Goal: Information Seeking & Learning: Learn about a topic

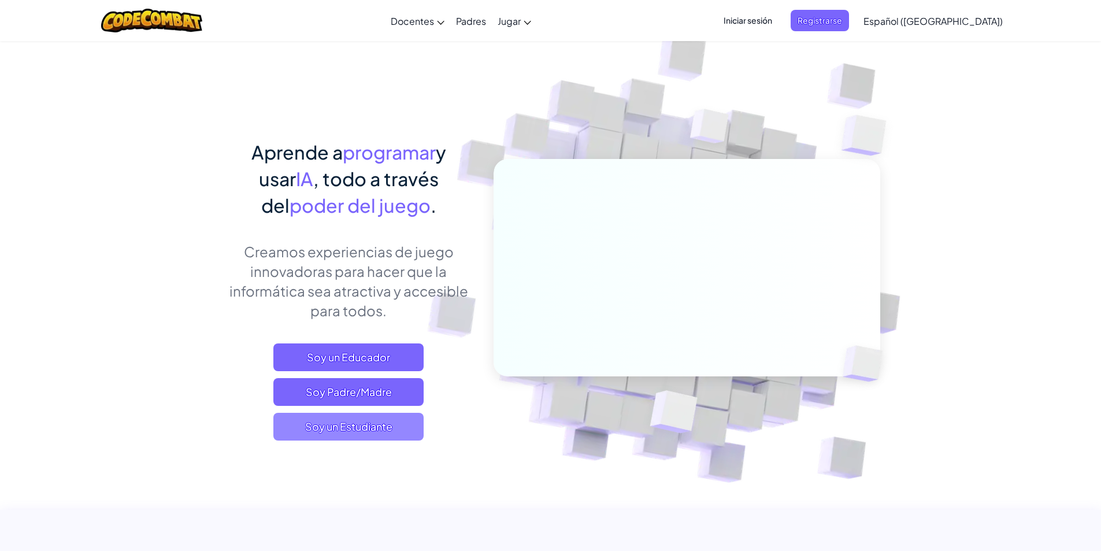
click at [388, 432] on span "Soy un Estudiante" at bounding box center [348, 427] width 150 height 28
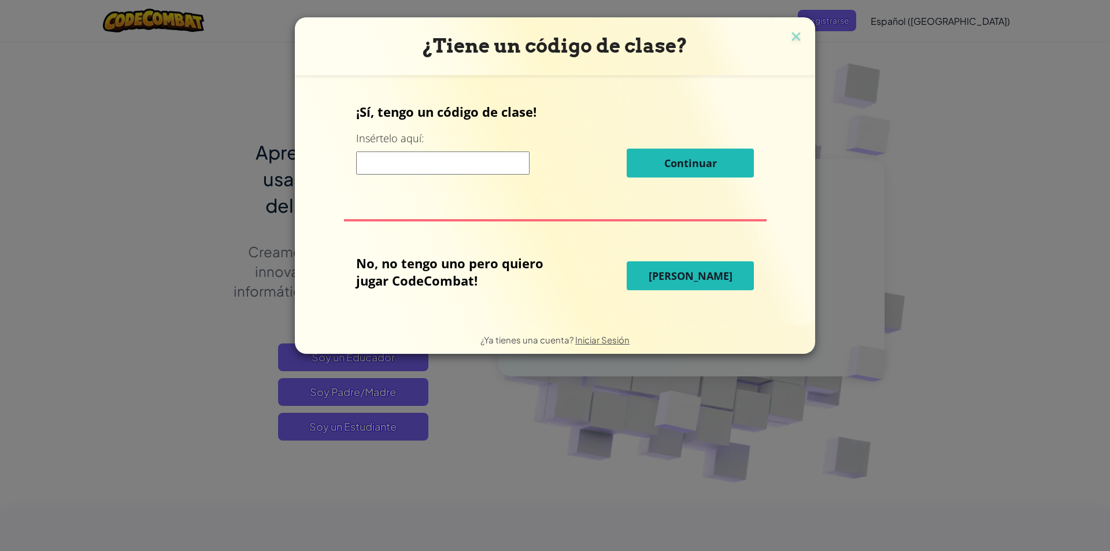
click at [448, 166] on input at bounding box center [442, 162] width 173 height 23
paste input "StopGoldMore"
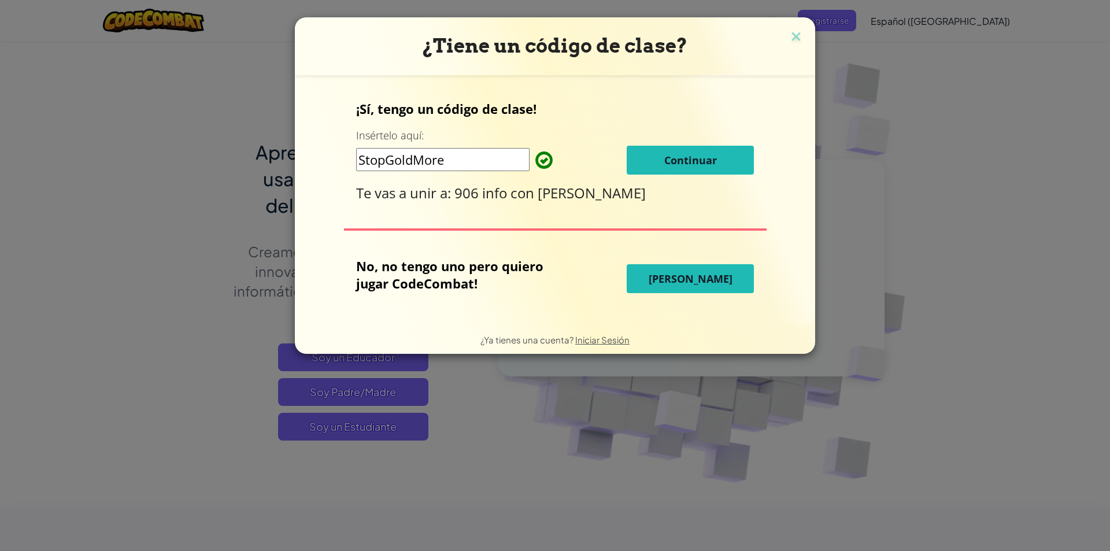
type input "StopGoldMore"
click at [686, 164] on span "Continuar" at bounding box center [690, 160] width 53 height 14
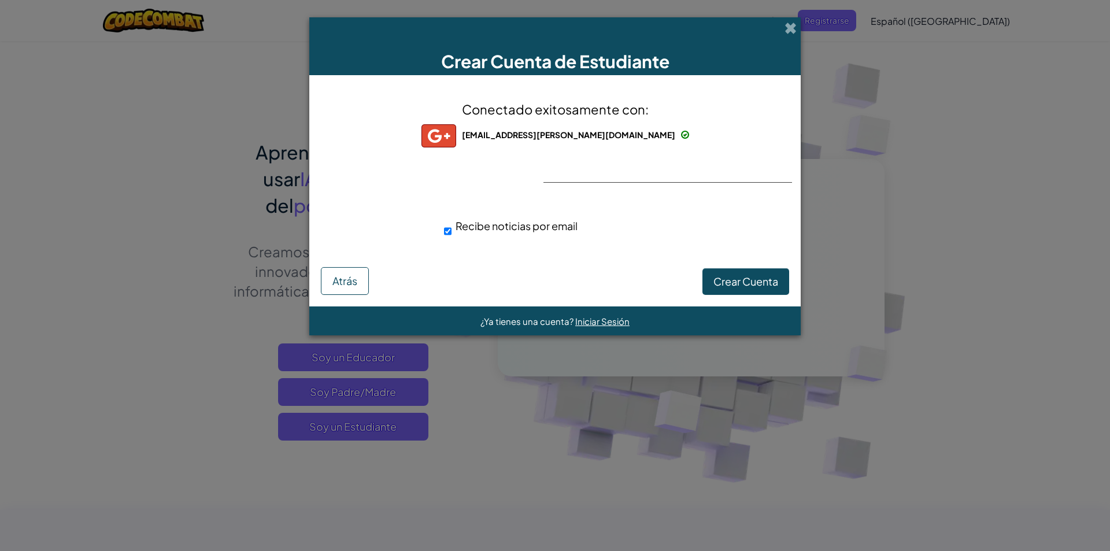
drag, startPoint x: 585, startPoint y: 186, endPoint x: 581, endPoint y: 180, distance: 7.1
click at [585, 186] on div "Conectado exitosamente con: ms.nicolas@colegionicolasesguerra.edu.co ms.nicolas…" at bounding box center [555, 176] width 463 height 179
click at [581, 180] on div "Conectado exitosamente con: ms.nicolas@colegionicolasesguerra.edu.co ms.nicolas…" at bounding box center [555, 176] width 463 height 179
click at [456, 135] on img at bounding box center [438, 135] width 35 height 23
click at [520, 127] on div "ms.nicolas@colegionicolasesguerra.edu.co" at bounding box center [555, 135] width 268 height 23
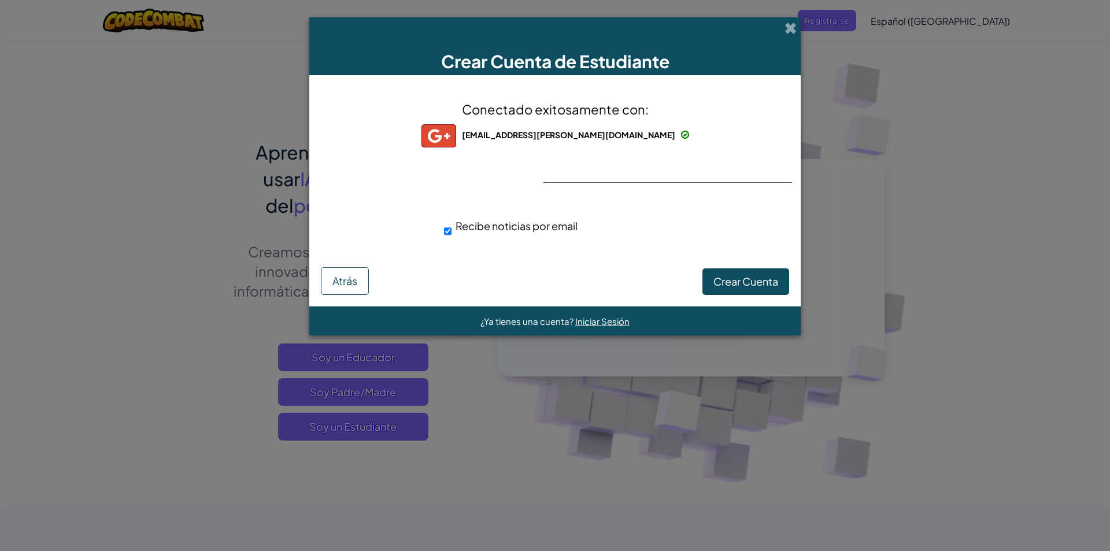
click at [495, 200] on div "Conectado exitosamente con: ms.nicolas@colegionicolasesguerra.edu.co ms.nicolas…" at bounding box center [555, 176] width 463 height 179
drag, startPoint x: 504, startPoint y: 219, endPoint x: 493, endPoint y: 227, distance: 13.2
click at [500, 221] on div "Recibe noticias por email" at bounding box center [575, 225] width 262 height 17
click at [493, 227] on span "Recibe noticias por email" at bounding box center [517, 225] width 122 height 13
click at [452, 227] on input "Recibe noticias por email" at bounding box center [448, 231] width 8 height 23
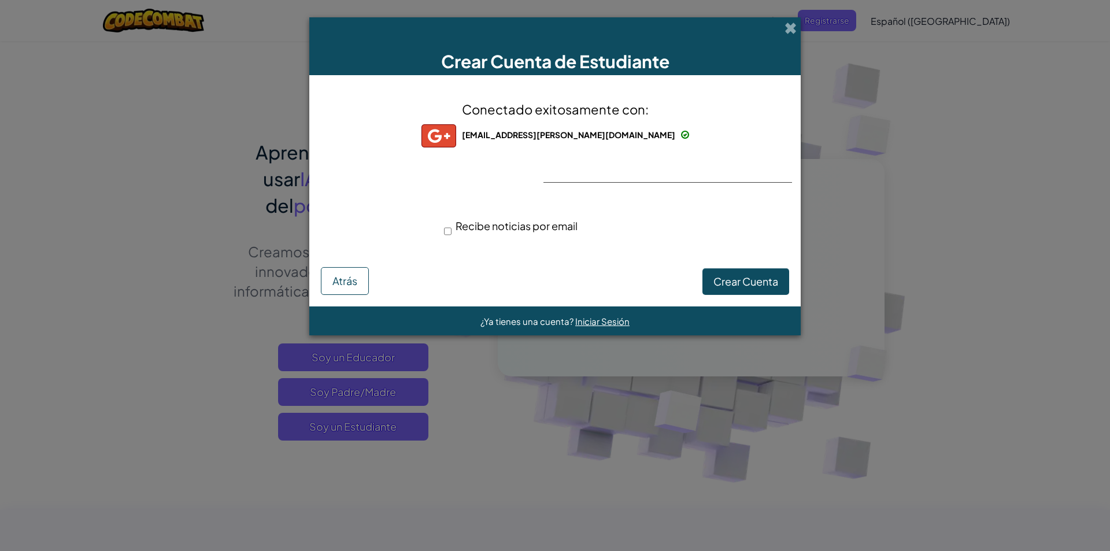
drag, startPoint x: 455, startPoint y: 234, endPoint x: 443, endPoint y: 227, distance: 13.5
click at [454, 234] on div "Recibe noticias por email" at bounding box center [575, 225] width 262 height 17
click at [452, 233] on div "Recibe noticias por email" at bounding box center [575, 225] width 262 height 17
click at [446, 232] on input "Recibe noticias por email" at bounding box center [448, 231] width 8 height 23
checkbox input "true"
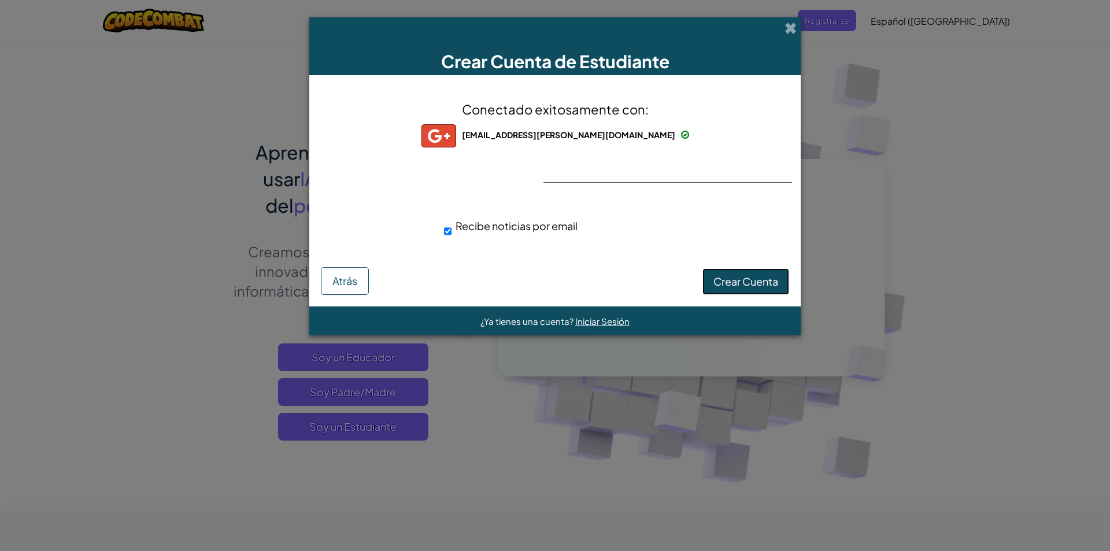
click at [742, 290] on button "Crear Cuenta" at bounding box center [745, 281] width 87 height 27
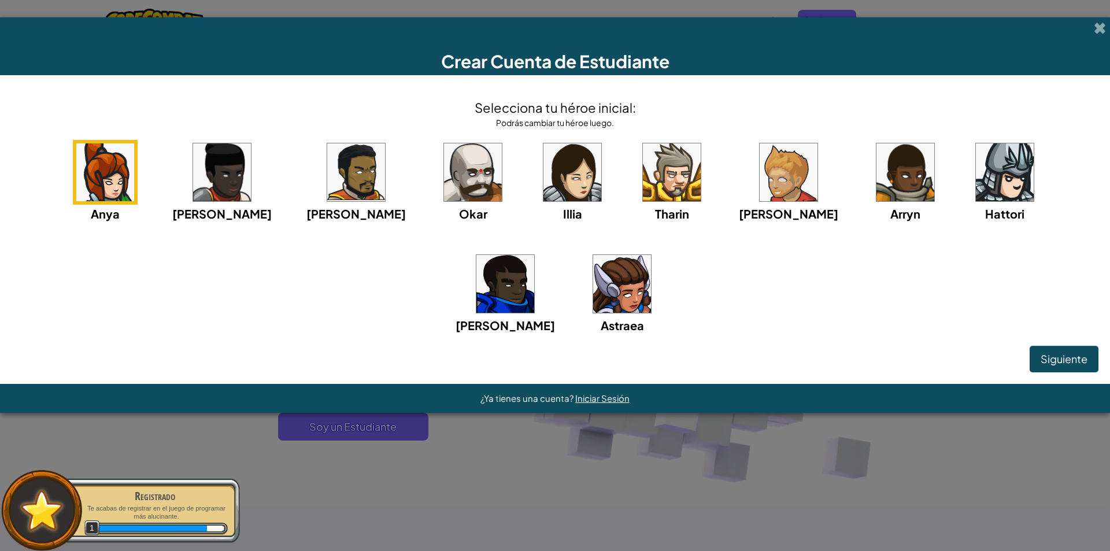
click at [976, 175] on img at bounding box center [1005, 172] width 58 height 58
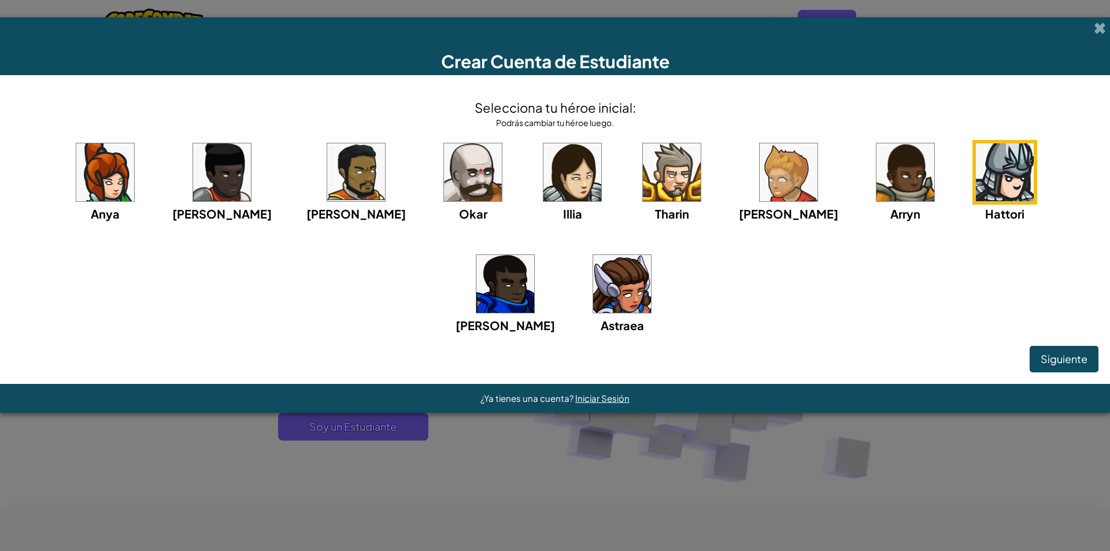
click at [444, 167] on img at bounding box center [473, 172] width 58 height 58
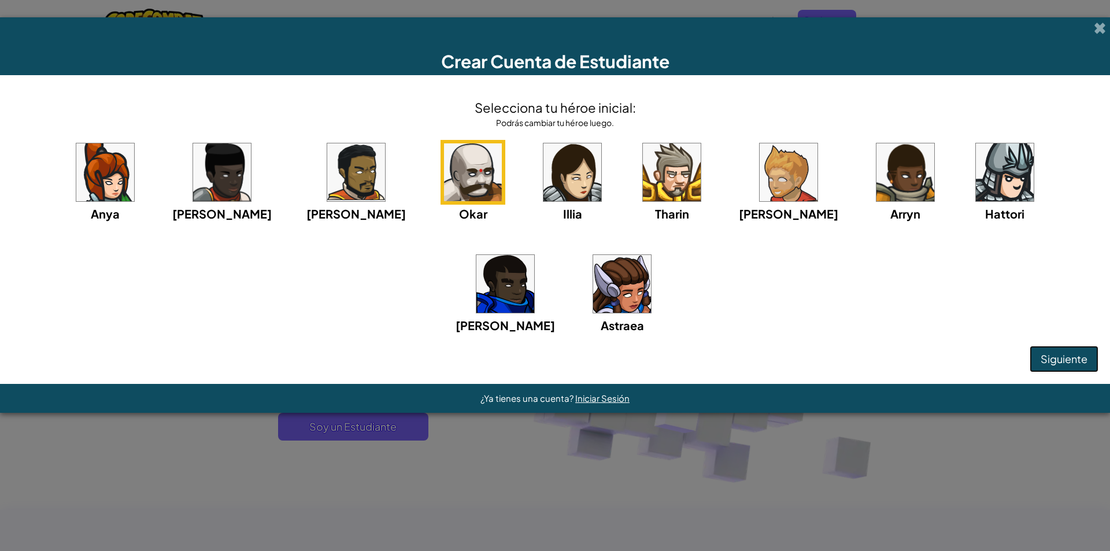
click at [1079, 354] on span "Siguiente" at bounding box center [1064, 358] width 47 height 13
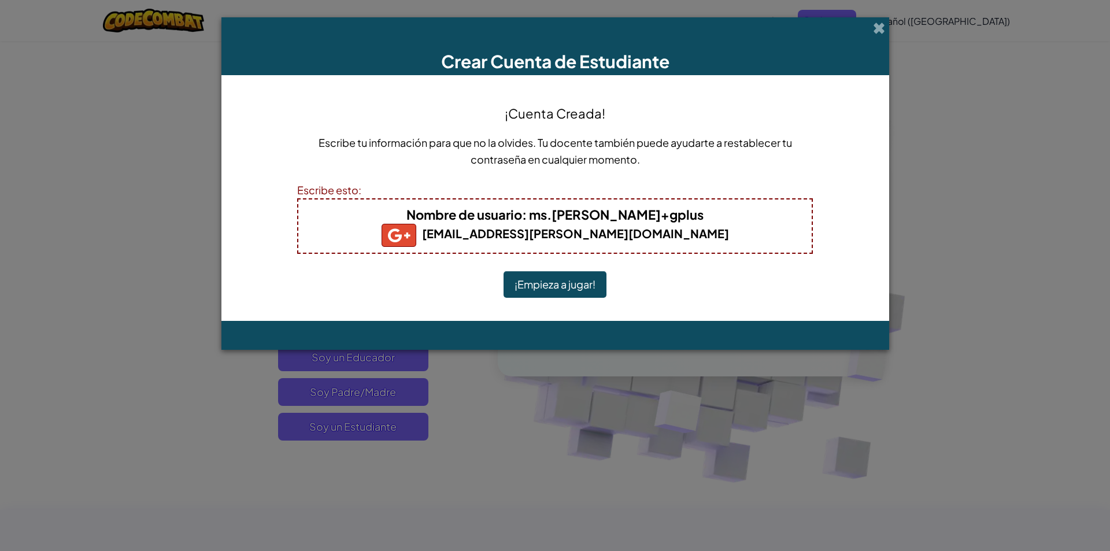
click at [594, 280] on button "¡Empieza a jugar!" at bounding box center [555, 284] width 103 height 27
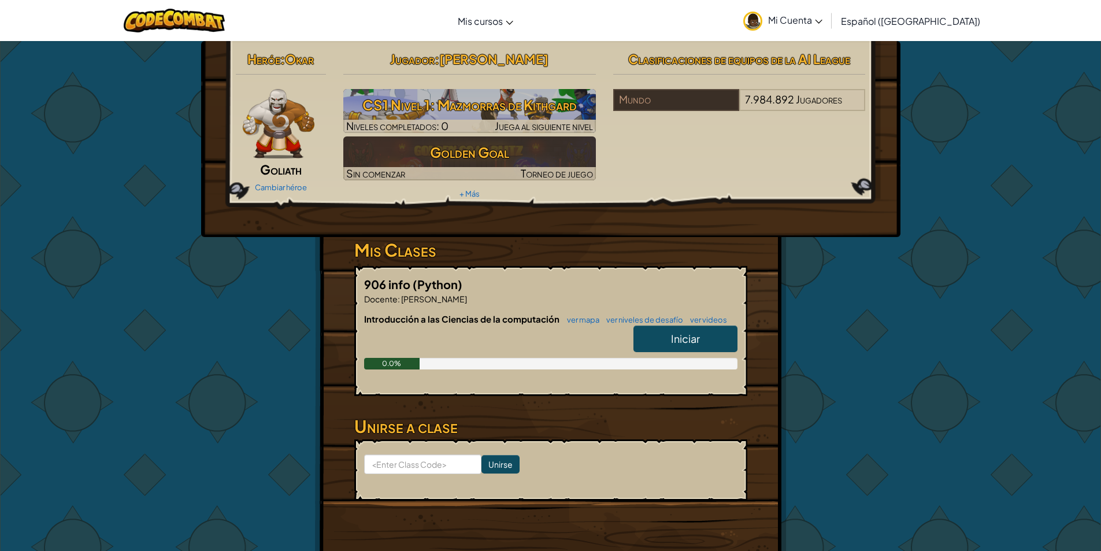
click at [695, 339] on span "Iniciar" at bounding box center [685, 338] width 29 height 13
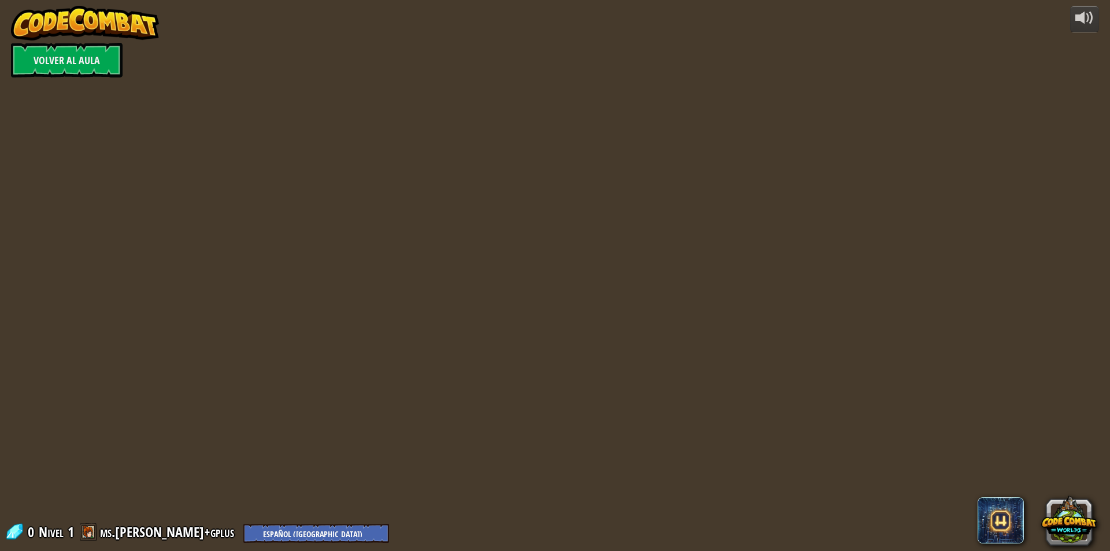
select select "es-419"
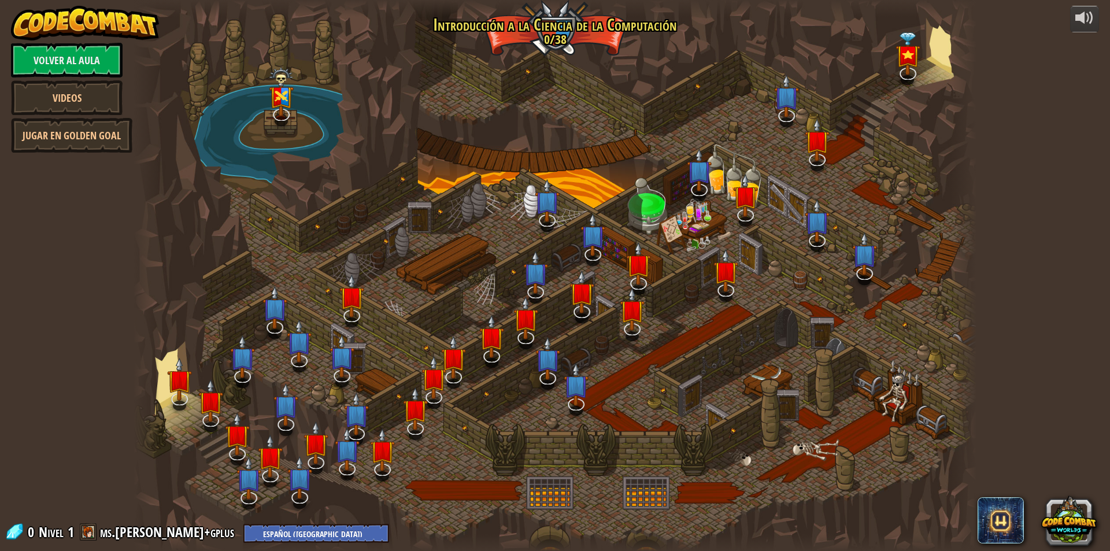
select select "es-419"
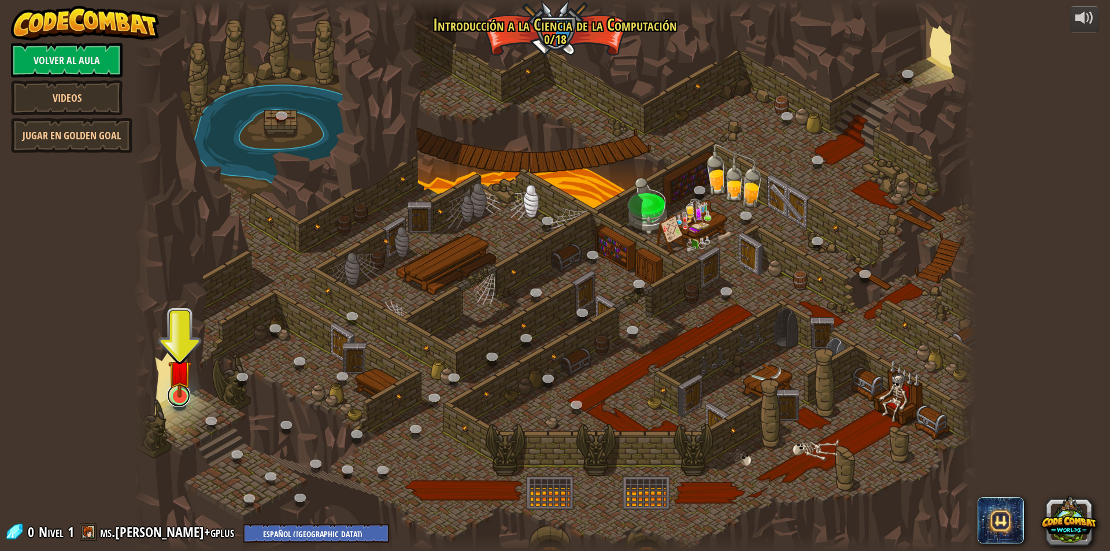
click at [175, 399] on link at bounding box center [178, 395] width 23 height 23
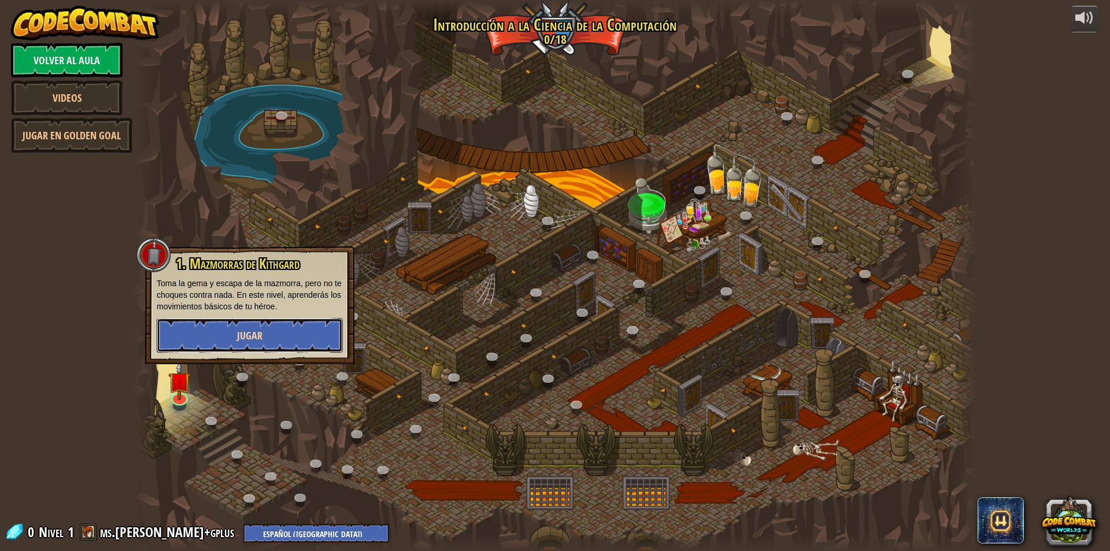
click at [234, 345] on button "Jugar" at bounding box center [250, 335] width 186 height 35
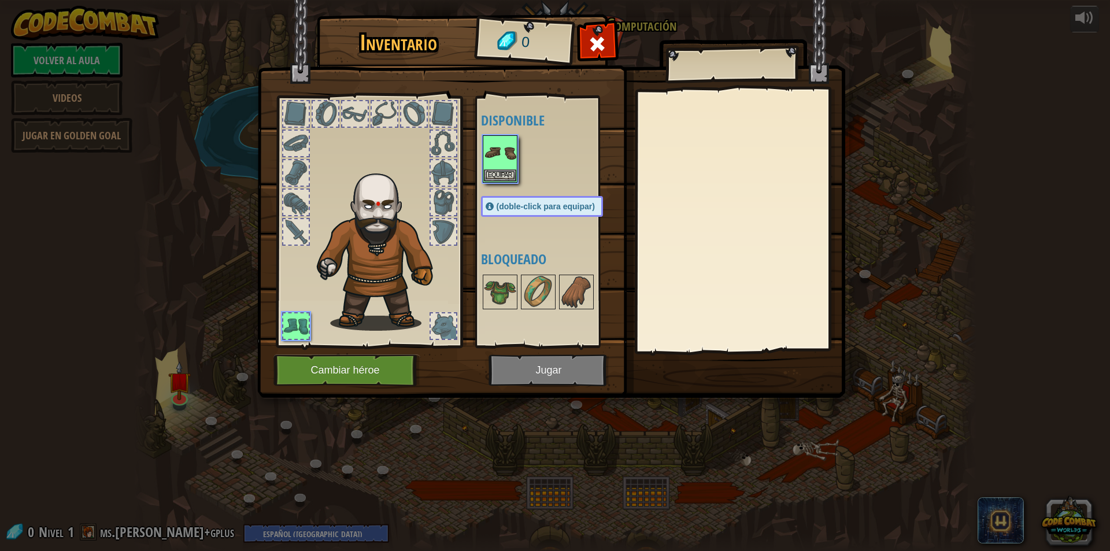
click at [405, 97] on div at bounding box center [368, 218] width 191 height 260
click at [401, 209] on img at bounding box center [382, 246] width 142 height 168
click at [513, 169] on button "Equipar" at bounding box center [500, 175] width 32 height 12
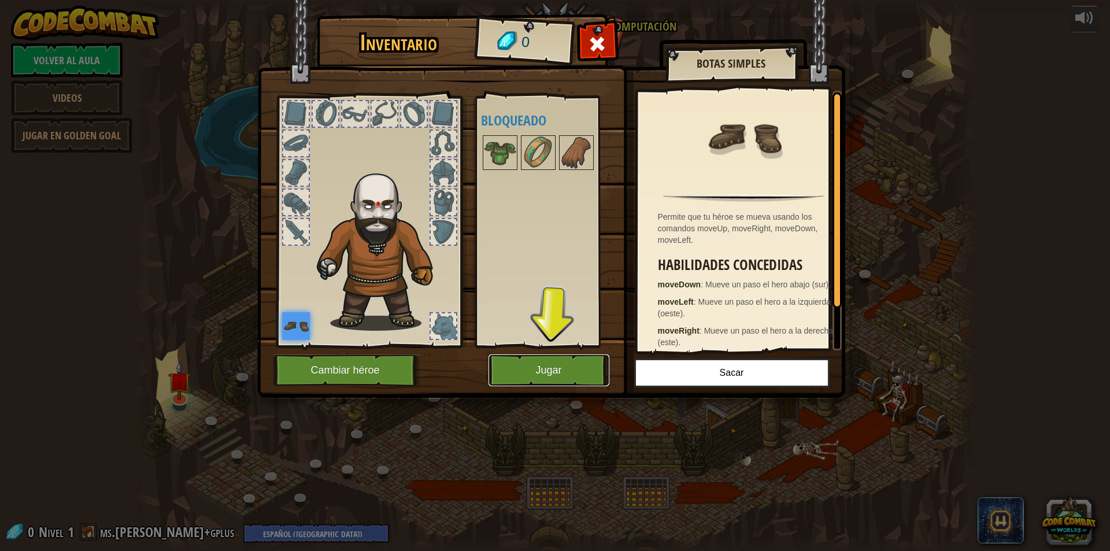
click at [576, 374] on button "Jugar" at bounding box center [549, 370] width 121 height 32
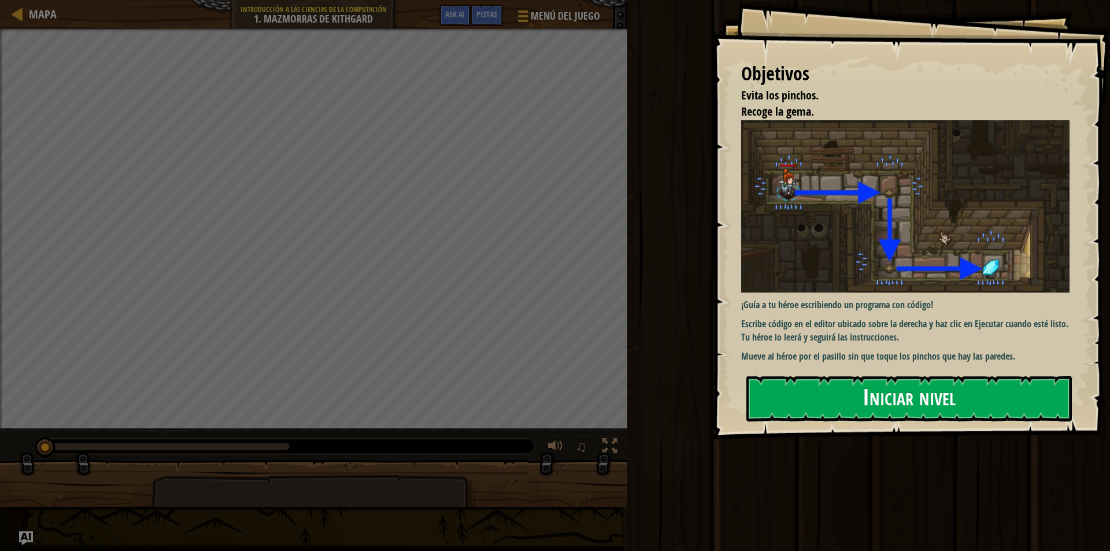
click at [968, 393] on button "Iniciar nivel" at bounding box center [909, 399] width 326 height 46
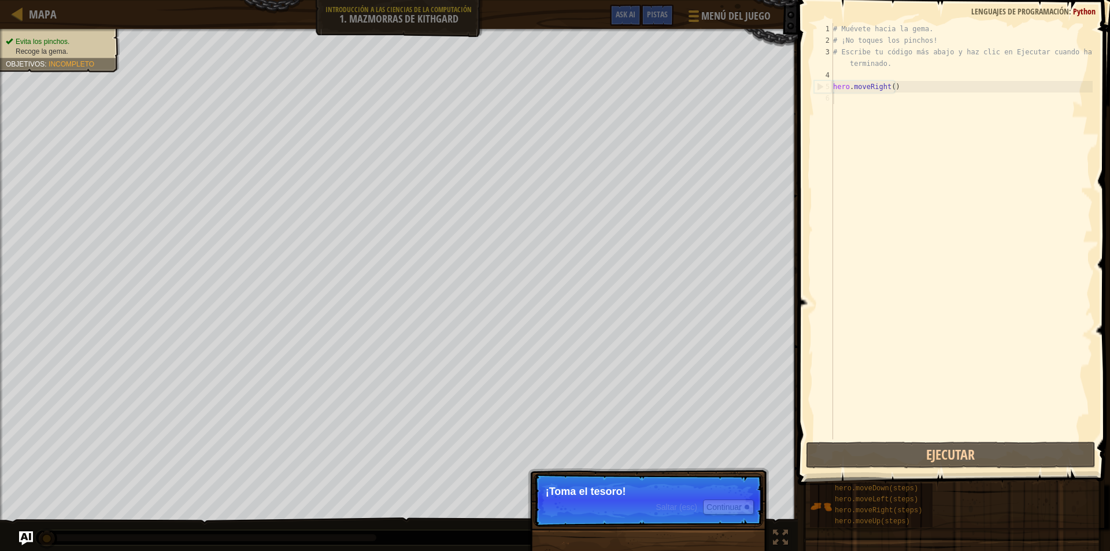
click at [654, 482] on p "Saltar (esc) Continuar ¡Toma el tesoro!" at bounding box center [649, 500] width 230 height 53
click at [731, 502] on button "Continuar" at bounding box center [728, 507] width 51 height 15
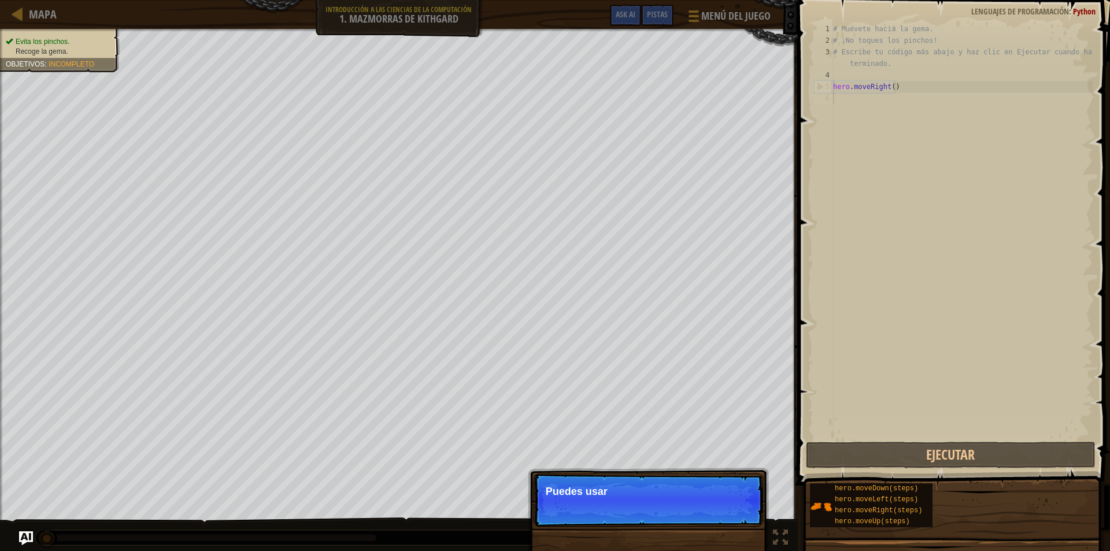
click at [731, 502] on p "Saltar (esc) Continuar Puedes usar" at bounding box center [649, 500] width 230 height 53
click at [731, 502] on p "Saltar (esc) Continuar Puedes usar estos" at bounding box center [649, 500] width 230 height 53
click at [731, 502] on p "Saltar (esc) Continuar Puedes usar estos métodos" at bounding box center [649, 500] width 230 height 53
click at [731, 502] on button "Continuar" at bounding box center [728, 507] width 51 height 15
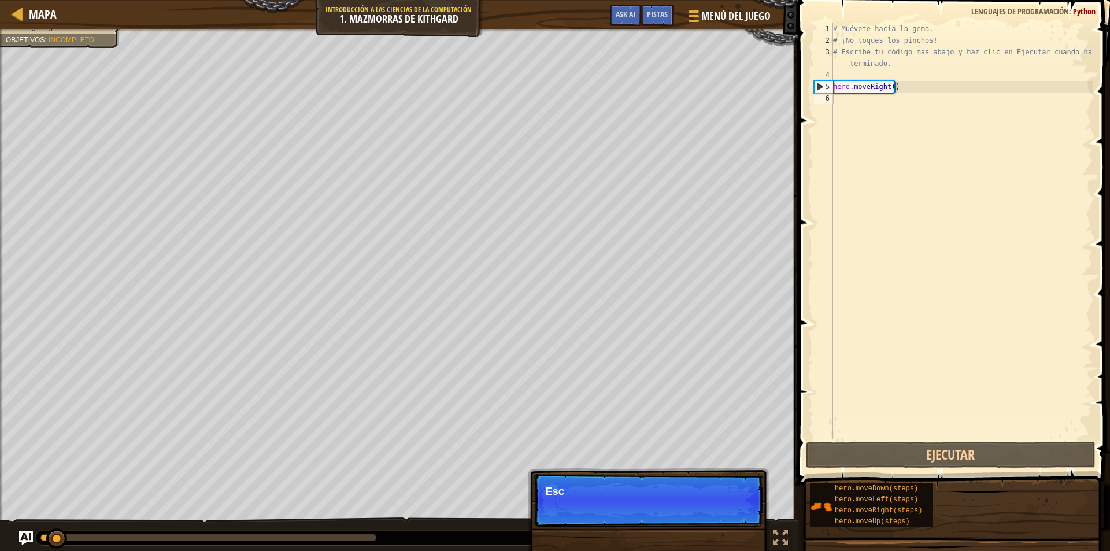
click at [731, 502] on p "Saltar (esc) Continuar Esc" at bounding box center [649, 500] width 230 height 53
click at [731, 502] on button "Continuar" at bounding box center [728, 507] width 51 height 15
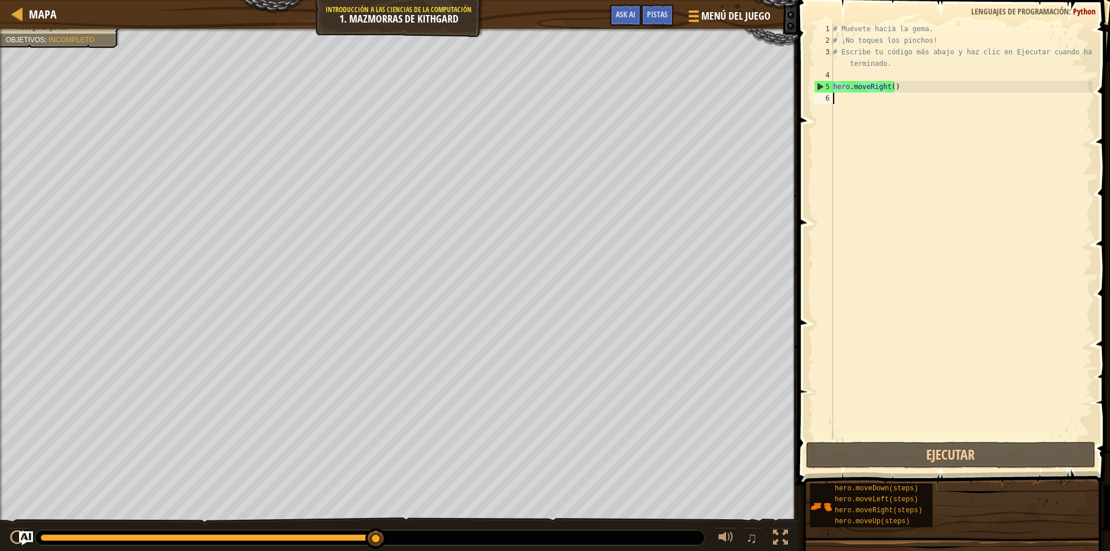
click at [863, 130] on div "# Muévete hacia la gema. # ¡No toques los pinchos! # Escribe tu código más abaj…" at bounding box center [962, 242] width 262 height 439
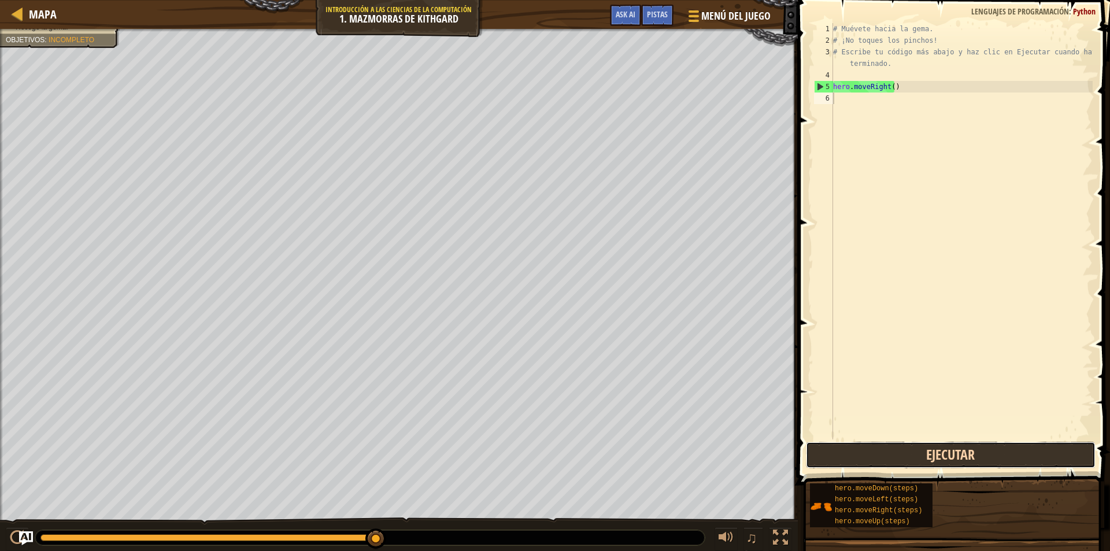
click at [956, 458] on button "Ejecutar" at bounding box center [951, 455] width 290 height 27
click at [952, 460] on button "Ejecutar" at bounding box center [951, 455] width 290 height 27
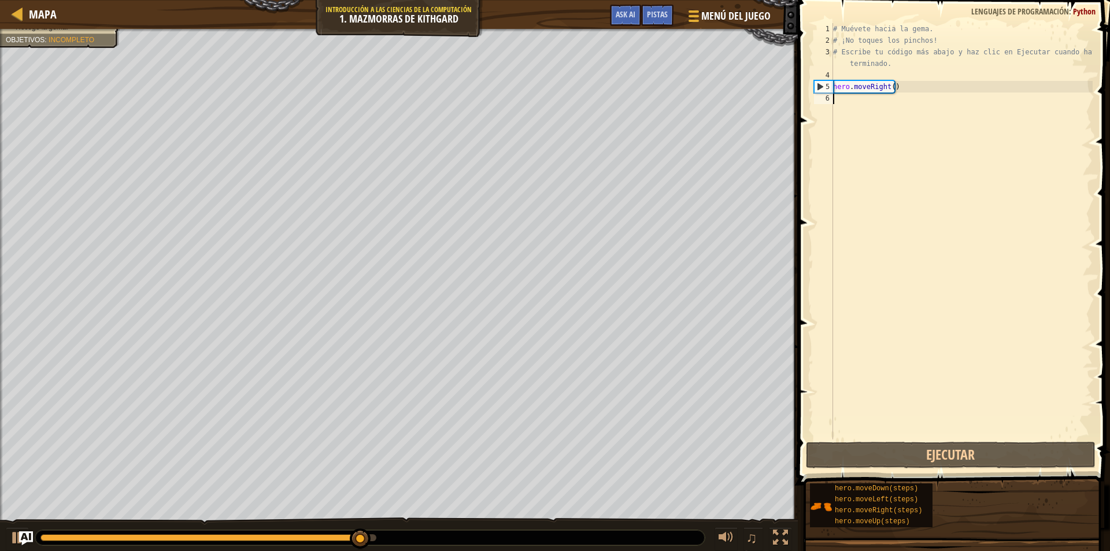
click at [907, 87] on div "# Muévete hacia la gema. # ¡No toques los pinchos! # Escribe tu código más abaj…" at bounding box center [962, 242] width 262 height 439
type textarea "hero.moveRight()"
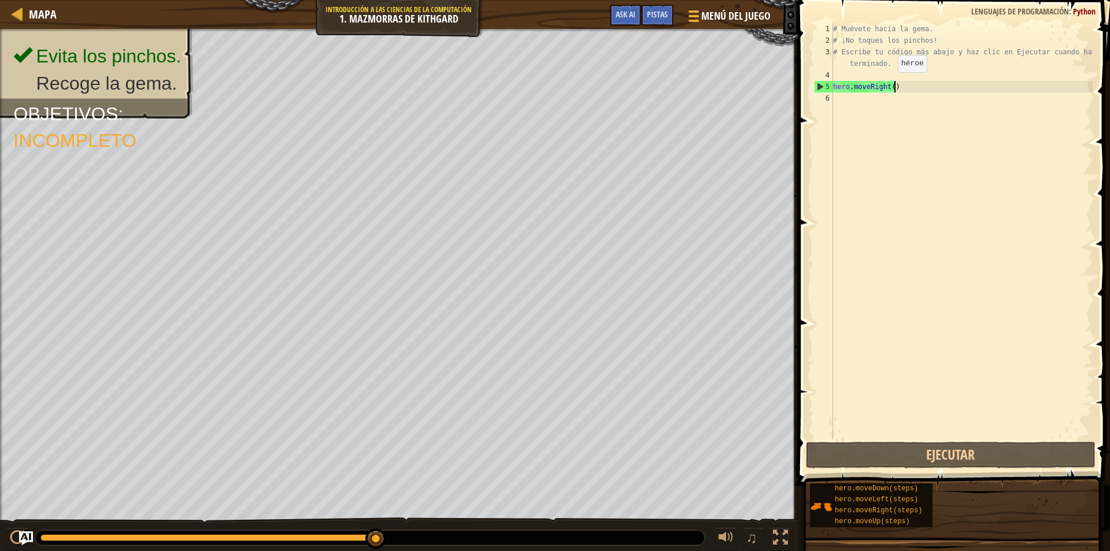
click at [888, 84] on div "# Muévete hacia la gema. # ¡No toques los pinchos! # Escribe tu código más abaj…" at bounding box center [962, 242] width 262 height 439
click at [892, 87] on div "# Muévete hacia la gema. # ¡No toques los pinchos! # Escribe tu código más abaj…" at bounding box center [962, 242] width 262 height 439
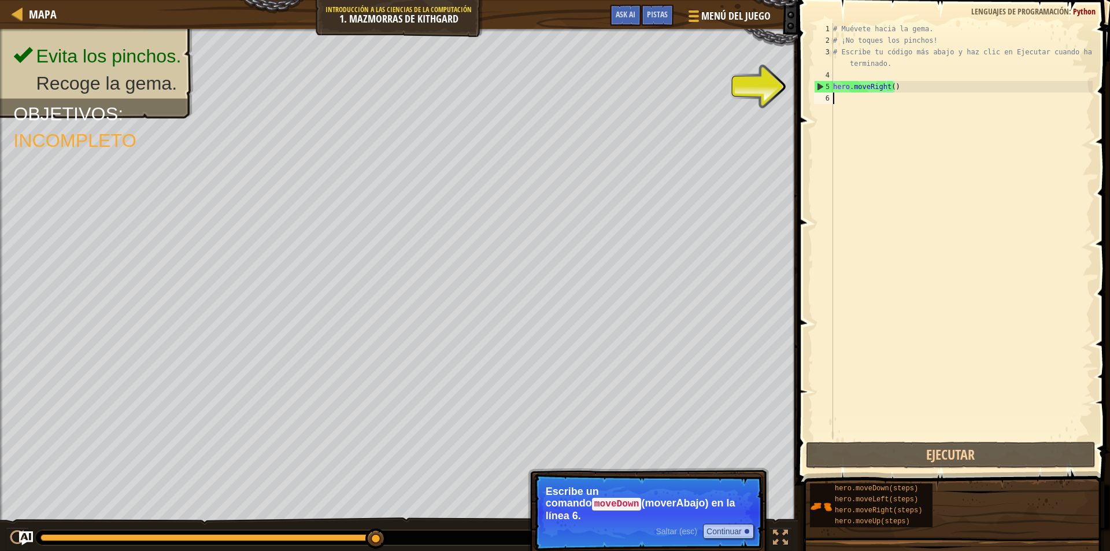
click at [867, 282] on div "# Muévete hacia la gema. # ¡No toques los pinchos! # Escribe tu código más abaj…" at bounding box center [962, 242] width 262 height 439
type textarea "mo"
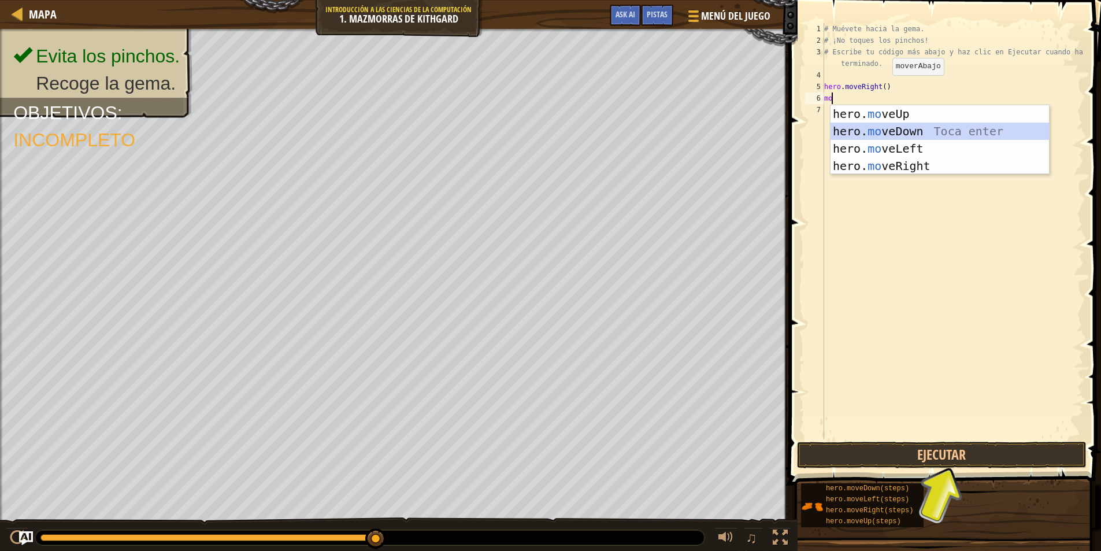
click at [897, 134] on div "hero. mo veUp Toca enter hero. mo veDown Toca enter hero. mo veLeft Toca enter …" at bounding box center [940, 157] width 219 height 104
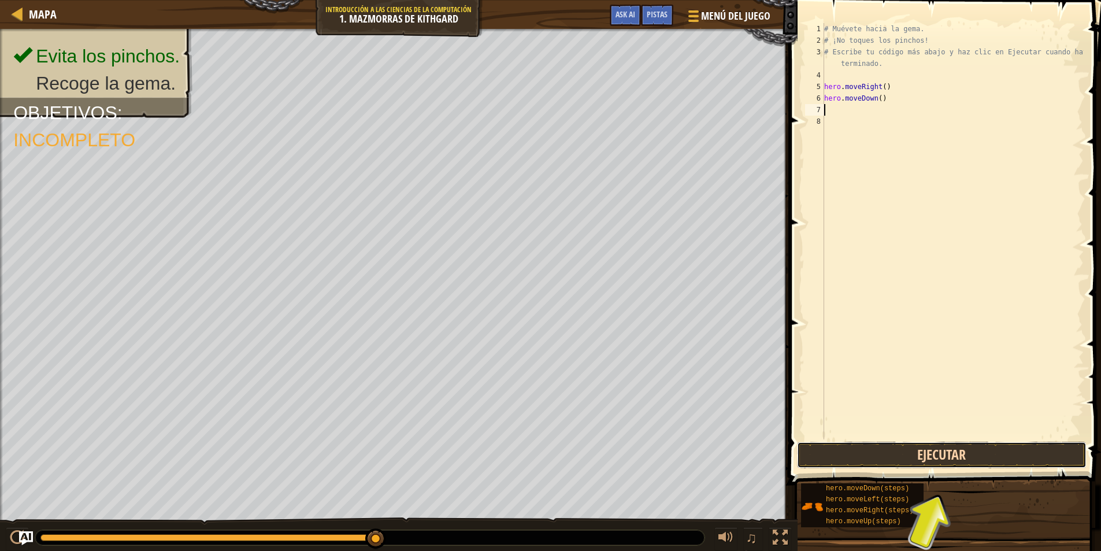
click at [970, 449] on button "Ejecutar" at bounding box center [942, 455] width 290 height 27
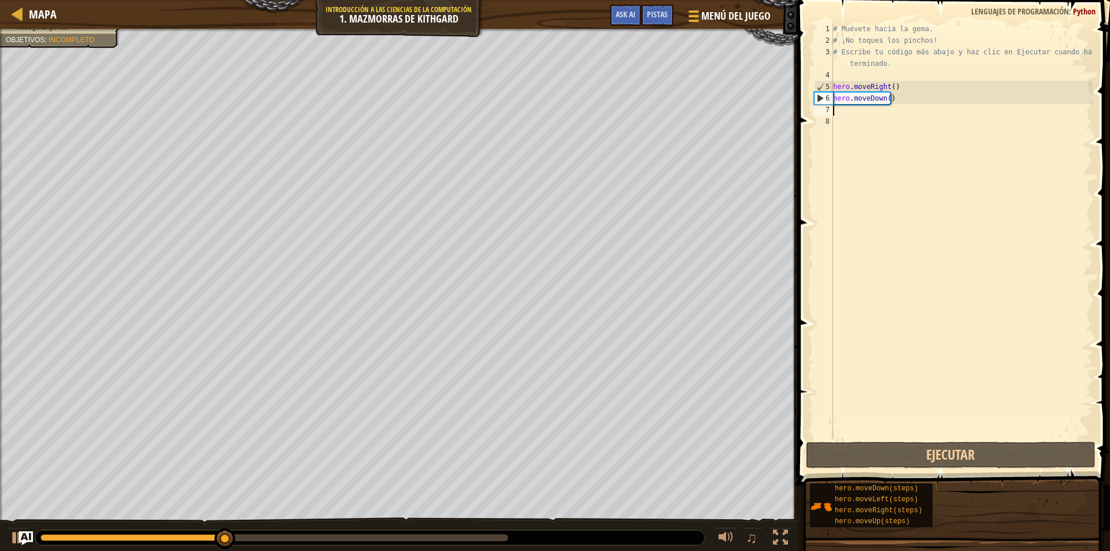
click at [863, 107] on div "# Muévete hacia la gema. # ¡No toques los pinchos! # Escribe tu código más abaj…" at bounding box center [962, 242] width 262 height 439
type textarea "m"
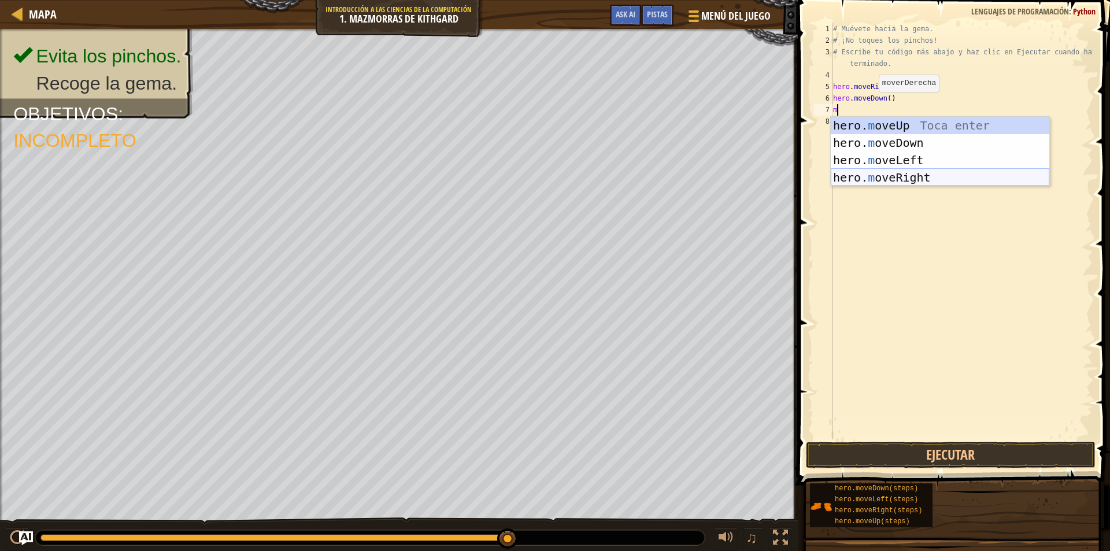
click at [928, 182] on div "hero. m oveUp Toca enter hero. m oveDown Toca enter hero. m oveLeft Toca enter …" at bounding box center [940, 169] width 219 height 104
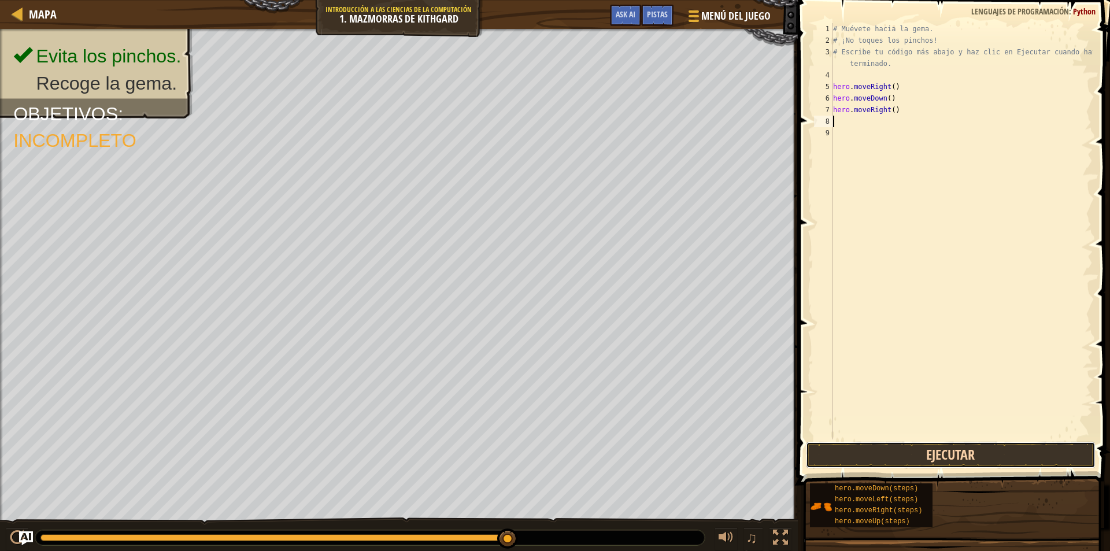
click at [991, 459] on button "Ejecutar" at bounding box center [951, 455] width 290 height 27
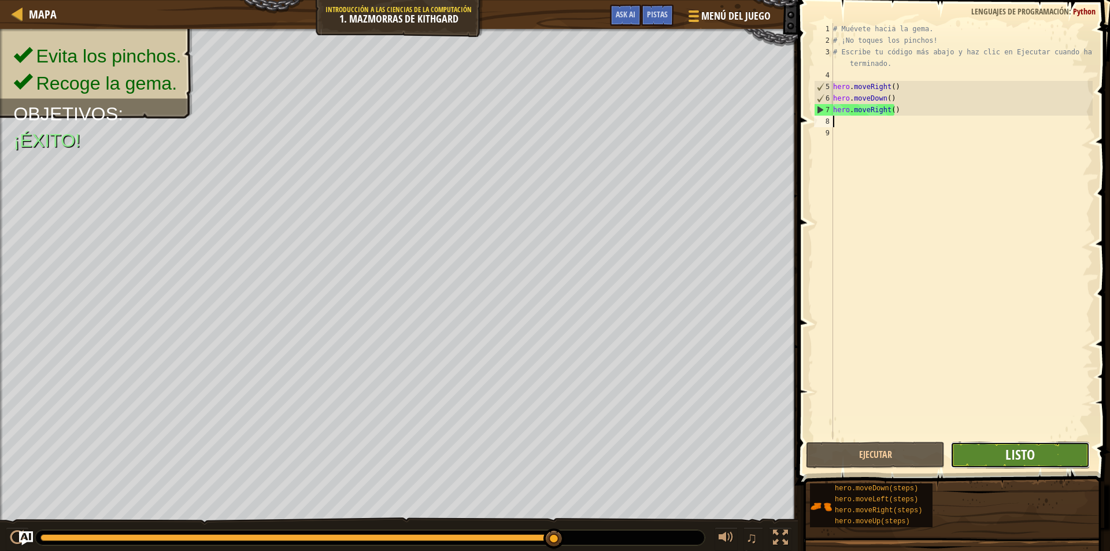
click at [1033, 457] on span "Listo" at bounding box center [1019, 454] width 29 height 19
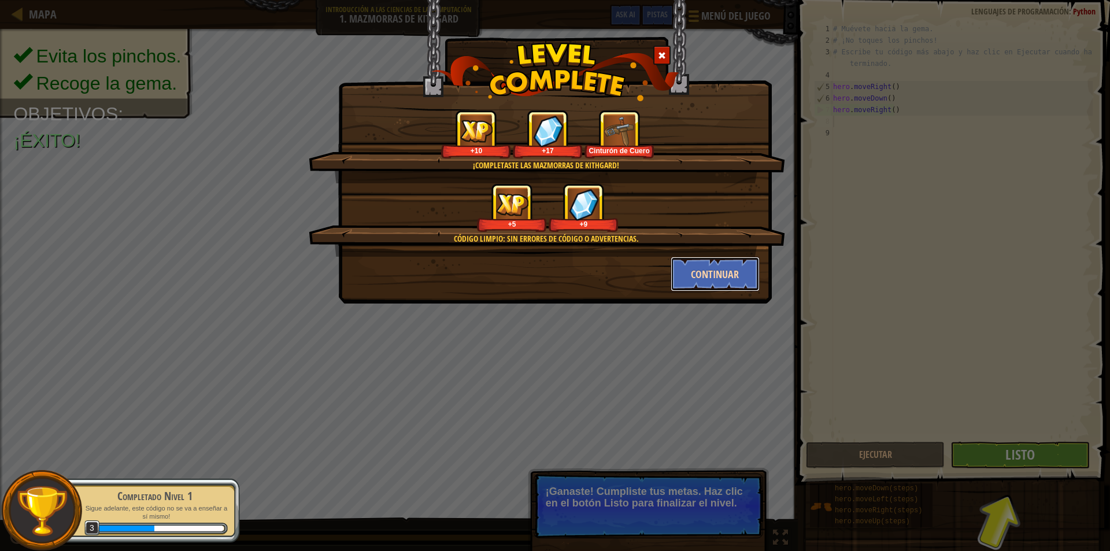
click at [726, 272] on button "Continuar" at bounding box center [716, 274] width 90 height 35
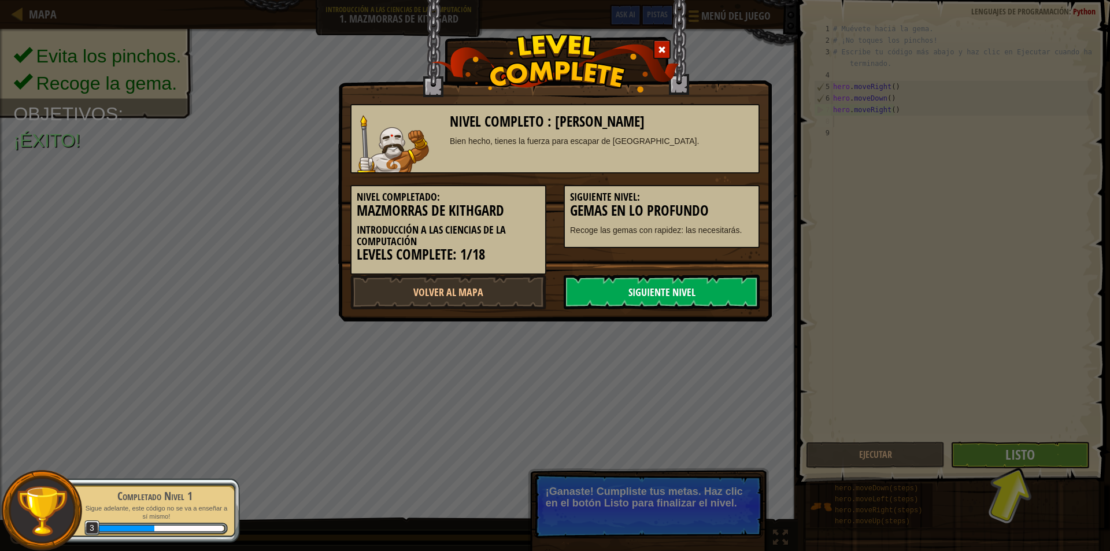
click at [709, 284] on link "Siguiente Nivel" at bounding box center [662, 292] width 196 height 35
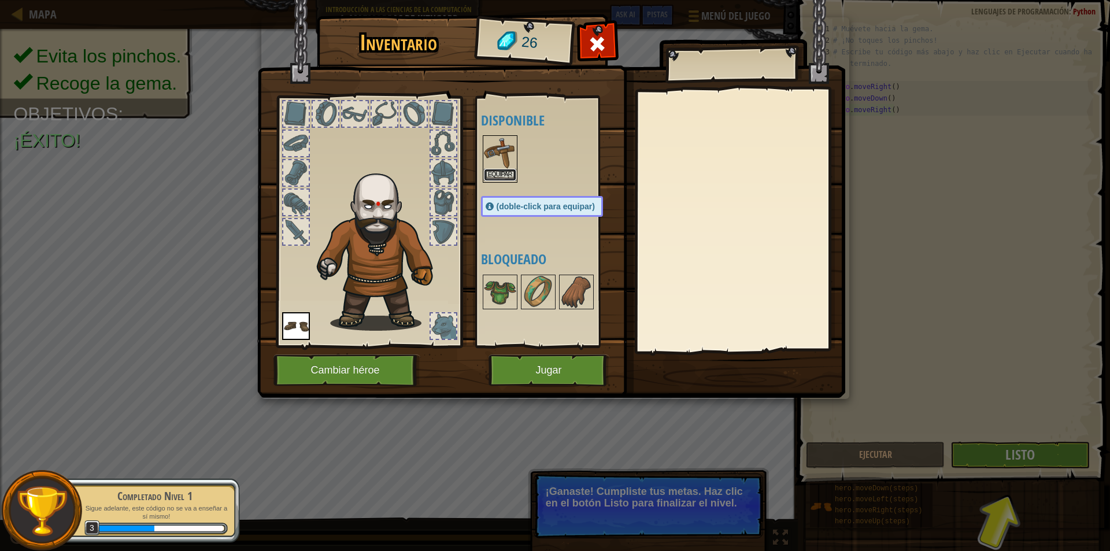
click at [499, 172] on button "Equipar" at bounding box center [500, 175] width 32 height 12
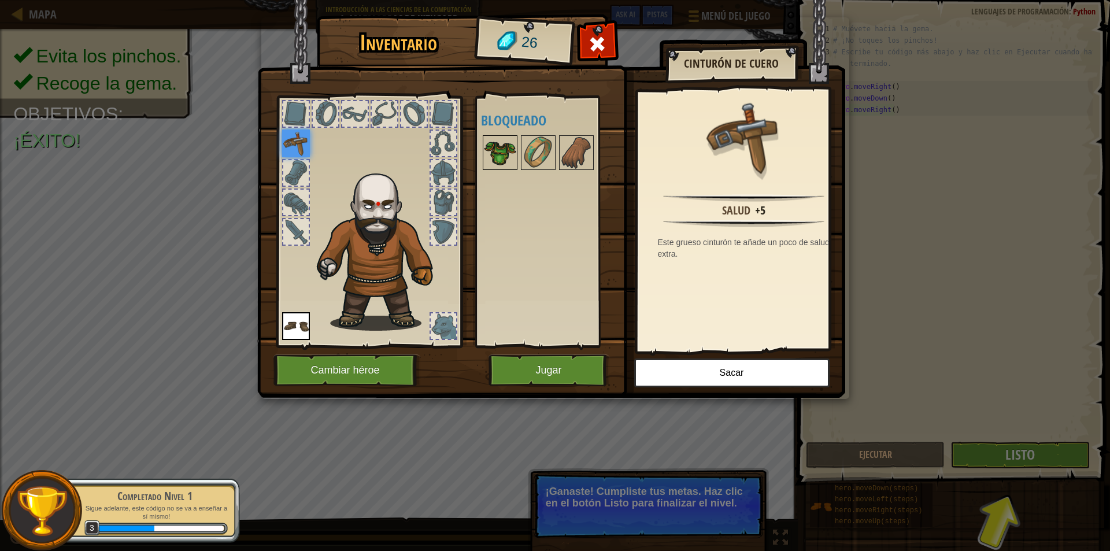
click at [505, 141] on img at bounding box center [500, 152] width 32 height 32
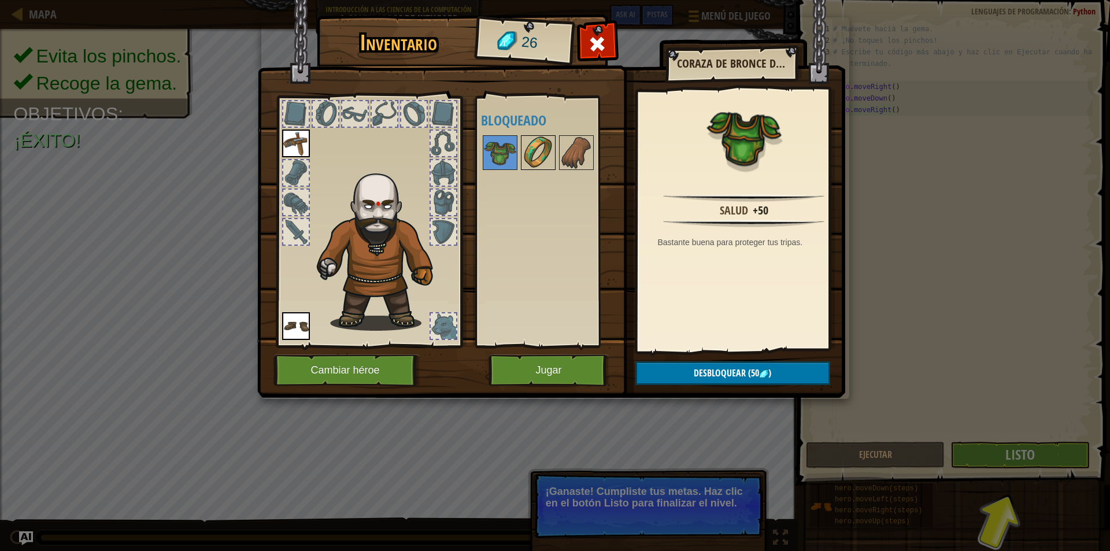
click at [535, 158] on img at bounding box center [538, 152] width 32 height 32
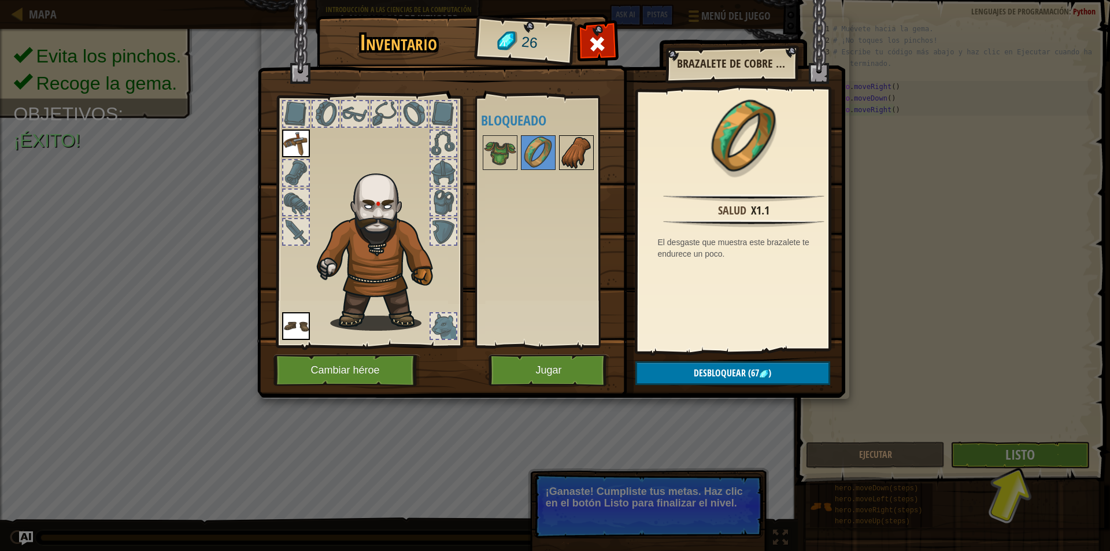
click at [576, 160] on img at bounding box center [576, 152] width 32 height 32
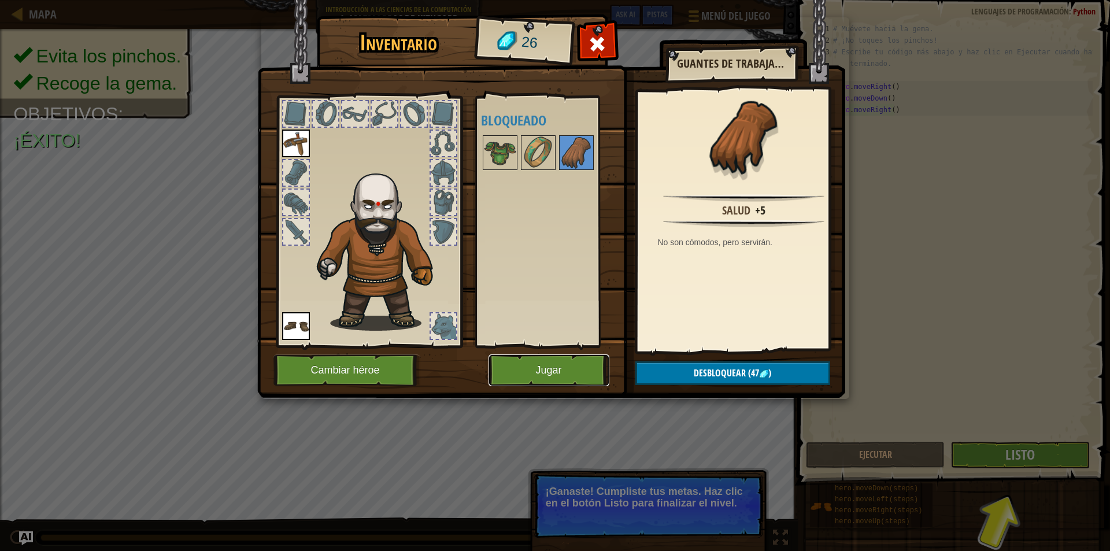
click at [521, 378] on button "Jugar" at bounding box center [549, 370] width 121 height 32
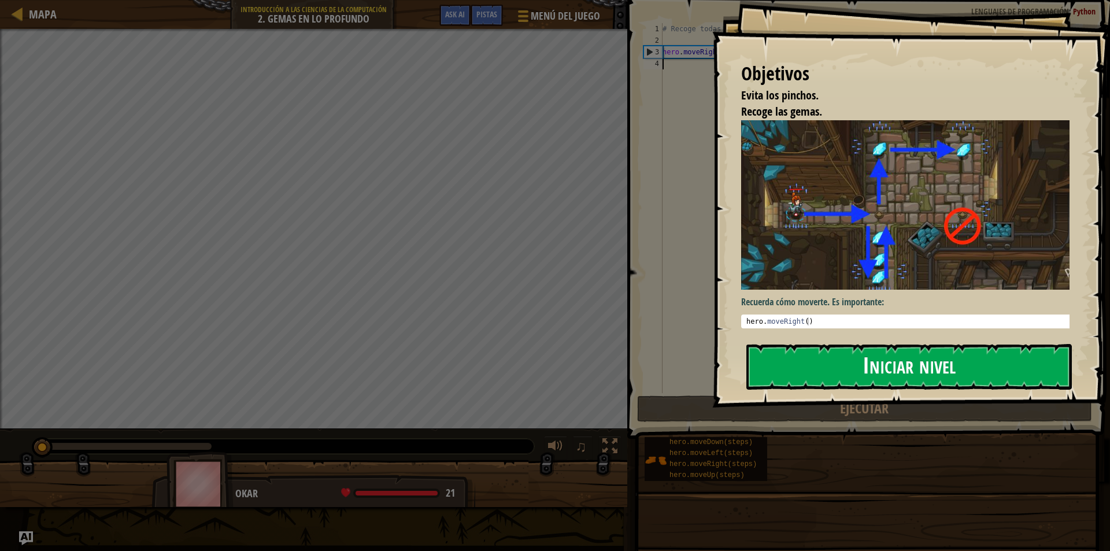
click at [829, 347] on button "Iniciar nivel" at bounding box center [909, 367] width 326 height 46
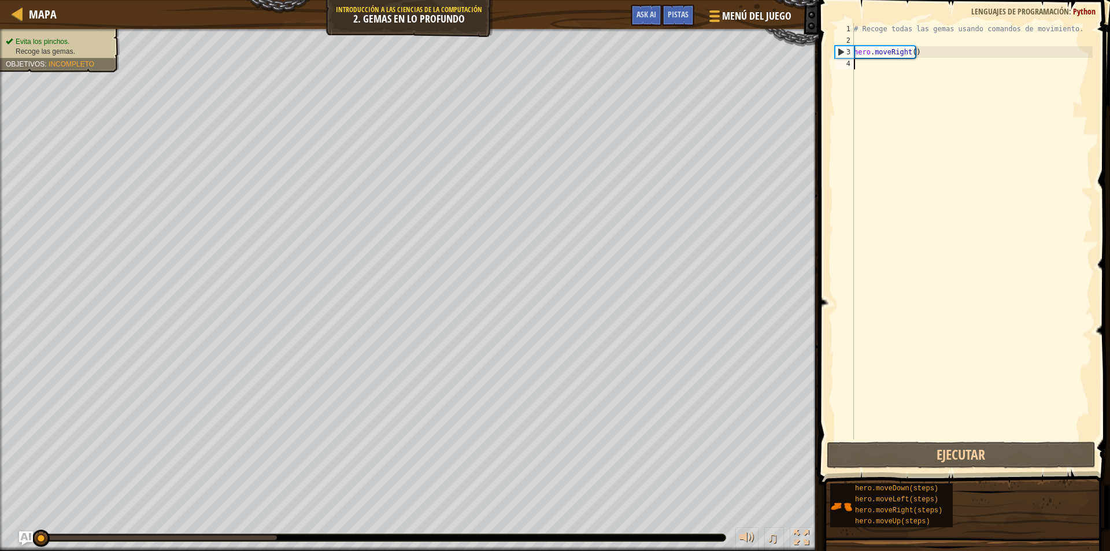
click at [864, 73] on div "# Recoge todas las gemas usando comandos de movimiento. hero . moveRight ( )" at bounding box center [972, 242] width 241 height 439
type textarea "m"
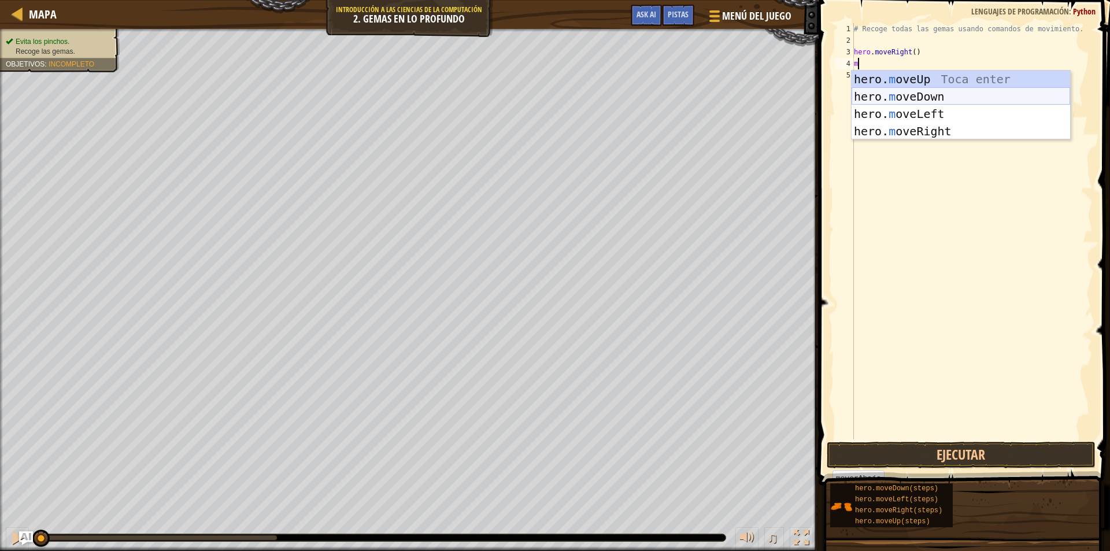
click at [929, 98] on div "hero. m oveUp Toca enter hero. m oveDown Toca enter hero. m oveLeft Toca enter …" at bounding box center [961, 123] width 219 height 104
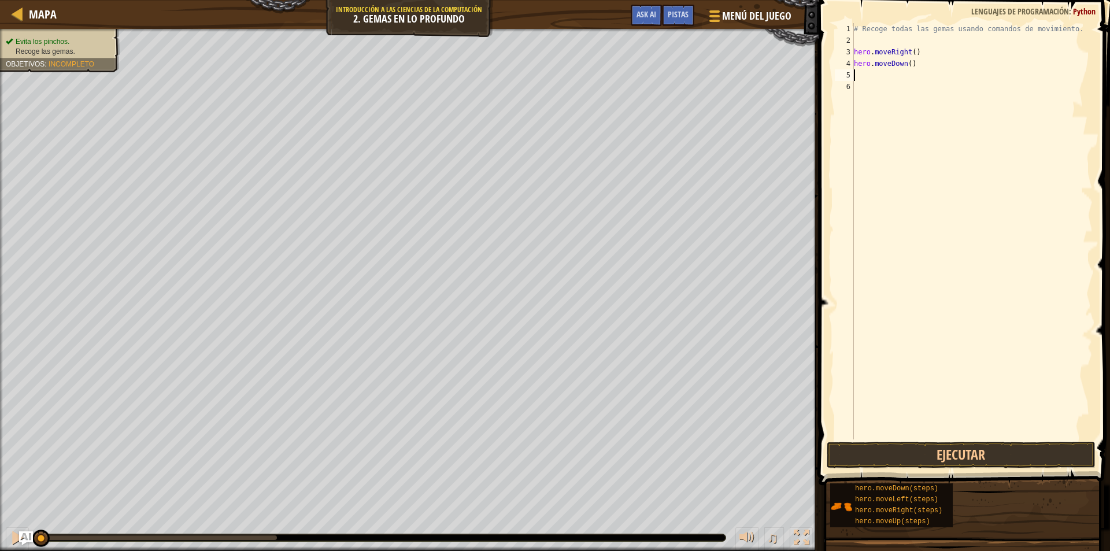
type textarea "m"
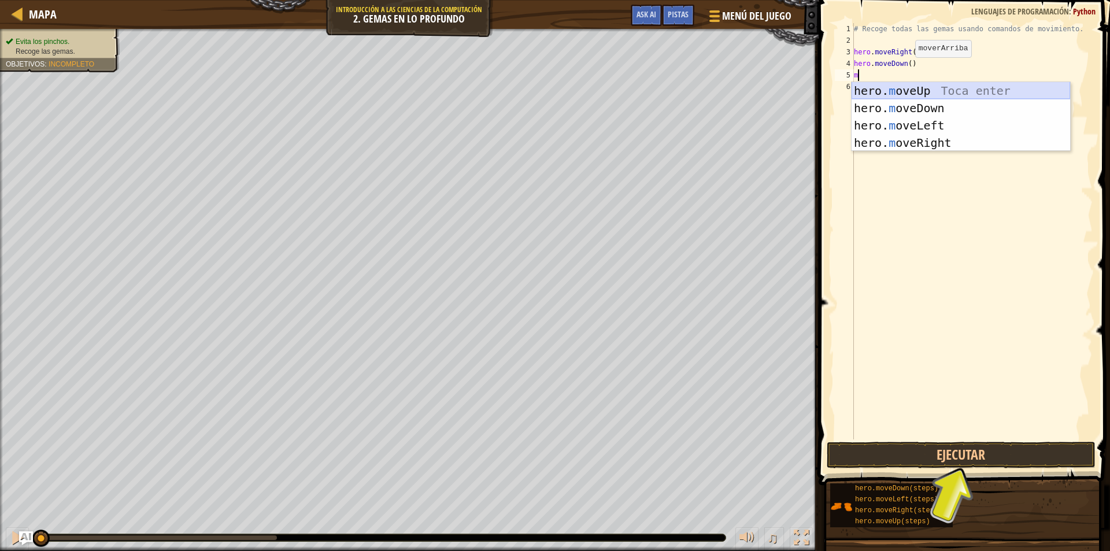
click at [934, 91] on div "hero. m oveUp Toca enter hero. m oveDown Toca enter hero. m oveLeft Toca enter …" at bounding box center [961, 134] width 219 height 104
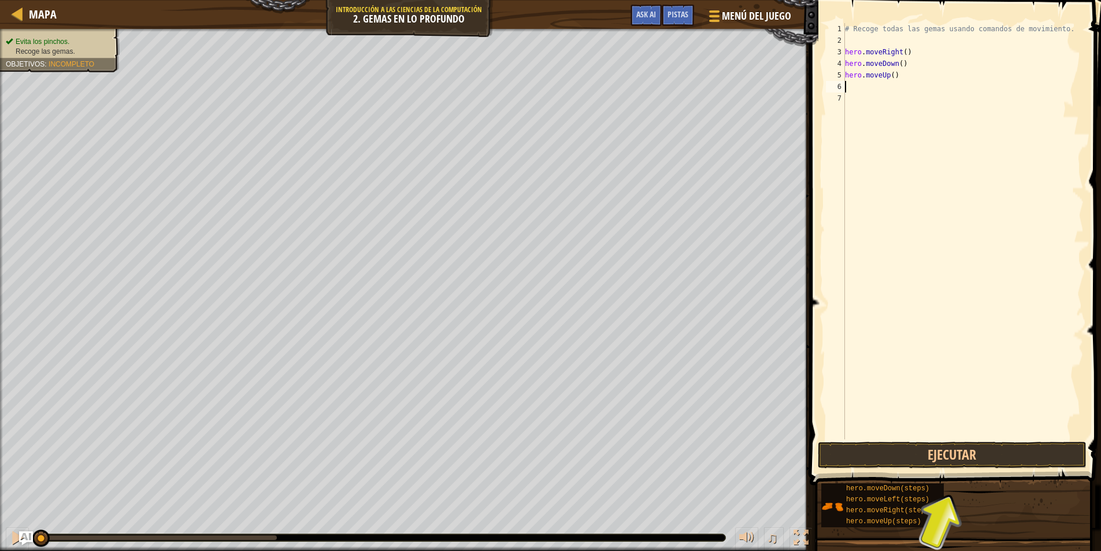
type textarea "m"
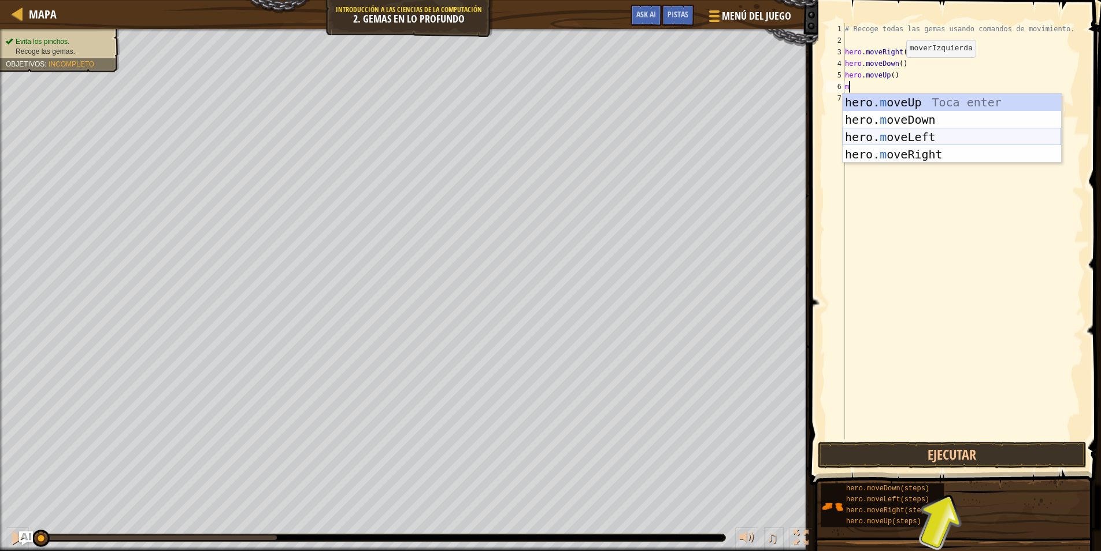
click at [930, 136] on div "hero. m oveUp Toca enter hero. m oveDown Toca enter hero. m oveLeft Toca enter …" at bounding box center [952, 146] width 219 height 104
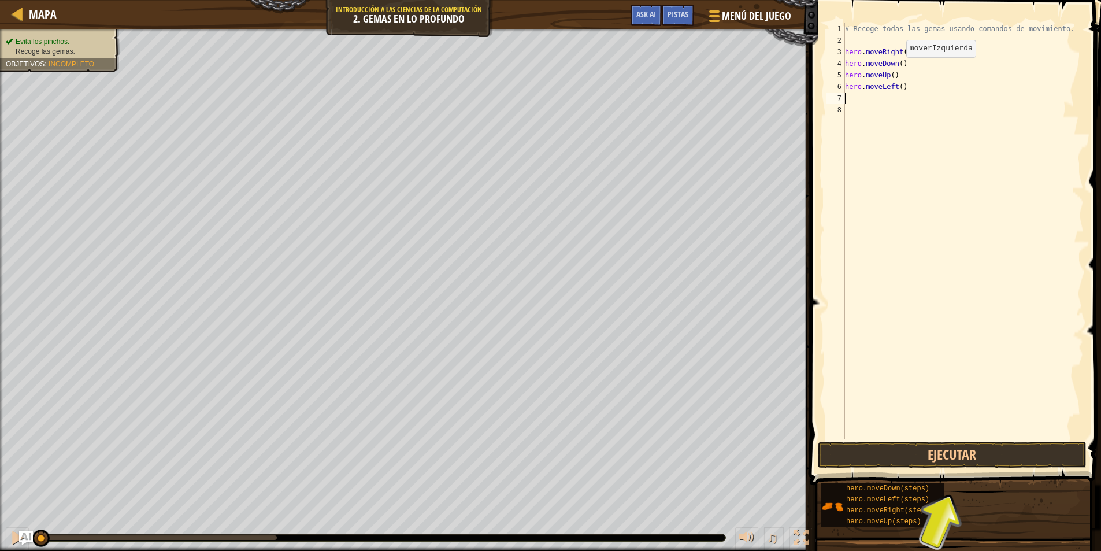
type textarea "m"
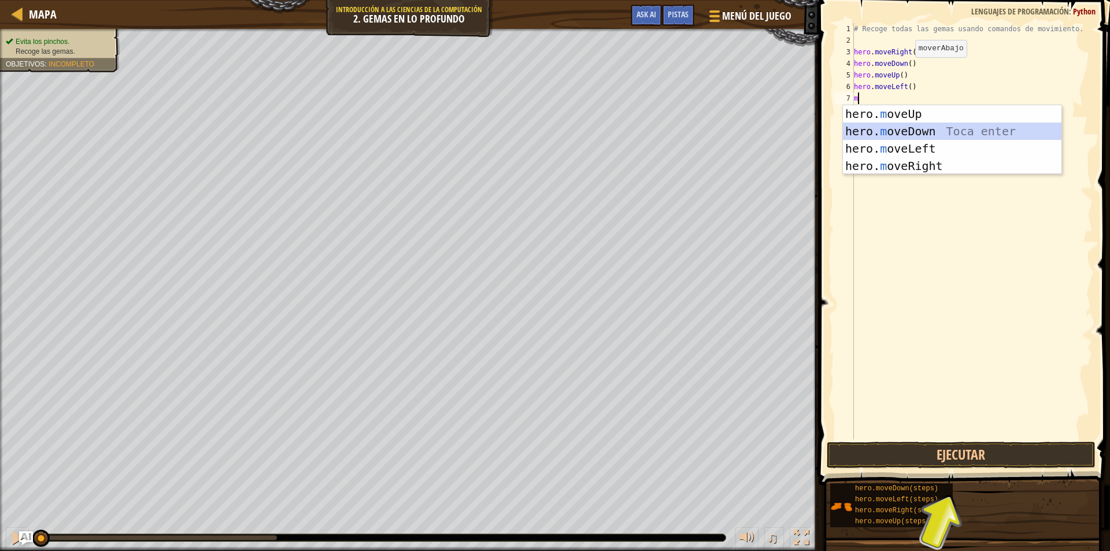
click at [931, 125] on div "hero. m oveUp Toca enter hero. m oveDown Toca enter hero. m oveLeft Toca enter …" at bounding box center [952, 157] width 219 height 104
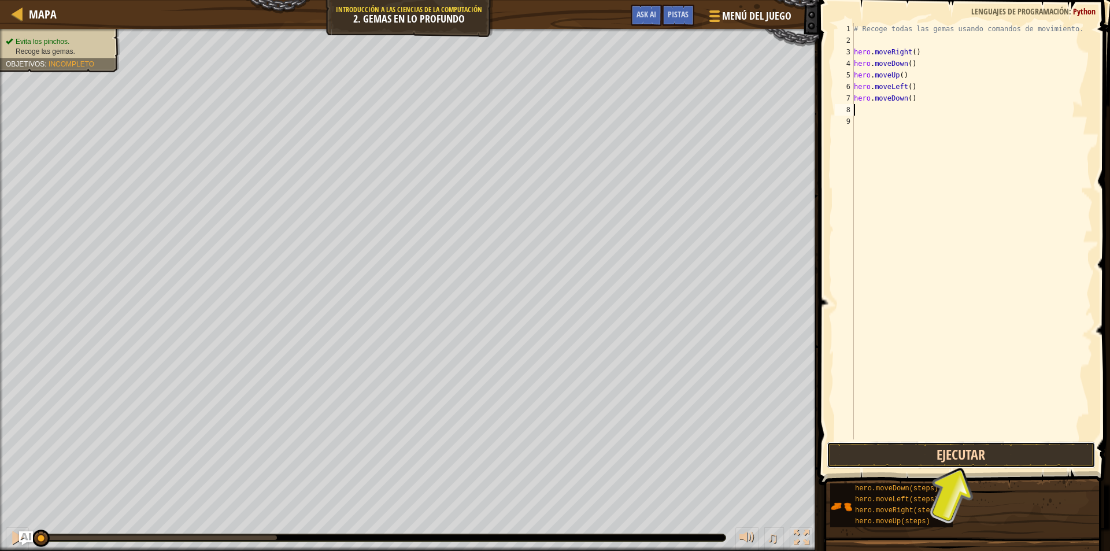
click at [957, 450] on button "Ejecutar" at bounding box center [961, 455] width 269 height 27
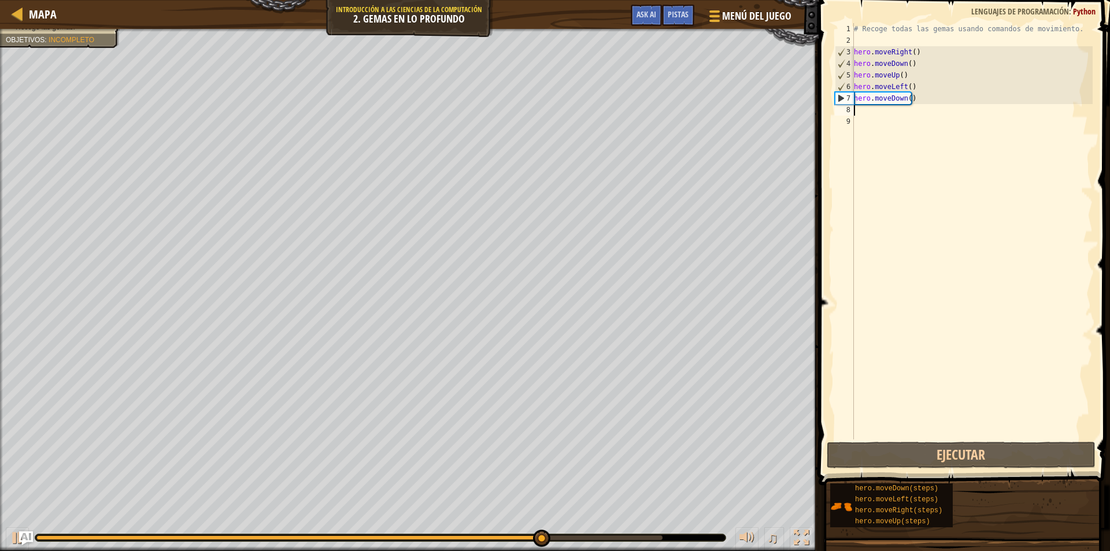
click at [919, 87] on div "# Recoge todas las gemas usando comandos de movimiento. hero . moveRight ( ) he…" at bounding box center [972, 242] width 241 height 439
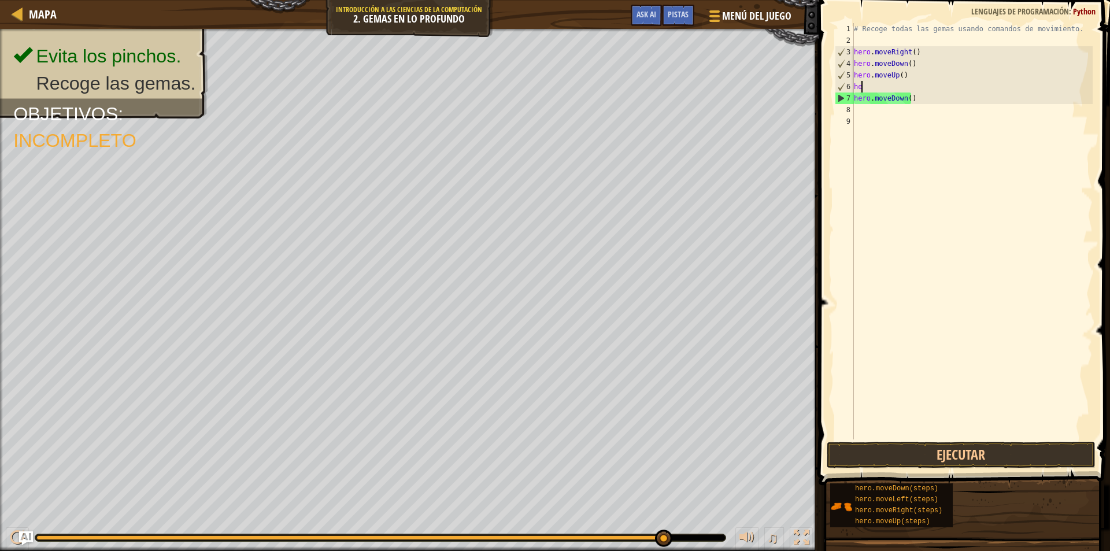
type textarea "h"
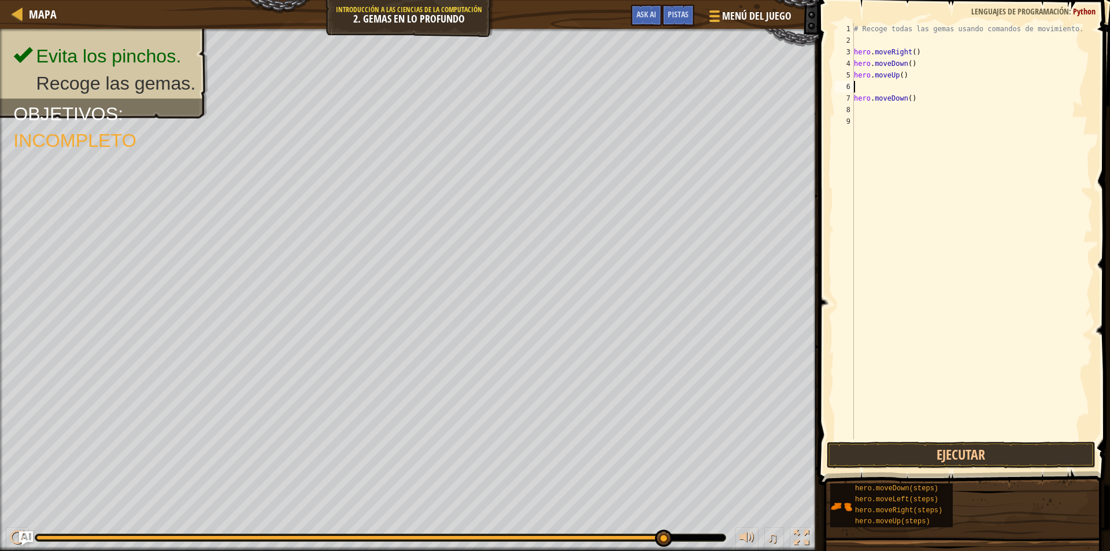
type textarea "m"
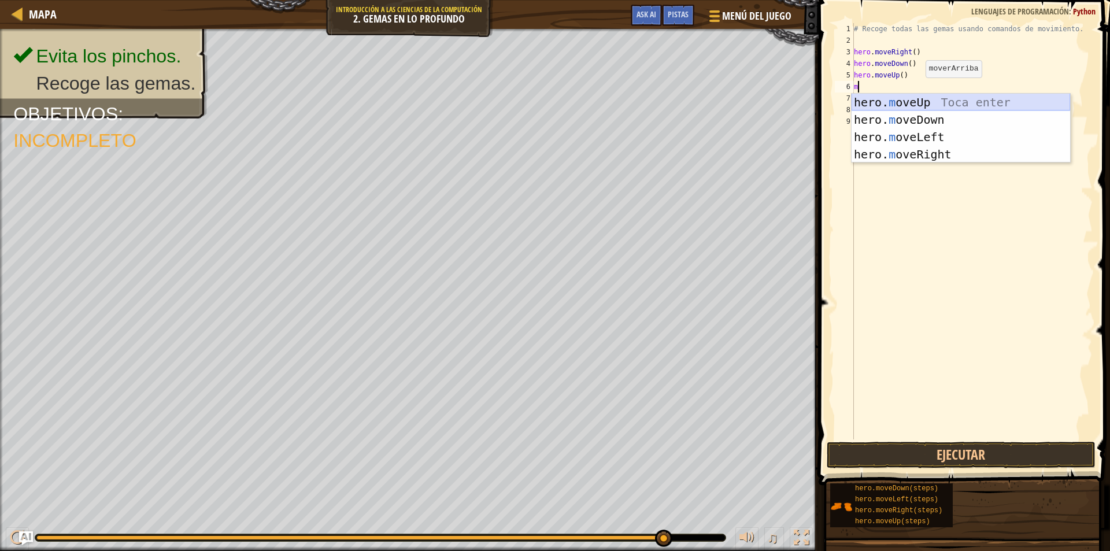
click at [940, 95] on div "hero. m oveUp Toca enter hero. m oveDown Toca enter hero. m oveLeft Toca enter …" at bounding box center [961, 146] width 219 height 104
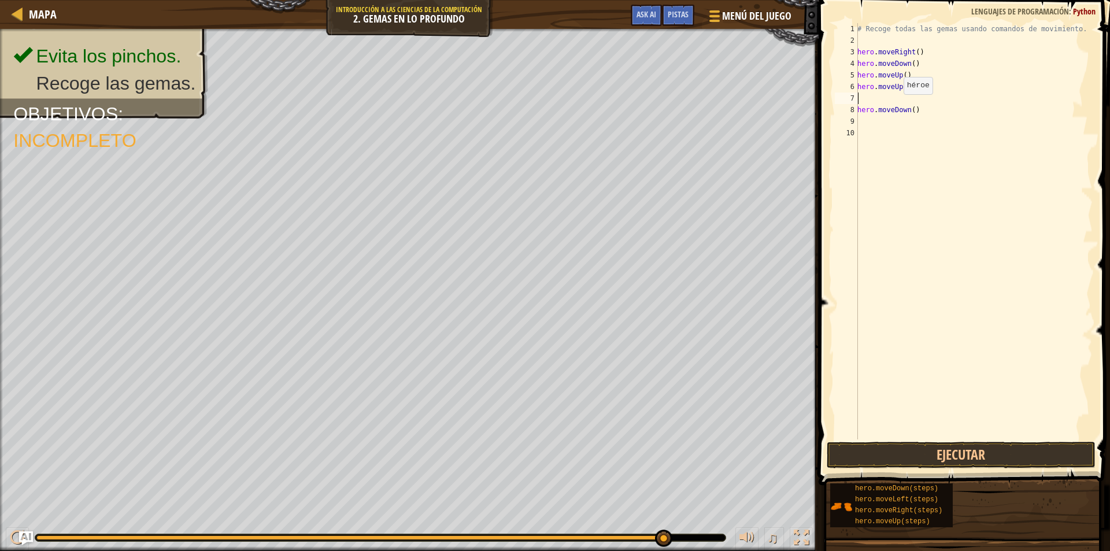
type textarea "m"
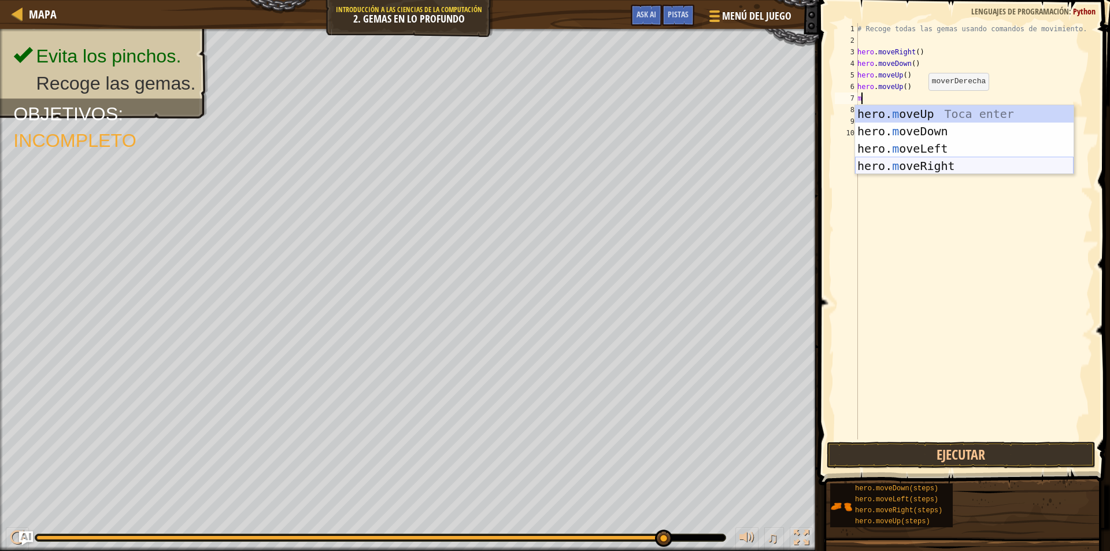
click at [940, 166] on div "hero. m oveUp Toca enter hero. m oveDown Toca enter hero. m oveLeft Toca enter …" at bounding box center [964, 157] width 219 height 104
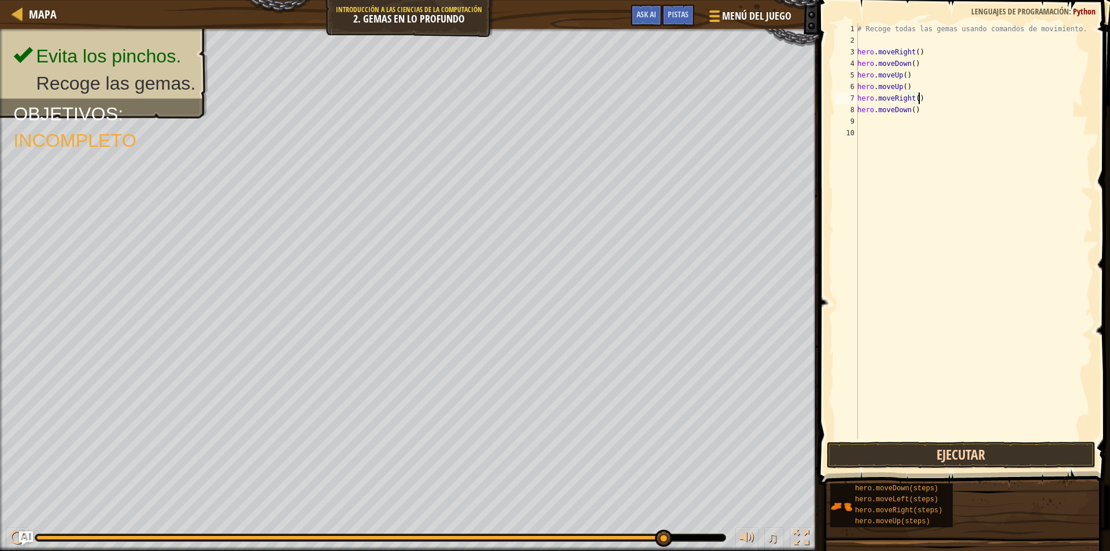
type textarea "hero.moveRight()"
click at [966, 450] on button "Ejecutar" at bounding box center [961, 455] width 269 height 27
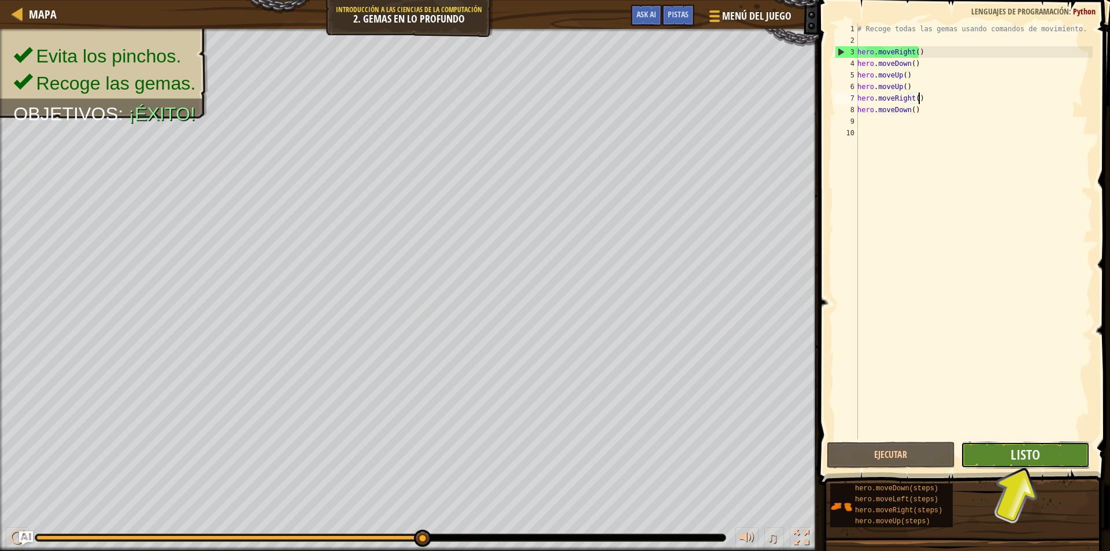
click at [1038, 457] on span "Listo" at bounding box center [1025, 454] width 29 height 19
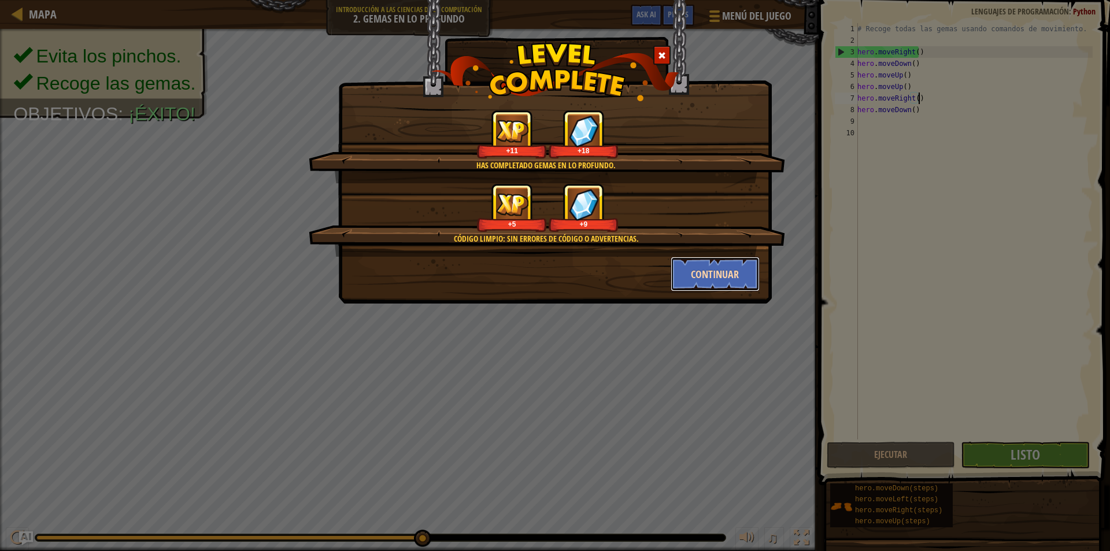
click at [713, 275] on button "Continuar" at bounding box center [716, 274] width 90 height 35
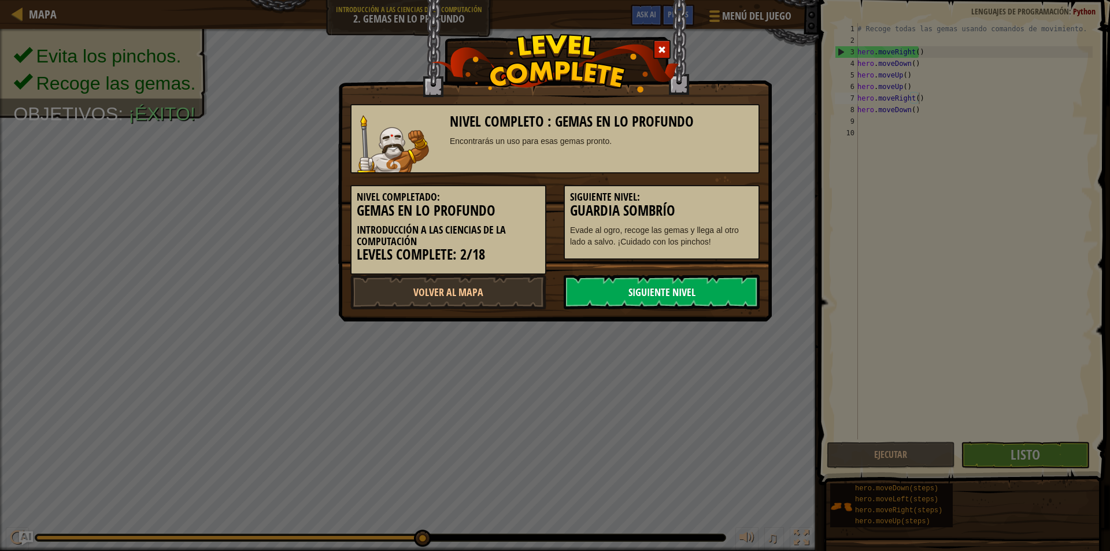
click at [670, 301] on link "Siguiente Nivel" at bounding box center [662, 292] width 196 height 35
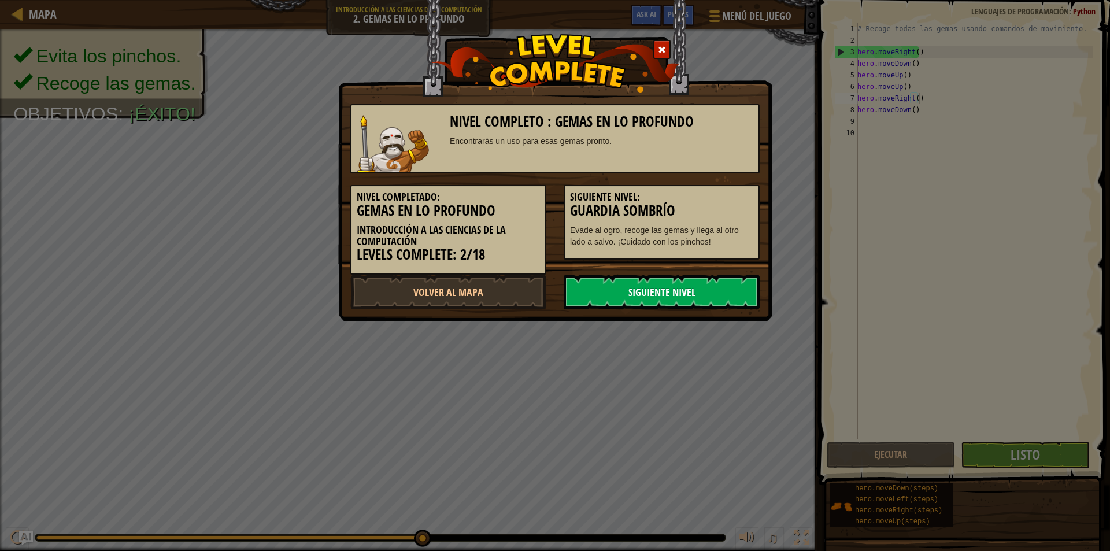
click at [670, 301] on link "Siguiente Nivel" at bounding box center [662, 292] width 196 height 35
click at [677, 303] on link "Siguiente Nivel" at bounding box center [662, 292] width 196 height 35
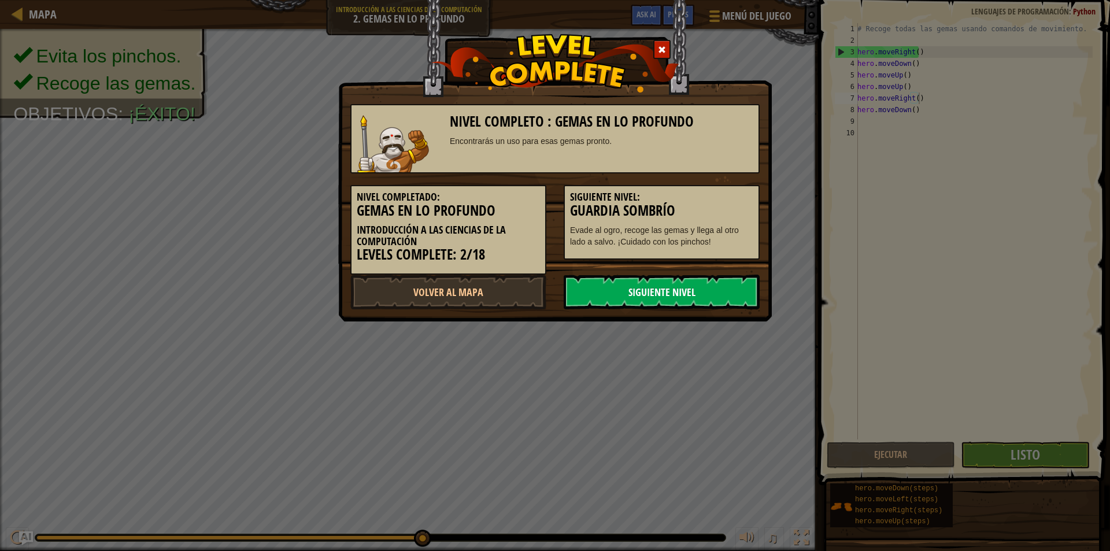
click at [677, 303] on link "Siguiente Nivel" at bounding box center [662, 292] width 196 height 35
click at [639, 290] on link "Siguiente Nivel" at bounding box center [662, 292] width 196 height 35
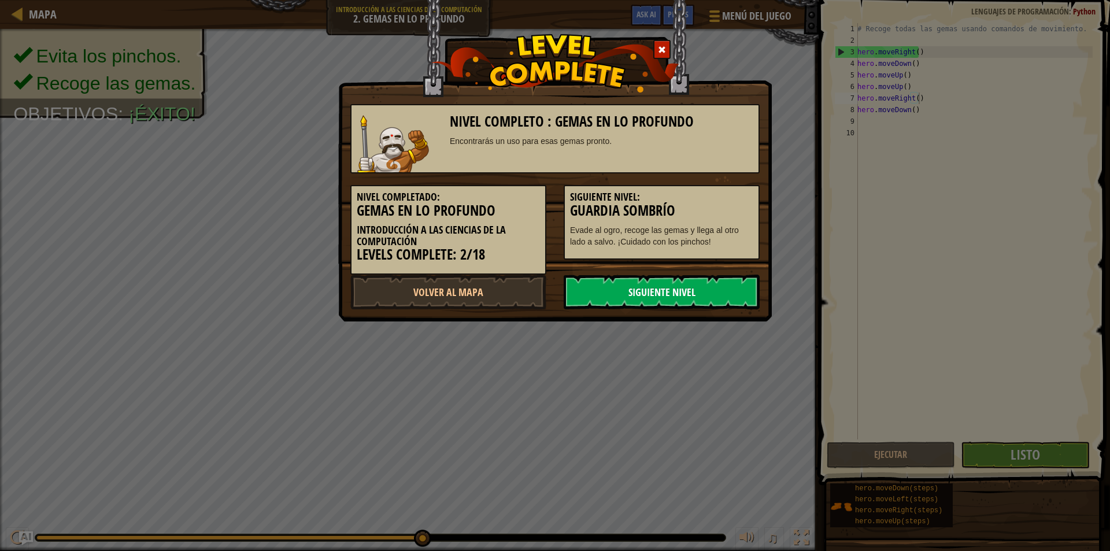
click at [639, 290] on link "Siguiente Nivel" at bounding box center [662, 292] width 196 height 35
click at [687, 293] on link "Siguiente Nivel" at bounding box center [662, 292] width 196 height 35
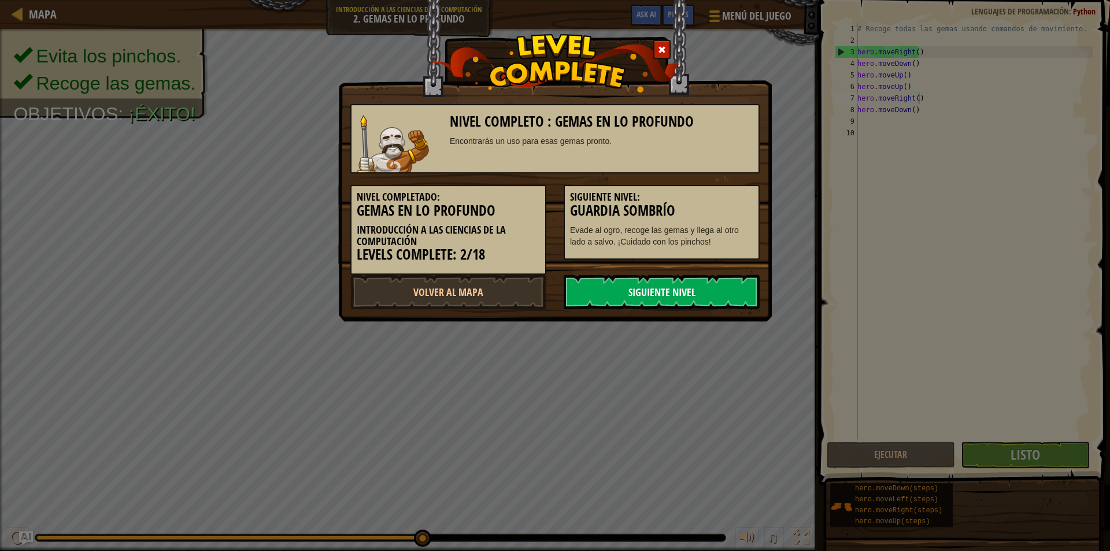
click at [687, 293] on link "Siguiente Nivel" at bounding box center [662, 292] width 196 height 35
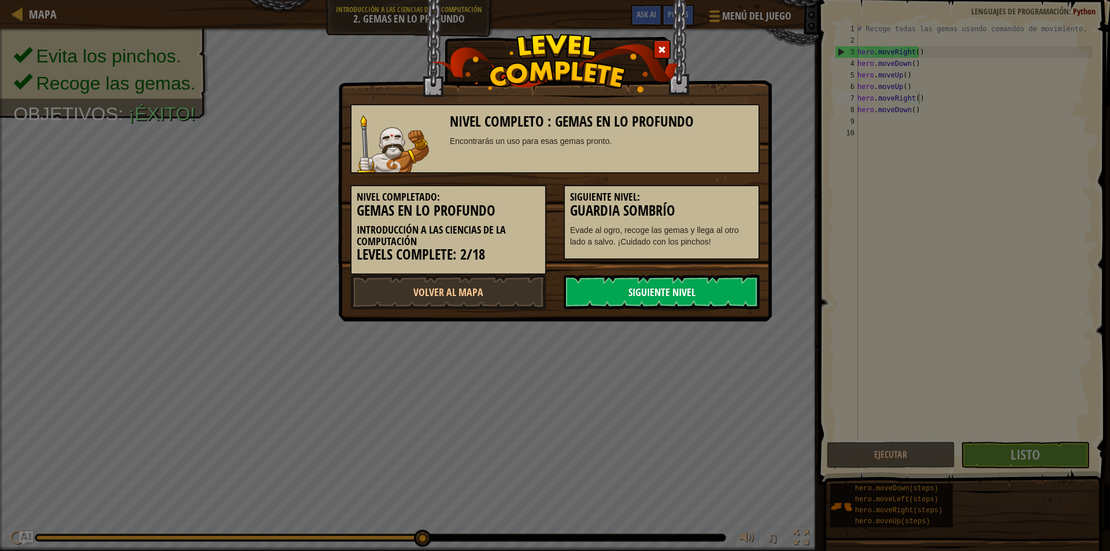
click at [687, 293] on link "Siguiente Nivel" at bounding box center [662, 292] width 196 height 35
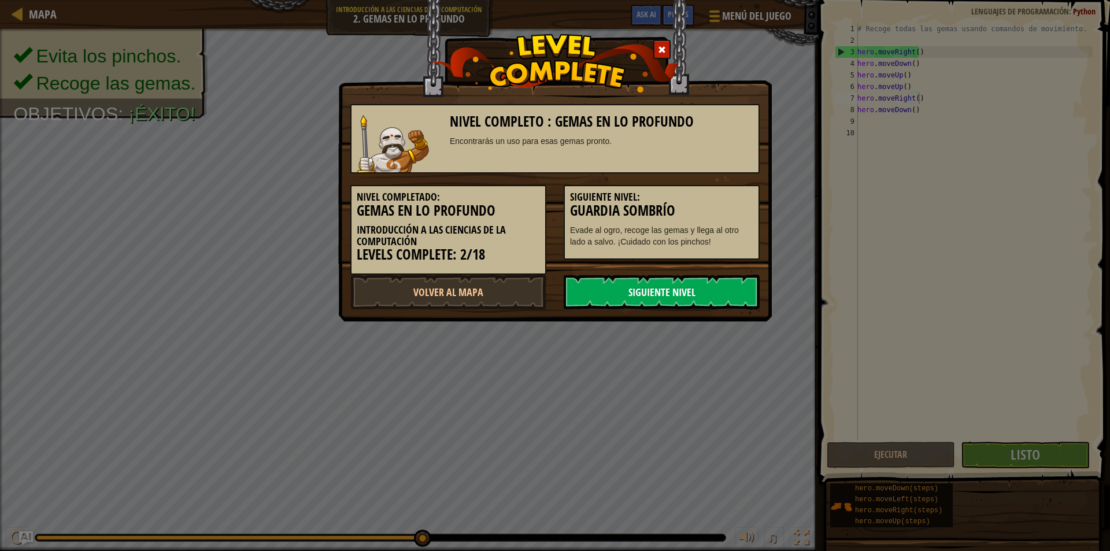
click at [687, 293] on link "Siguiente Nivel" at bounding box center [662, 292] width 196 height 35
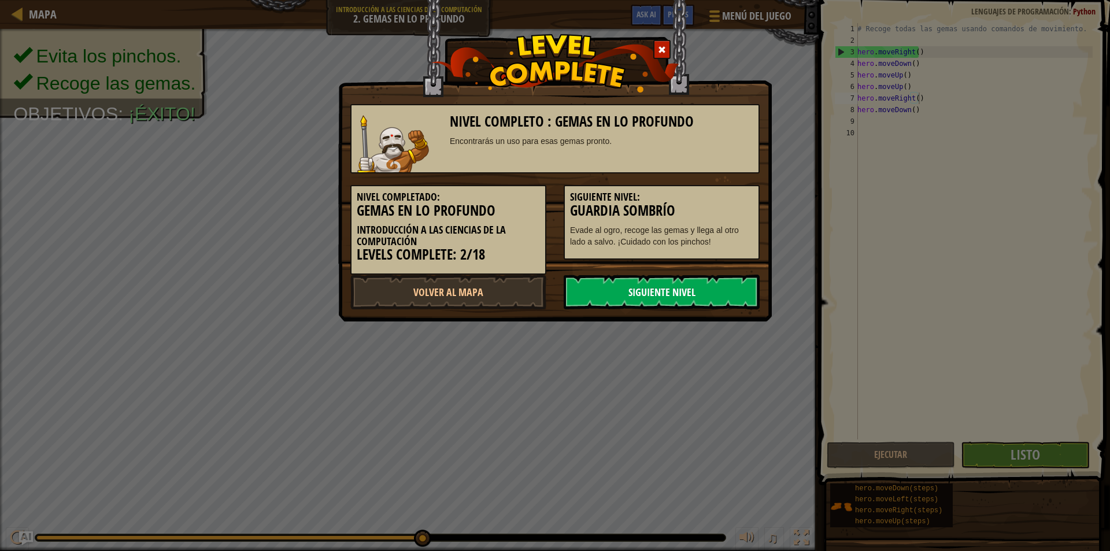
click at [687, 293] on link "Siguiente Nivel" at bounding box center [662, 292] width 196 height 35
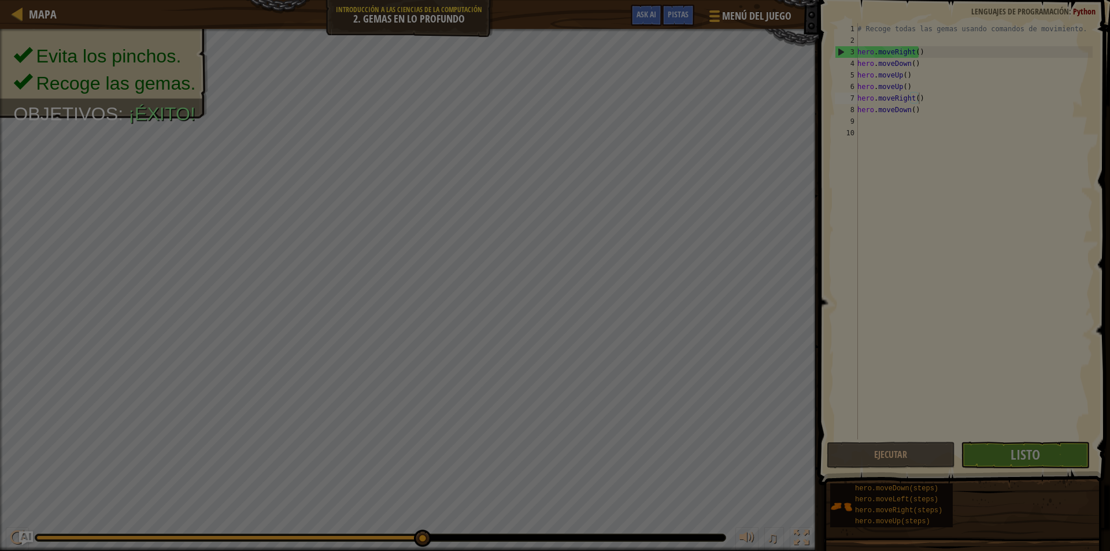
click at [687, 293] on div at bounding box center [555, 275] width 1110 height 551
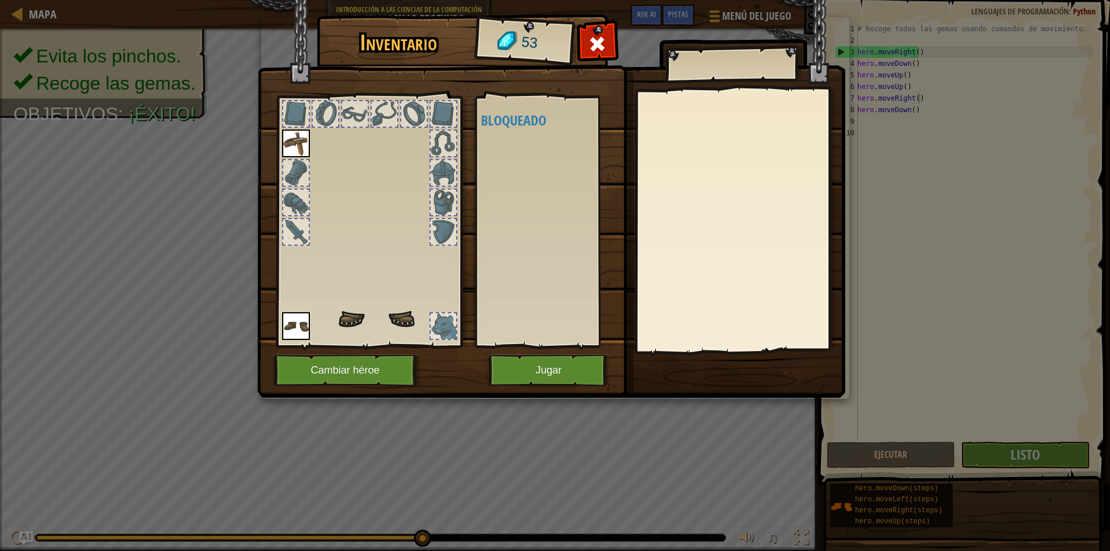
click at [687, 293] on div at bounding box center [740, 221] width 204 height 260
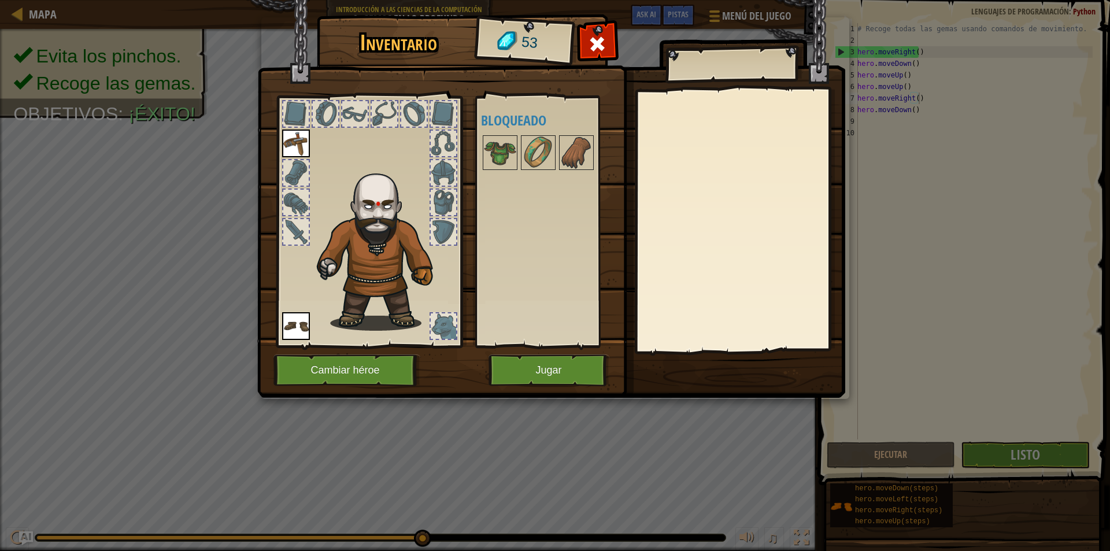
click at [435, 176] on div at bounding box center [443, 172] width 25 height 25
click at [420, 209] on img at bounding box center [382, 246] width 142 height 168
click at [367, 367] on button "Cambiar héroe" at bounding box center [346, 370] width 147 height 32
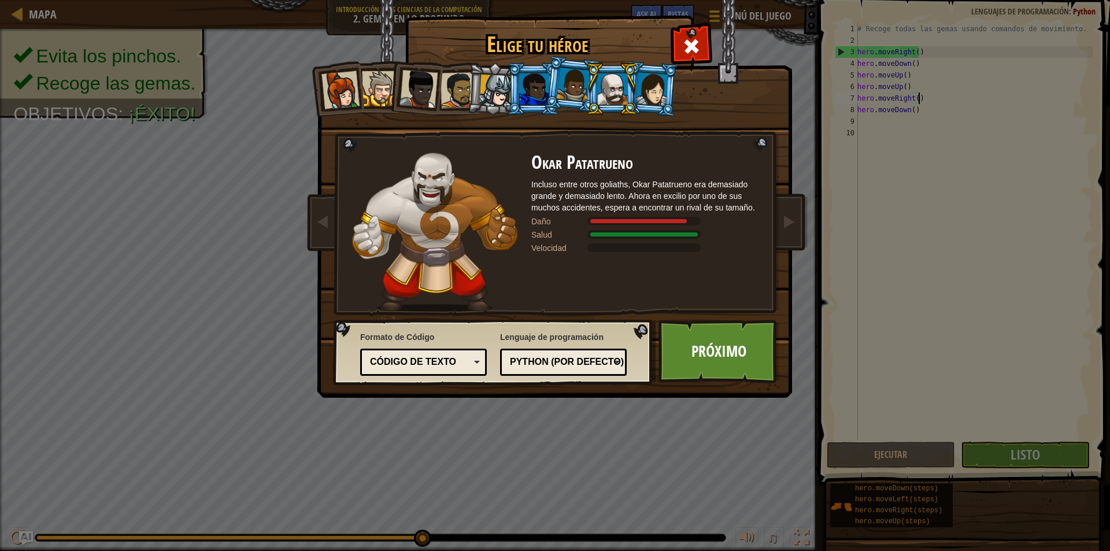
click at [504, 97] on div at bounding box center [495, 91] width 33 height 33
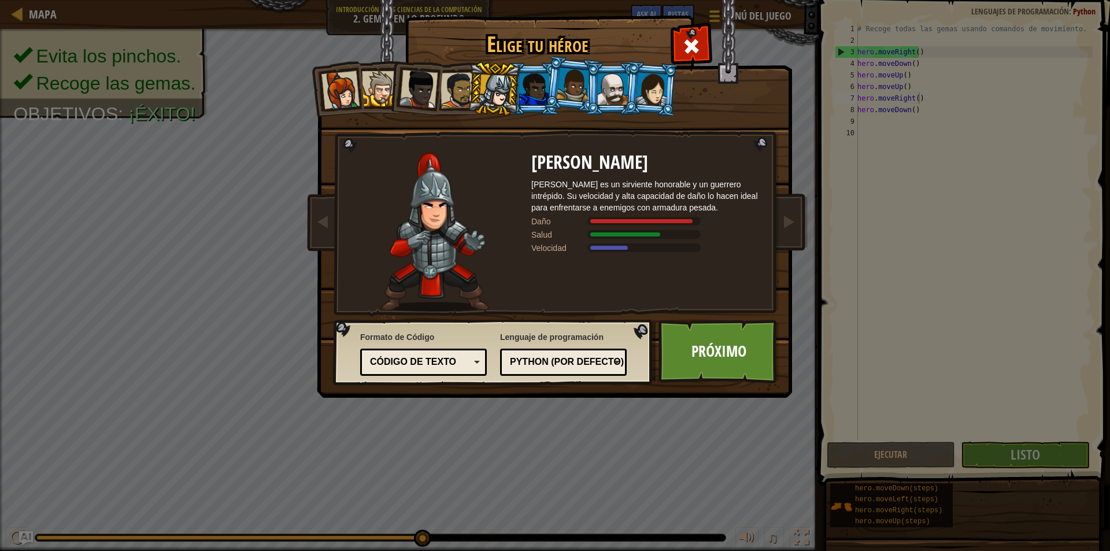
click at [535, 88] on div at bounding box center [534, 88] width 30 height 31
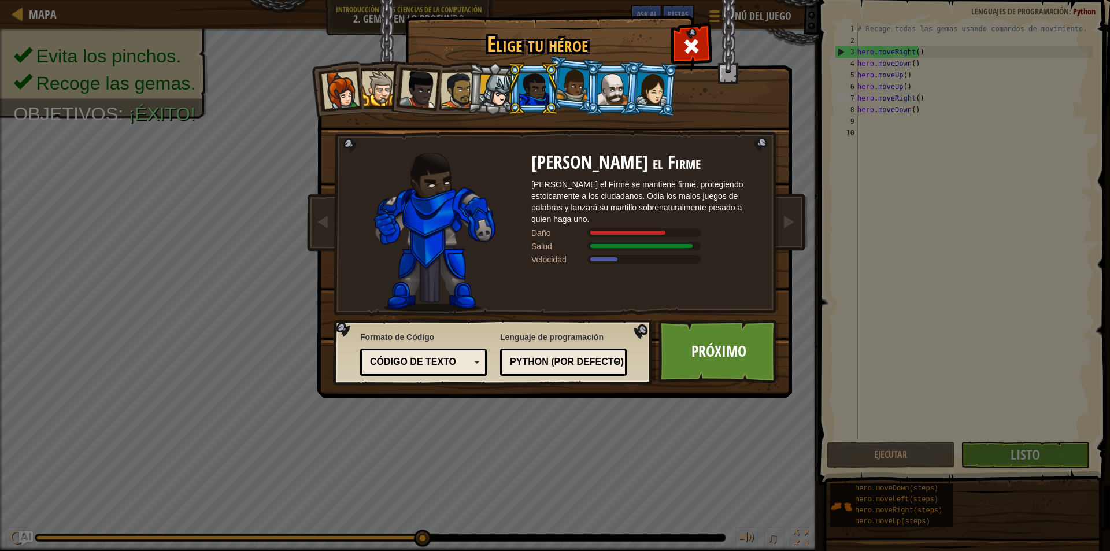
click at [497, 95] on div at bounding box center [495, 91] width 33 height 33
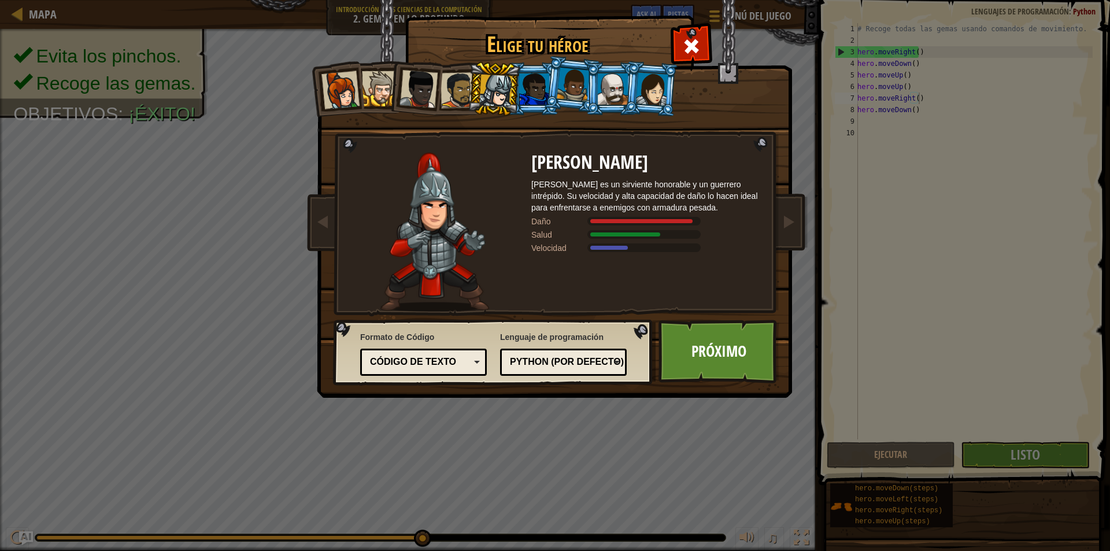
click at [657, 86] on div at bounding box center [652, 88] width 32 height 33
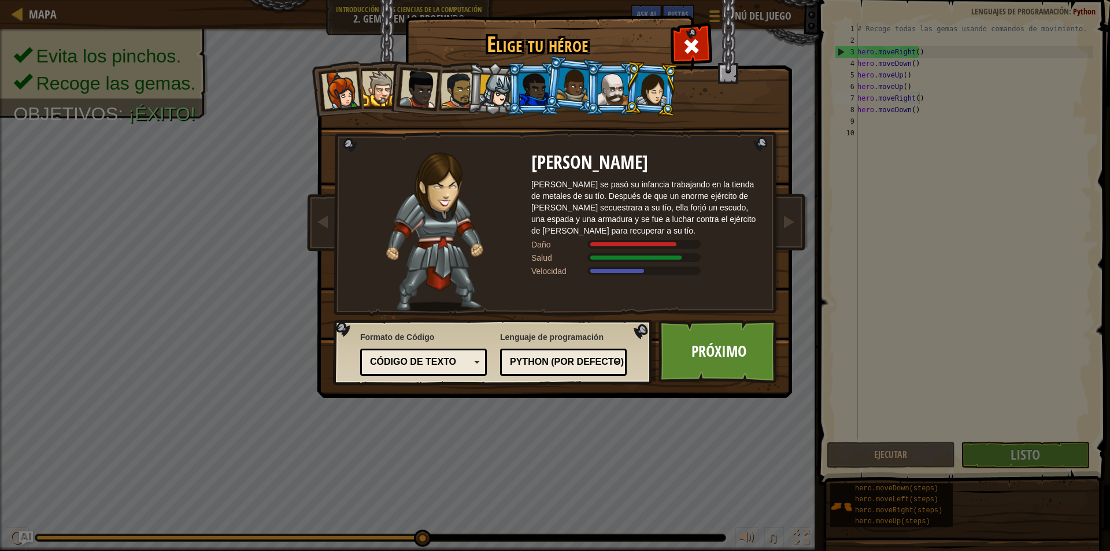
click at [614, 98] on div at bounding box center [613, 88] width 30 height 31
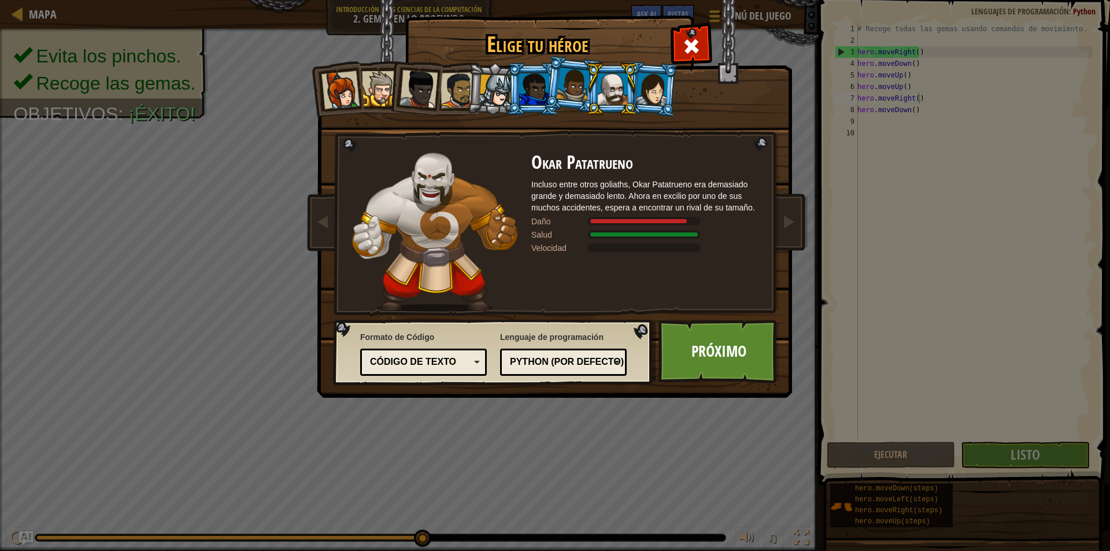
click at [579, 79] on div at bounding box center [573, 85] width 33 height 34
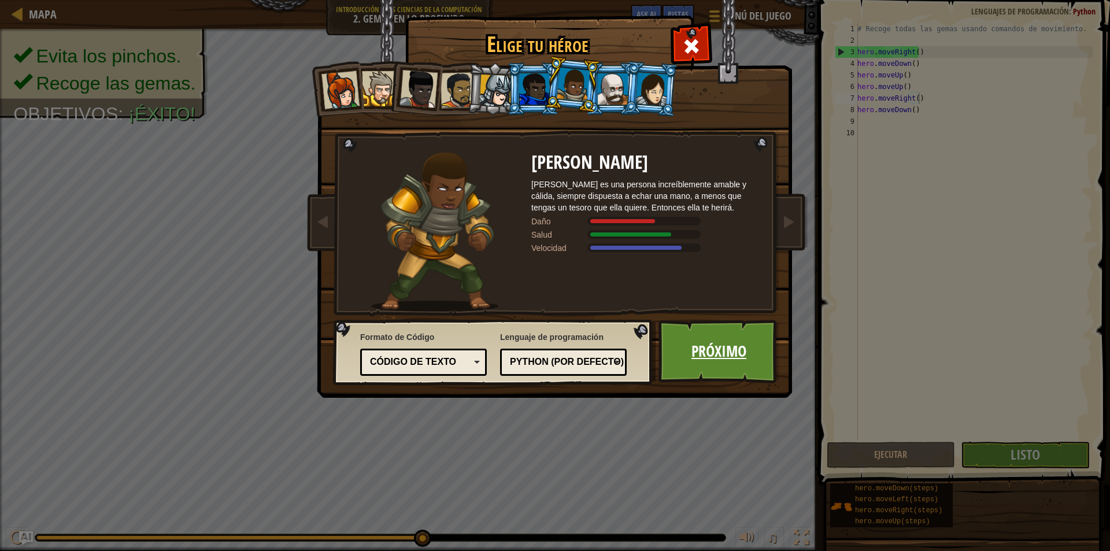
click at [728, 352] on link "Próximo" at bounding box center [719, 352] width 121 height 64
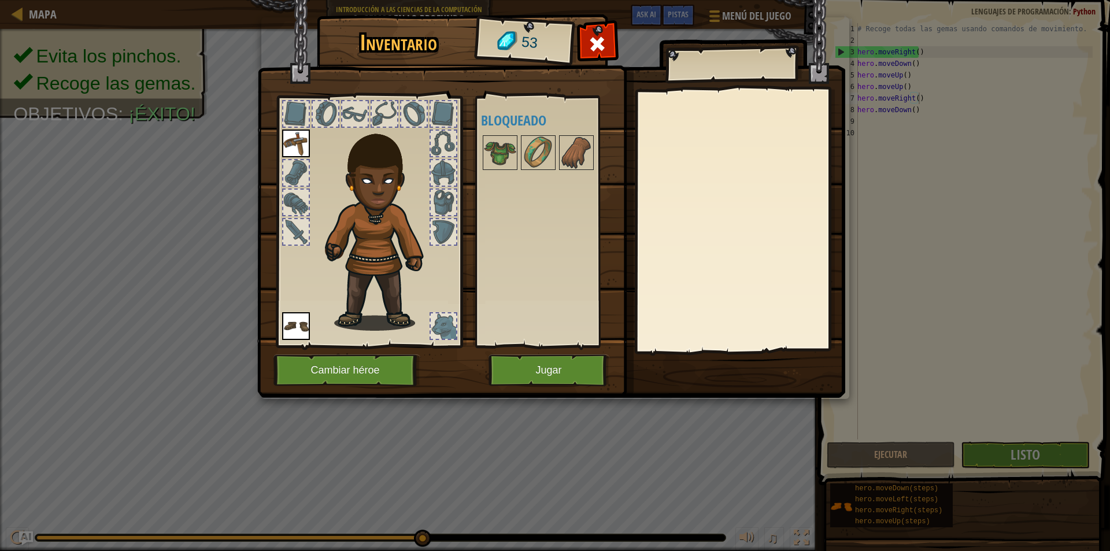
click at [295, 134] on img at bounding box center [296, 144] width 28 height 28
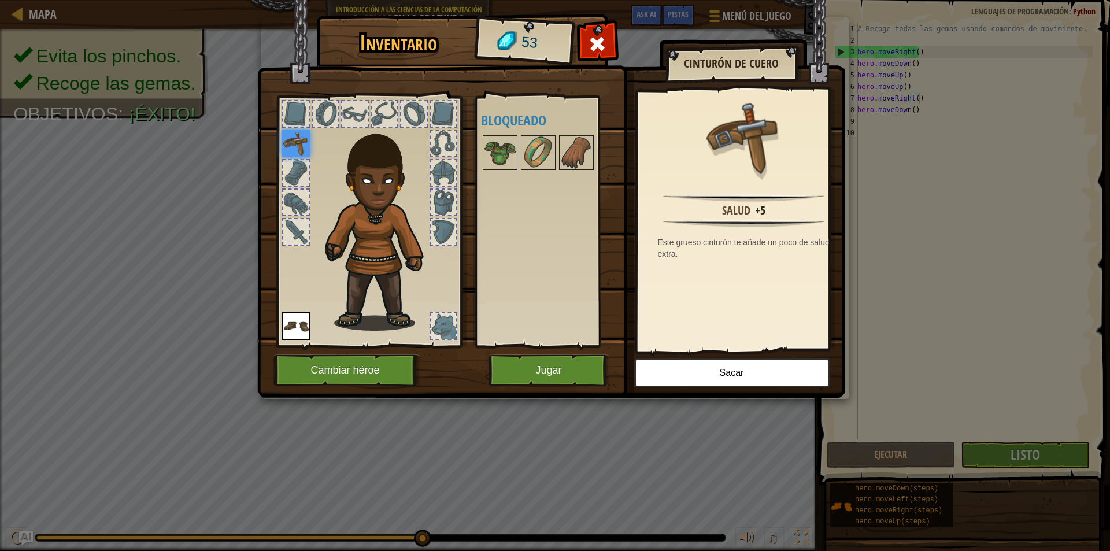
click at [365, 275] on img at bounding box center [382, 224] width 124 height 213
click at [298, 211] on div at bounding box center [295, 202] width 25 height 25
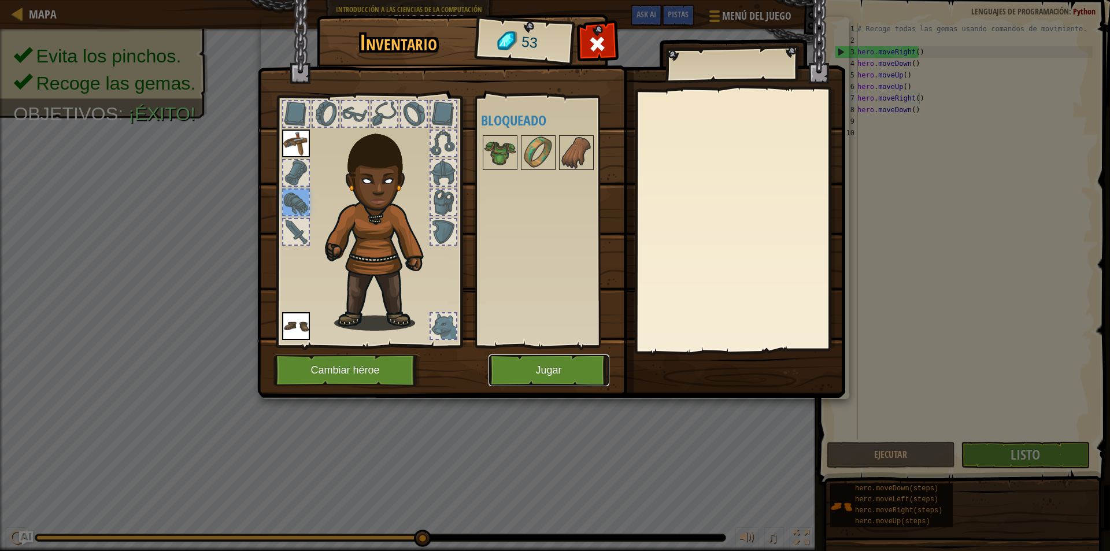
click at [568, 372] on button "Jugar" at bounding box center [549, 370] width 121 height 32
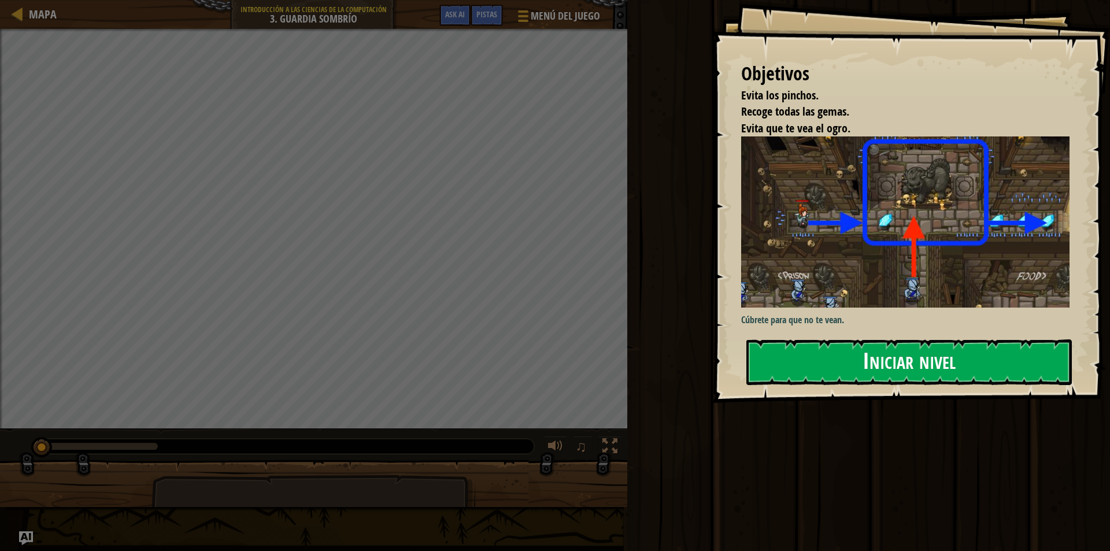
click at [839, 339] on button "Iniciar nivel" at bounding box center [909, 362] width 326 height 46
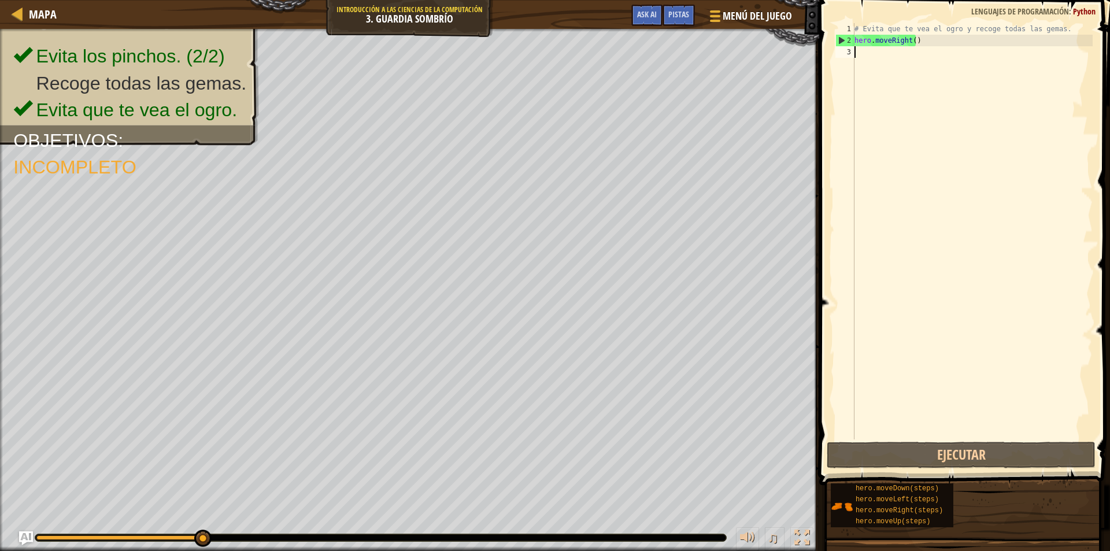
type textarea "m"
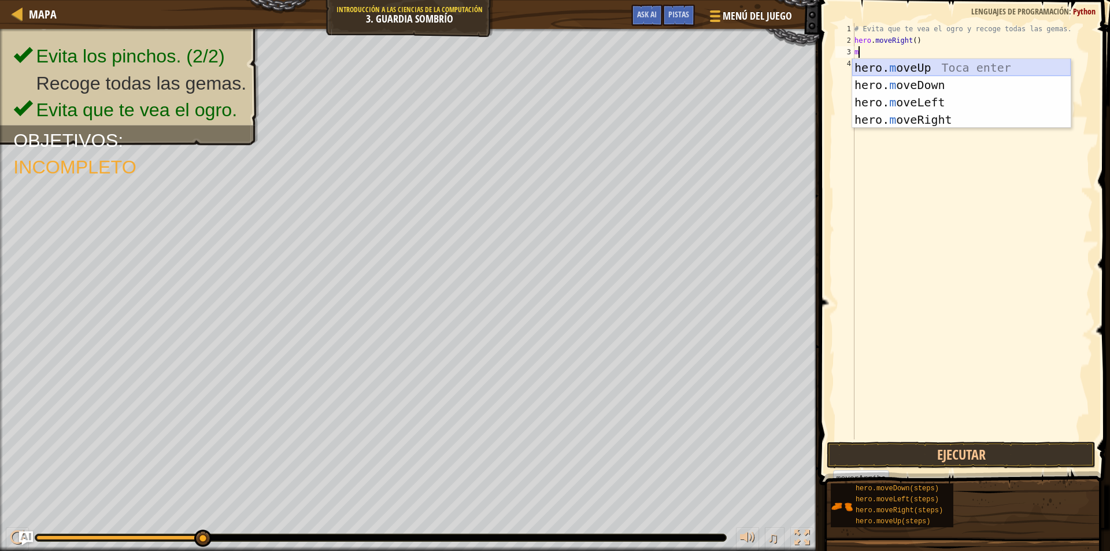
click at [927, 66] on div "hero. m oveUp Toca enter hero. m oveDown Toca enter hero. m oveLeft Toca enter …" at bounding box center [961, 111] width 219 height 104
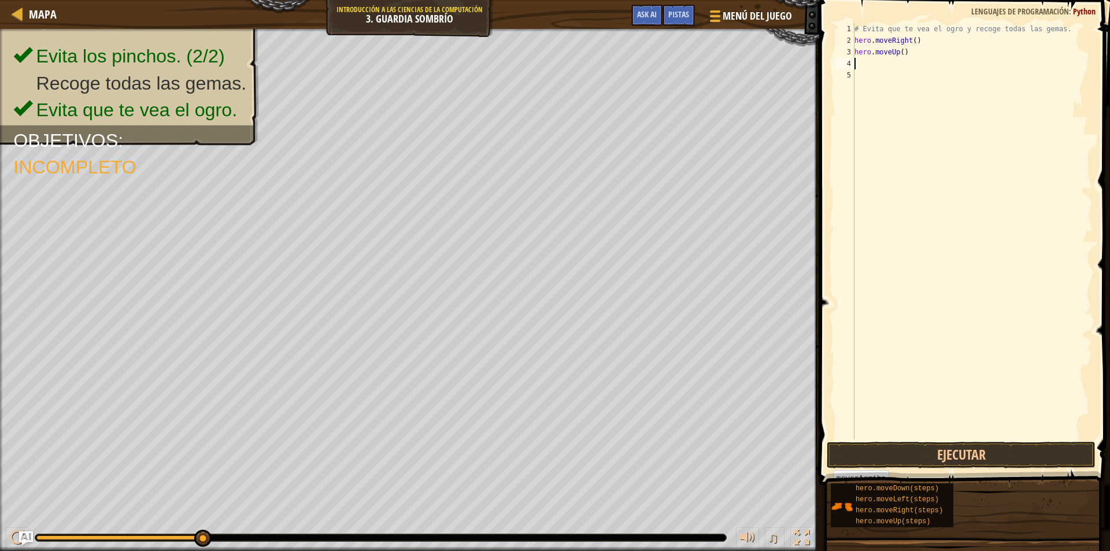
type textarea "m"
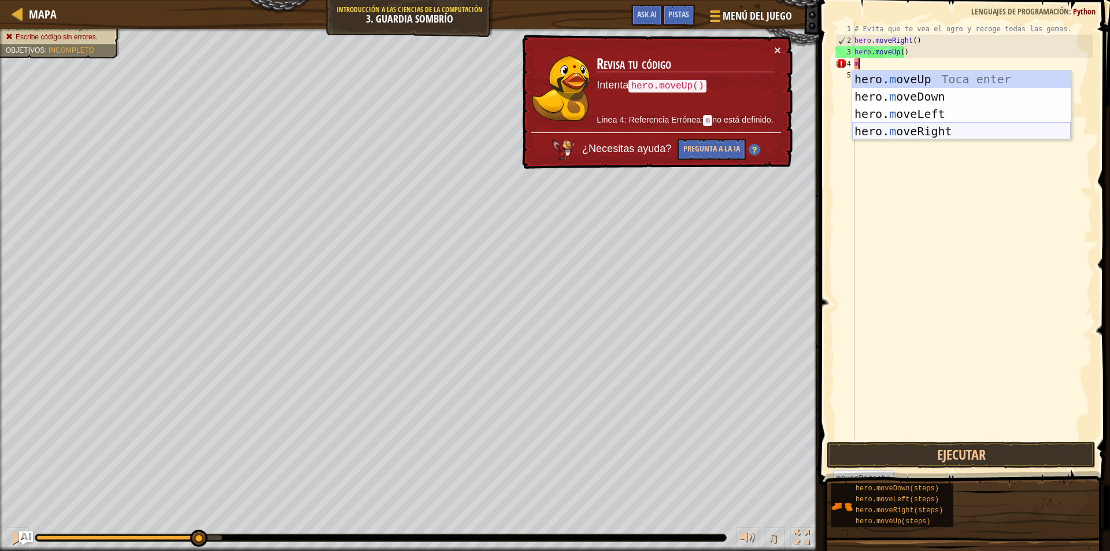
click at [944, 129] on div "hero. m oveUp Toca enter hero. m oveDown Toca enter hero. m oveLeft Toca enter …" at bounding box center [961, 123] width 219 height 104
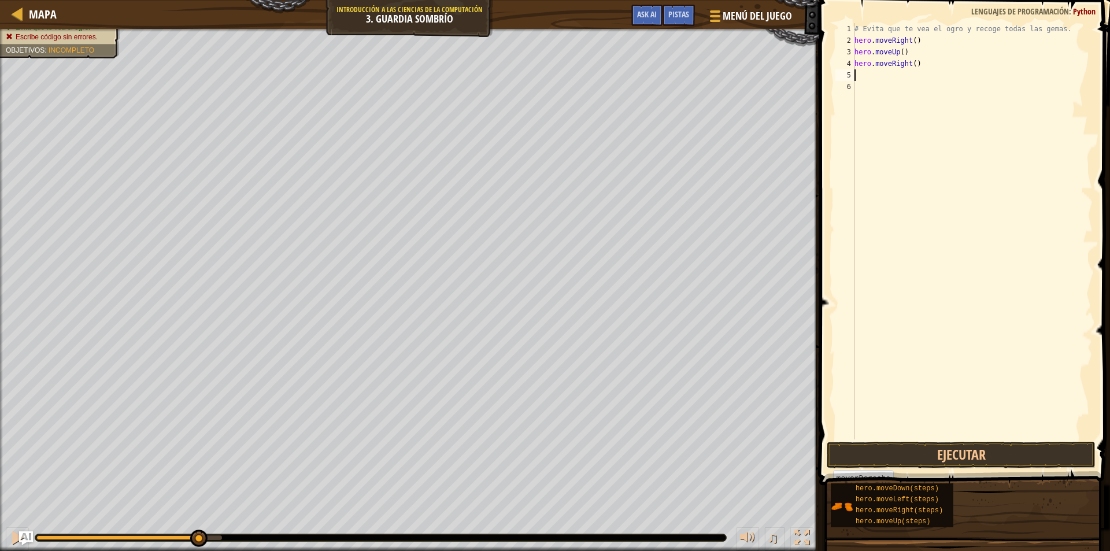
type textarea "m"
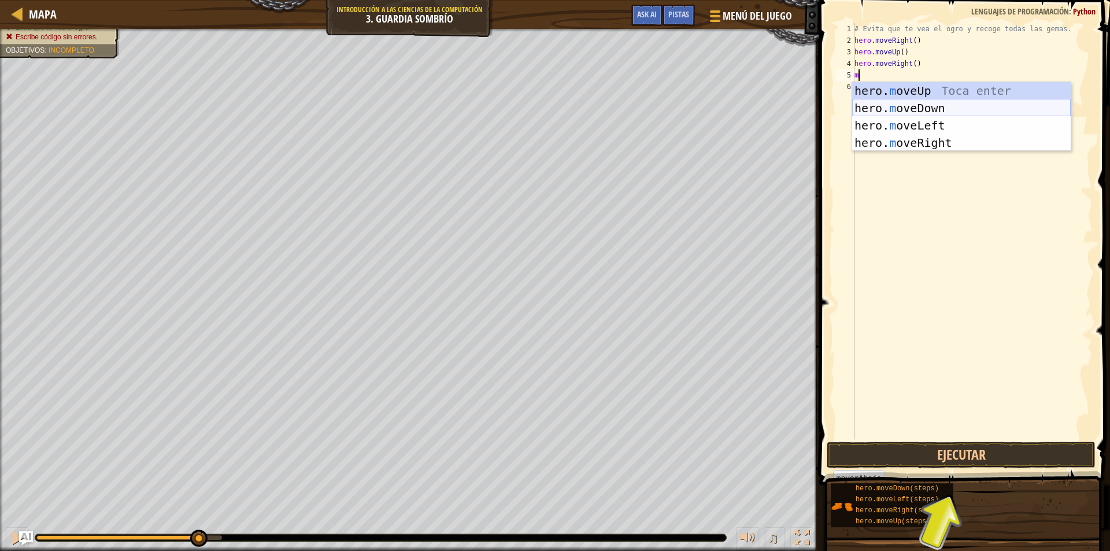
click at [956, 108] on div "hero. m oveUp Toca enter hero. m oveDown Toca enter hero. m oveLeft Toca enter …" at bounding box center [961, 134] width 219 height 104
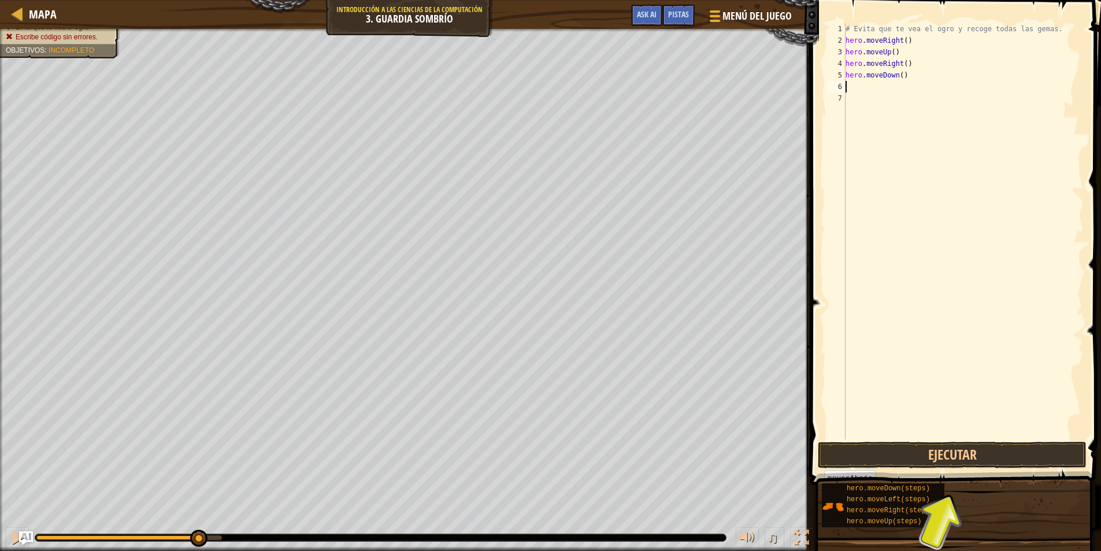
type textarea "m"
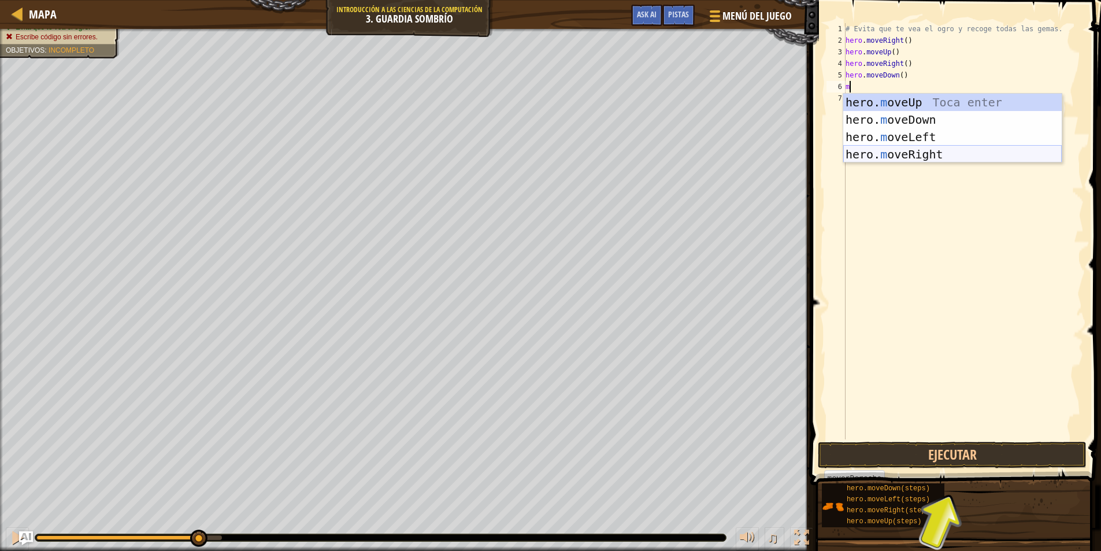
click at [924, 156] on div "hero. m oveUp Toca enter hero. m oveDown Toca enter hero. m oveLeft Toca enter …" at bounding box center [953, 146] width 219 height 104
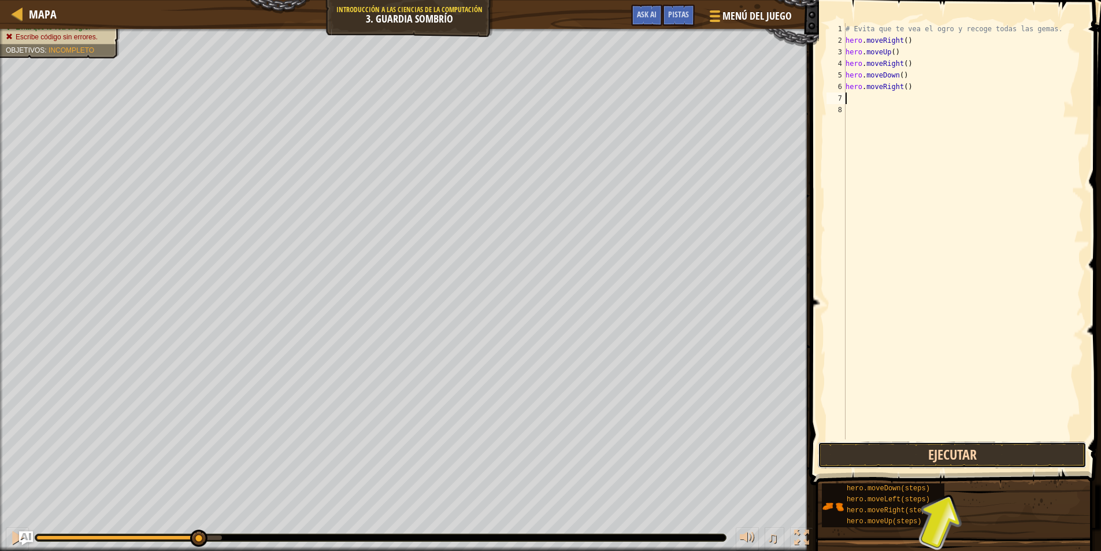
click at [963, 464] on button "Ejecutar" at bounding box center [952, 455] width 269 height 27
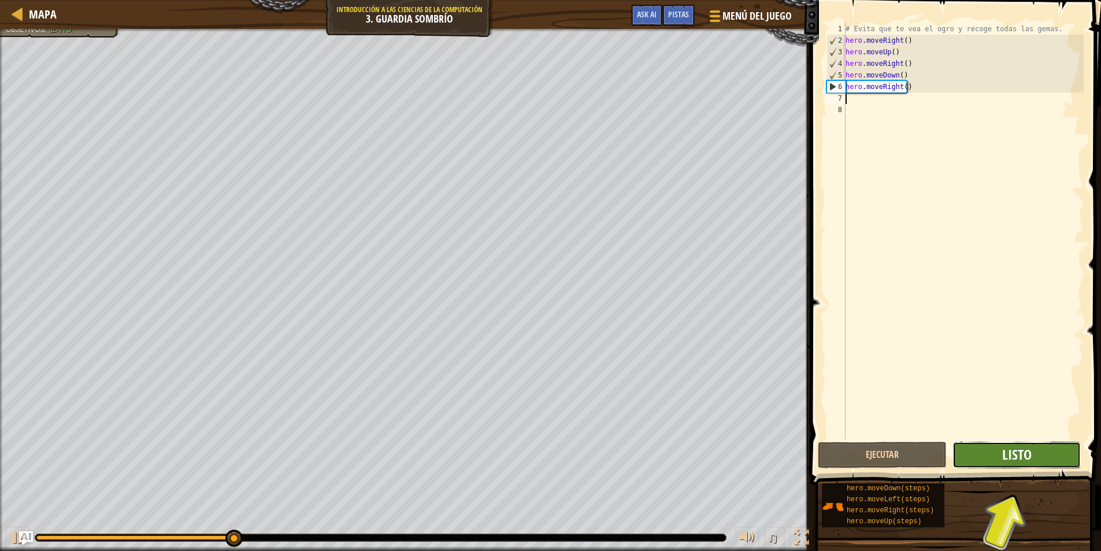
click at [1024, 451] on span "Listo" at bounding box center [1017, 454] width 29 height 19
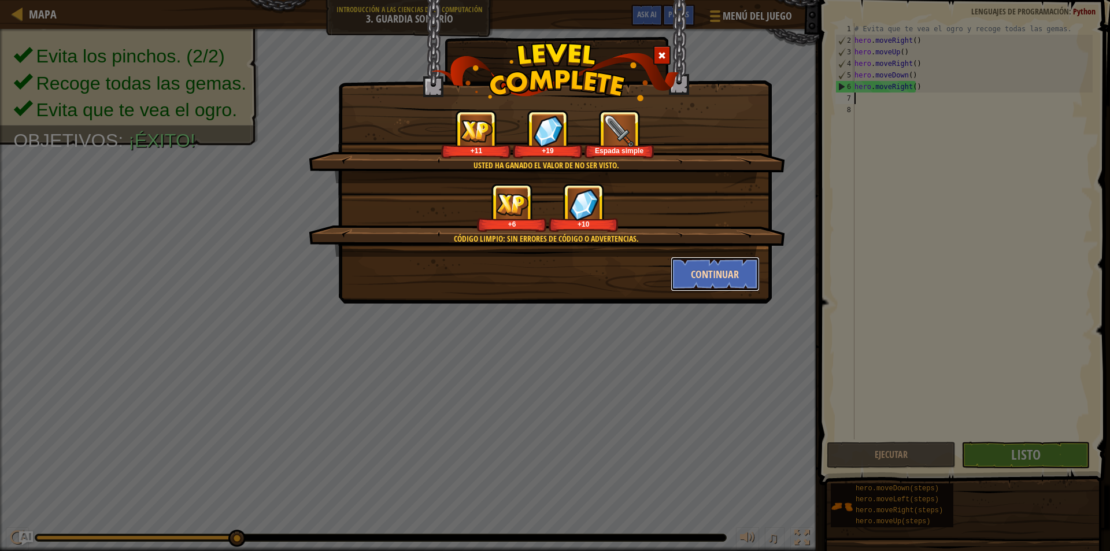
click at [720, 276] on button "Continuar" at bounding box center [716, 274] width 90 height 35
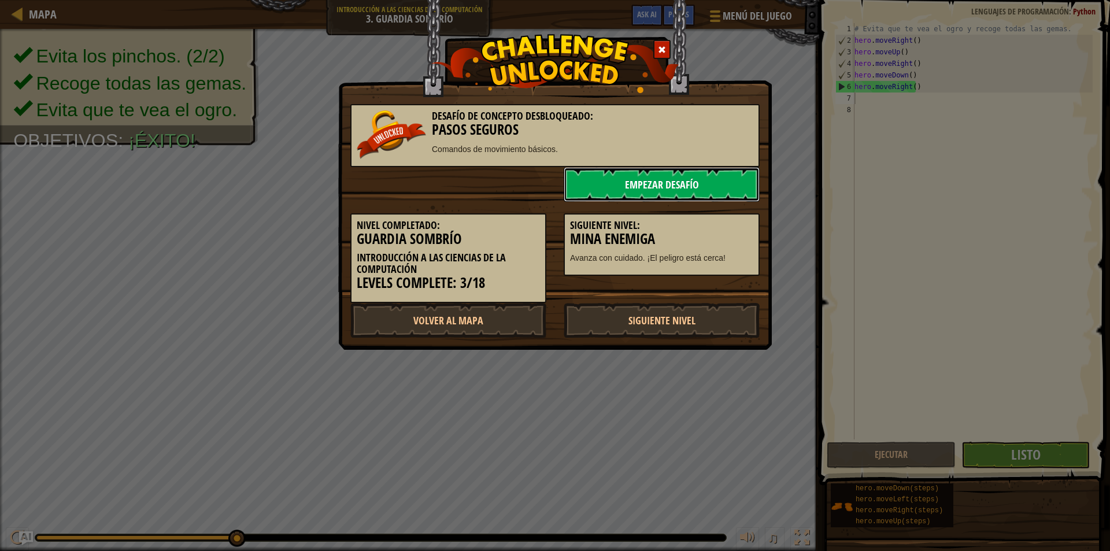
click at [712, 182] on link "Empezar Desafío" at bounding box center [662, 184] width 196 height 35
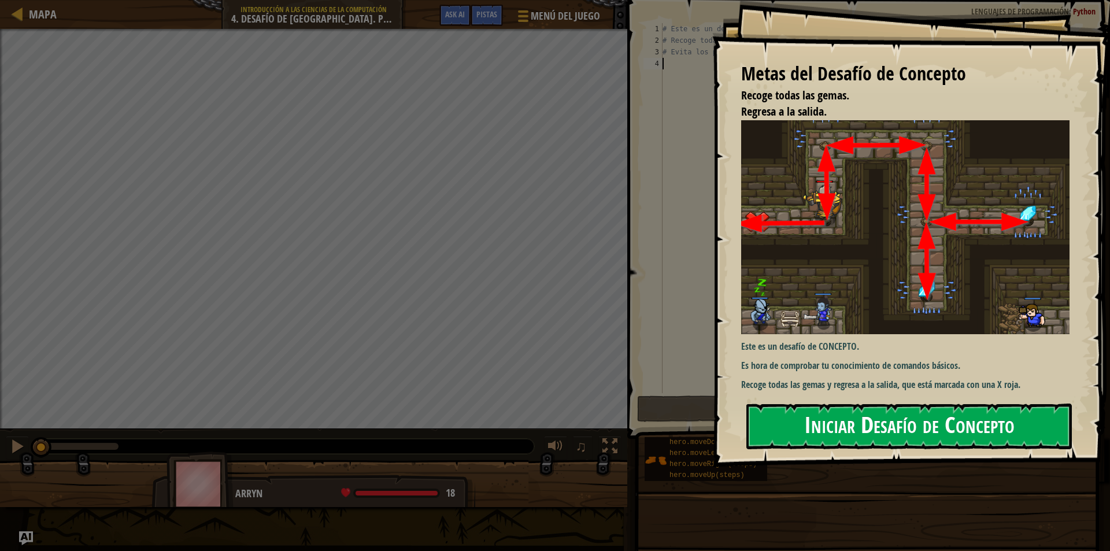
click at [814, 420] on button "Iniciar Desafío de Concepto" at bounding box center [909, 427] width 326 height 46
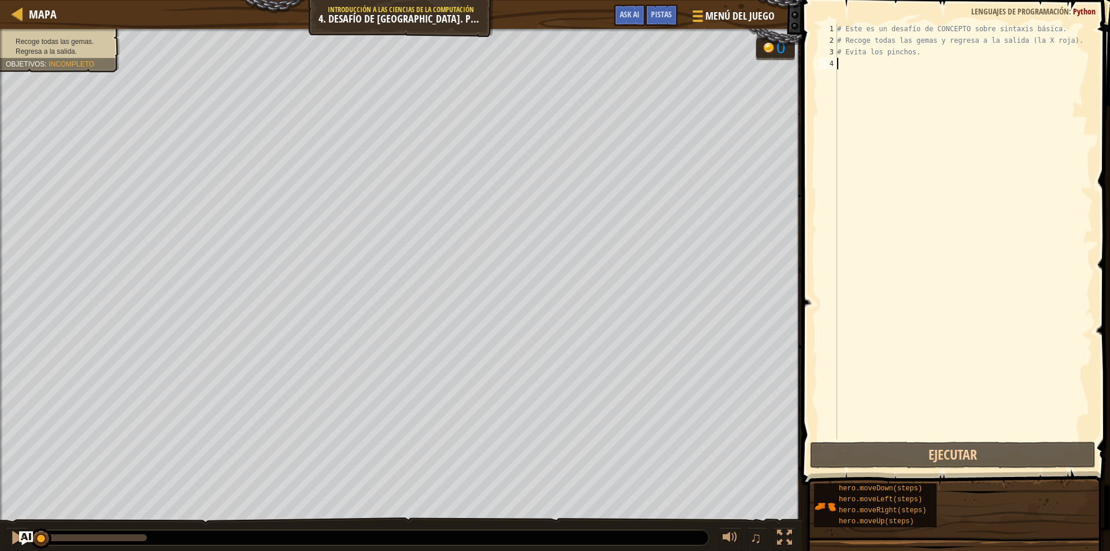
type textarea "m"
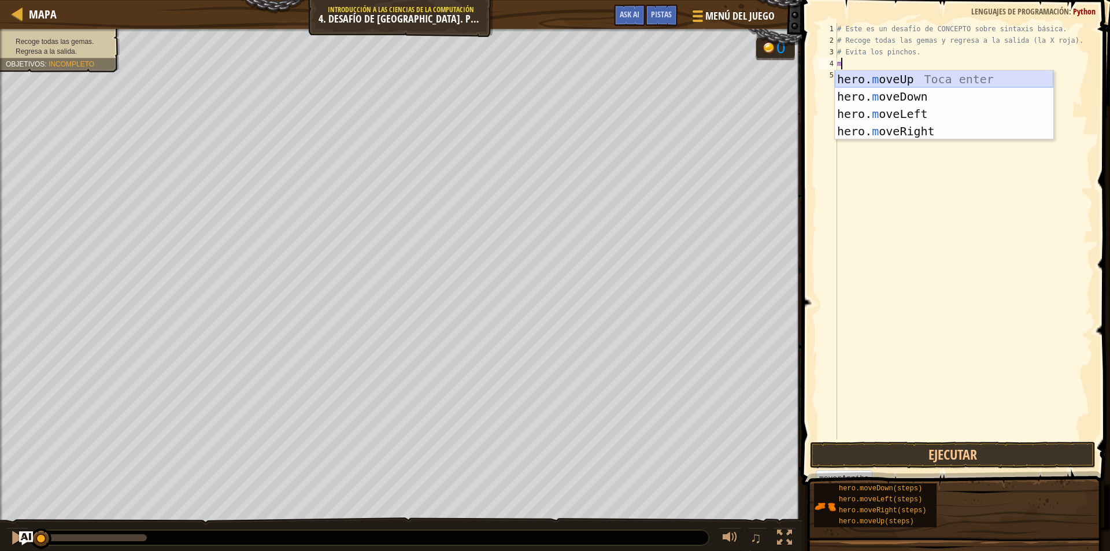
click at [900, 83] on div "hero. m oveUp Toca enter hero. m oveDown Toca enter hero. m oveLeft Toca enter …" at bounding box center [944, 123] width 219 height 104
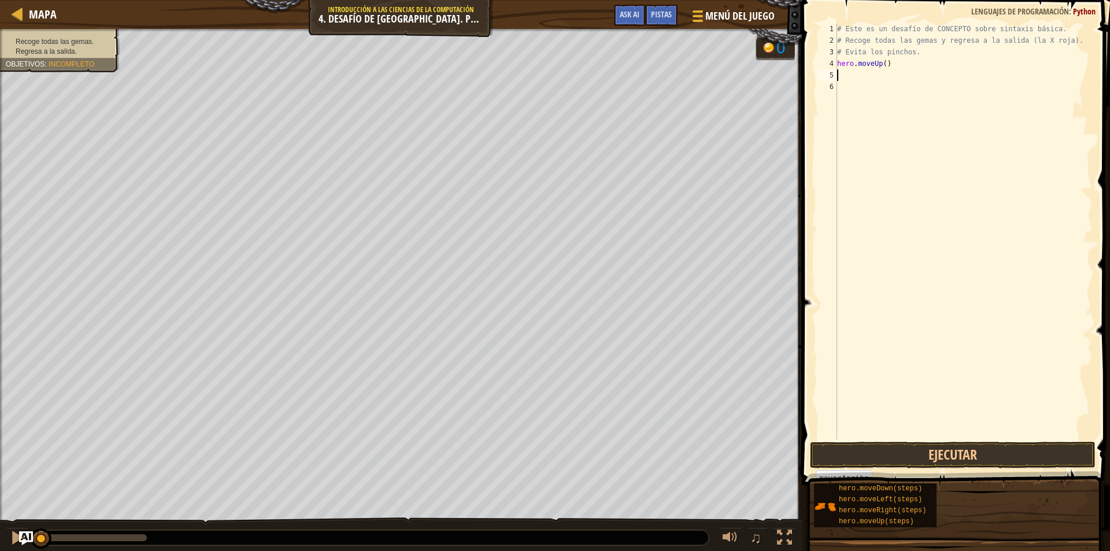
type textarea "m"
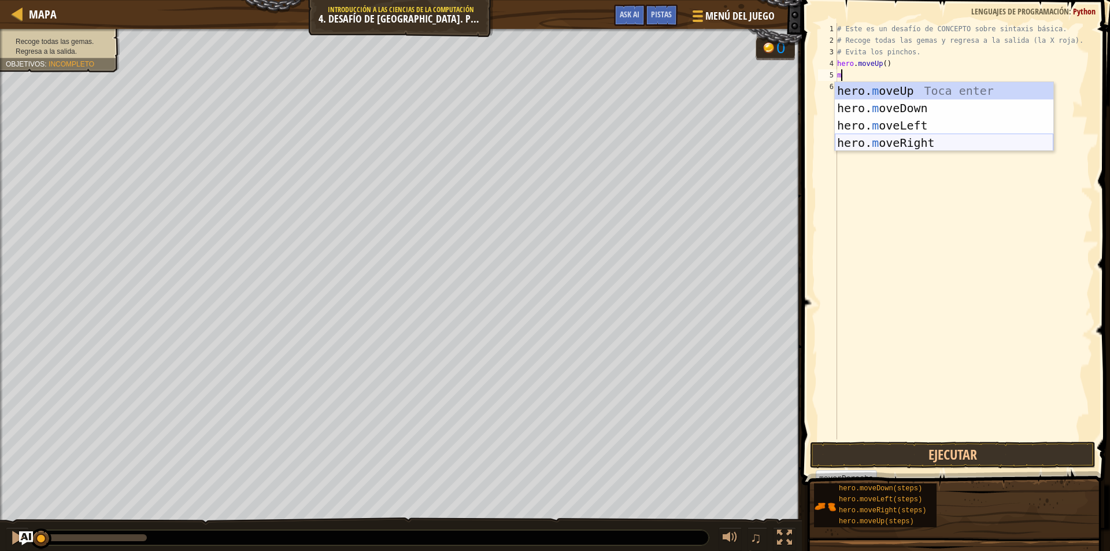
click at [912, 147] on div "hero. m oveUp Toca enter hero. m oveDown Toca enter hero. m oveLeft Toca enter …" at bounding box center [944, 134] width 219 height 104
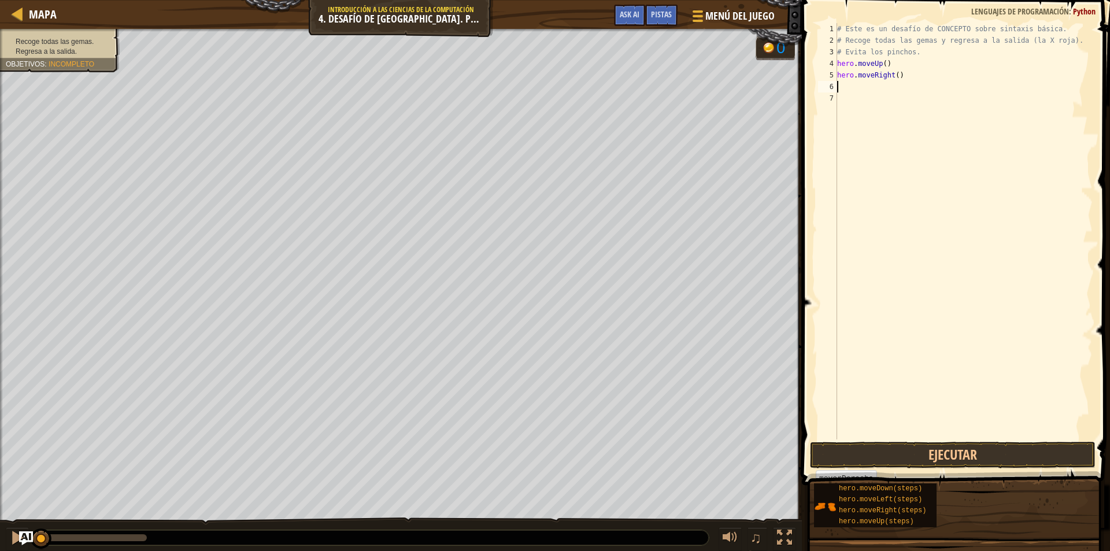
type textarea "m"
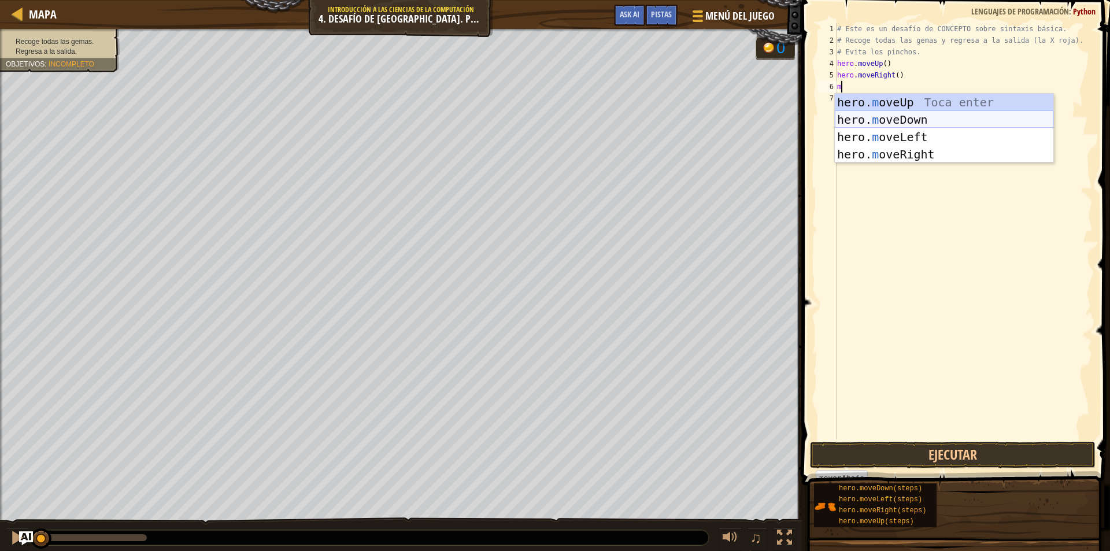
click at [927, 117] on div "hero. m oveUp Toca enter hero. m oveDown Toca enter hero. m oveLeft Toca enter …" at bounding box center [944, 146] width 219 height 104
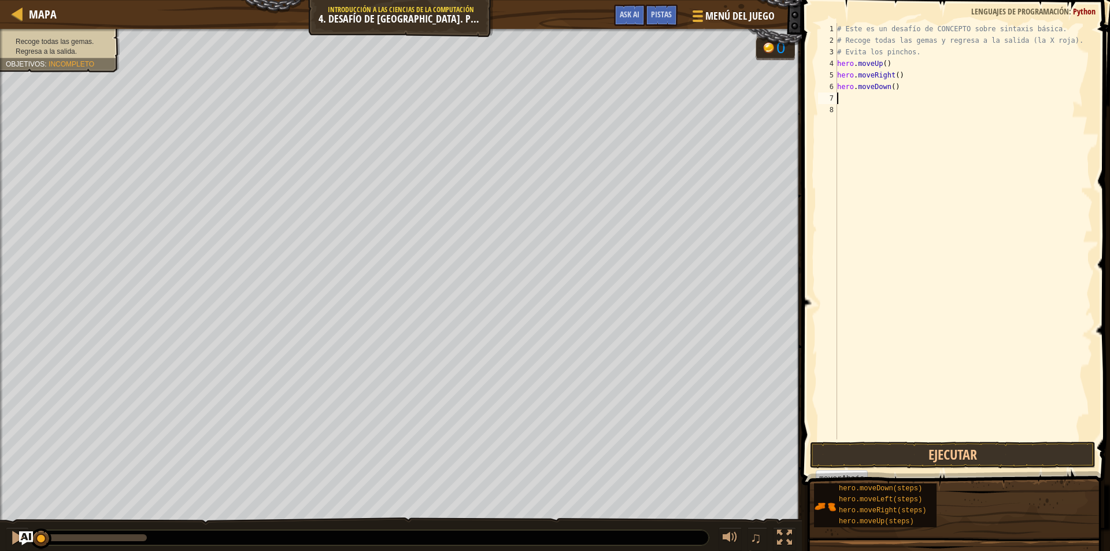
type textarea "m"
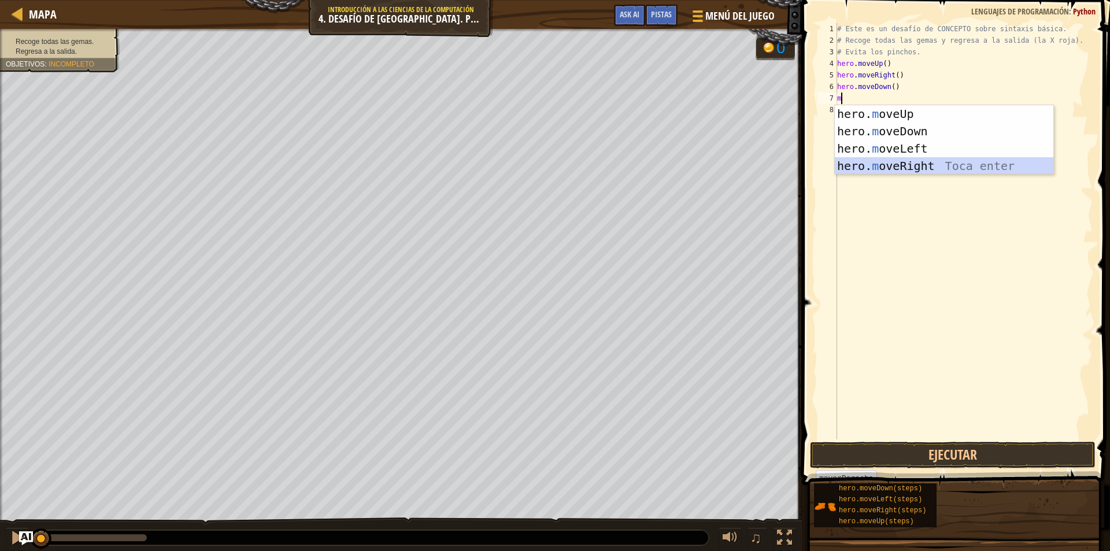
click at [920, 163] on div "hero. m oveUp Toca enter hero. m oveDown Toca enter hero. m oveLeft Toca enter …" at bounding box center [944, 157] width 219 height 104
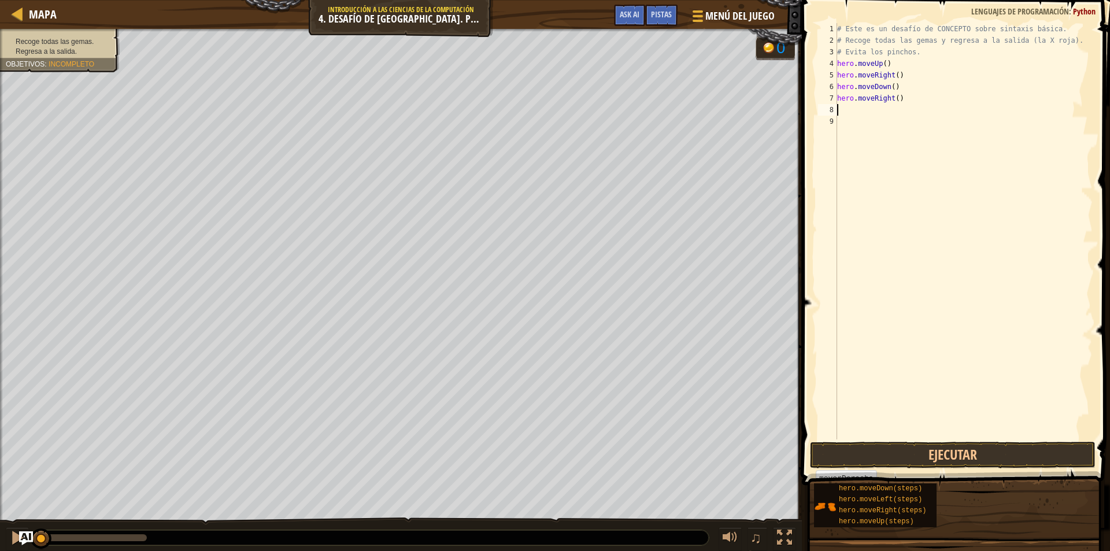
type textarea "m"
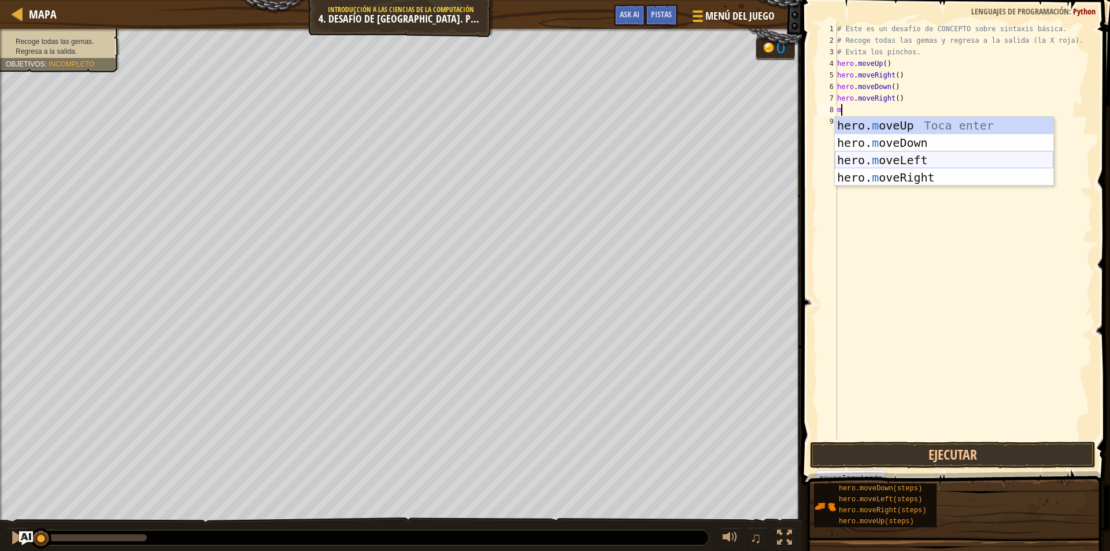
click at [922, 159] on div "hero. m oveUp Toca enter hero. m oveDown Toca enter hero. m oveLeft Toca enter …" at bounding box center [944, 169] width 219 height 104
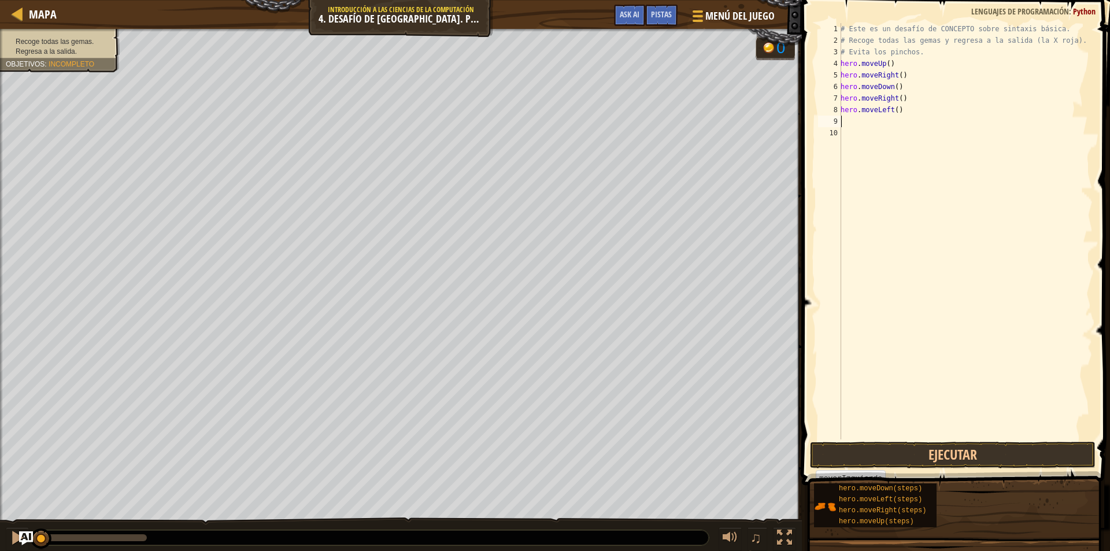
type textarea "m"
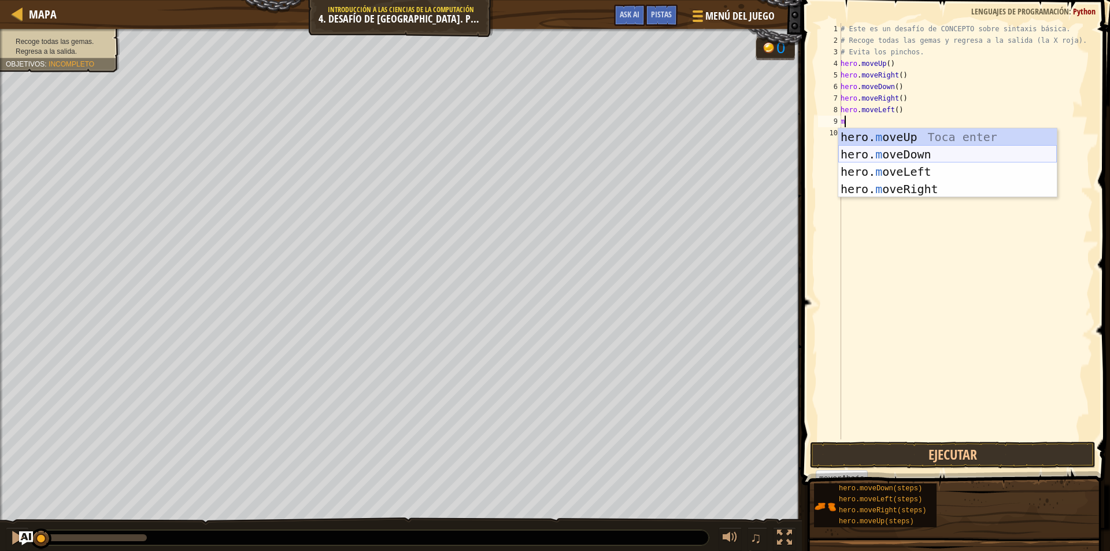
click at [912, 151] on div "hero. m oveUp Toca enter hero. m oveDown Toca enter hero. m oveLeft Toca enter …" at bounding box center [947, 180] width 219 height 104
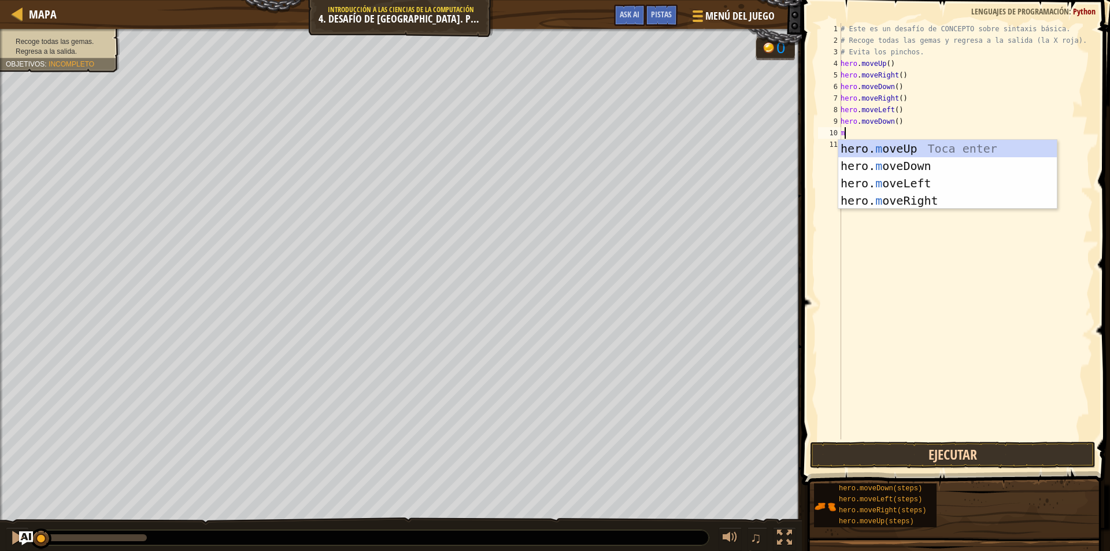
type textarea "m"
click at [988, 450] on button "Ejecutar" at bounding box center [953, 455] width 286 height 27
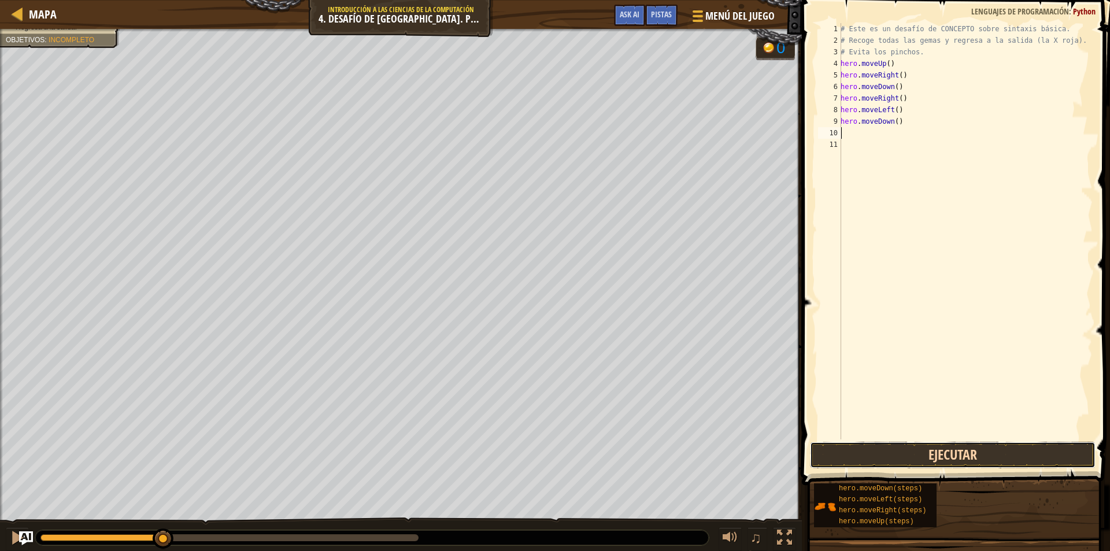
click at [938, 455] on button "Ejecutar" at bounding box center [953, 455] width 286 height 27
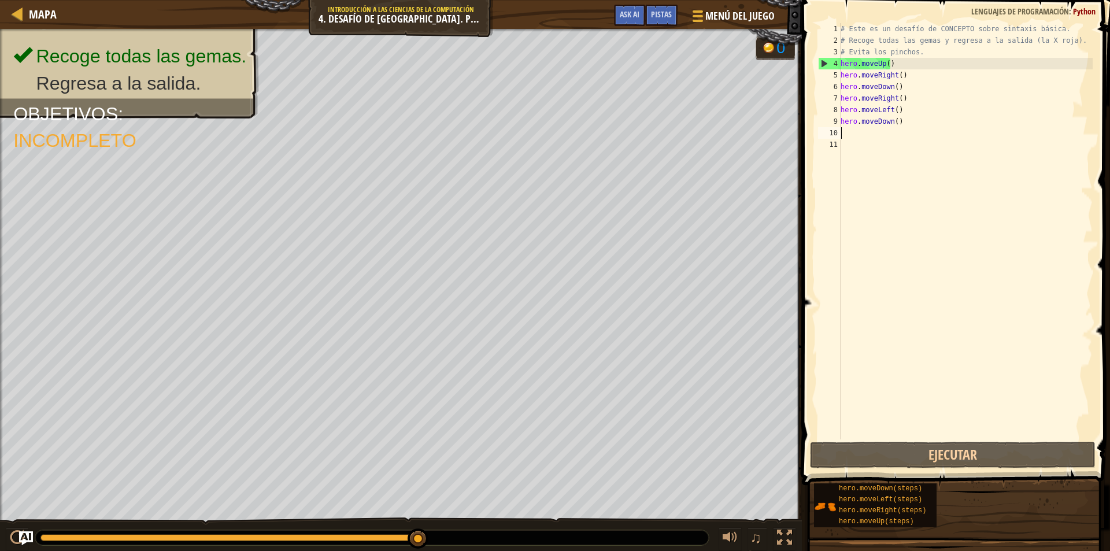
type textarea "m"
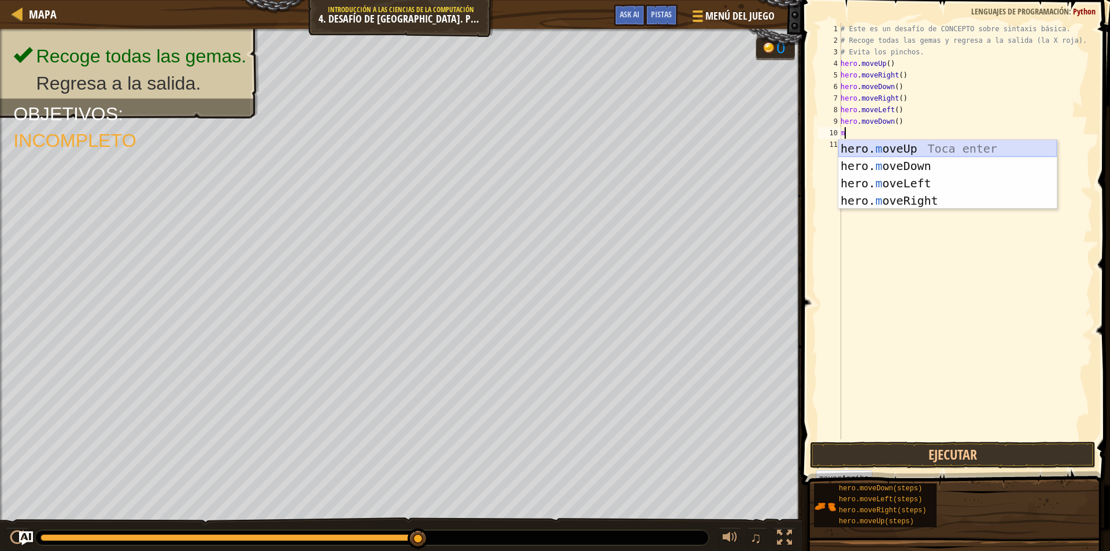
click at [890, 151] on div "hero. m oveUp Toca enter hero. m oveDown Toca enter hero. m oveLeft Toca enter …" at bounding box center [947, 192] width 219 height 104
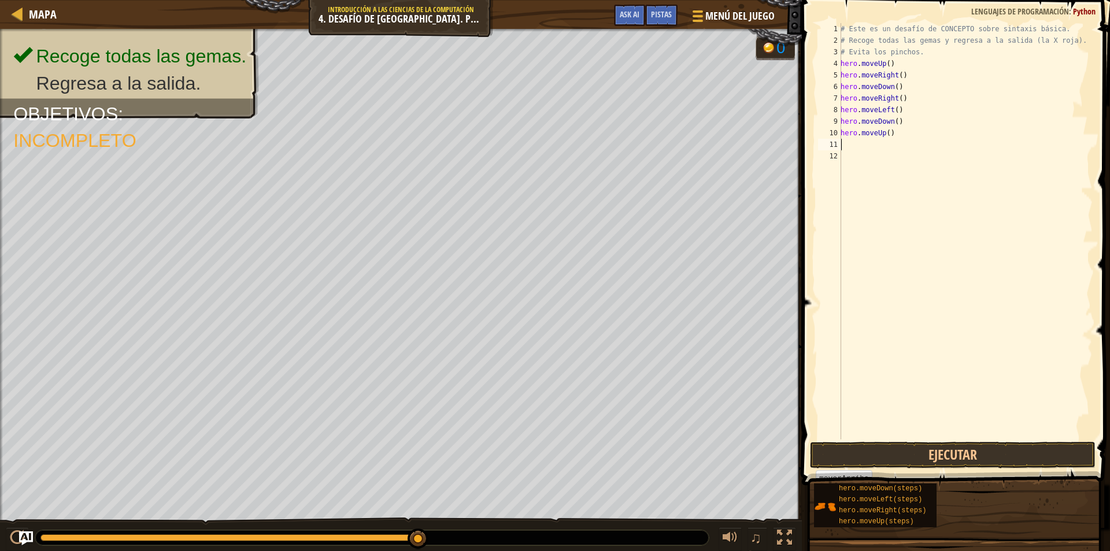
type textarea "m"
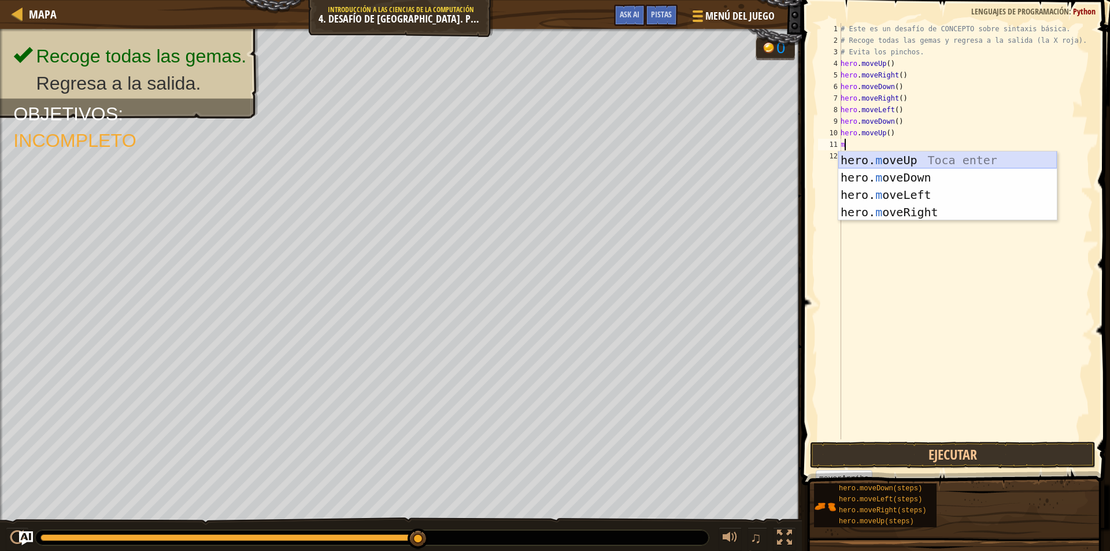
click at [902, 157] on div "hero. m oveUp Toca enter hero. m oveDown Toca enter hero. m oveLeft Toca enter …" at bounding box center [947, 203] width 219 height 104
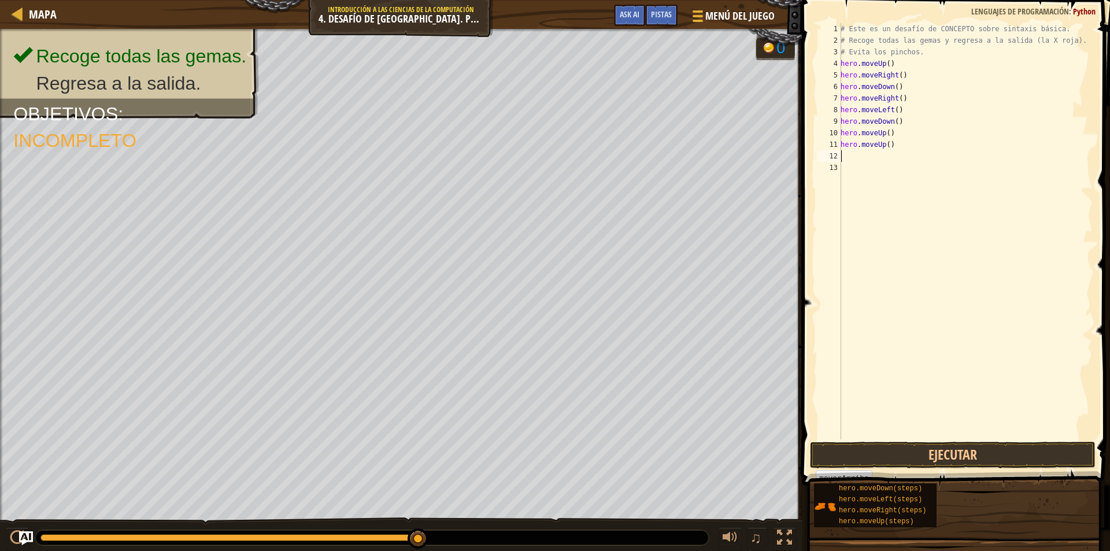
type textarea "m"
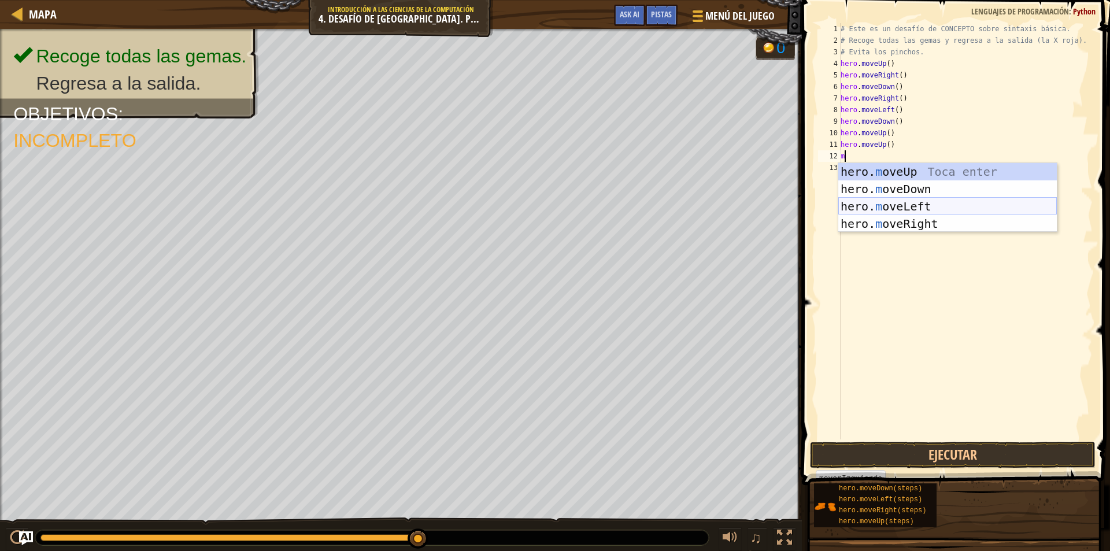
click at [920, 212] on div "hero. m oveUp Toca enter hero. m oveDown Toca enter hero. m oveLeft Toca enter …" at bounding box center [947, 215] width 219 height 104
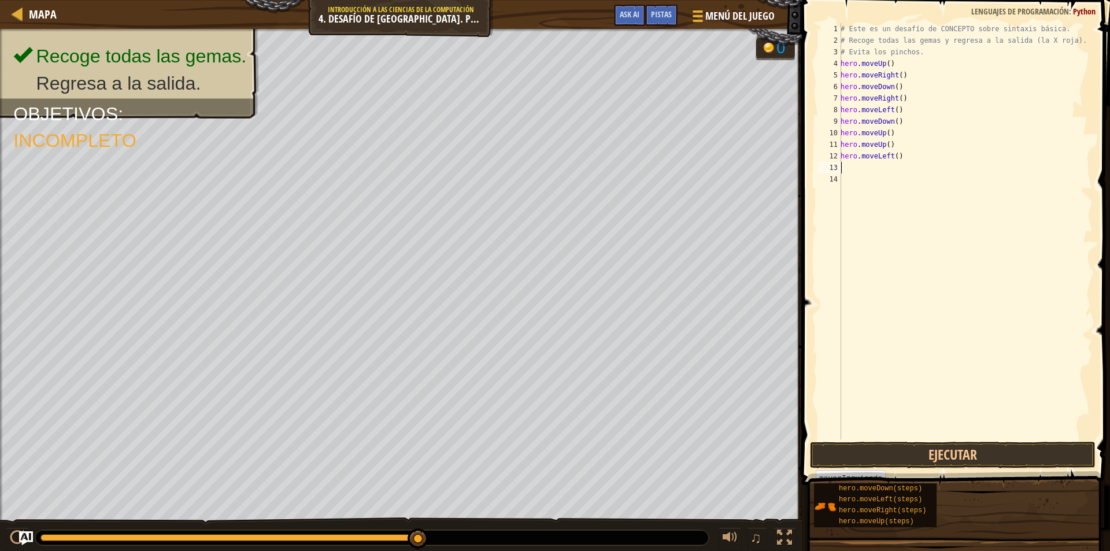
type textarea "m"
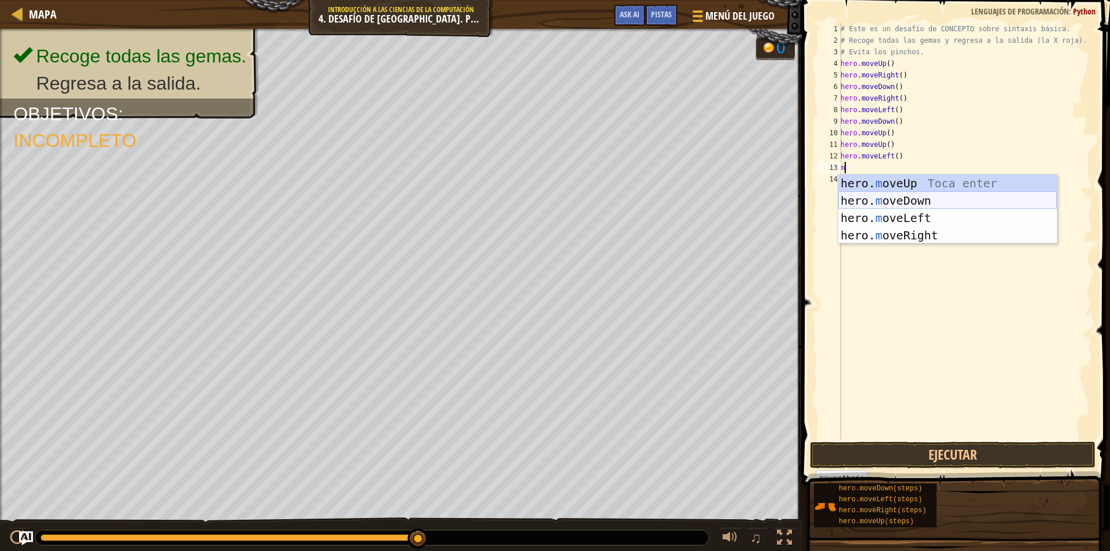
click at [929, 195] on div "hero. m oveUp Toca enter hero. m oveDown Toca enter hero. m oveLeft Toca enter …" at bounding box center [947, 227] width 219 height 104
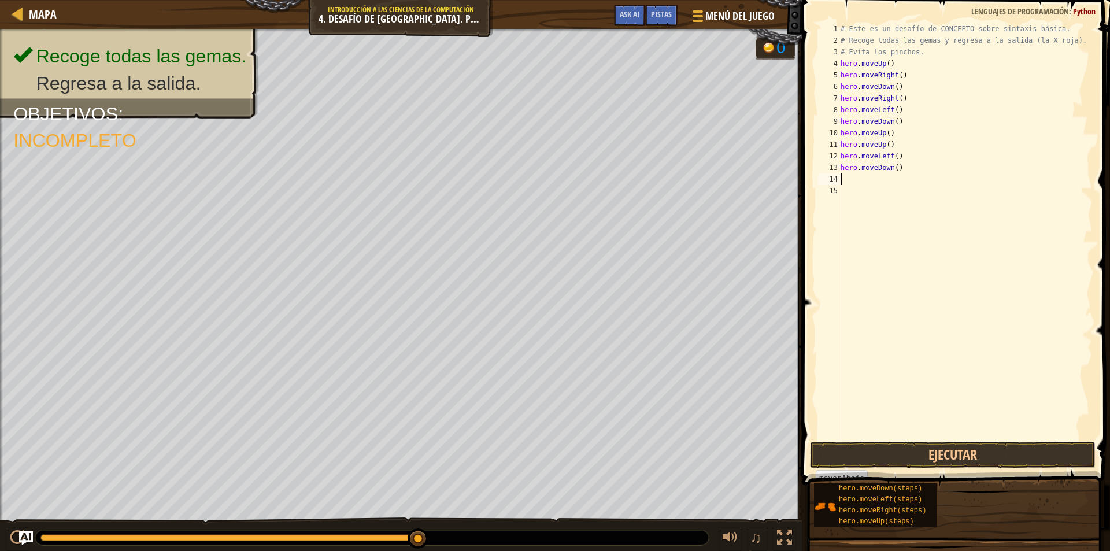
type textarea "m"
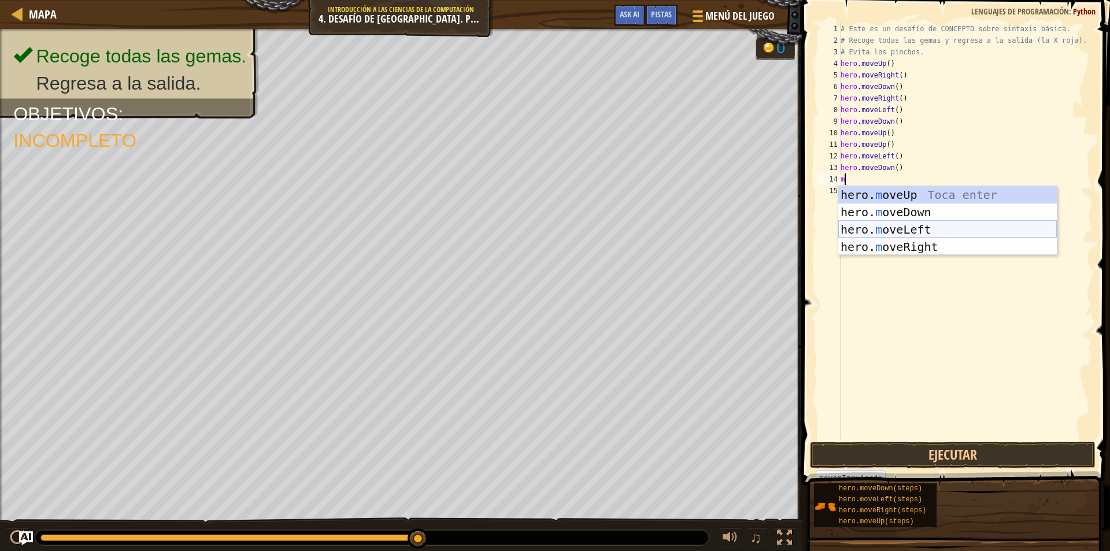
click at [937, 227] on div "hero. m oveUp Toca enter hero. m oveDown Toca enter hero. m oveLeft Toca enter …" at bounding box center [947, 238] width 219 height 104
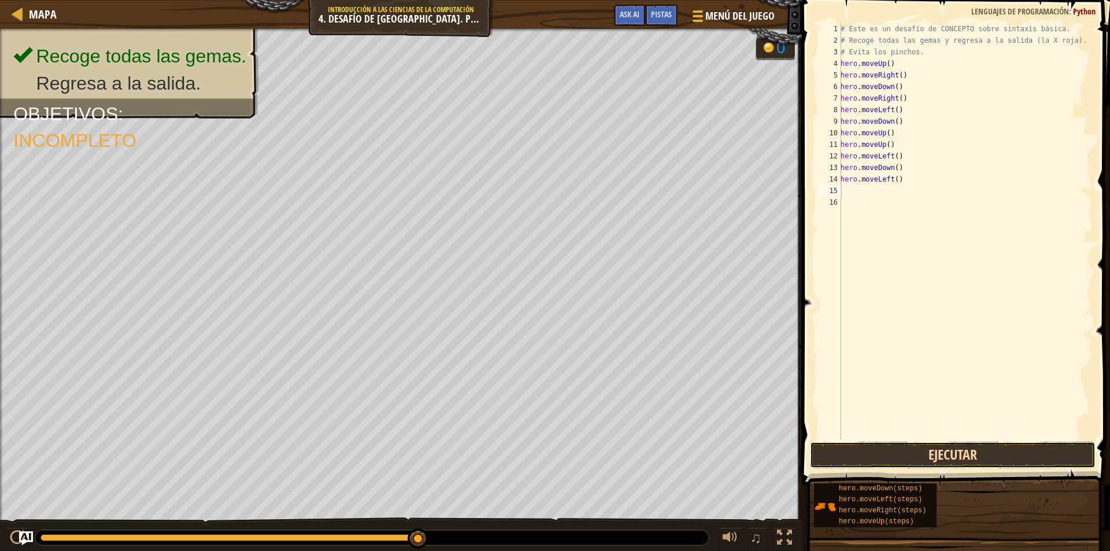
click at [972, 461] on button "Ejecutar" at bounding box center [953, 455] width 286 height 27
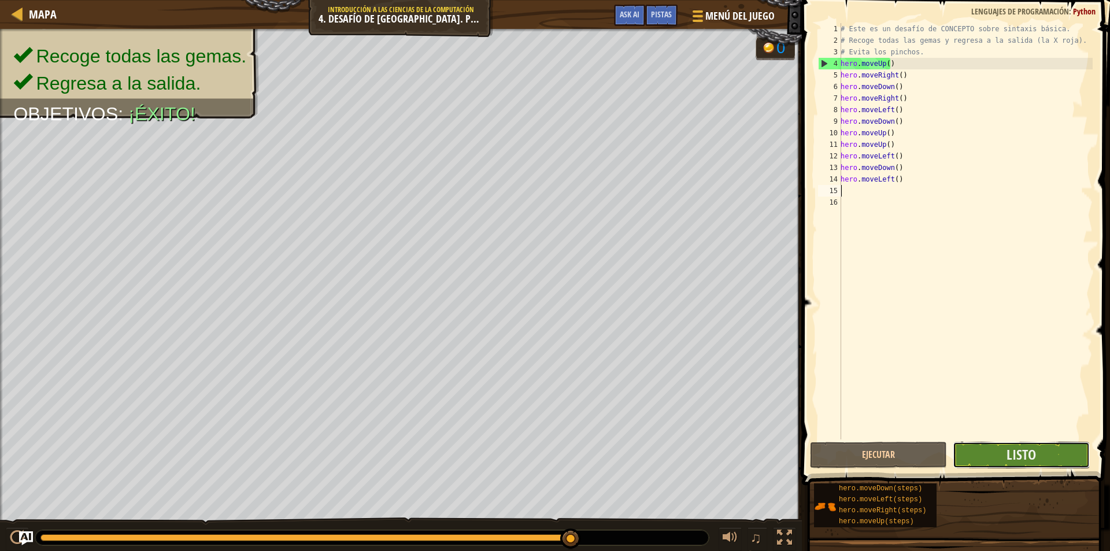
click at [1056, 456] on button "Listo" at bounding box center [1021, 455] width 137 height 27
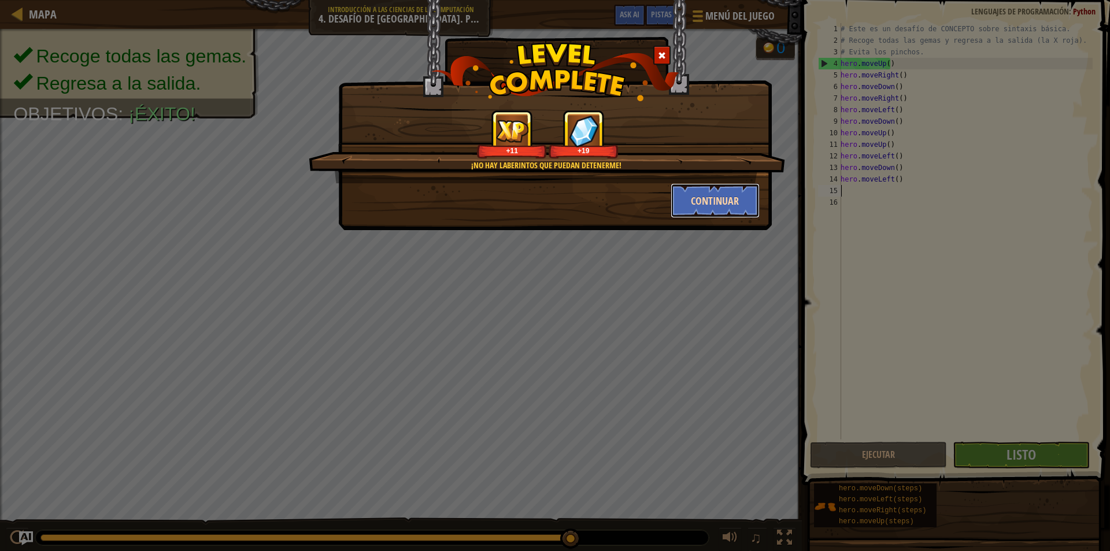
click at [715, 198] on button "Continuar" at bounding box center [716, 200] width 90 height 35
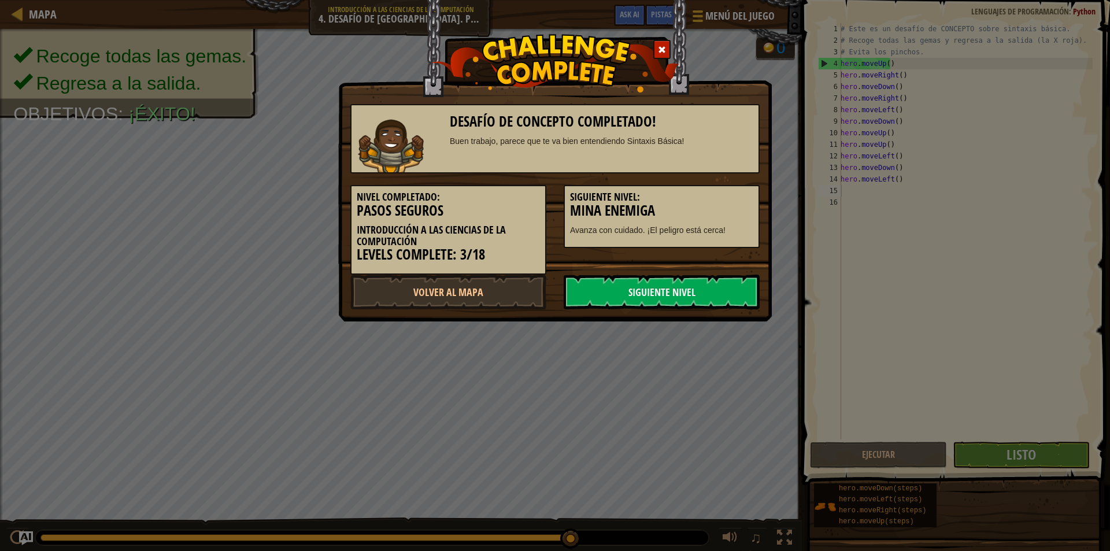
click at [653, 44] on img at bounding box center [555, 63] width 248 height 58
click at [476, 285] on link "Volver al Mapa" at bounding box center [448, 292] width 196 height 35
select select "es-419"
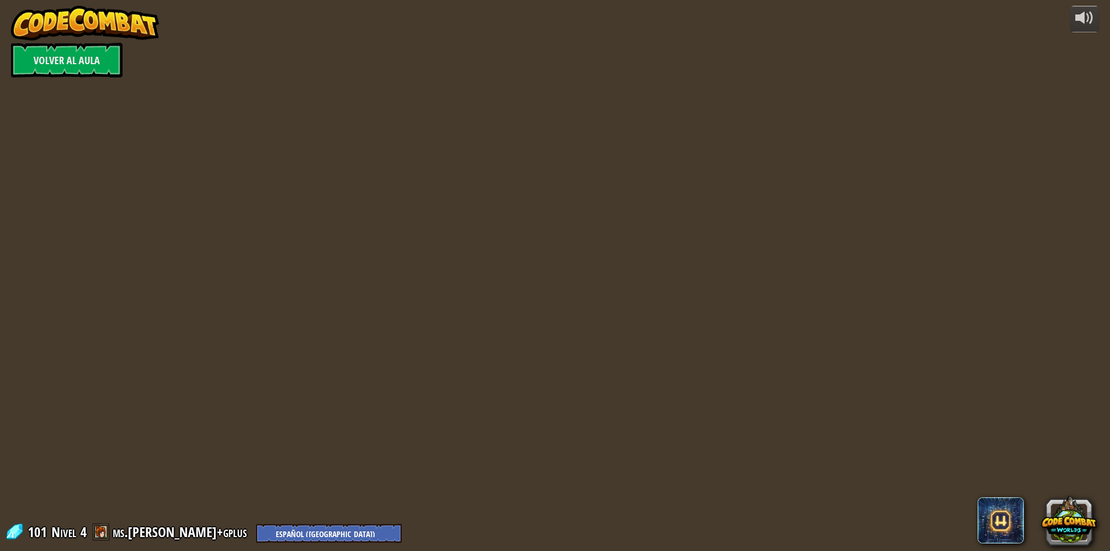
select select "es-419"
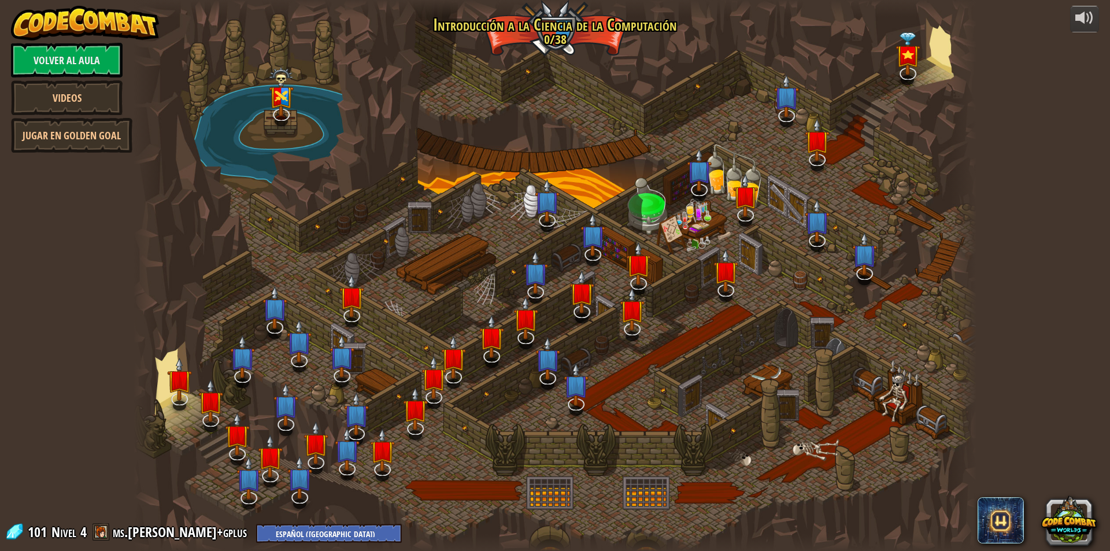
select select "es-419"
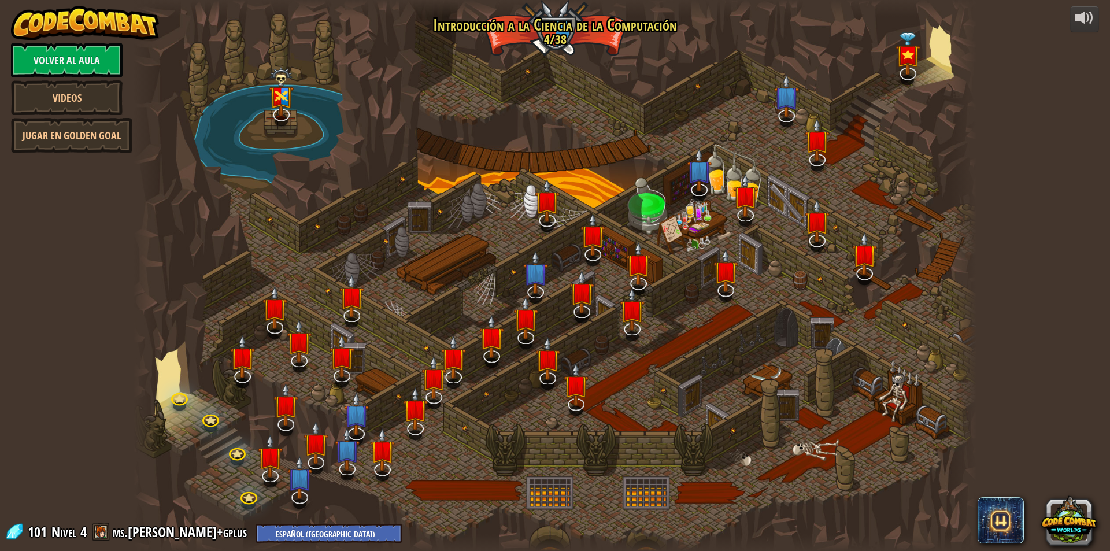
select select "es-419"
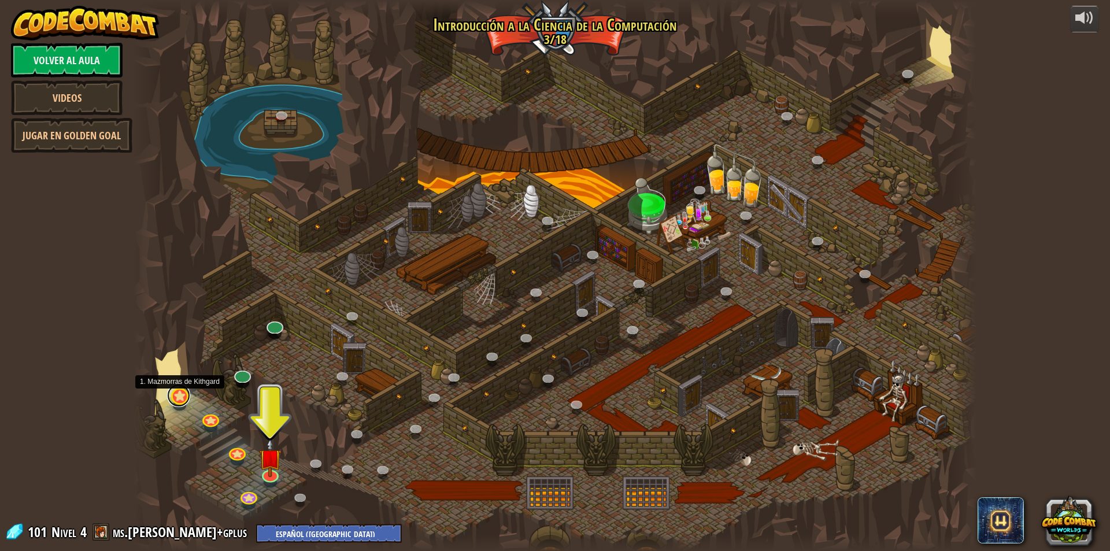
click at [185, 398] on link at bounding box center [178, 395] width 23 height 23
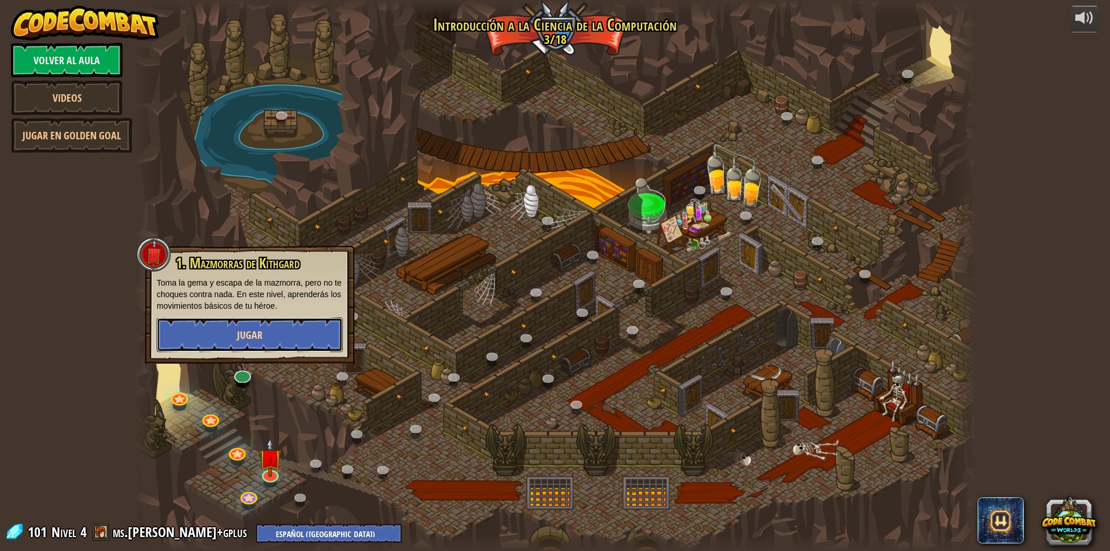
click at [190, 332] on button "Jugar" at bounding box center [250, 334] width 186 height 35
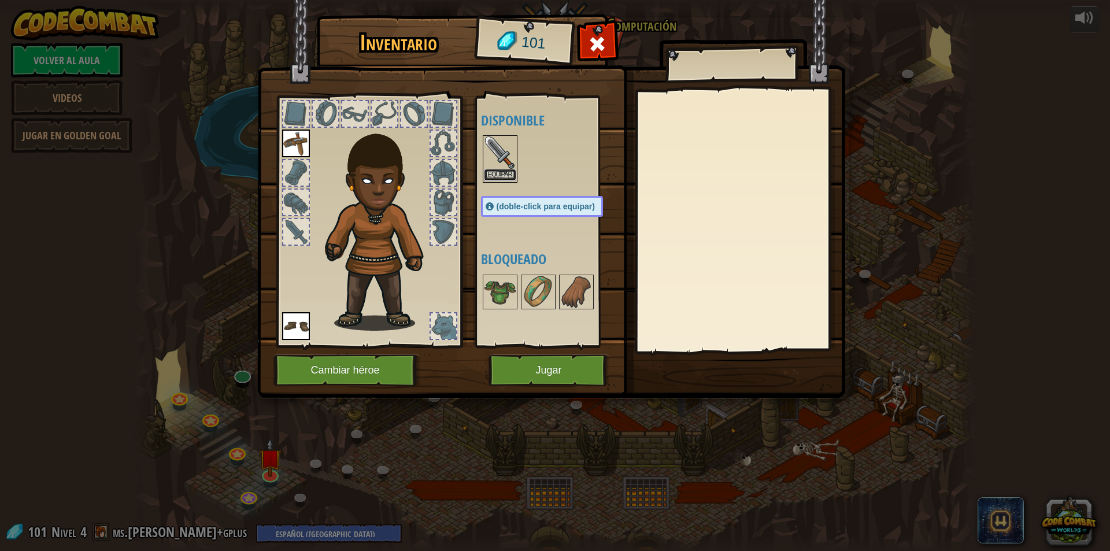
click at [506, 177] on button "Equipar" at bounding box center [500, 175] width 32 height 12
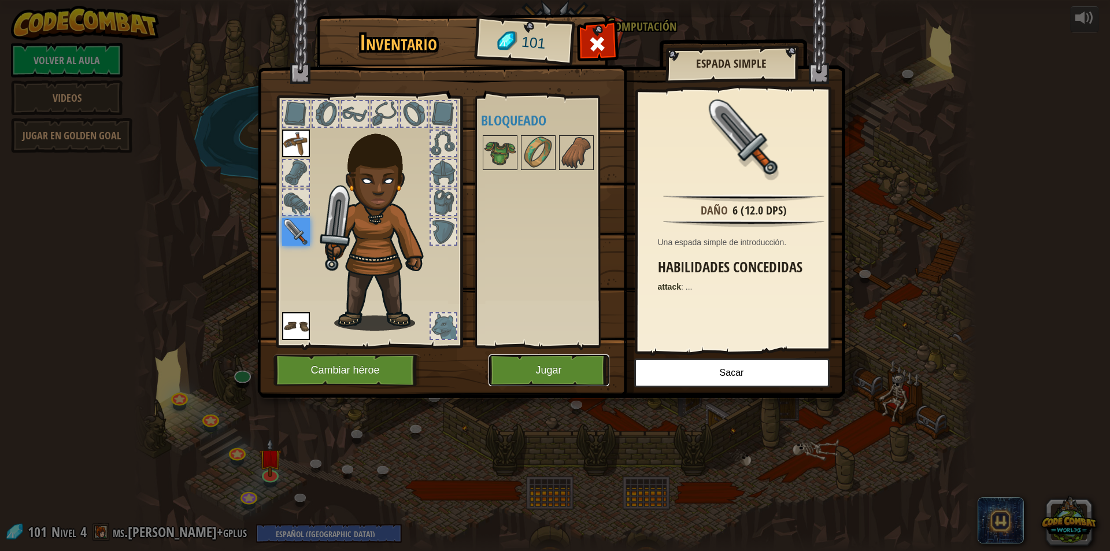
click at [568, 367] on button "Jugar" at bounding box center [549, 370] width 121 height 32
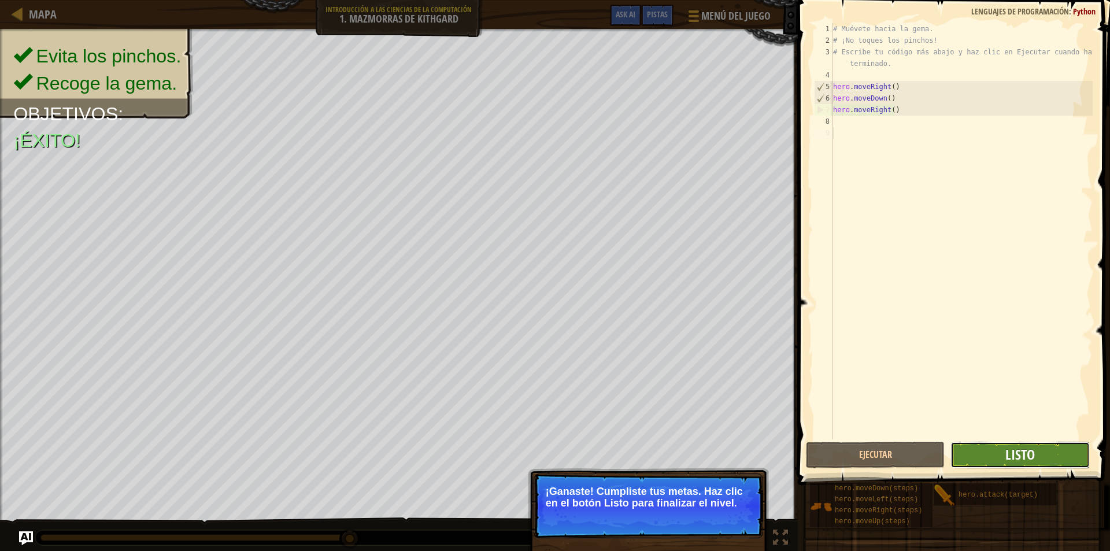
click at [1030, 450] on span "Listo" at bounding box center [1019, 454] width 29 height 19
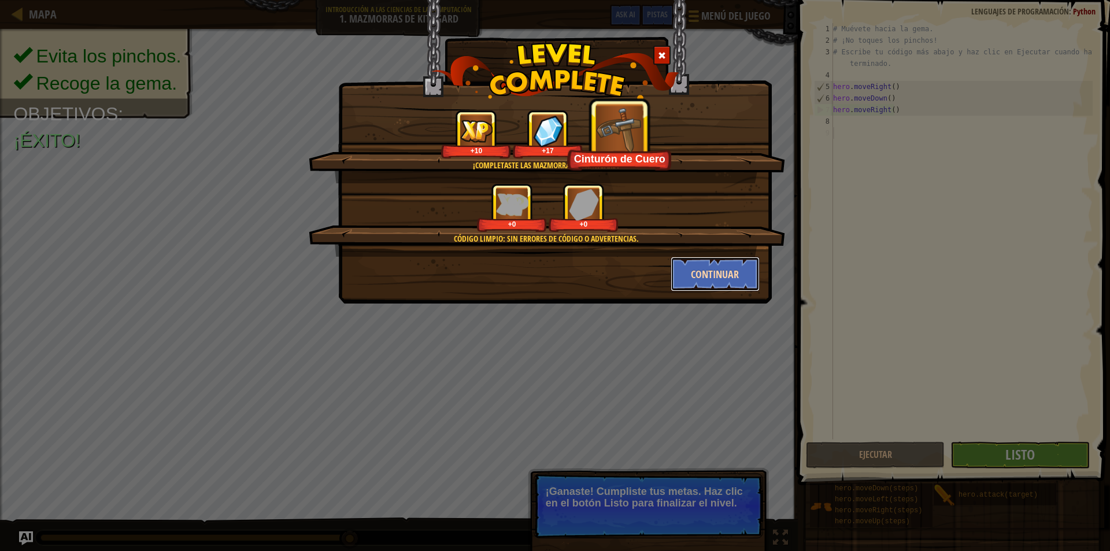
click at [720, 277] on button "Continuar" at bounding box center [716, 274] width 90 height 35
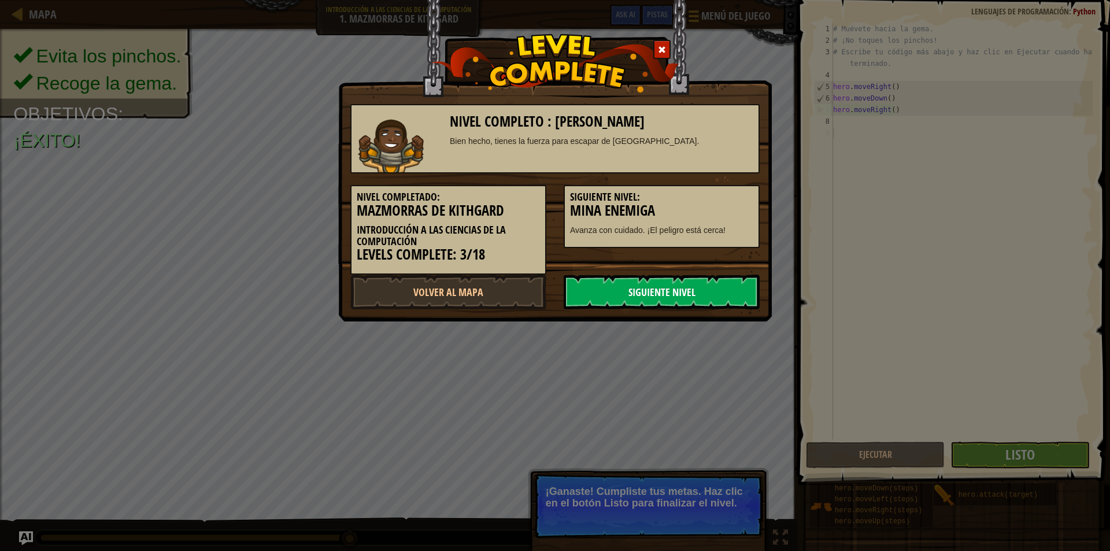
click at [721, 305] on link "Siguiente Nivel" at bounding box center [662, 292] width 196 height 35
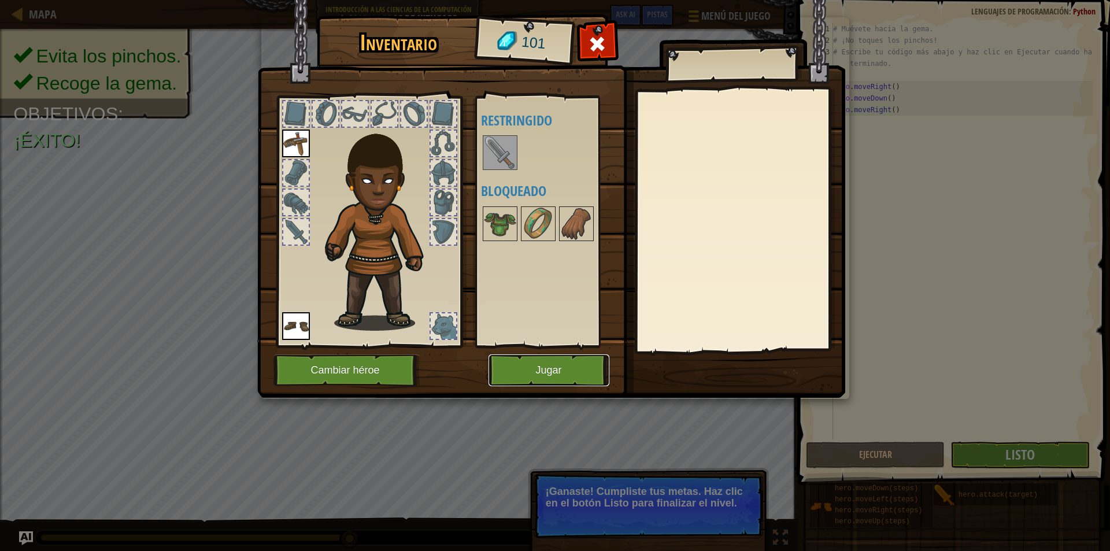
click at [569, 367] on button "Jugar" at bounding box center [549, 370] width 121 height 32
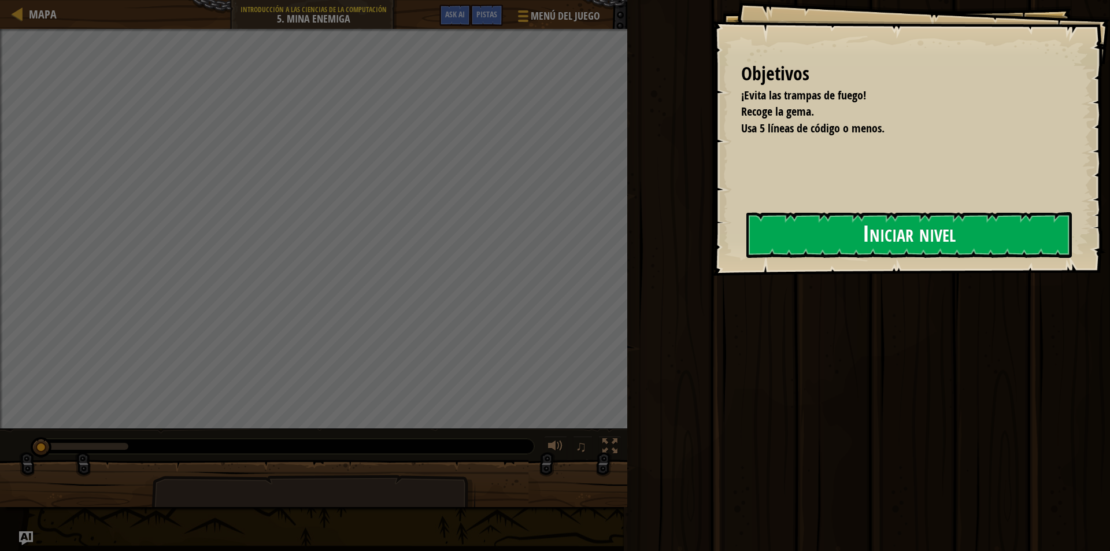
click at [750, 230] on button "Iniciar nivel" at bounding box center [909, 235] width 326 height 46
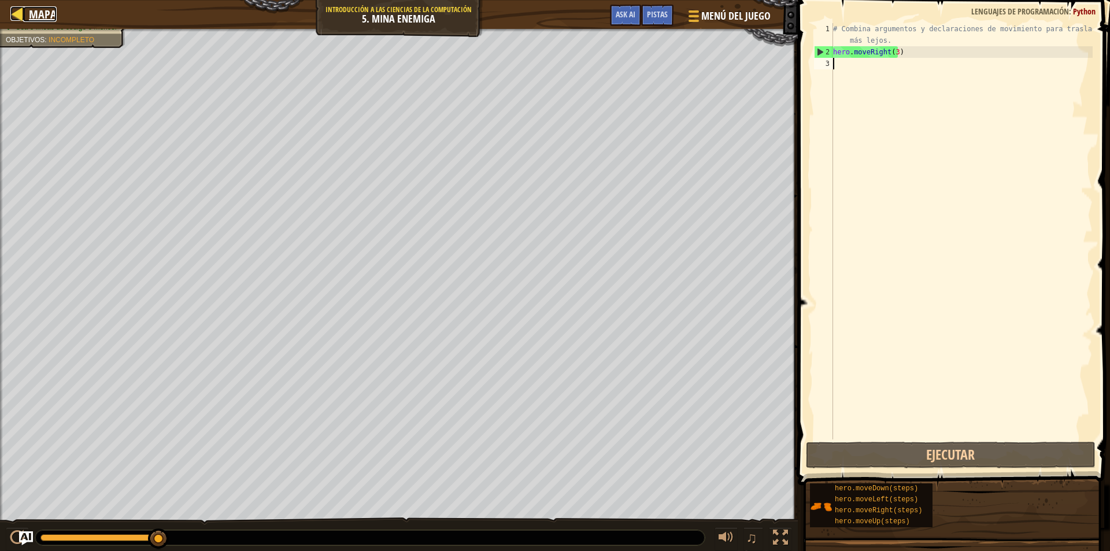
click at [27, 14] on link "Mapa" at bounding box center [40, 14] width 34 height 16
select select "es-419"
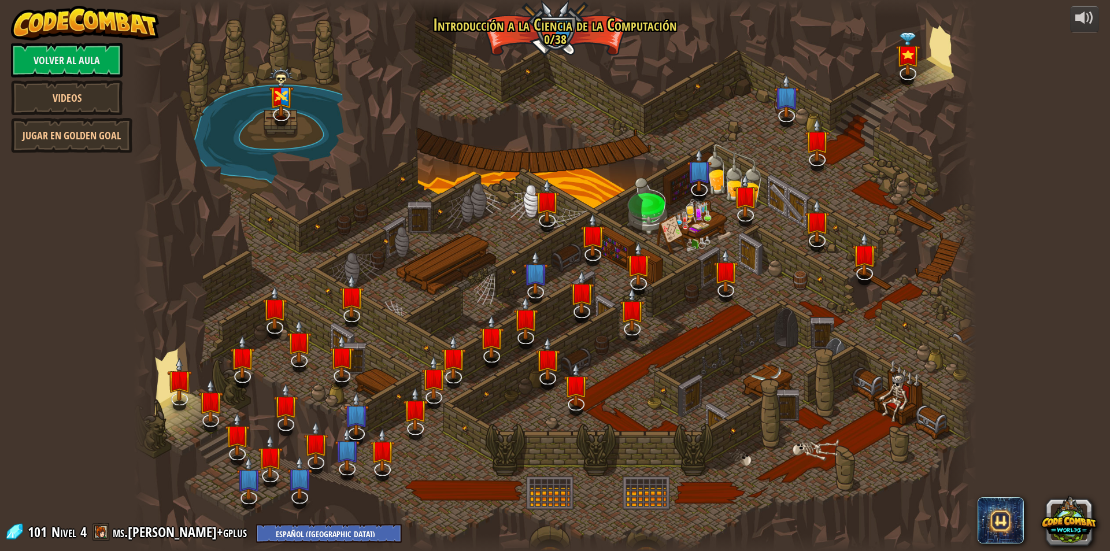
select select "es-419"
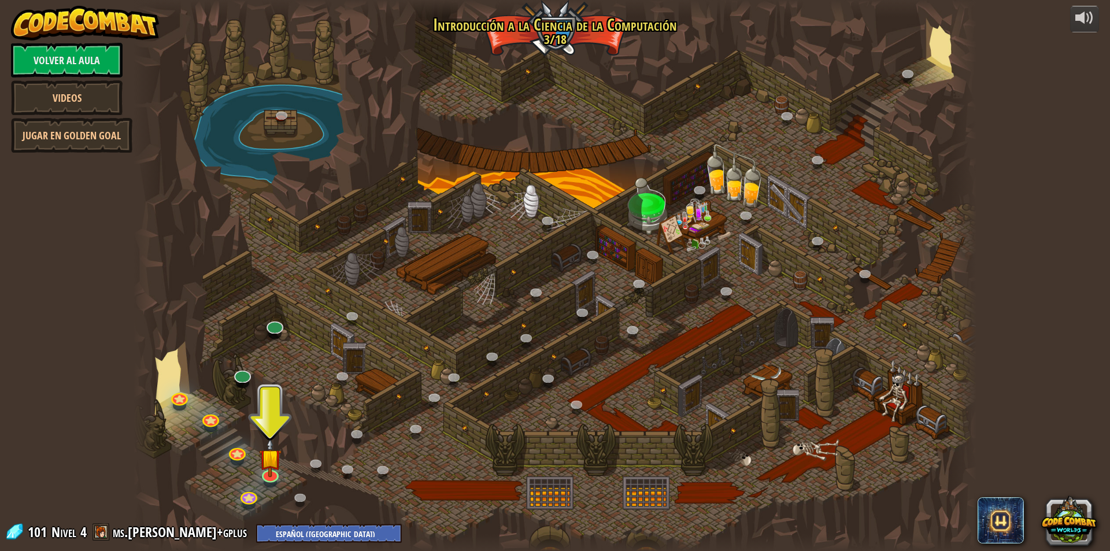
click at [213, 427] on div at bounding box center [210, 427] width 13 height 10
click at [211, 422] on link at bounding box center [209, 416] width 23 height 23
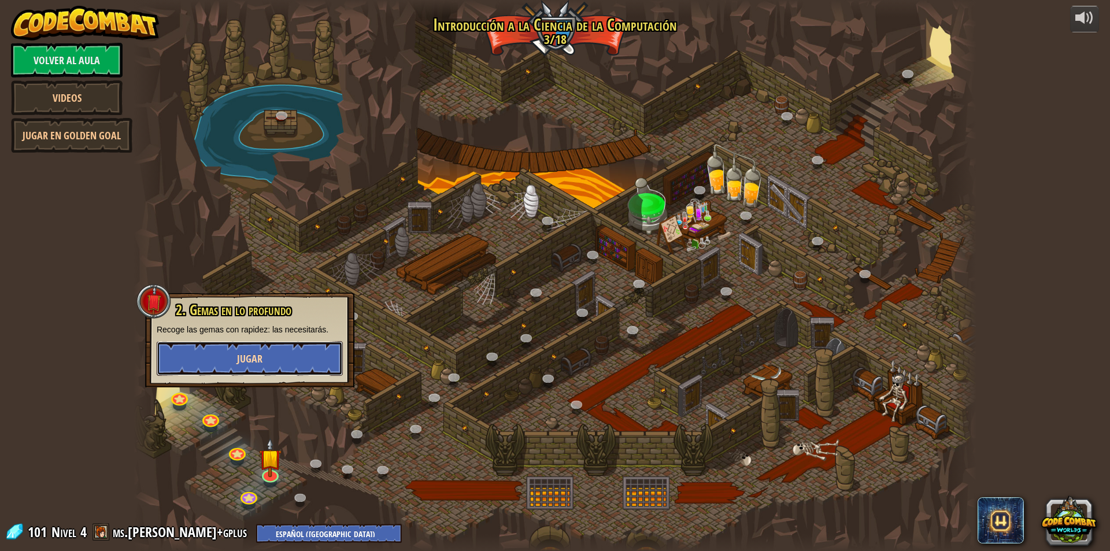
click at [280, 365] on button "Jugar" at bounding box center [250, 358] width 186 height 35
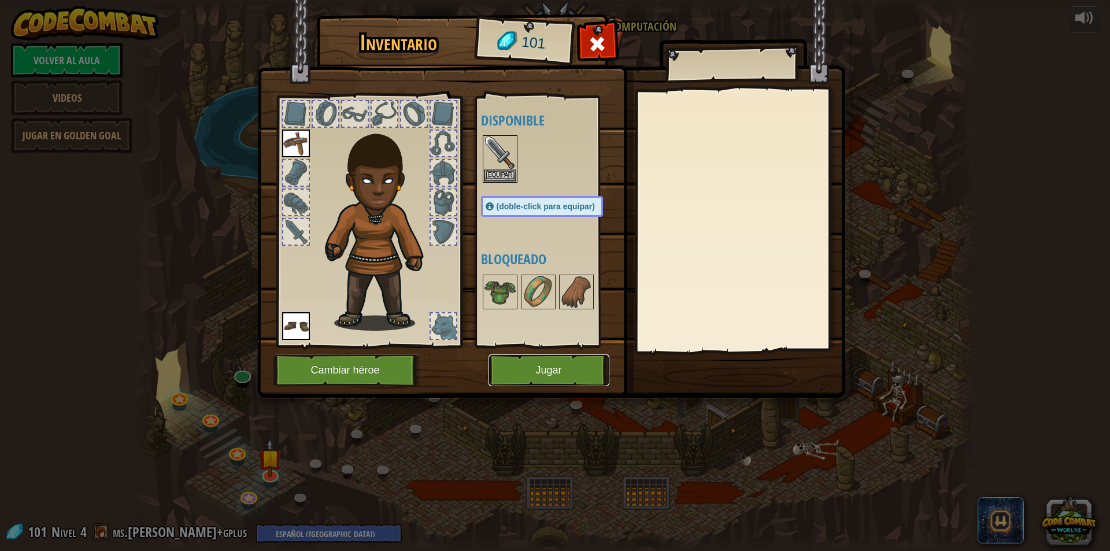
click at [552, 365] on button "Jugar" at bounding box center [549, 370] width 121 height 32
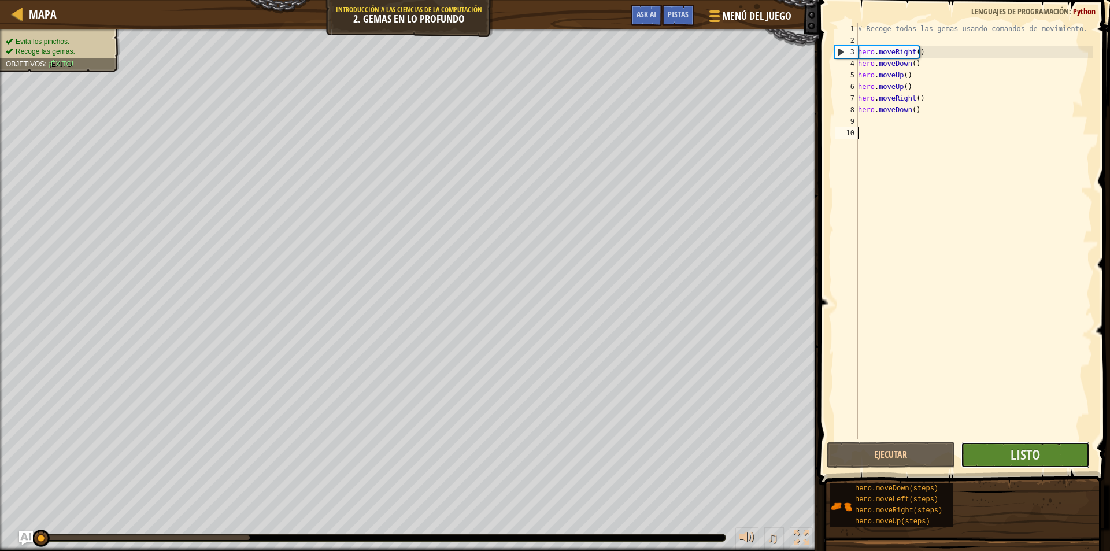
drag, startPoint x: 1047, startPoint y: 464, endPoint x: 1014, endPoint y: 442, distance: 39.3
click at [1014, 442] on button "Listo" at bounding box center [1025, 455] width 129 height 27
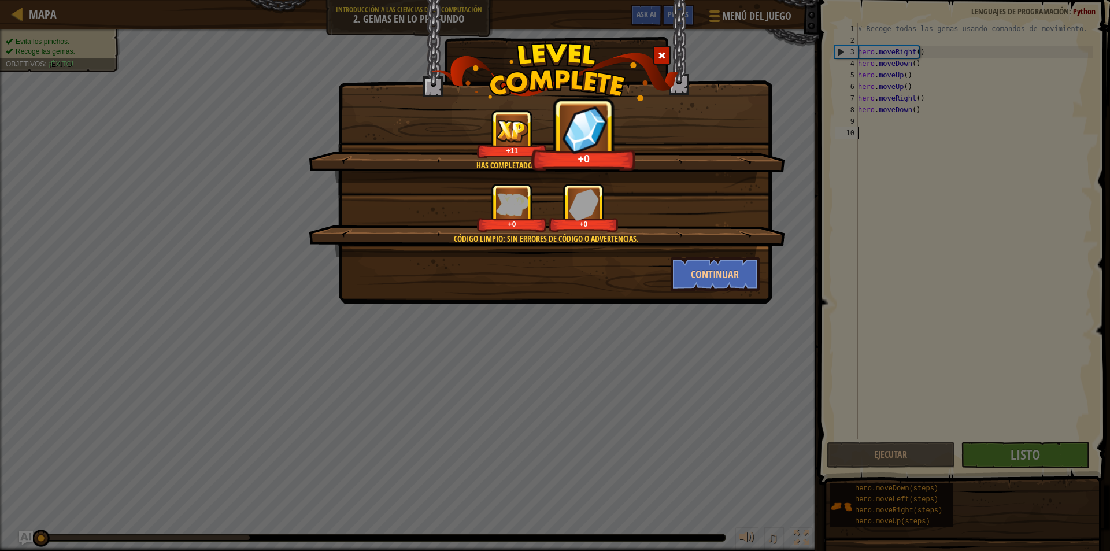
click at [600, 138] on img at bounding box center [584, 129] width 46 height 49
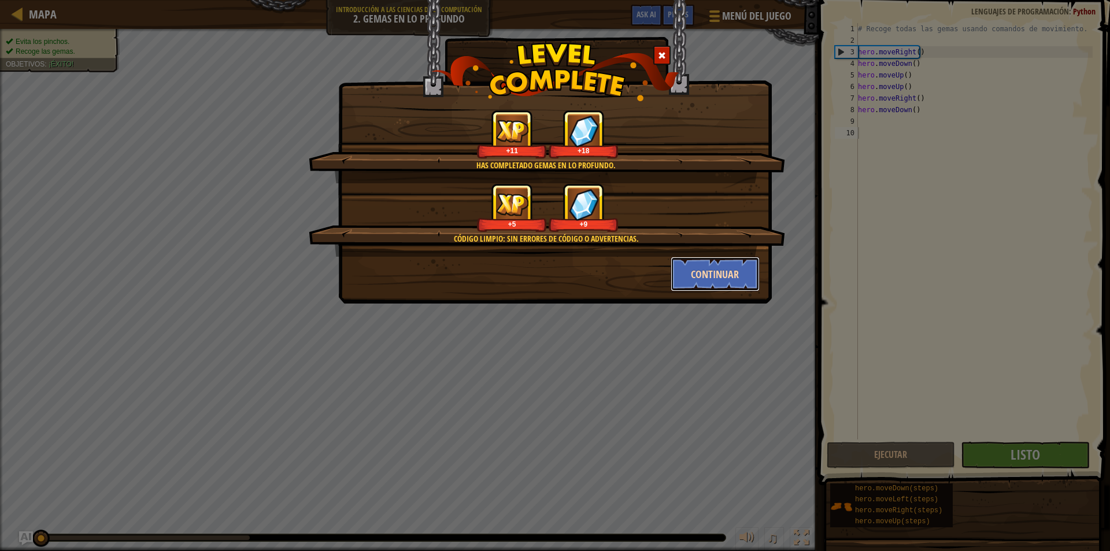
click at [727, 287] on button "Continuar" at bounding box center [716, 274] width 90 height 35
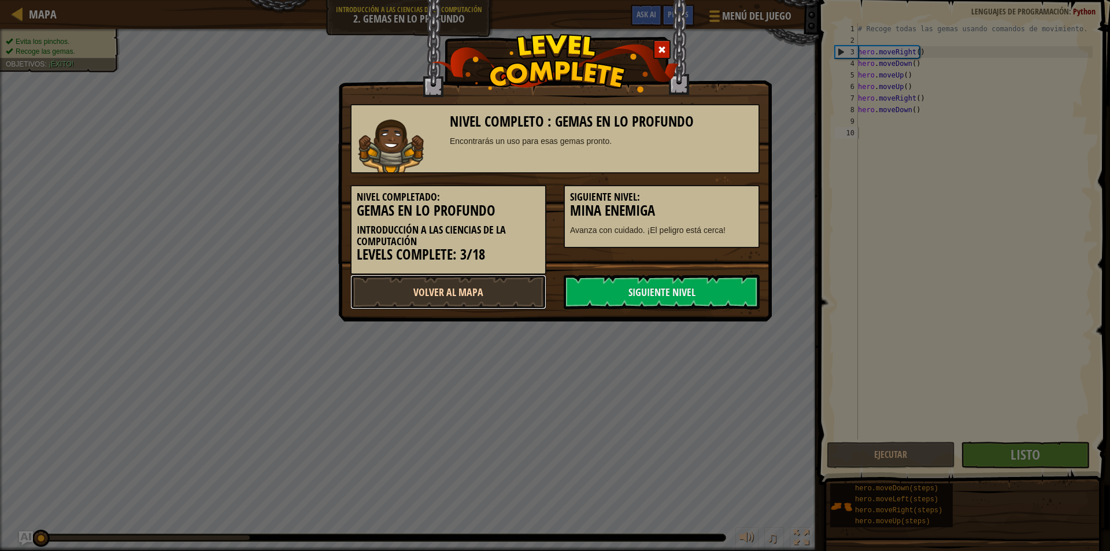
click at [537, 298] on link "Volver al Mapa" at bounding box center [448, 292] width 196 height 35
select select "es-419"
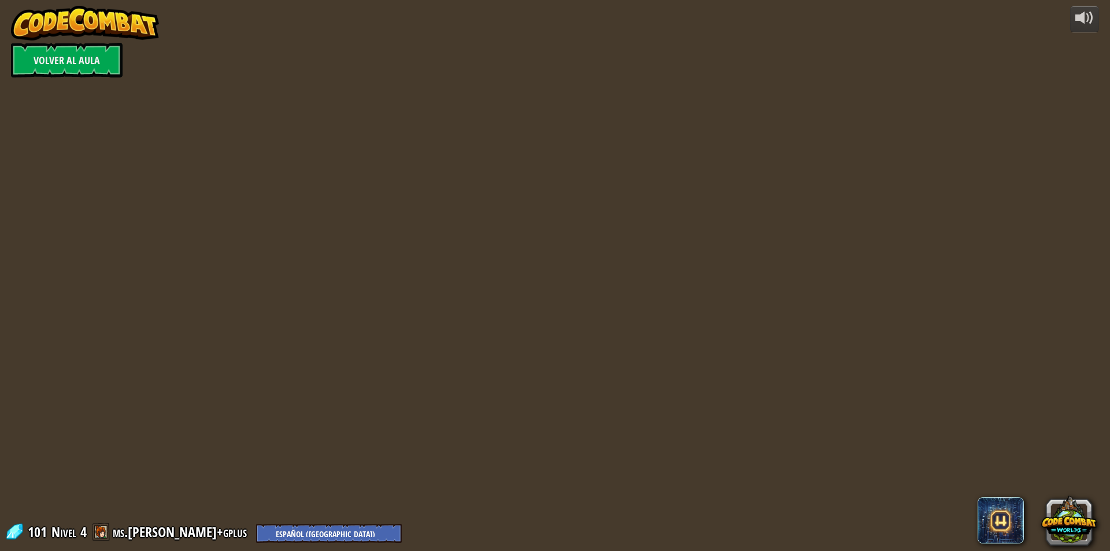
select select "es-419"
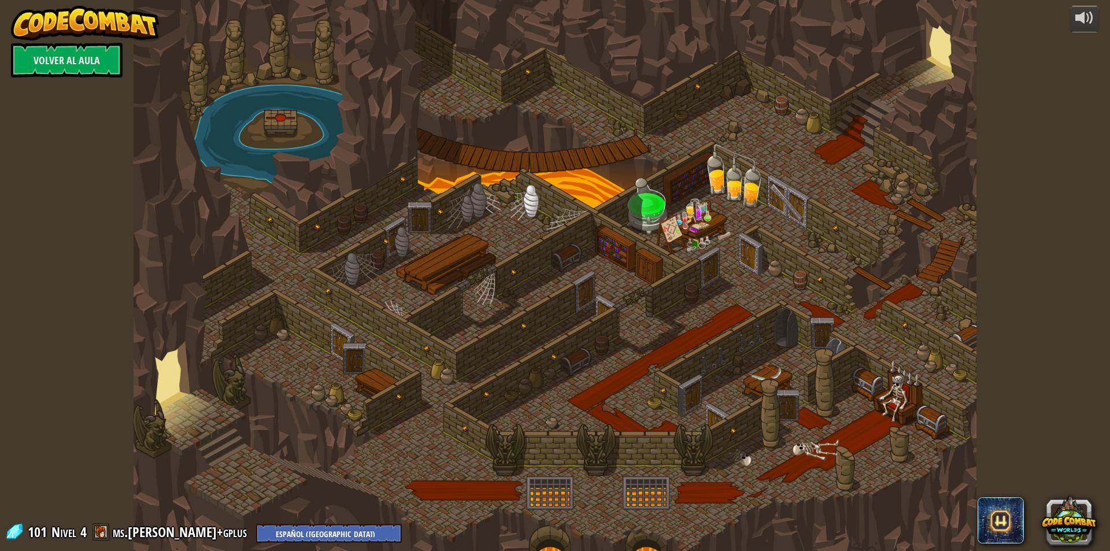
select select "es-419"
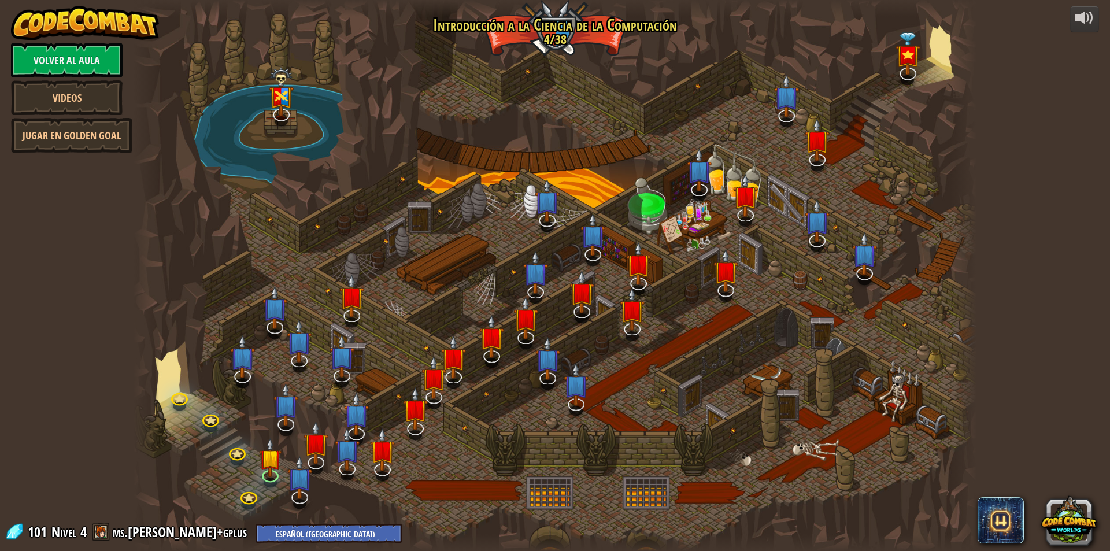
select select "es-419"
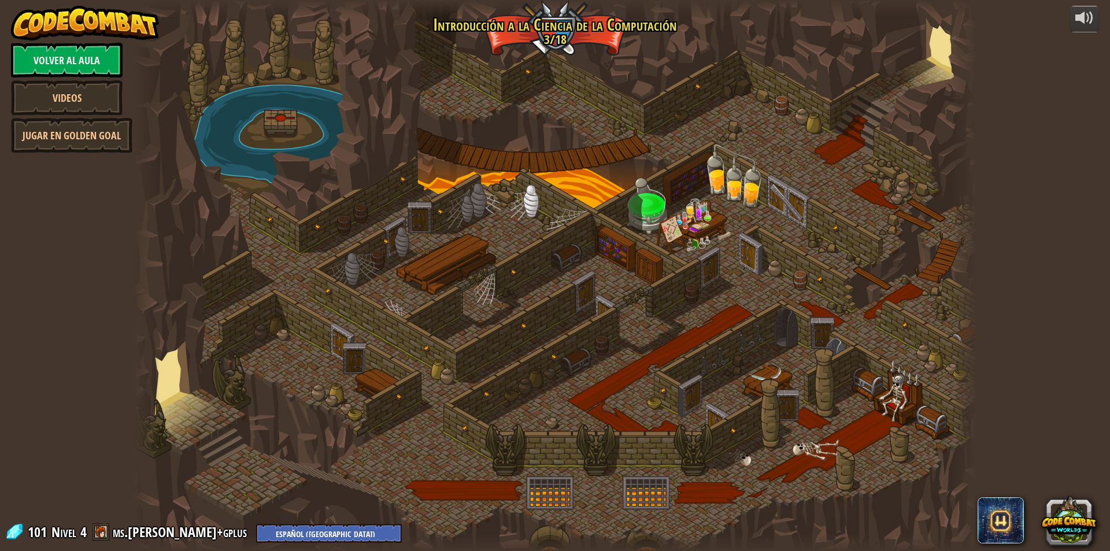
select select "es-419"
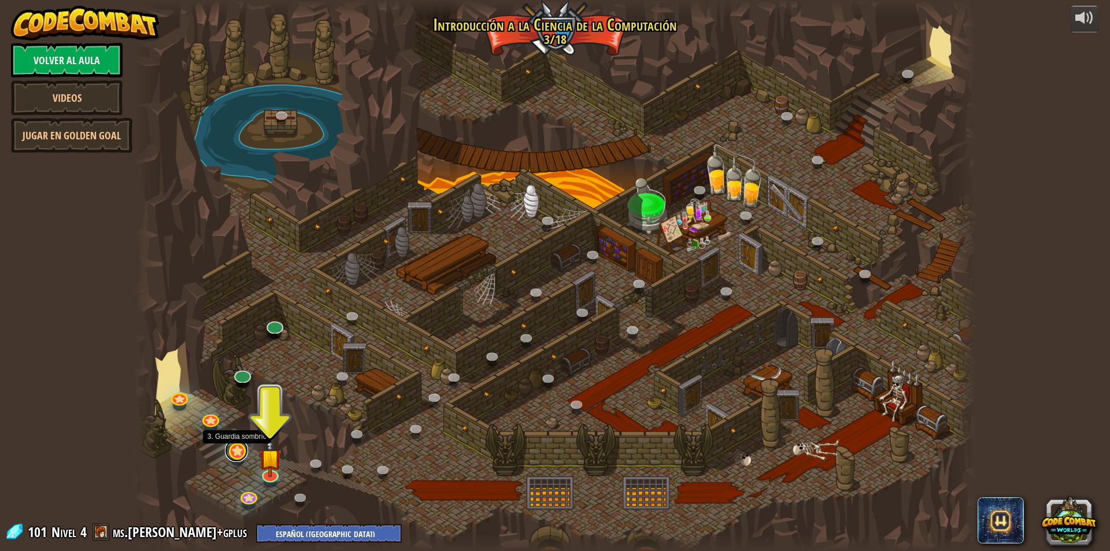
click at [236, 449] on link at bounding box center [236, 450] width 23 height 23
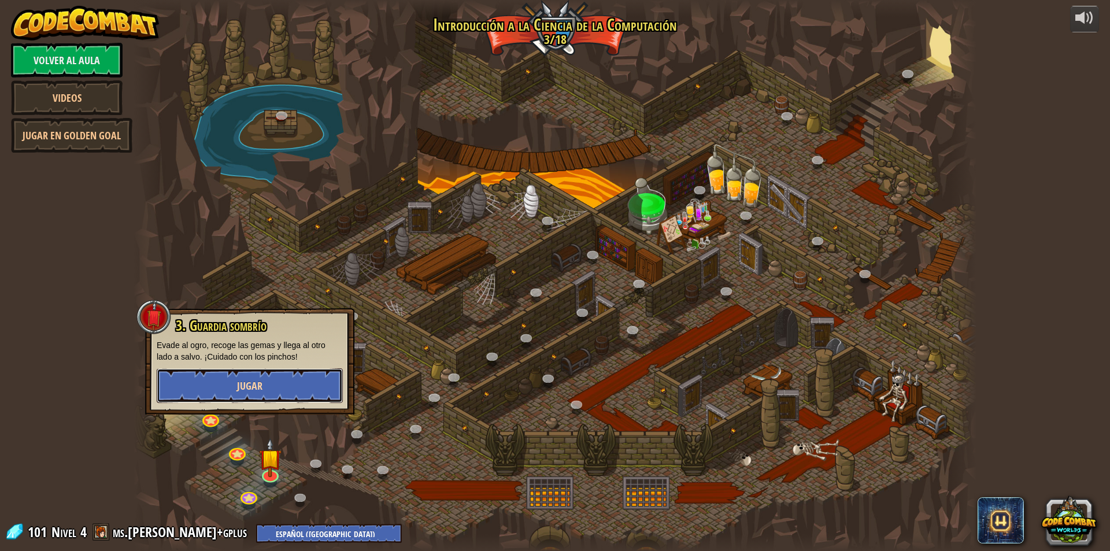
click at [272, 375] on button "Jugar" at bounding box center [250, 385] width 186 height 35
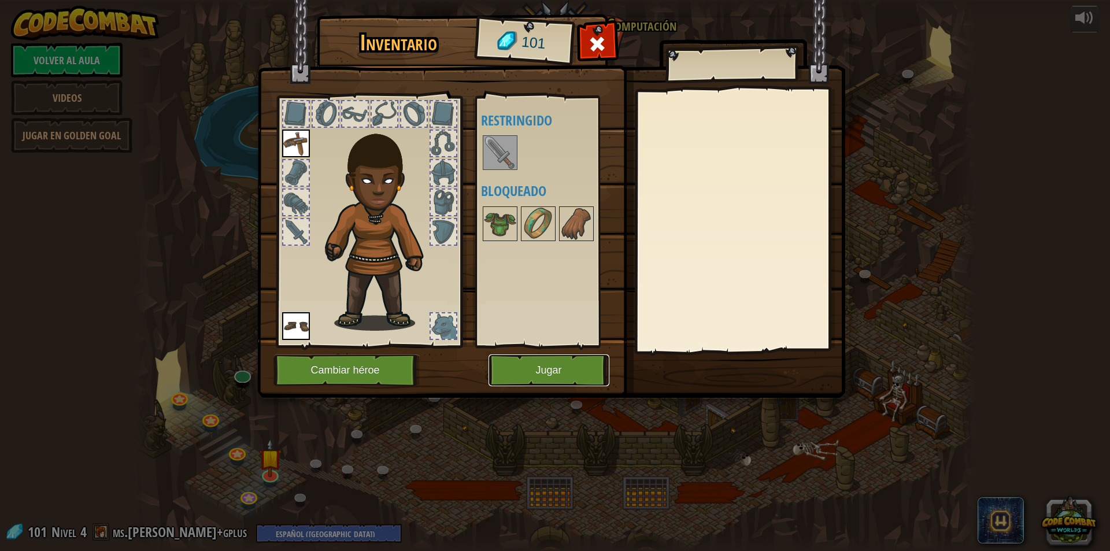
click at [543, 371] on button "Jugar" at bounding box center [549, 370] width 121 height 32
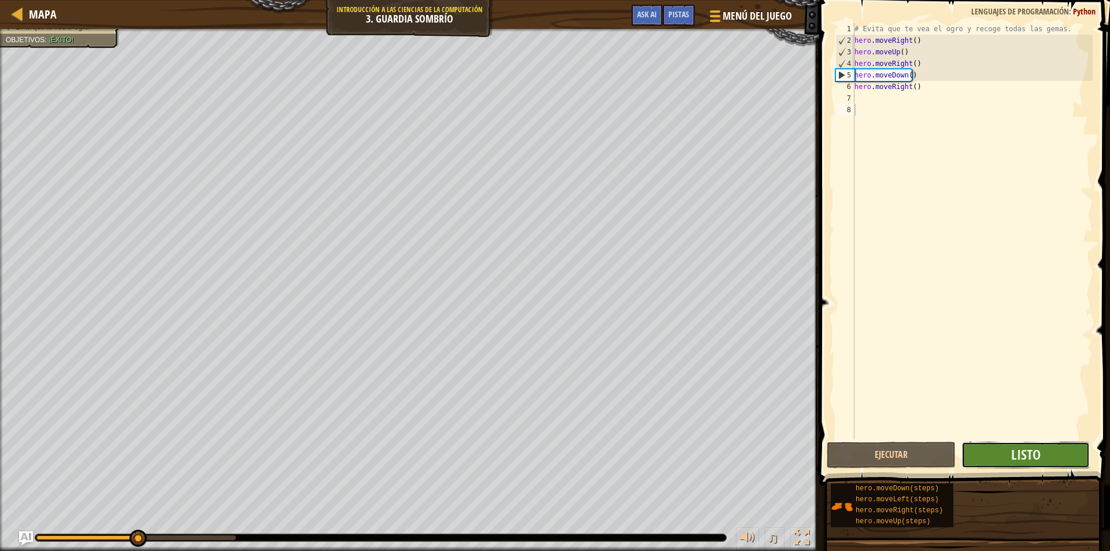
click at [1055, 457] on button "Listo" at bounding box center [1025, 455] width 129 height 27
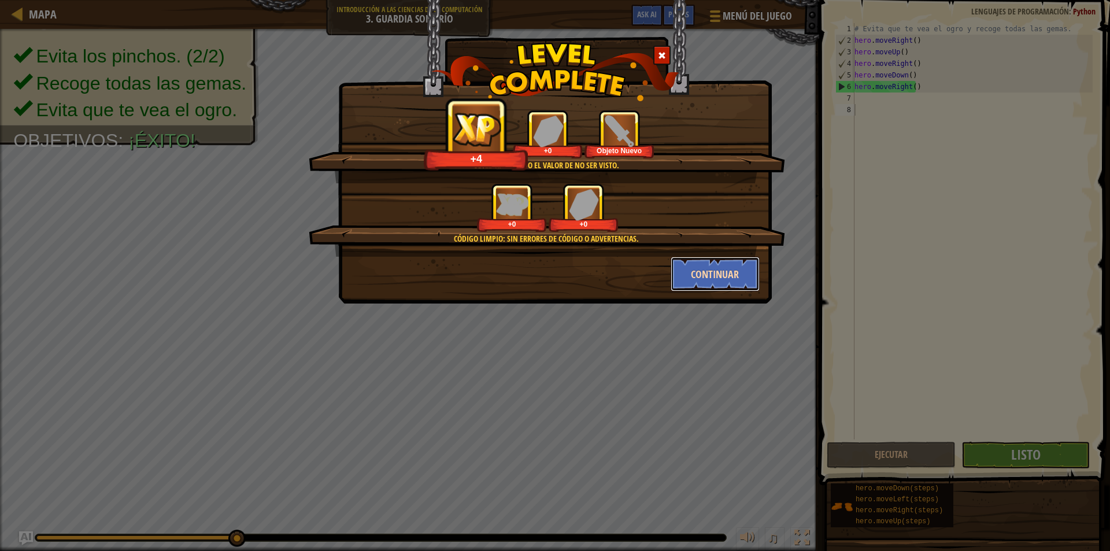
click at [703, 284] on button "Continuar" at bounding box center [716, 274] width 90 height 35
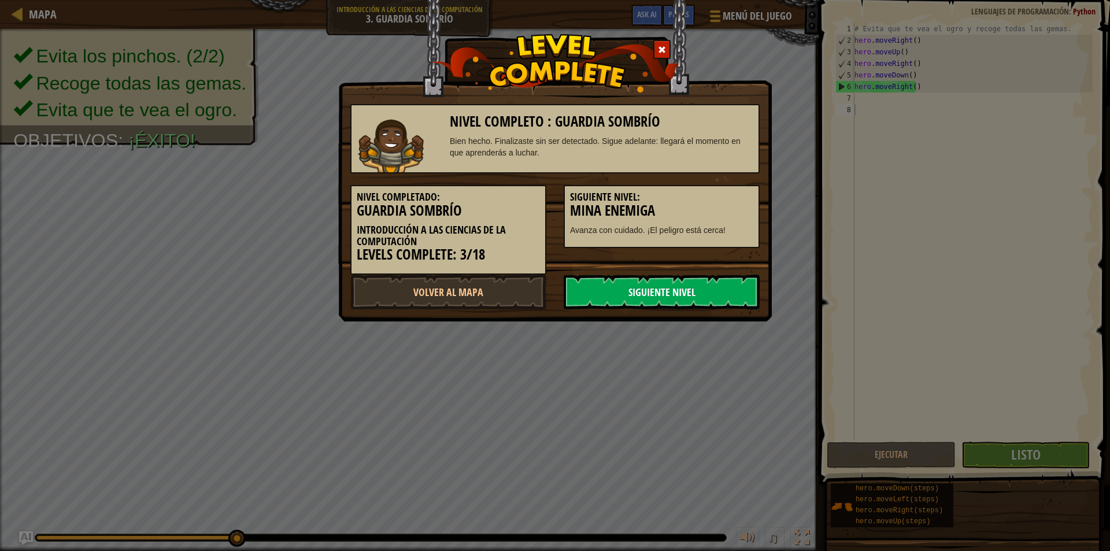
click at [723, 284] on link "Siguiente Nivel" at bounding box center [662, 292] width 196 height 35
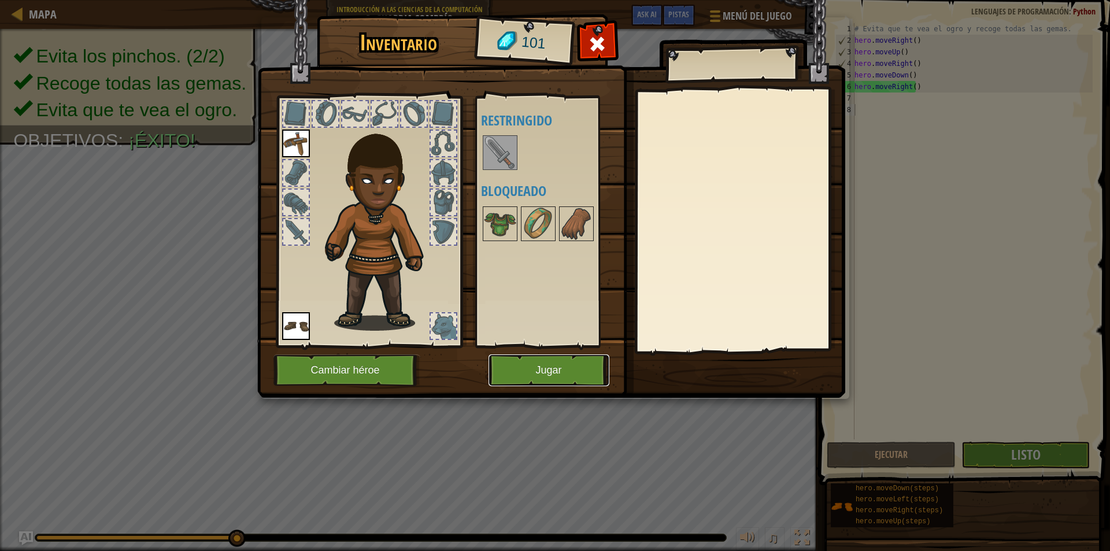
click at [543, 378] on button "Jugar" at bounding box center [549, 370] width 121 height 32
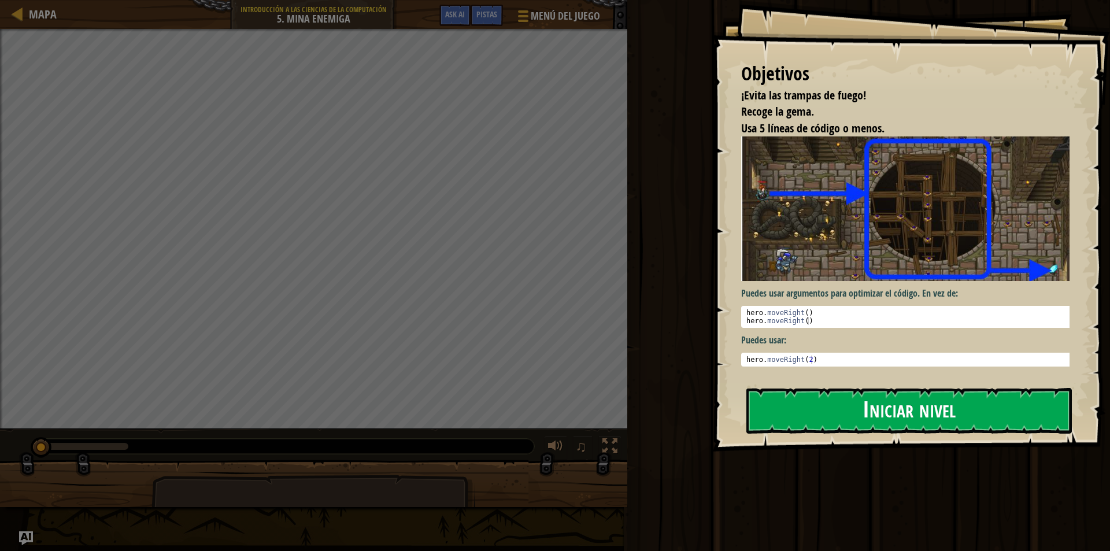
click at [770, 388] on button "Iniciar nivel" at bounding box center [909, 411] width 326 height 46
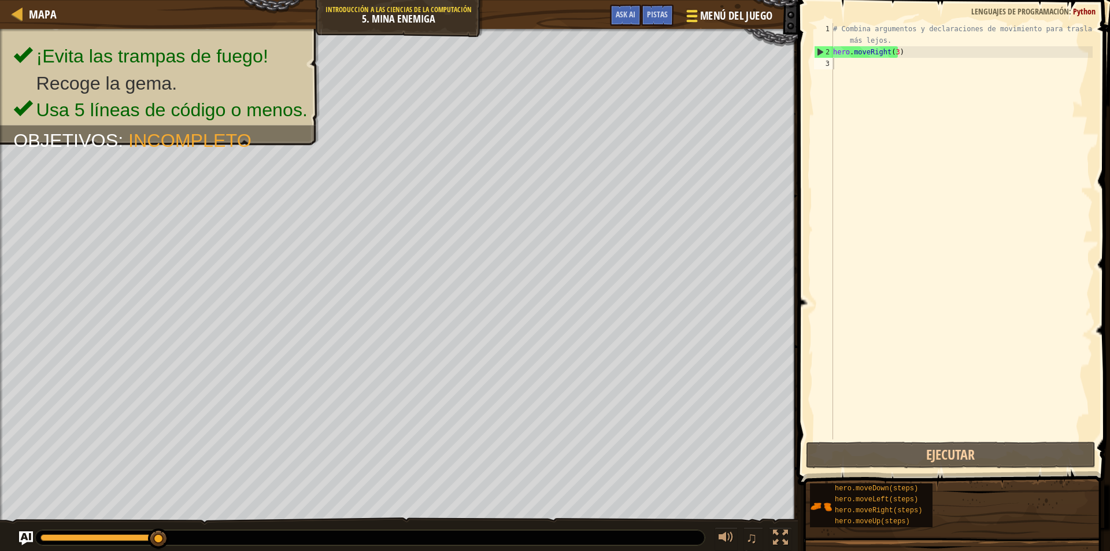
click at [693, 12] on span at bounding box center [691, 11] width 11 height 2
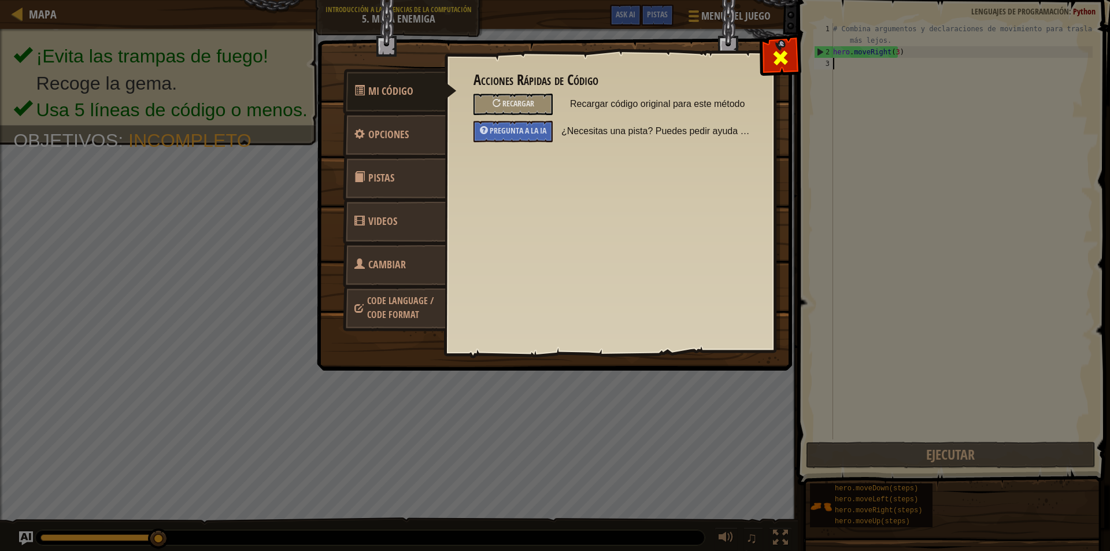
click at [774, 58] on span at bounding box center [780, 58] width 19 height 19
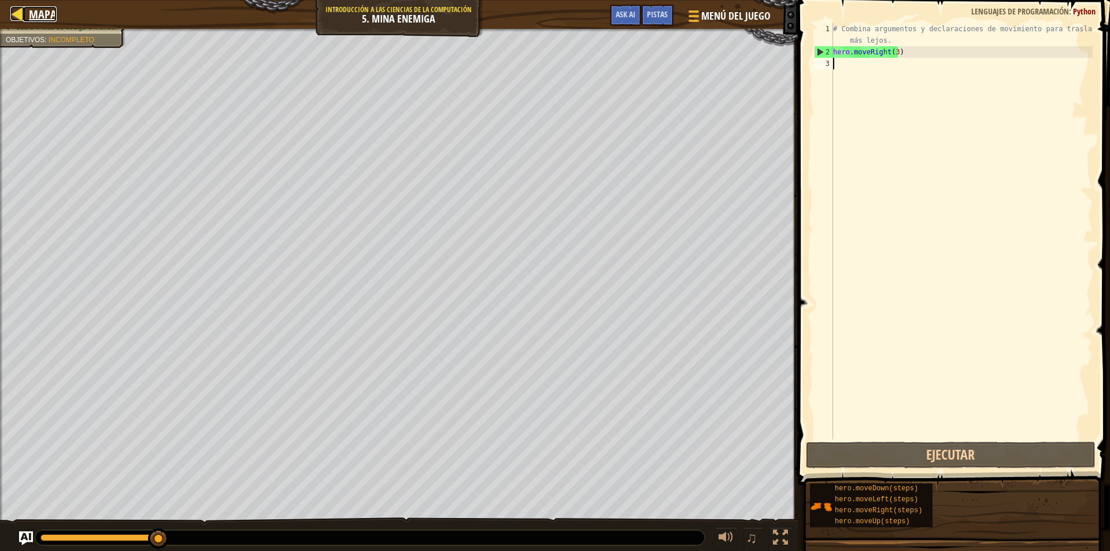
click at [31, 14] on span "Mapa" at bounding box center [43, 14] width 28 height 16
select select "es-419"
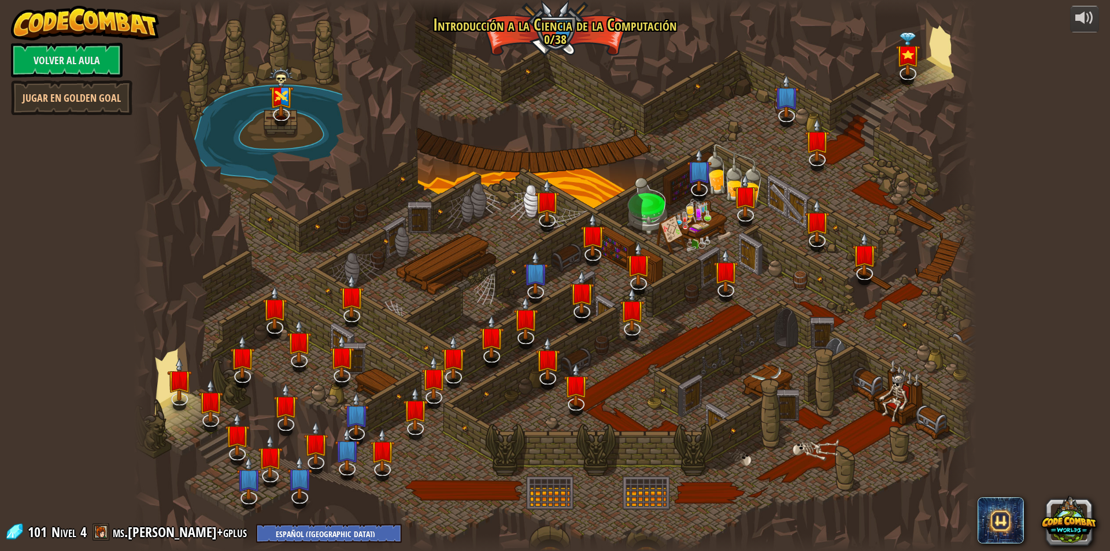
select select "es-419"
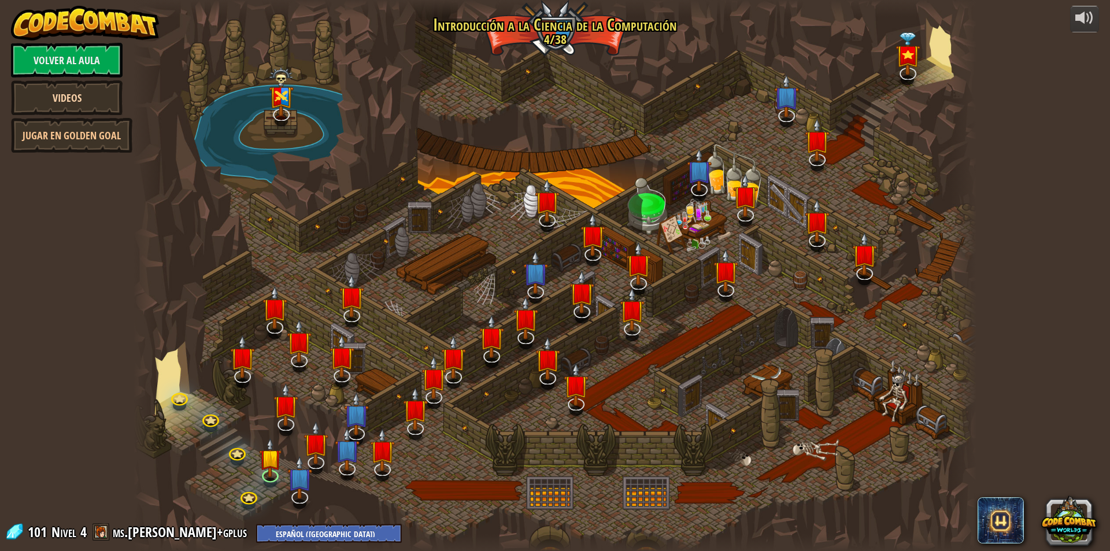
select select "es-419"
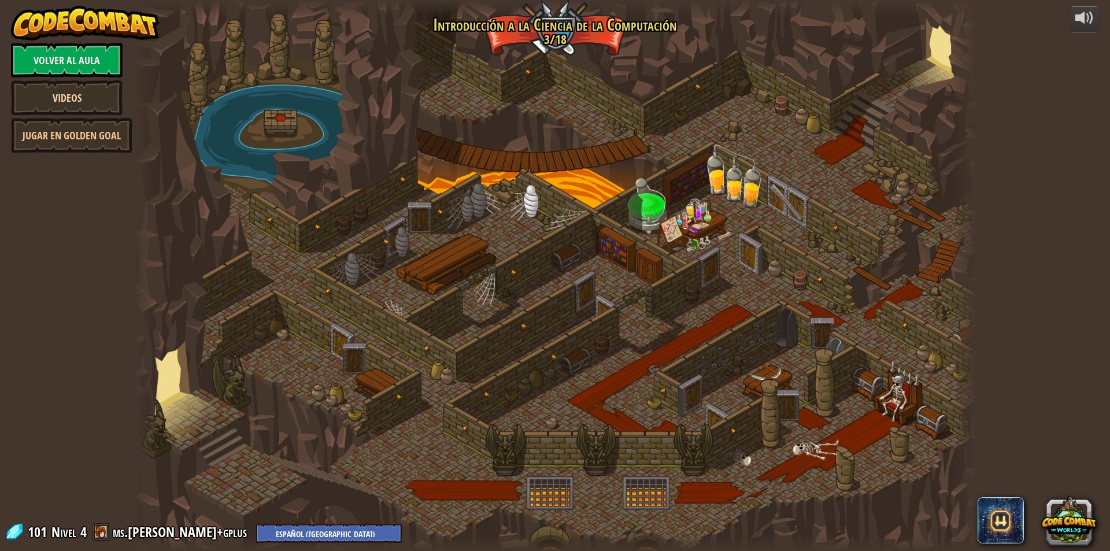
select select "es-419"
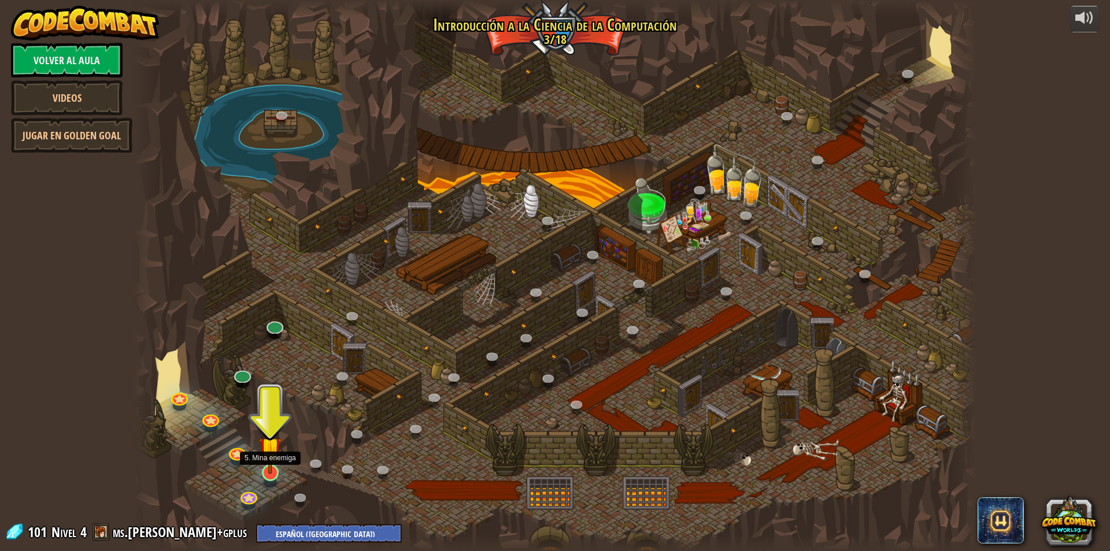
click at [271, 473] on img at bounding box center [270, 448] width 23 height 52
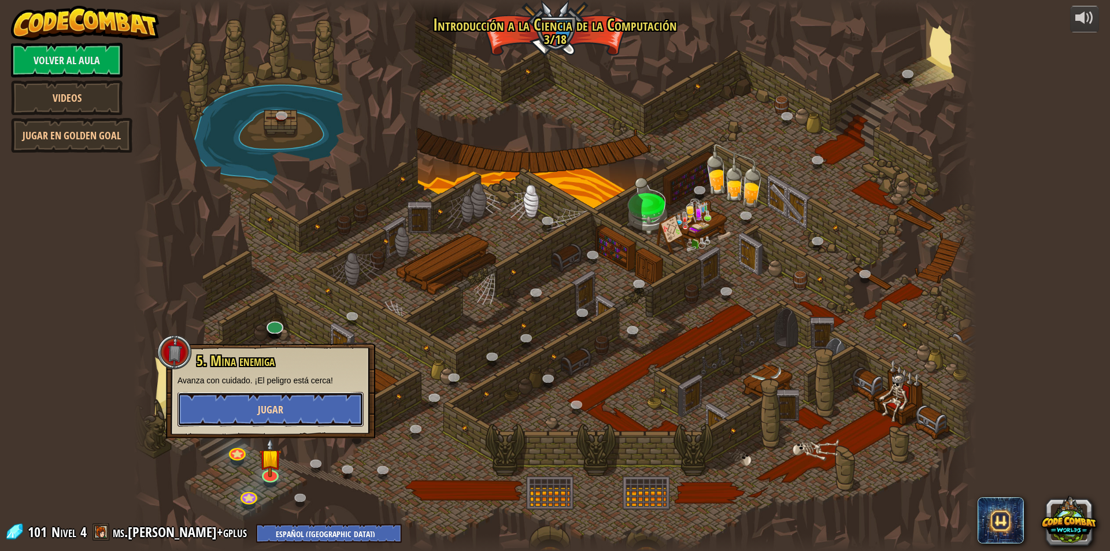
click at [324, 405] on button "Jugar" at bounding box center [270, 409] width 186 height 35
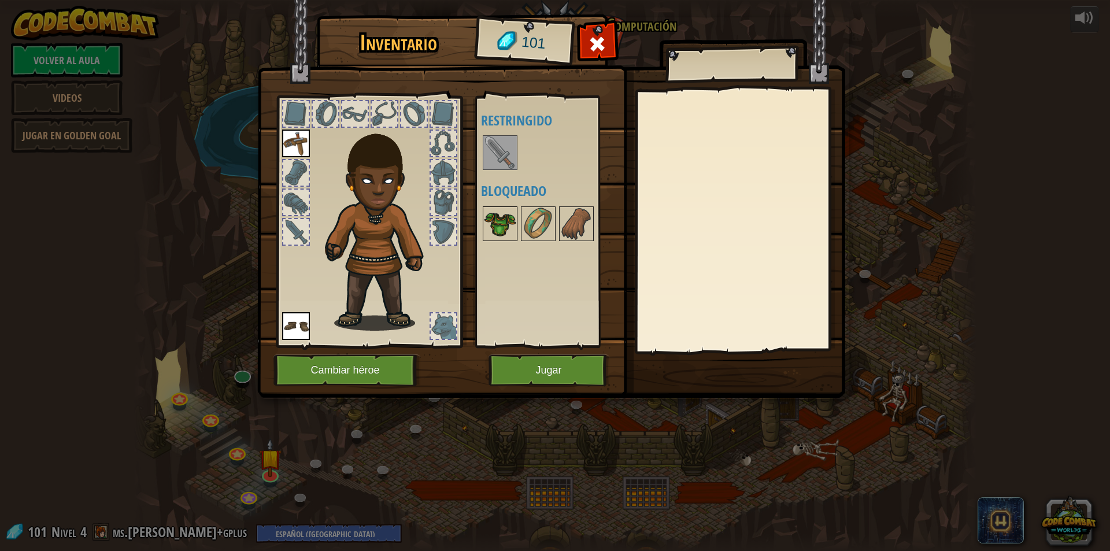
click at [493, 236] on img at bounding box center [500, 224] width 32 height 32
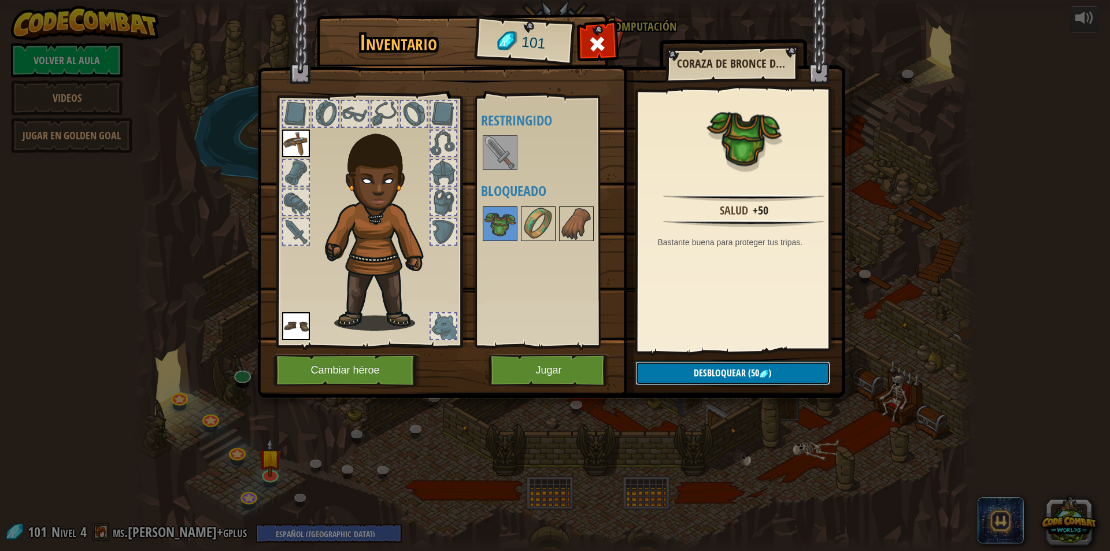
click at [742, 383] on button "Desbloquear (50 )" at bounding box center [732, 373] width 195 height 24
click at [530, 224] on img at bounding box center [538, 224] width 32 height 32
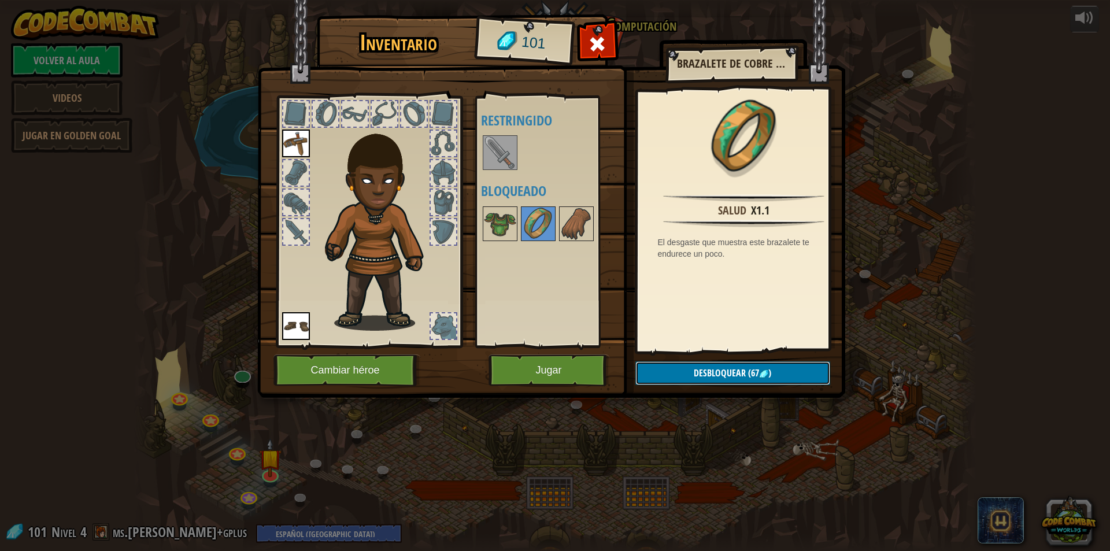
click at [709, 375] on span "Desbloquear" at bounding box center [720, 373] width 52 height 13
click at [583, 223] on img at bounding box center [576, 224] width 32 height 32
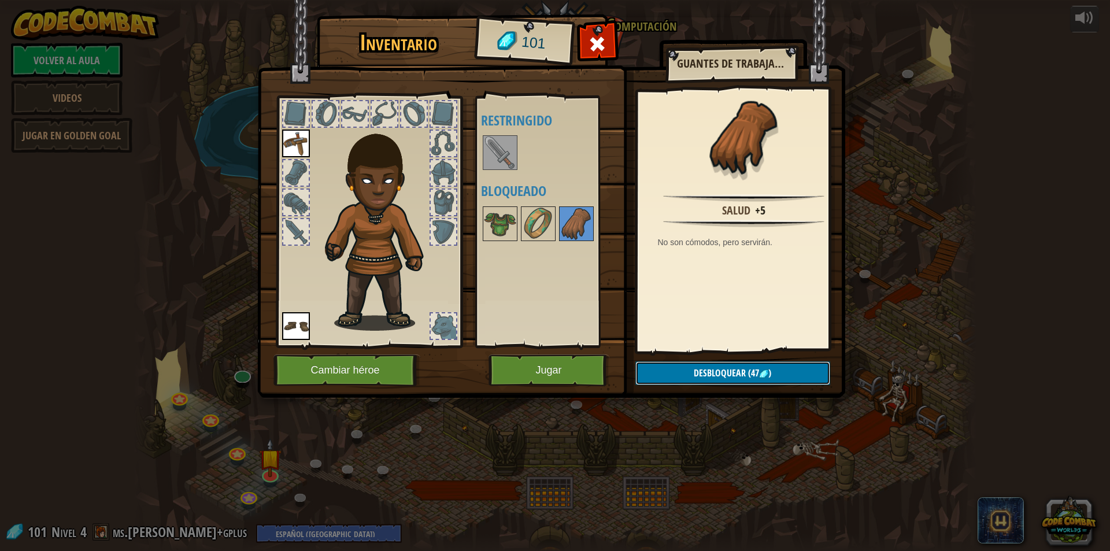
click at [707, 375] on span "Desbloquear" at bounding box center [720, 373] width 52 height 13
click at [687, 373] on button "Confirmar" at bounding box center [732, 373] width 195 height 24
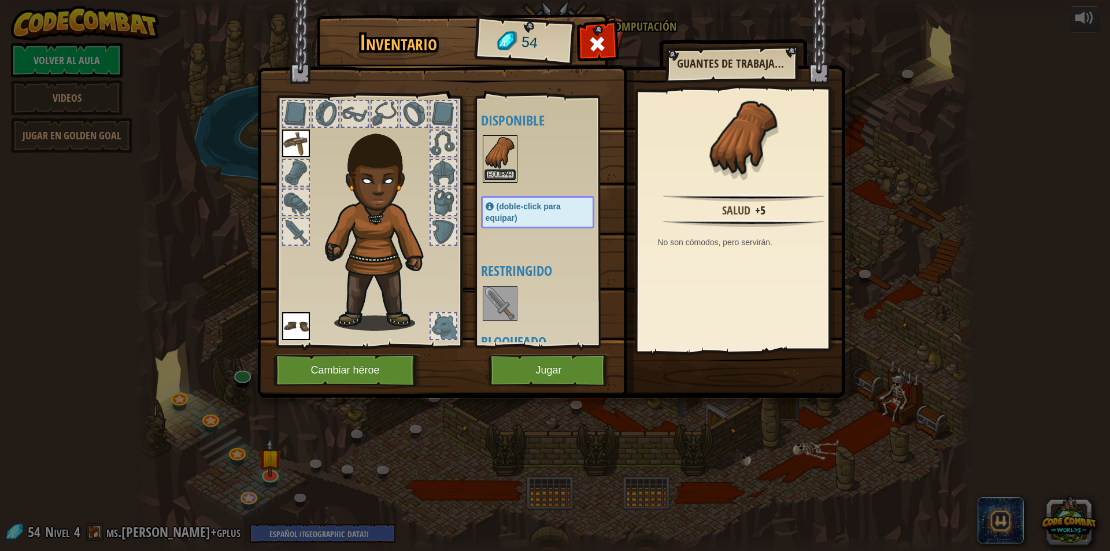
click at [490, 169] on button "Equipar" at bounding box center [500, 175] width 32 height 12
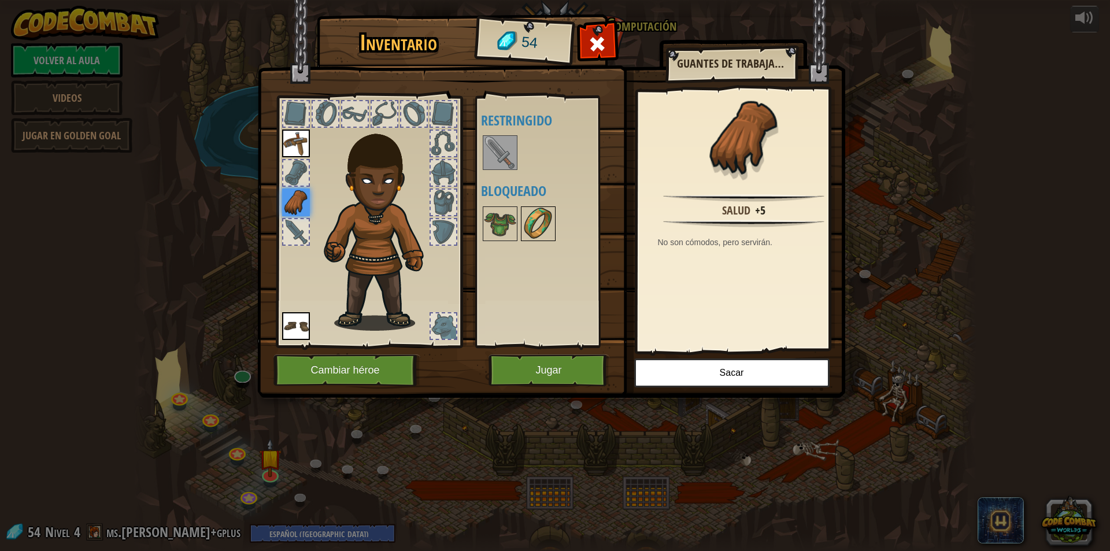
click at [525, 218] on img at bounding box center [538, 224] width 32 height 32
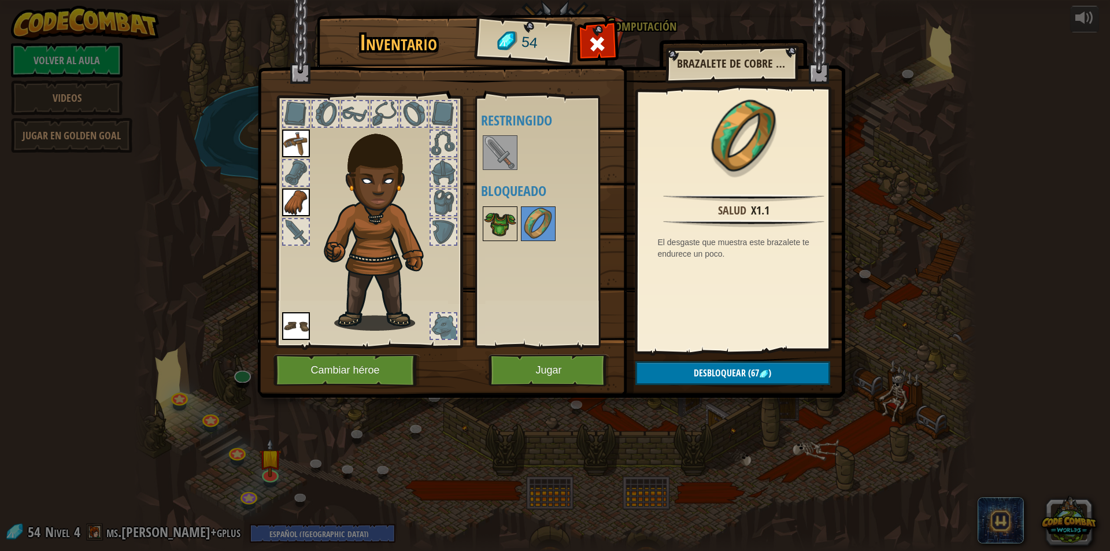
click at [502, 231] on img at bounding box center [500, 224] width 32 height 32
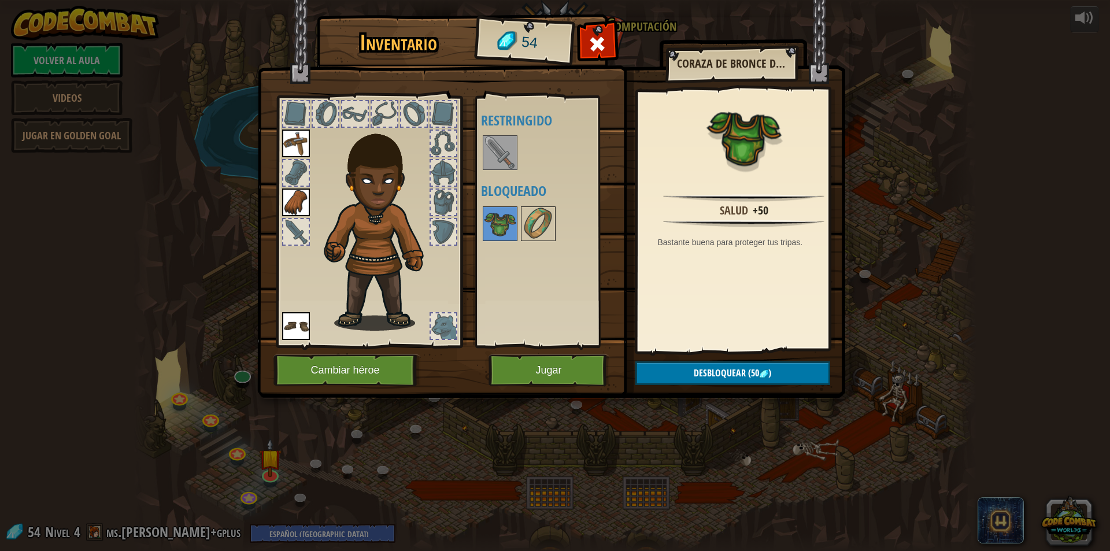
click at [723, 357] on img at bounding box center [551, 188] width 588 height 420
click at [730, 373] on span "Desbloquear" at bounding box center [720, 373] width 52 height 13
click at [730, 373] on button "Confirmar" at bounding box center [732, 373] width 195 height 24
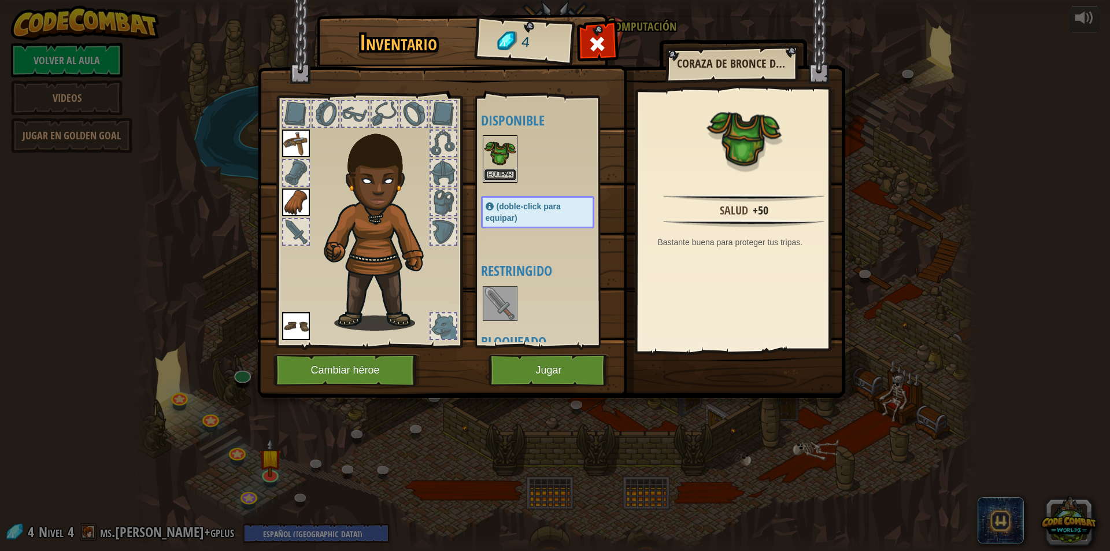
click at [507, 172] on button "Equipar" at bounding box center [500, 175] width 32 height 12
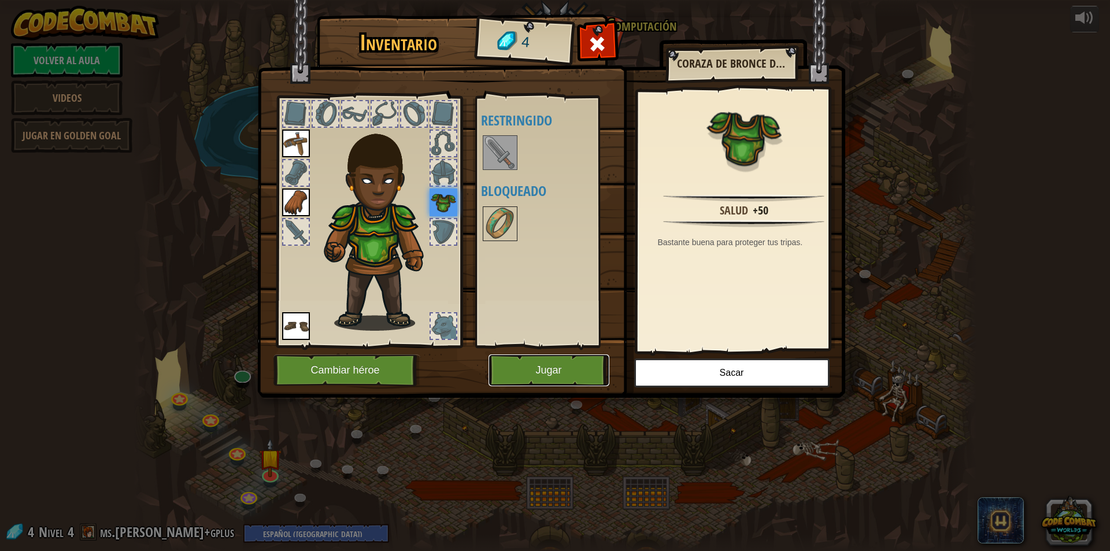
click at [554, 368] on button "Jugar" at bounding box center [549, 370] width 121 height 32
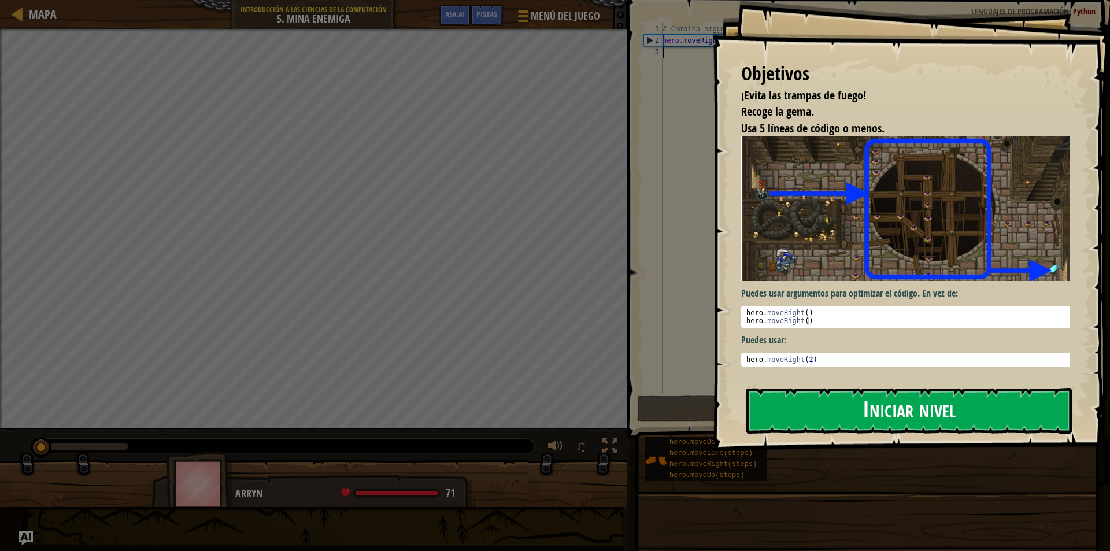
click at [893, 388] on button "Iniciar nivel" at bounding box center [909, 411] width 326 height 46
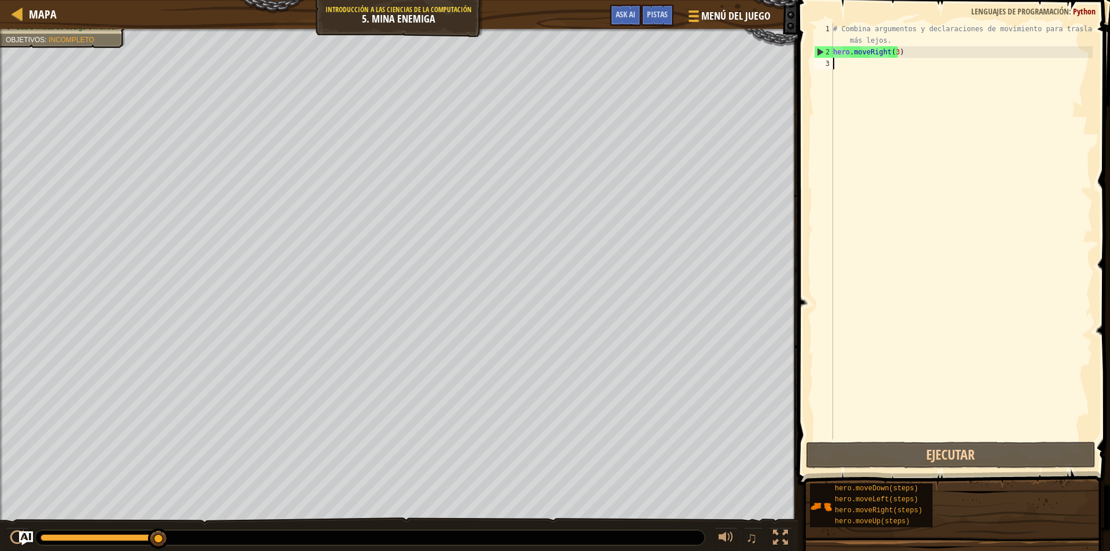
type textarea "m"
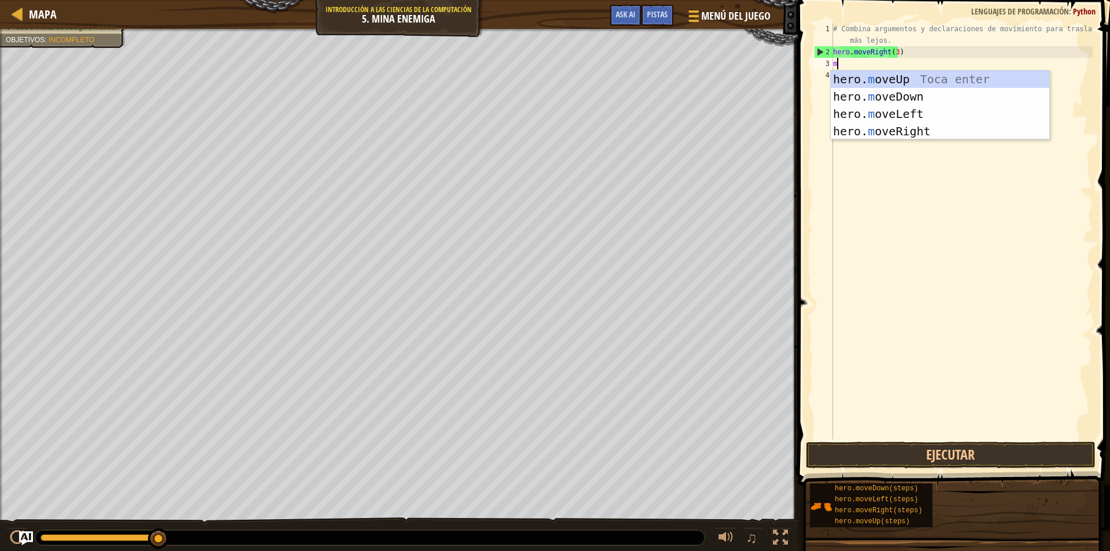
scroll to position [5, 0]
click at [930, 72] on div "hero. m oveUp Toca enter hero. m oveDown Toca enter hero. m oveLeft Toca enter …" at bounding box center [940, 123] width 219 height 104
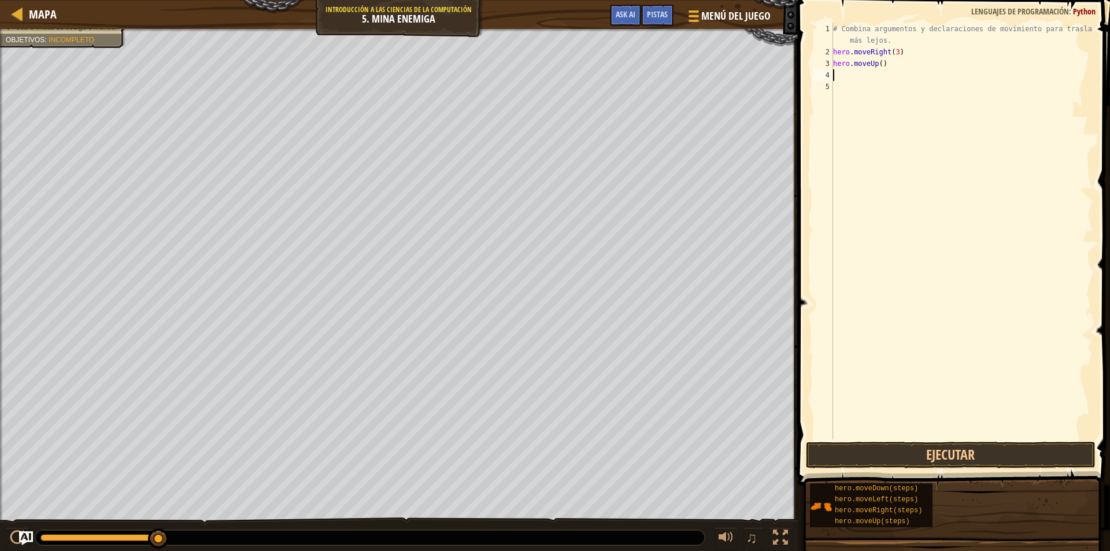
type textarea "m"
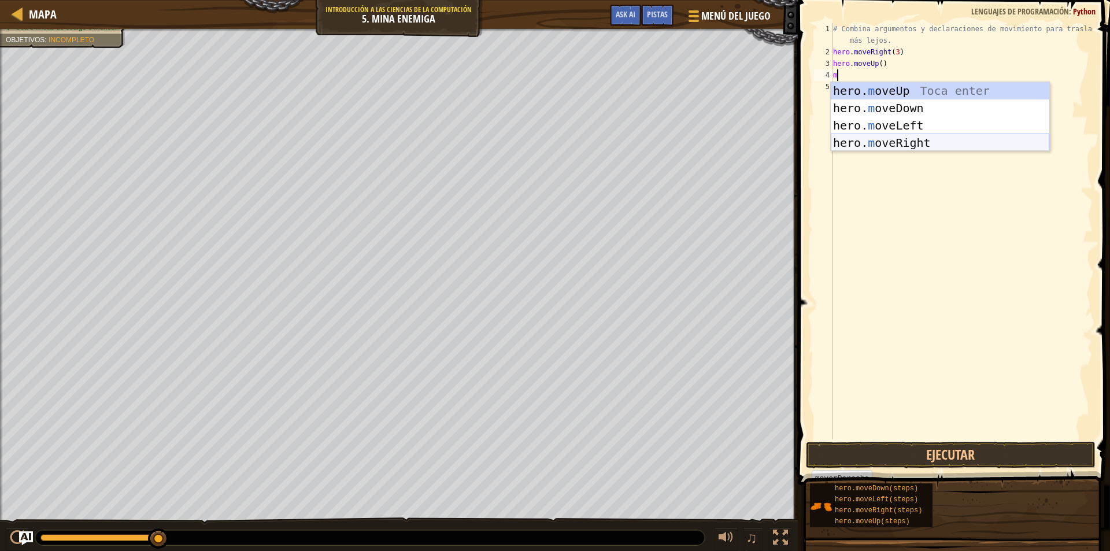
click at [937, 139] on div "hero. m oveUp Toca enter hero. m oveDown Toca enter hero. m oveLeft Toca enter …" at bounding box center [940, 134] width 219 height 104
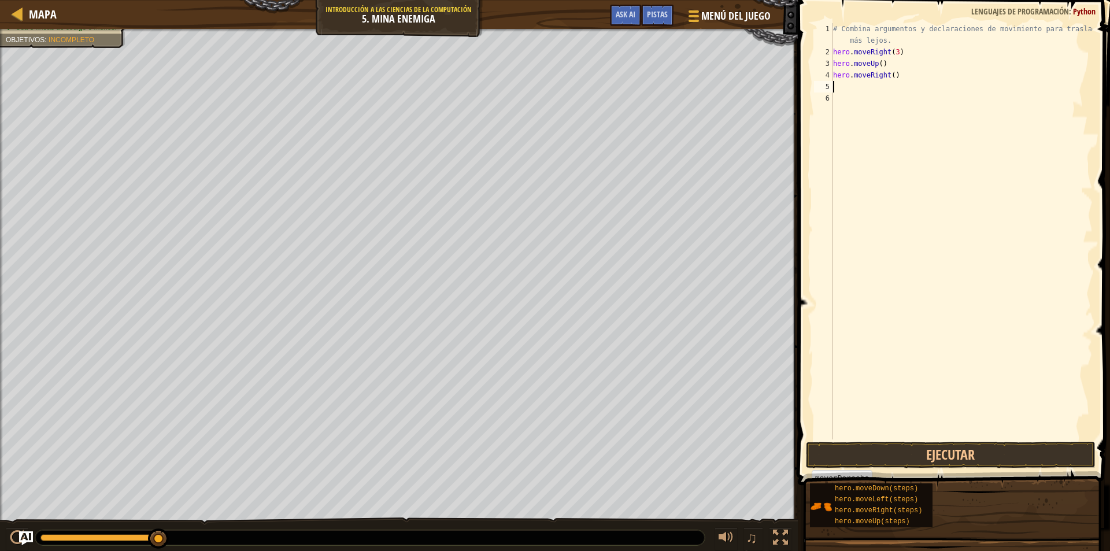
type textarea "m"
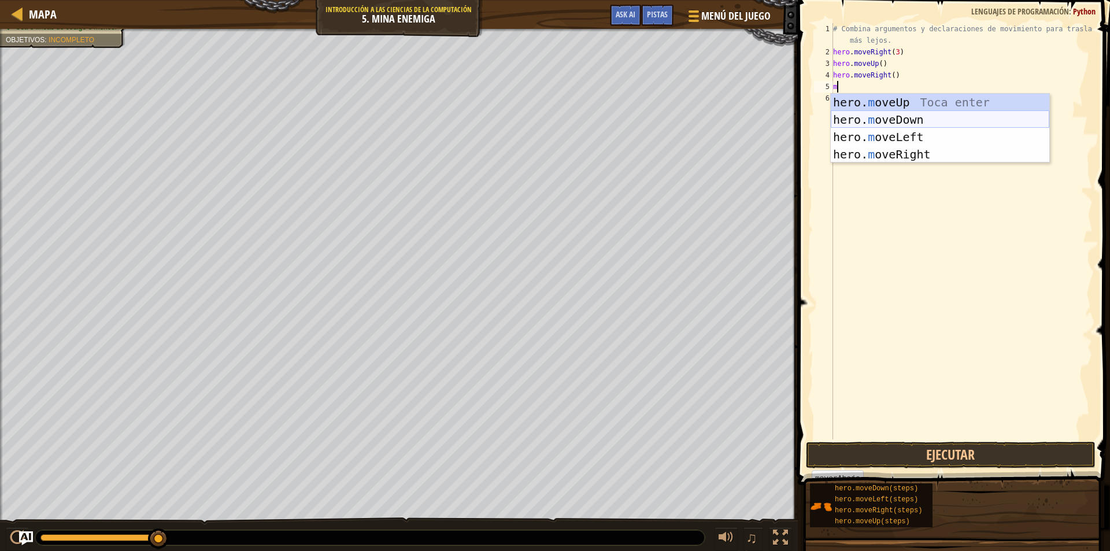
click at [929, 120] on div "hero. m oveUp Toca enter hero. m oveDown Toca enter hero. m oveLeft Toca enter …" at bounding box center [940, 146] width 219 height 104
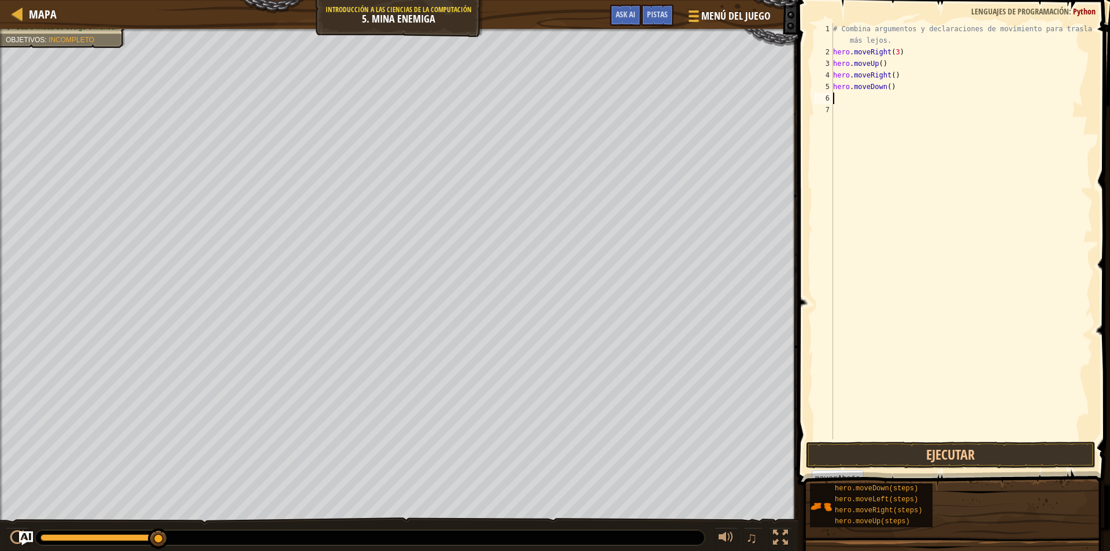
type textarea "m"
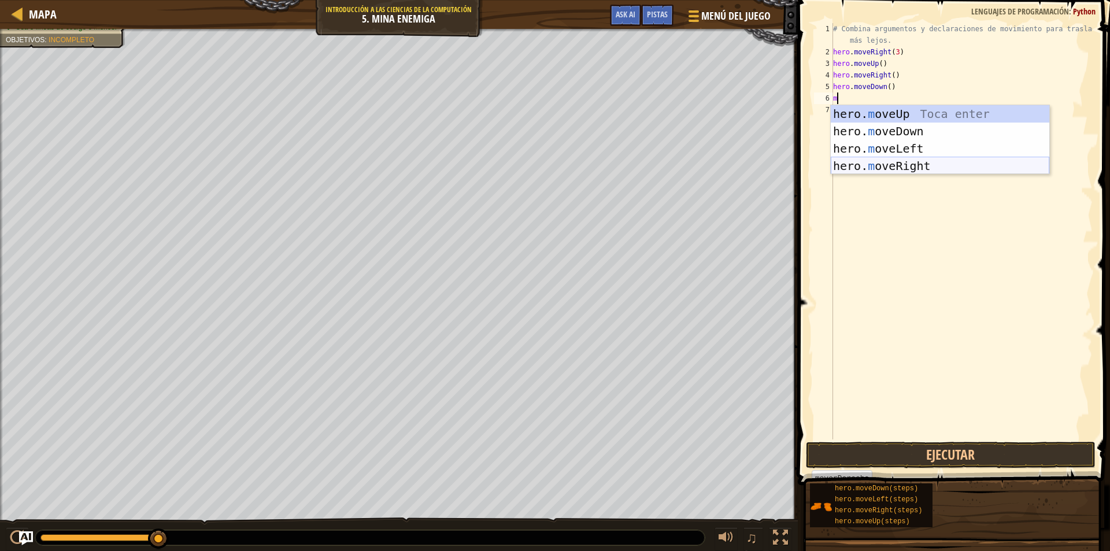
click at [913, 165] on div "hero. m oveUp Toca enter hero. m oveDown Toca enter hero. m oveLeft Toca enter …" at bounding box center [940, 157] width 219 height 104
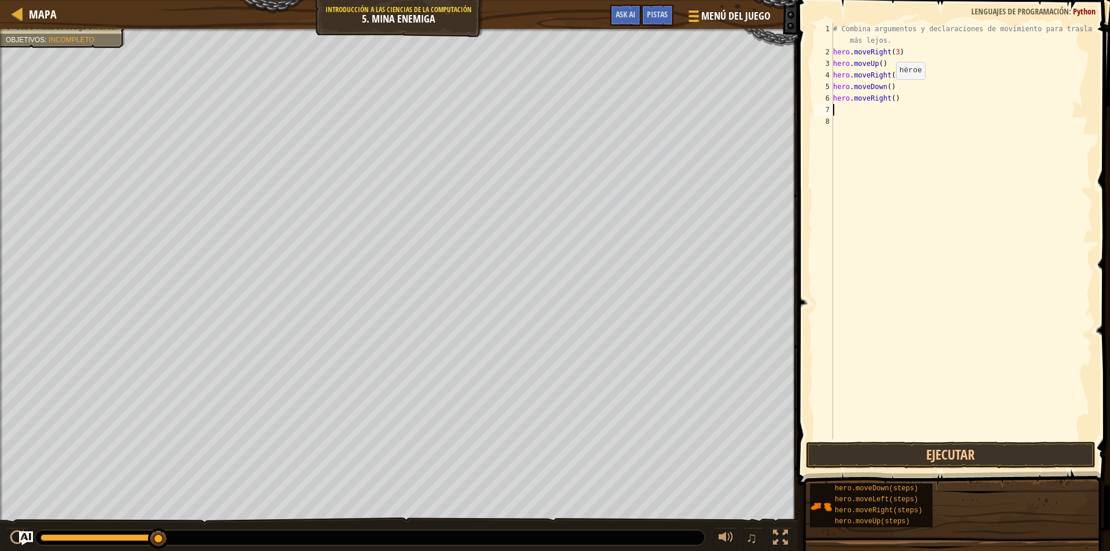
click at [886, 91] on div "# Combina argumentos y declaraciones de movimiento para trasladarte más lejos. …" at bounding box center [962, 248] width 262 height 451
click at [890, 103] on div "# Combina argumentos y declaraciones de movimiento para trasladarte más lejos. …" at bounding box center [962, 248] width 262 height 451
type textarea "hero.moveRight(2)"
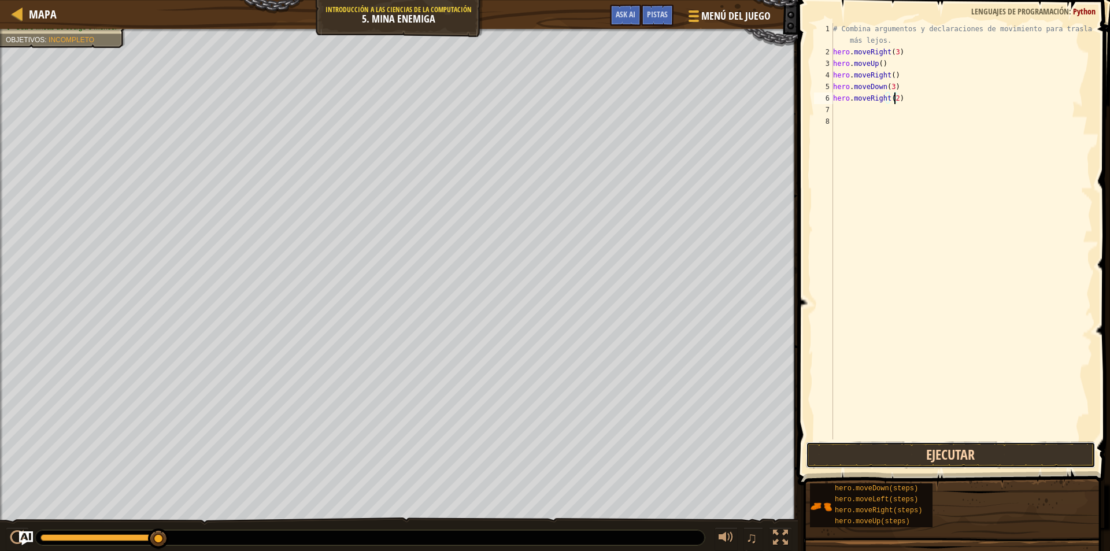
click at [911, 462] on button "Ejecutar" at bounding box center [951, 455] width 290 height 27
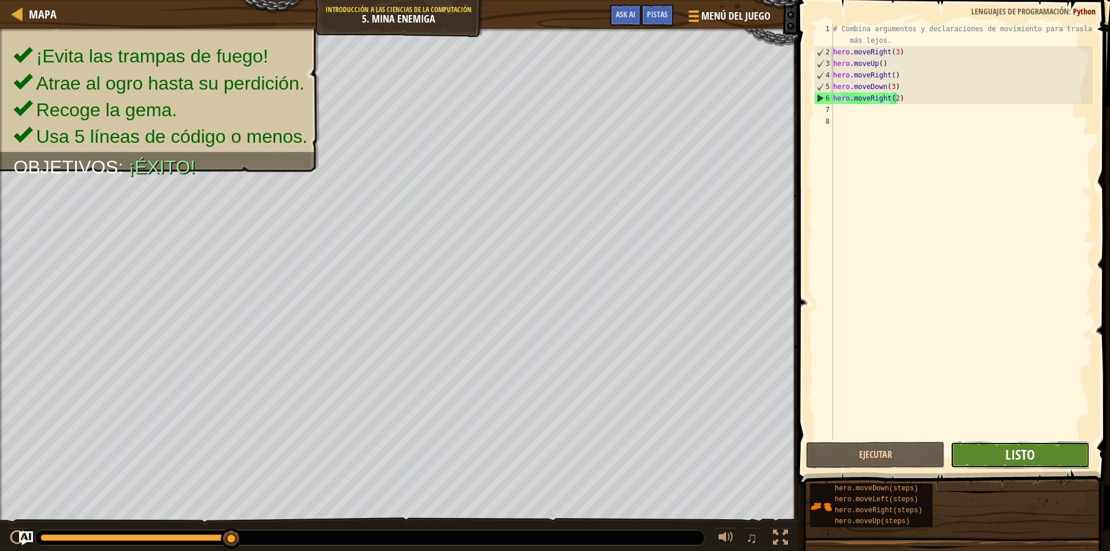
click at [1026, 461] on span "Listo" at bounding box center [1019, 454] width 29 height 19
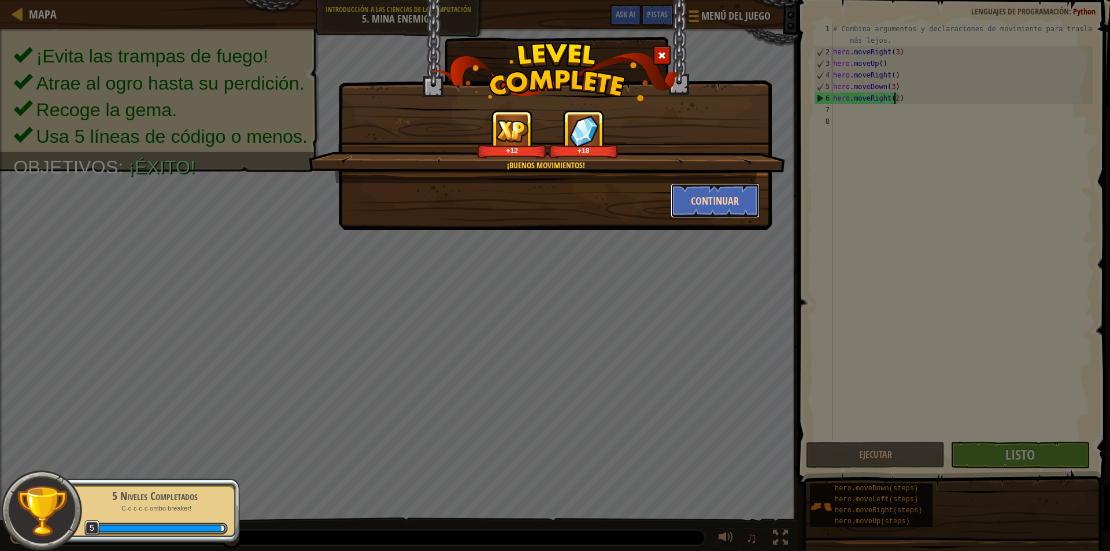
click at [739, 204] on button "Continuar" at bounding box center [716, 200] width 90 height 35
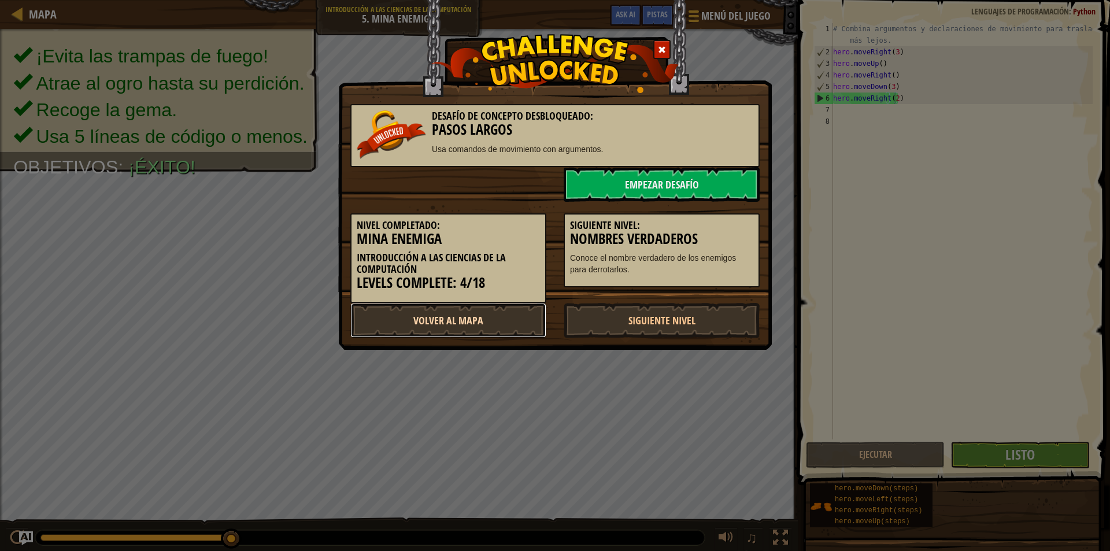
click at [441, 320] on link "Volver al Mapa" at bounding box center [448, 320] width 196 height 35
select select "es-419"
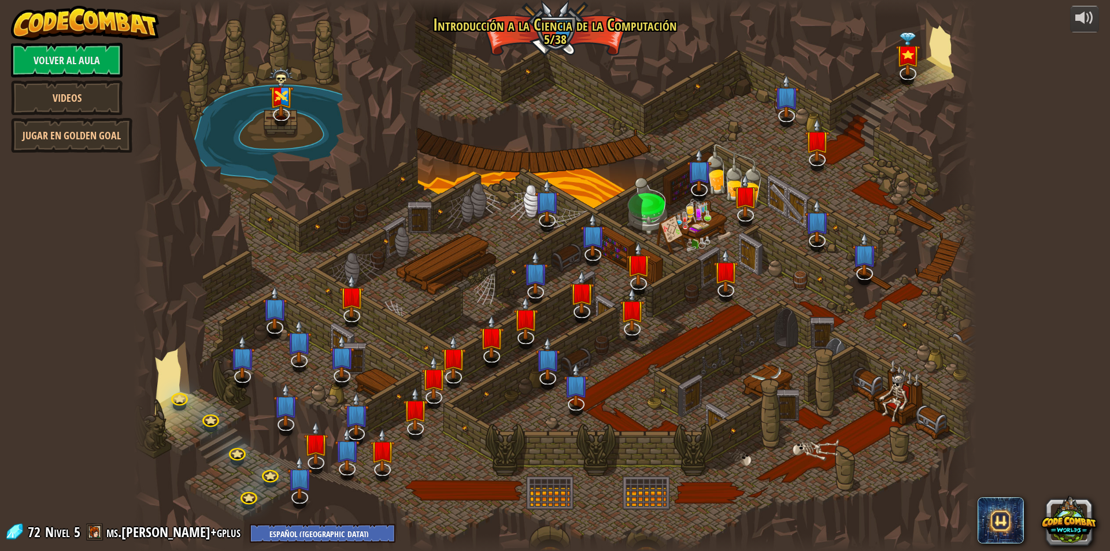
select select "es-419"
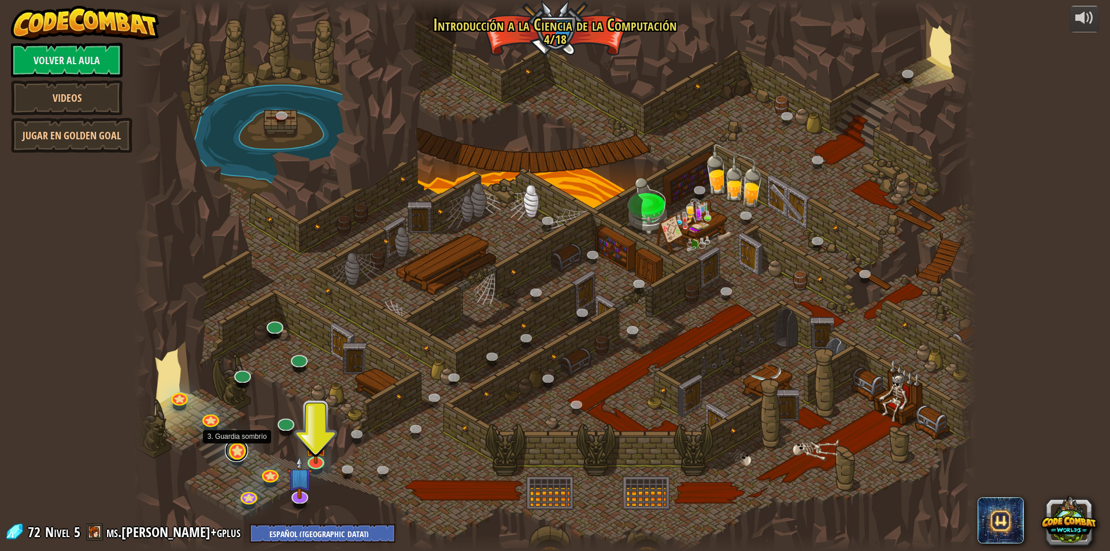
click at [241, 458] on link at bounding box center [236, 450] width 23 height 23
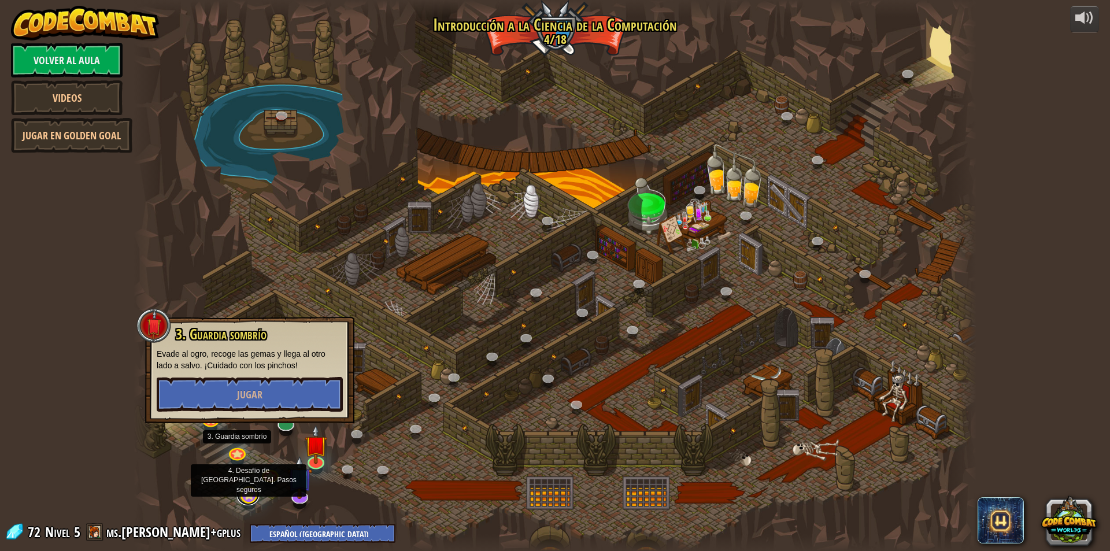
click at [245, 502] on link at bounding box center [247, 493] width 23 height 23
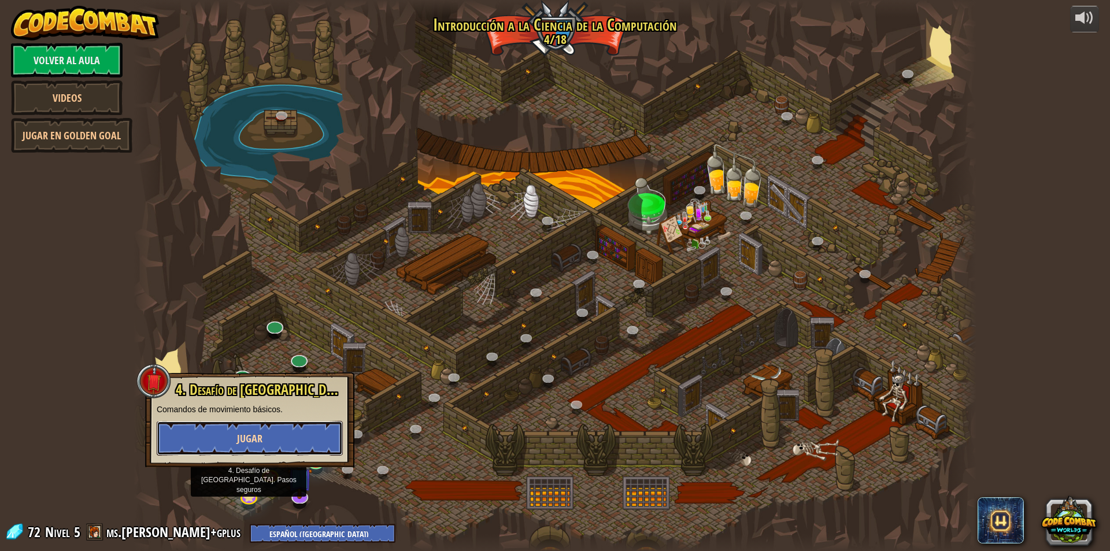
click at [269, 445] on button "Jugar" at bounding box center [250, 438] width 186 height 35
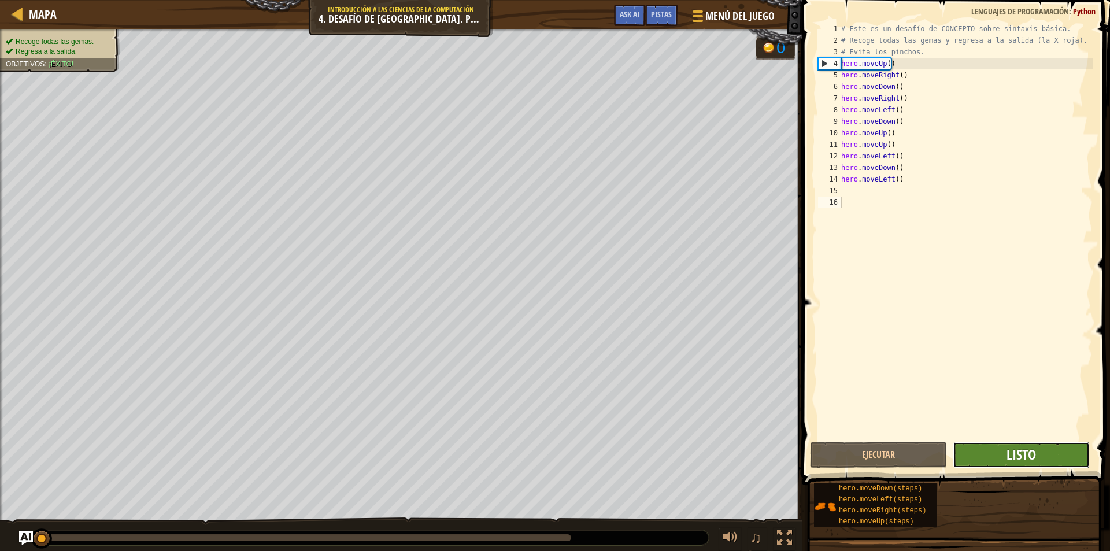
click at [1028, 460] on span "Listo" at bounding box center [1021, 454] width 29 height 19
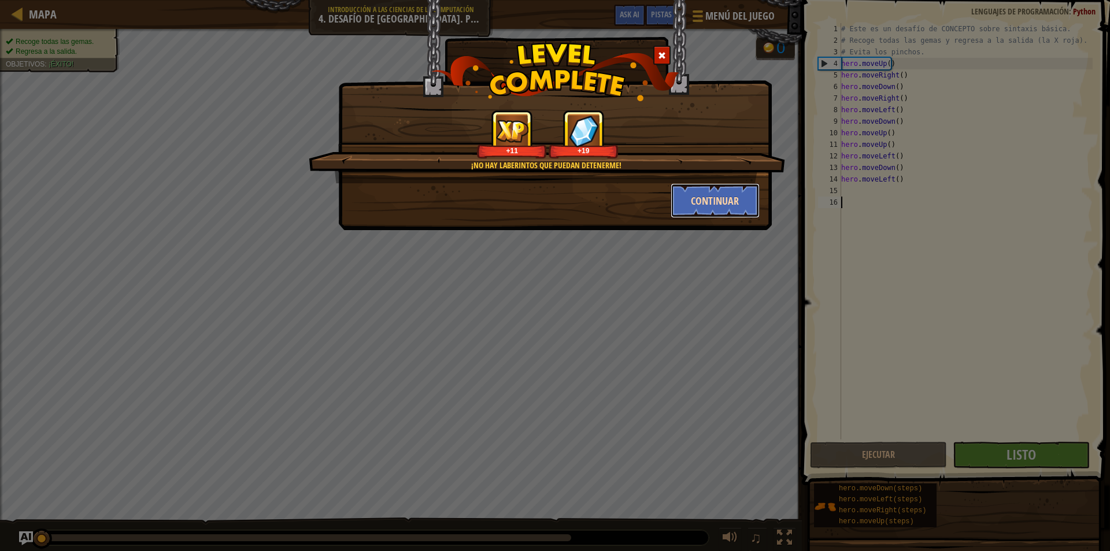
click at [746, 198] on button "Continuar" at bounding box center [716, 200] width 90 height 35
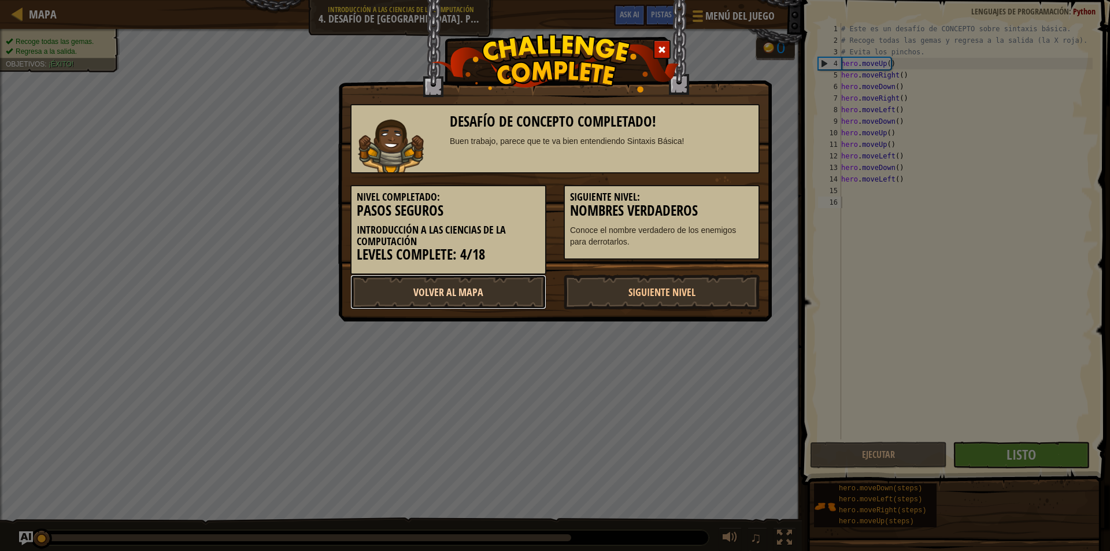
click at [514, 293] on link "Volver al Mapa" at bounding box center [448, 292] width 196 height 35
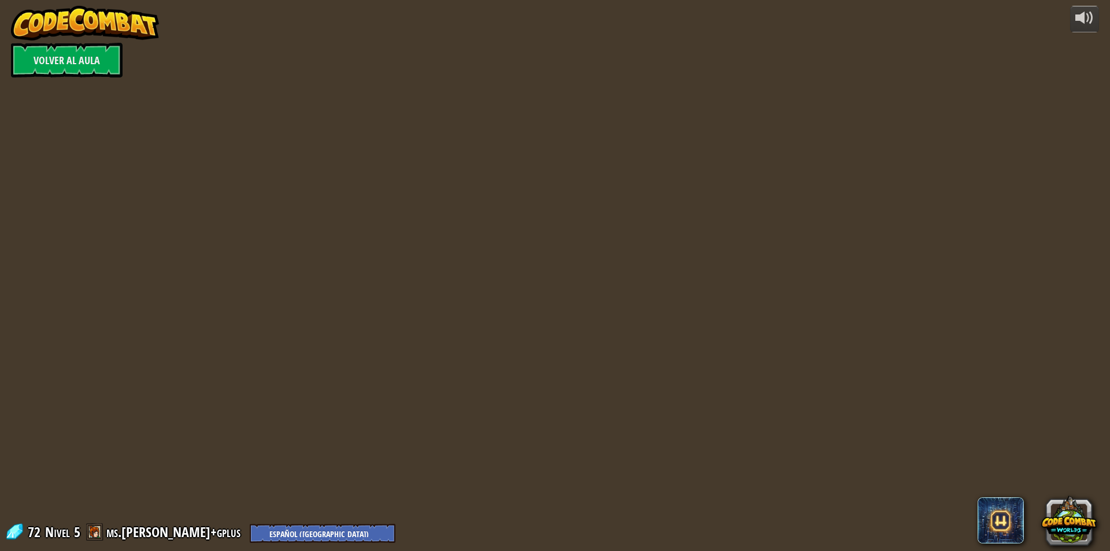
select select "es-419"
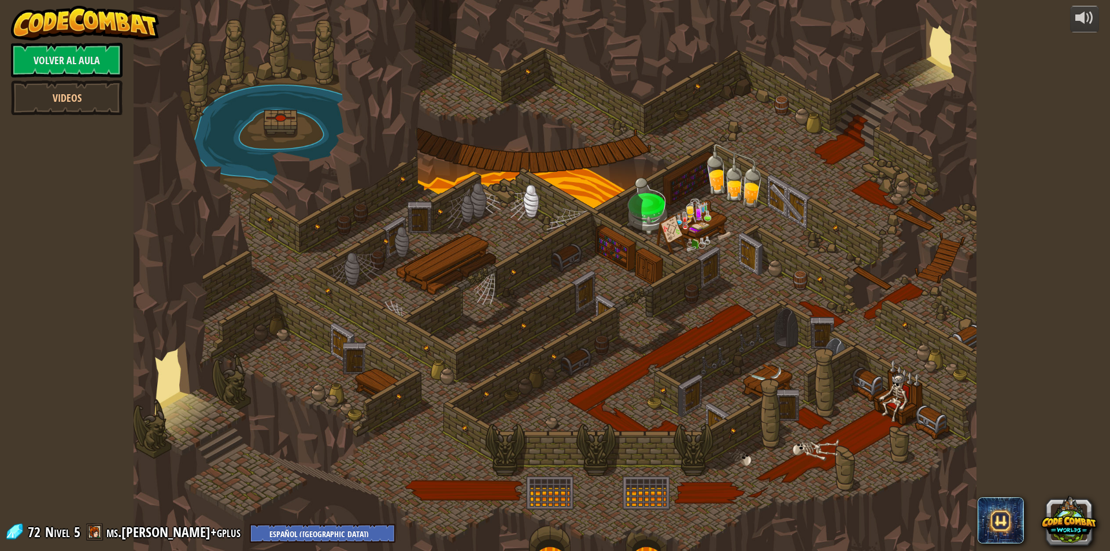
select select "es-419"
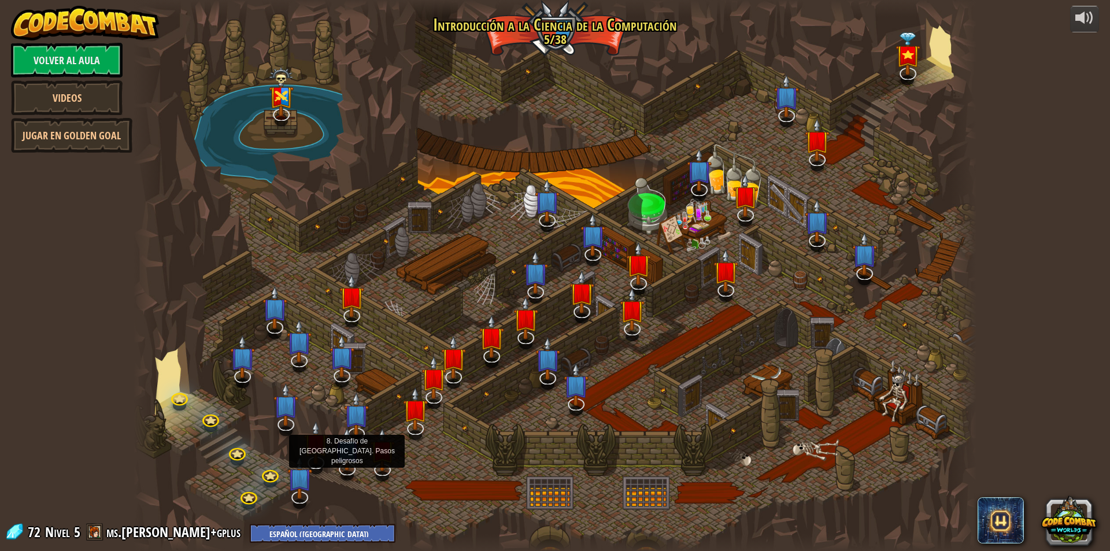
select select "es-419"
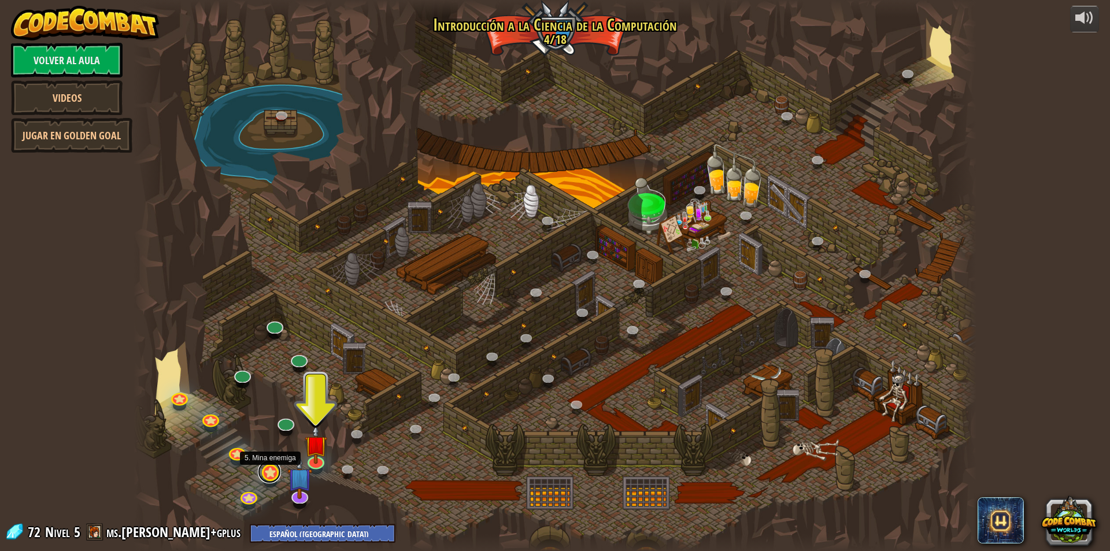
click at [269, 475] on link at bounding box center [269, 471] width 23 height 23
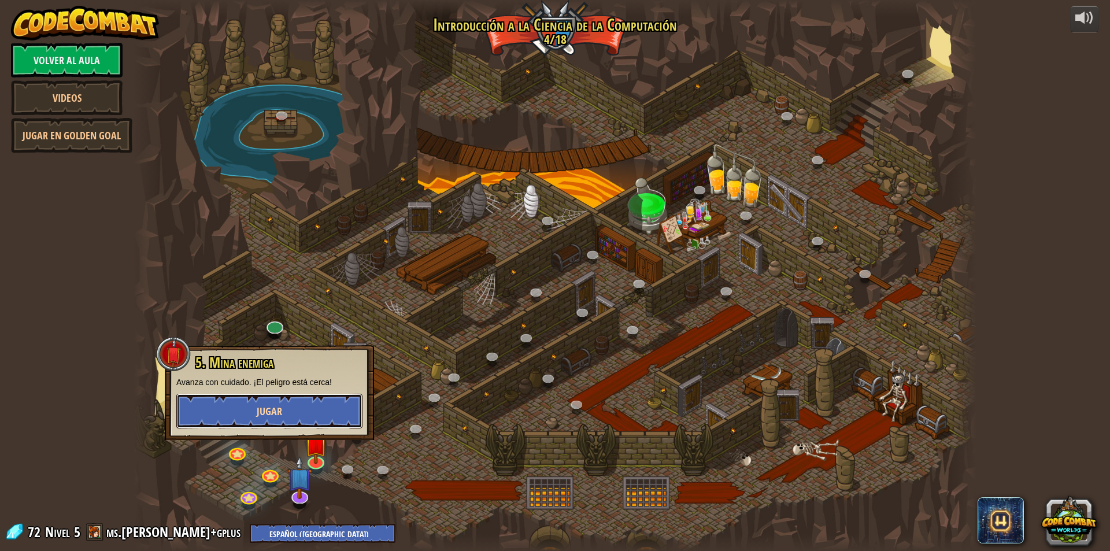
click at [320, 419] on button "Jugar" at bounding box center [269, 411] width 186 height 35
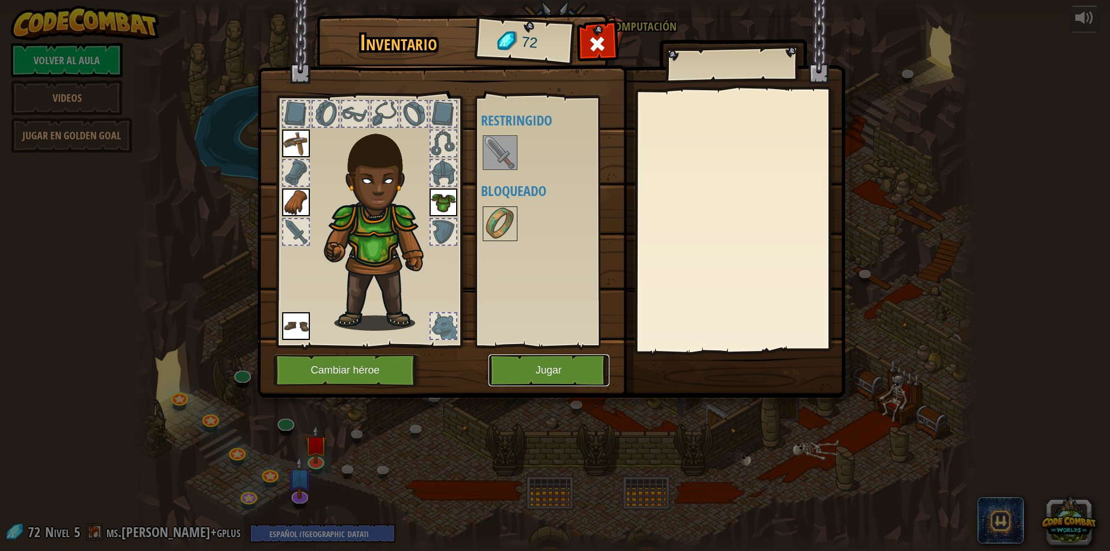
click at [530, 364] on button "Jugar" at bounding box center [549, 370] width 121 height 32
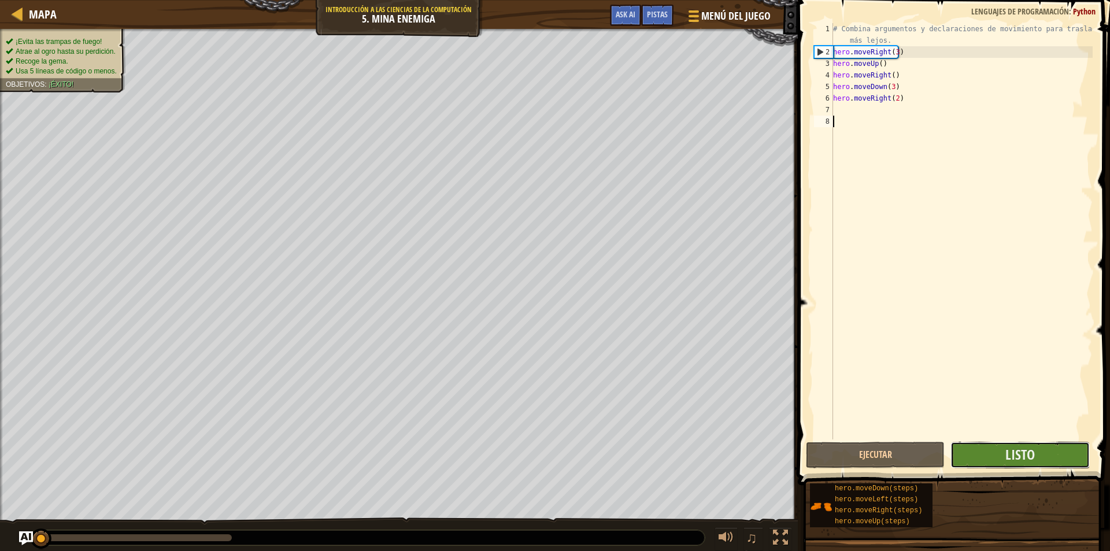
click at [1000, 452] on button "Listo" at bounding box center [1020, 455] width 139 height 27
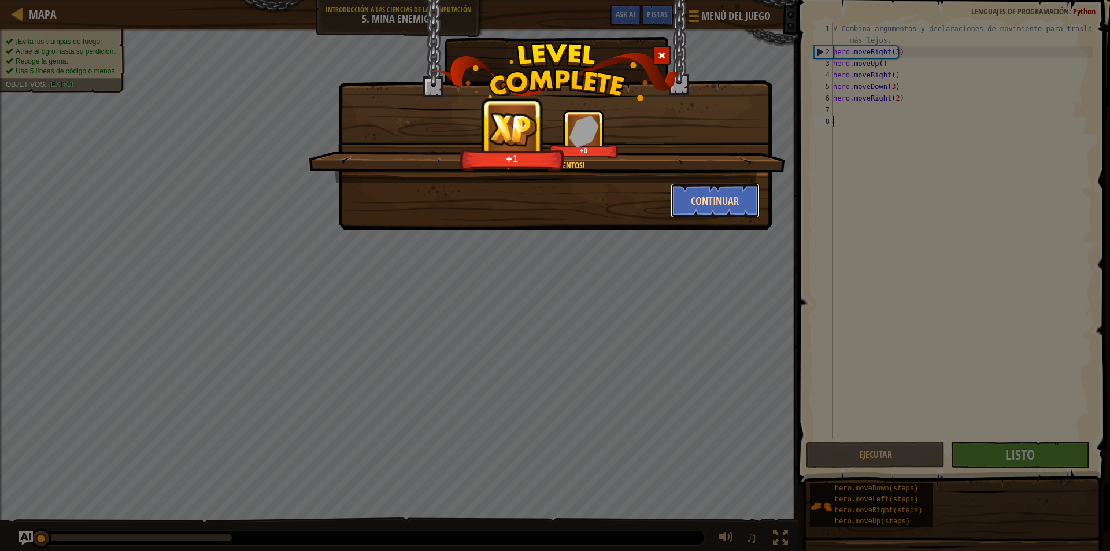
click at [713, 195] on button "Continuar" at bounding box center [716, 200] width 90 height 35
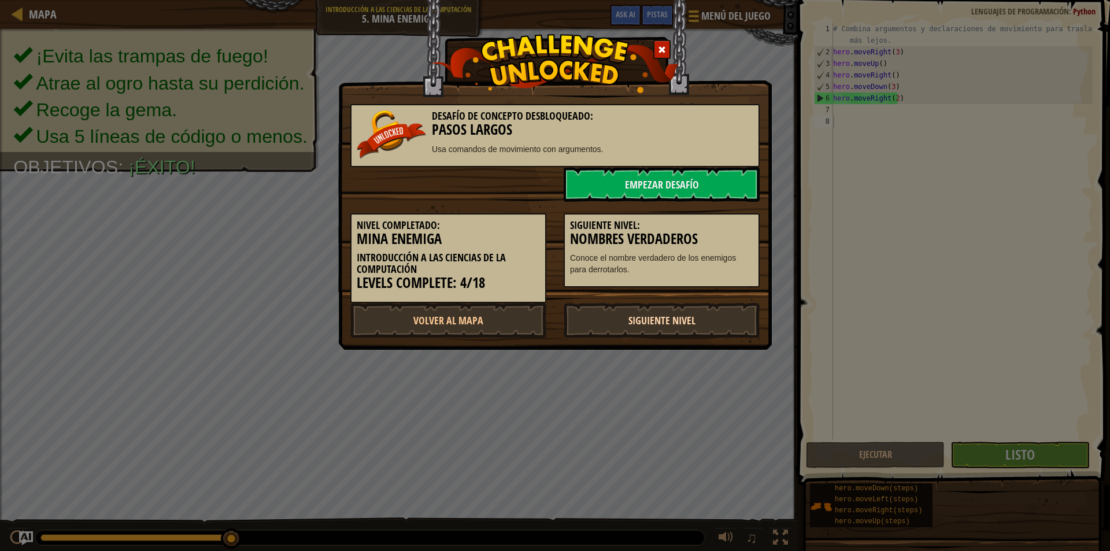
click at [682, 310] on link "Siguiente Nivel" at bounding box center [662, 320] width 196 height 35
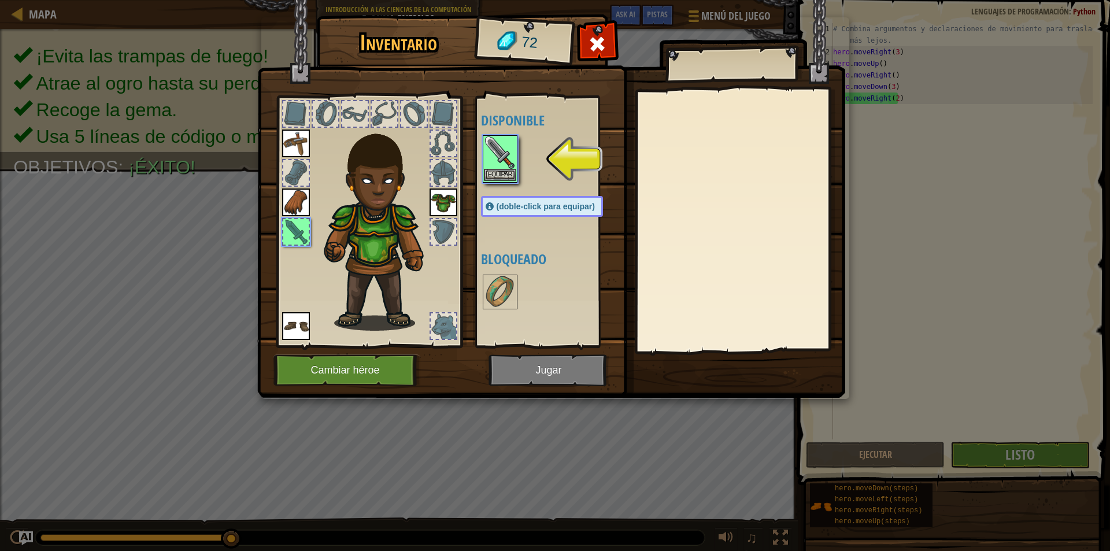
click at [511, 168] on img at bounding box center [500, 152] width 32 height 32
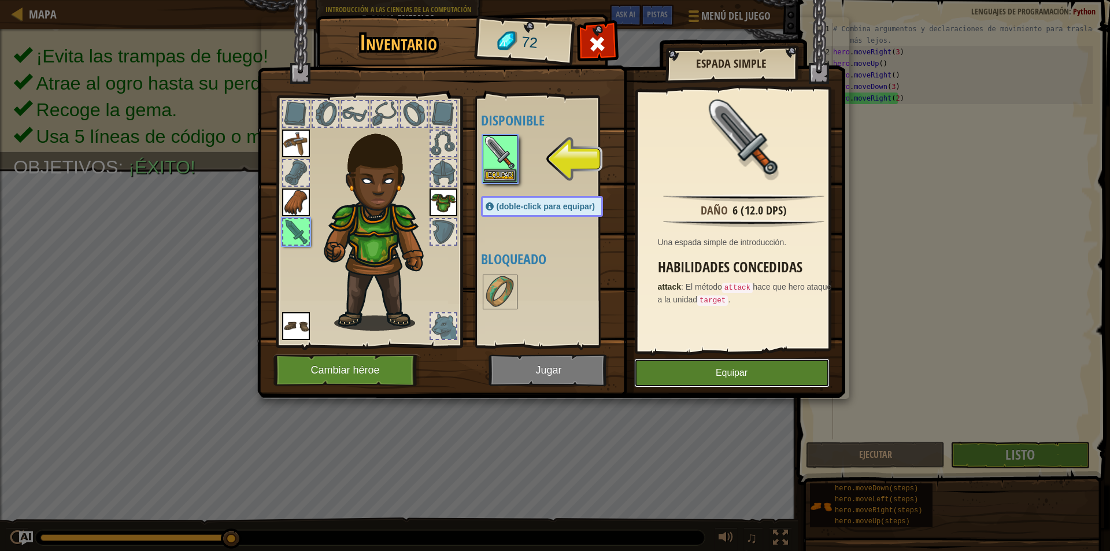
click at [733, 382] on button "Equipar" at bounding box center [731, 372] width 195 height 29
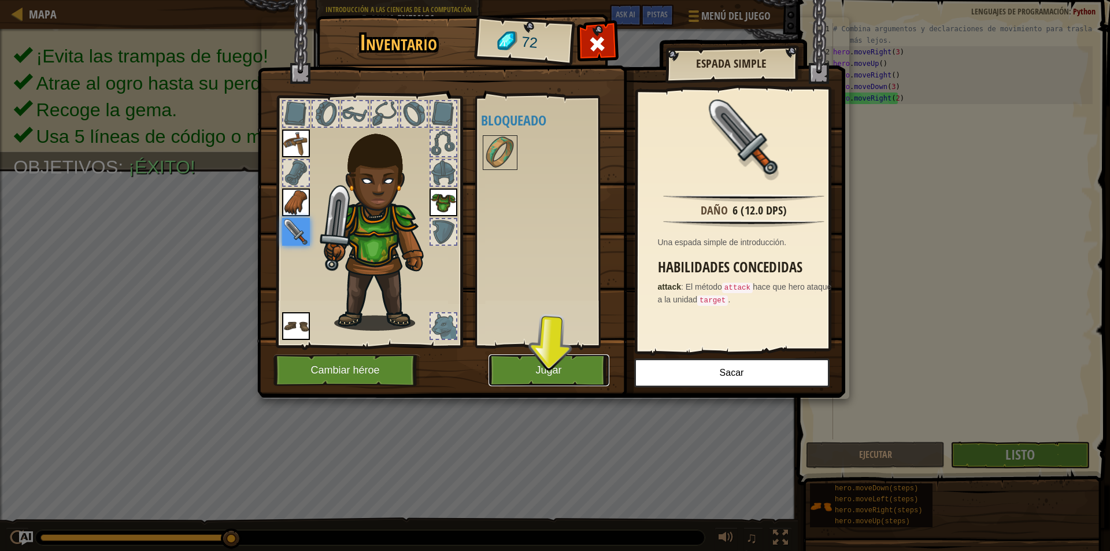
click at [542, 371] on button "Jugar" at bounding box center [549, 370] width 121 height 32
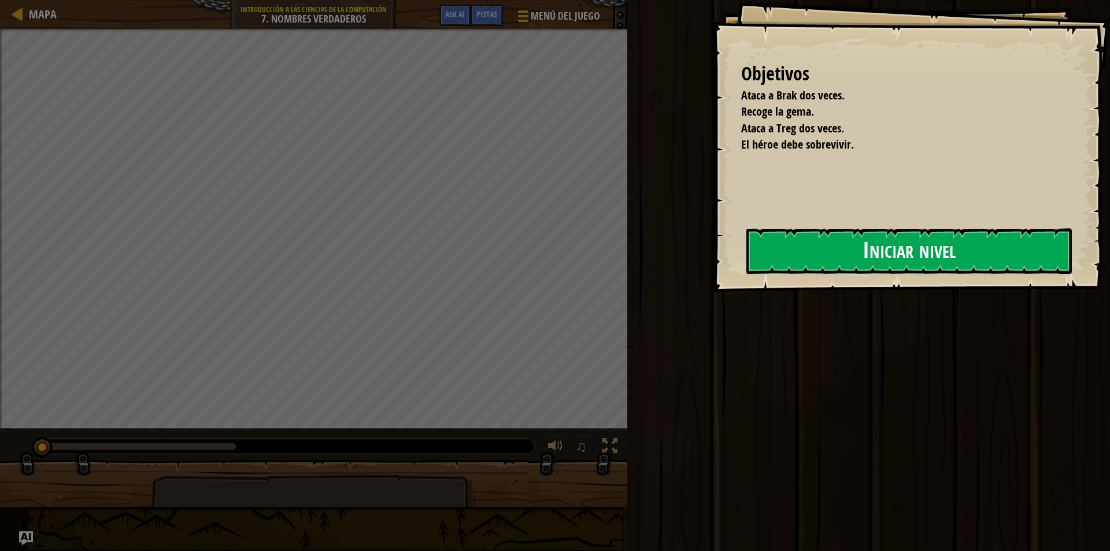
click at [804, 264] on button "Iniciar nivel" at bounding box center [909, 251] width 326 height 46
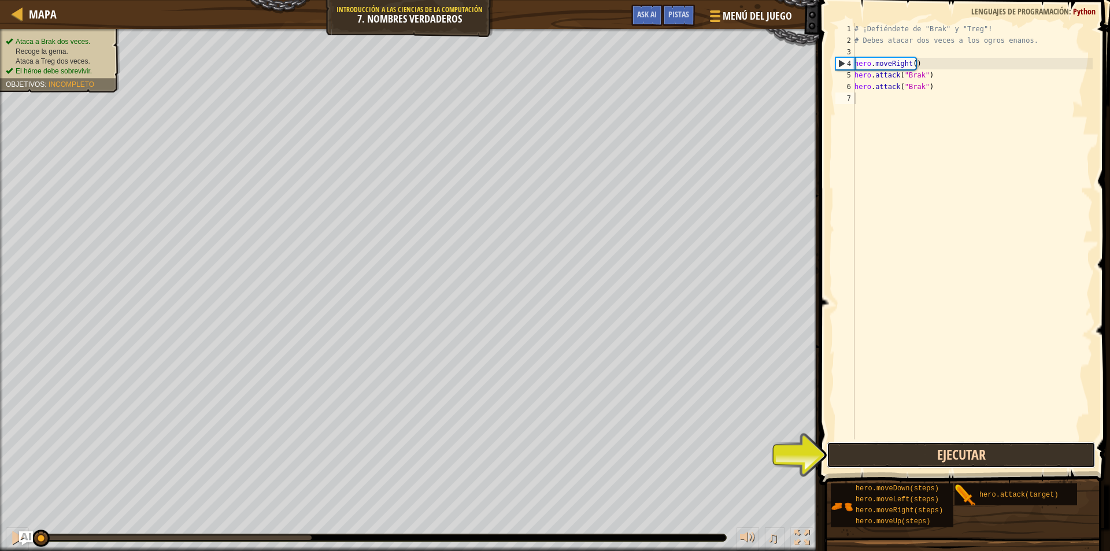
click at [963, 455] on button "Ejecutar" at bounding box center [961, 455] width 269 height 27
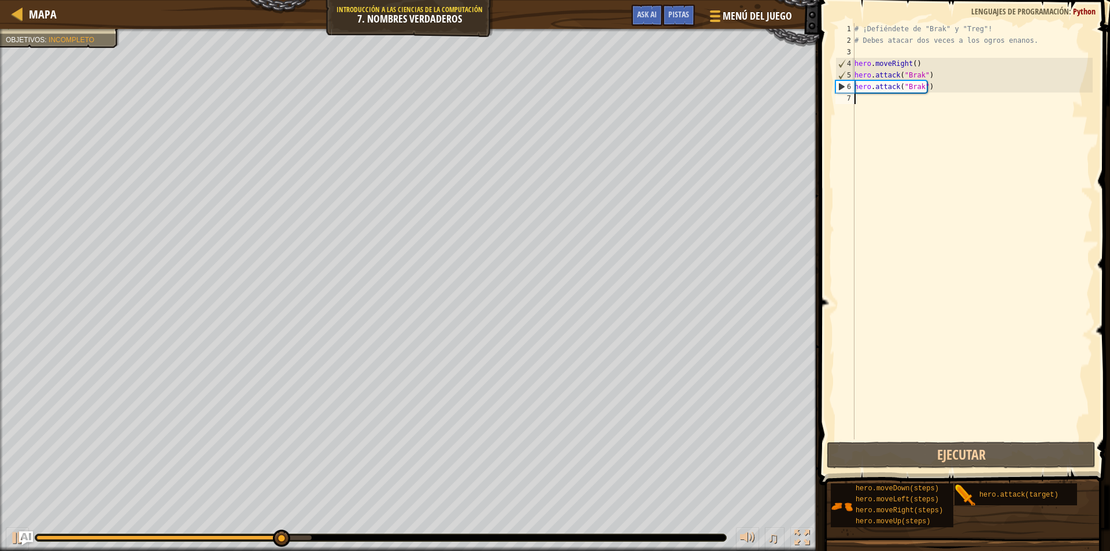
click at [913, 98] on div "# ¡Defiéndete de "Brak" y "Treg"! # Debes atacar dos veces a los ogros enanos. …" at bounding box center [972, 242] width 241 height 439
click at [915, 87] on div "# ¡Defiéndete de "Brak" y "Treg"! # Debes atacar dos veces a los ogros enanos. …" at bounding box center [972, 242] width 241 height 439
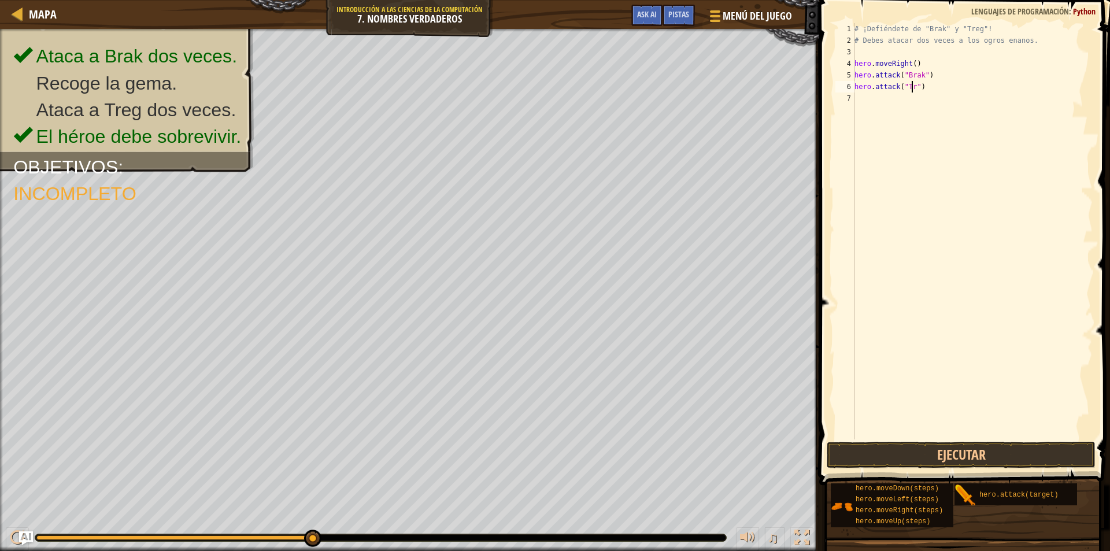
scroll to position [5, 5]
type textarea "hero.attack("Treg")"
click at [879, 102] on div "# ¡Defiéndete de "Brak" y "Treg"! # Debes atacar dos veces a los ogros enanos. …" at bounding box center [972, 242] width 241 height 439
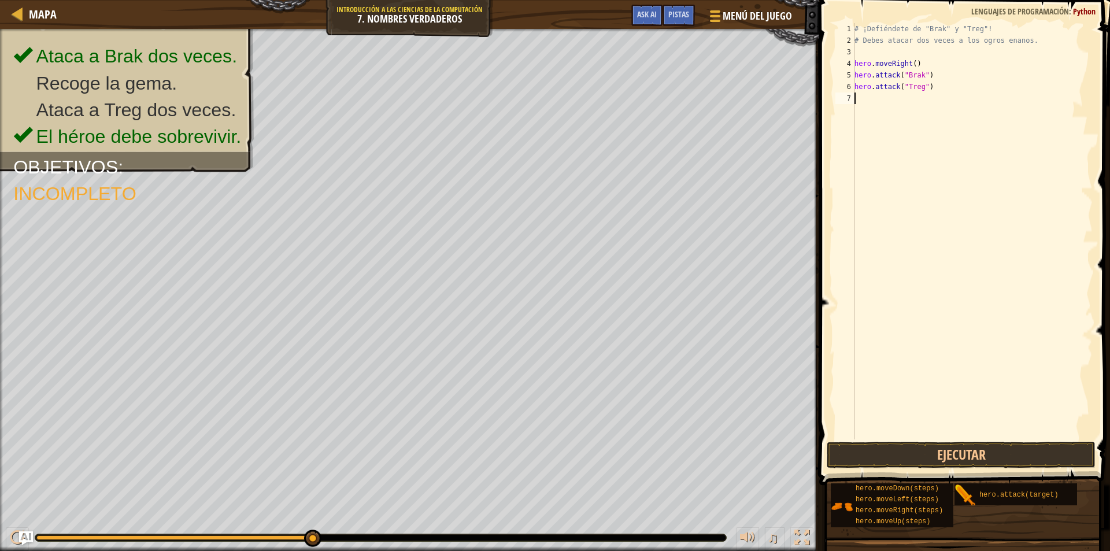
type textarea "m"
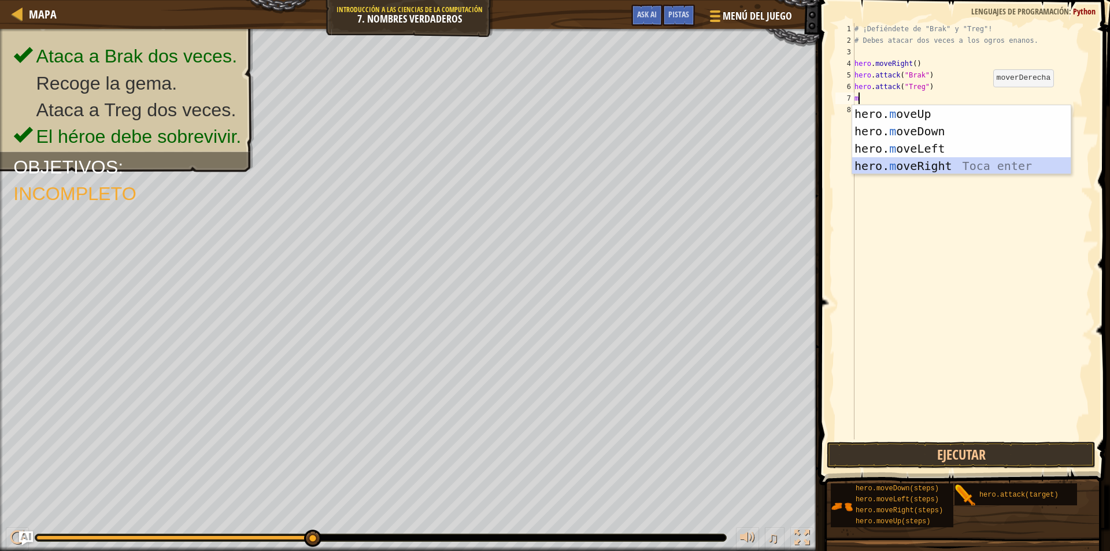
click at [940, 165] on div "hero. m oveUp Toca enter hero. m oveDown Toca enter hero. m oveLeft Toca enter …" at bounding box center [961, 157] width 219 height 104
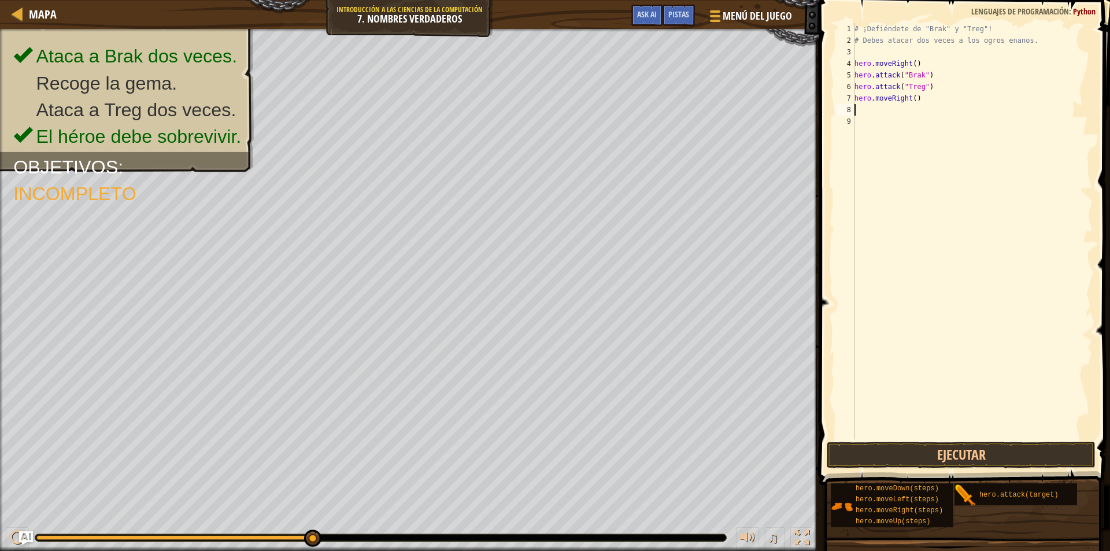
type textarea "m"
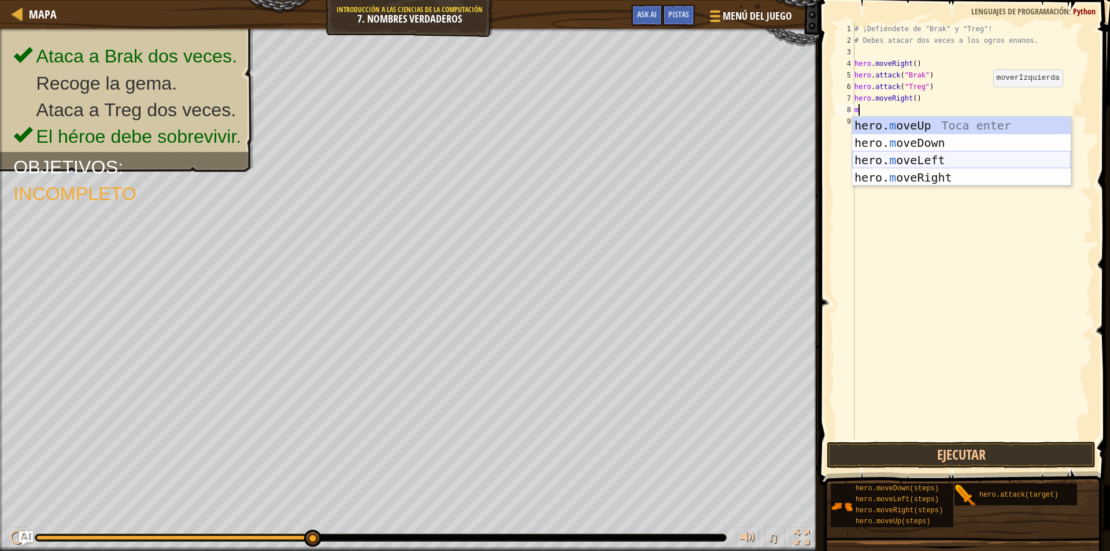
click at [941, 156] on div "hero. m oveUp Toca enter hero. m oveDown Toca enter hero. m oveLeft Toca enter …" at bounding box center [961, 169] width 219 height 104
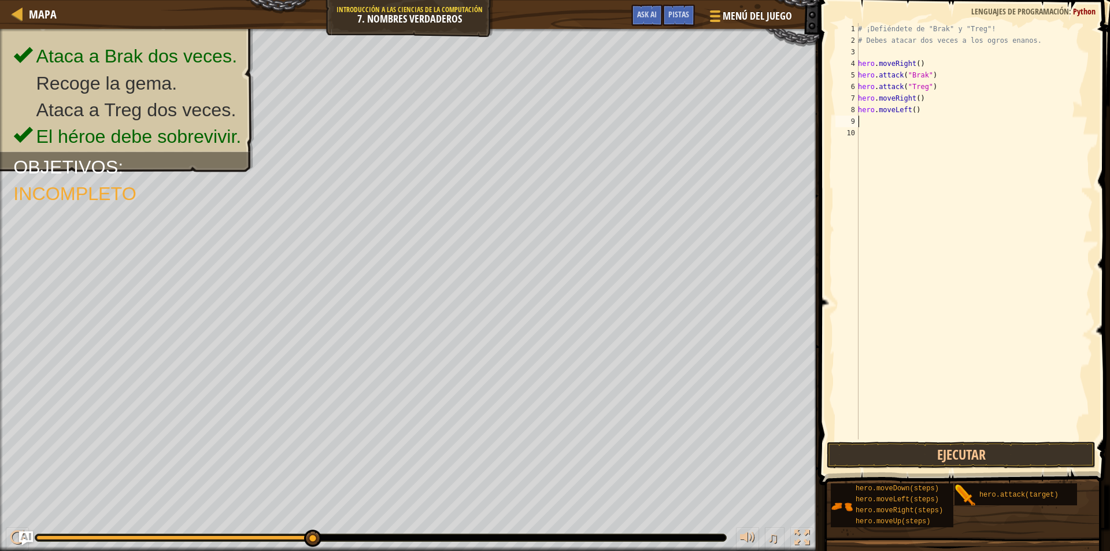
click at [932, 90] on div "# ¡Defiéndete de "Brak" y "Treg"! # Debes atacar dos veces a los ogros enanos. …" at bounding box center [974, 242] width 237 height 439
click at [963, 450] on button "Ejecutar" at bounding box center [961, 455] width 269 height 27
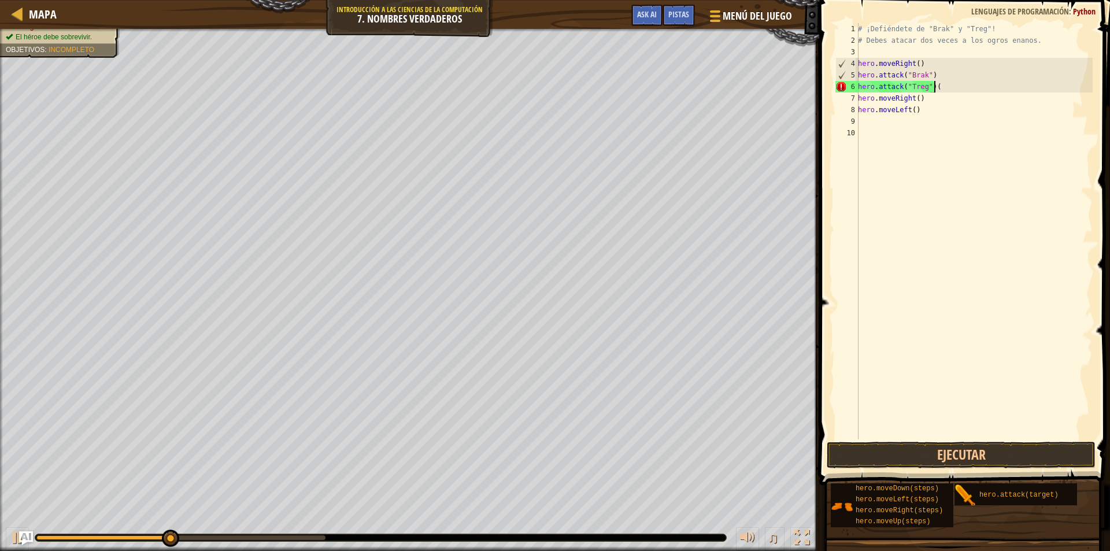
type textarea "hero.attack("Treg")"
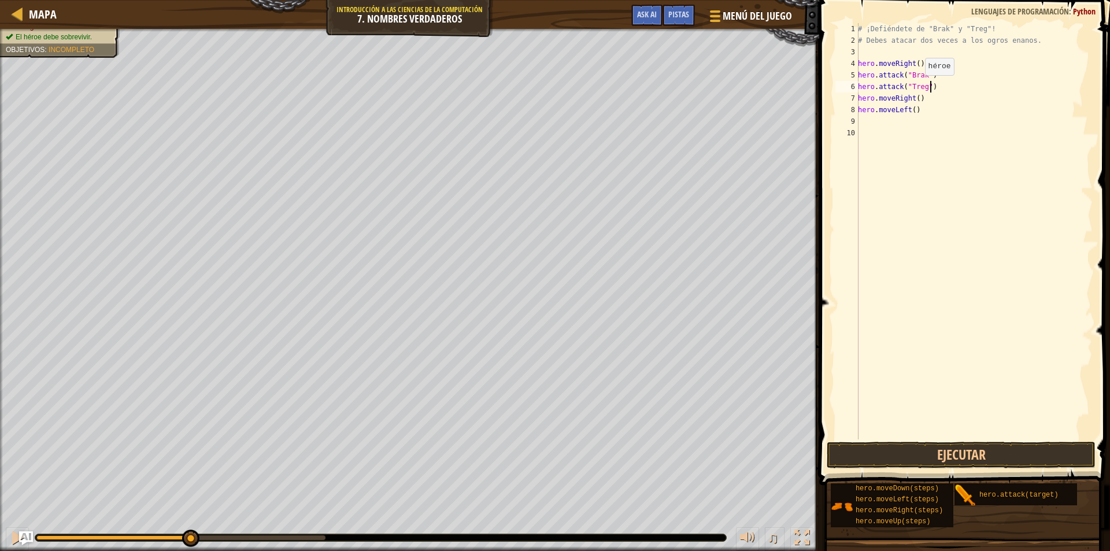
drag, startPoint x: 919, startPoint y: 87, endPoint x: 945, endPoint y: 88, distance: 26.0
click at [946, 87] on div "# ¡Defiéndete de "Brak" y "Treg"! # Debes atacar dos veces a los ogros enanos. …" at bounding box center [974, 242] width 237 height 439
drag, startPoint x: 937, startPoint y: 90, endPoint x: 855, endPoint y: 84, distance: 82.3
click at [855, 84] on div "hero.attack("Treg") 1 2 3 4 5 6 7 8 9 10 # ¡Defiéndete de "Brak" y "Treg"! # De…" at bounding box center [963, 231] width 260 height 416
click at [935, 81] on div "# ¡Defiéndete de "Brak" y "Treg"! # Debes atacar dos veces a los ogros enanos. …" at bounding box center [974, 231] width 237 height 416
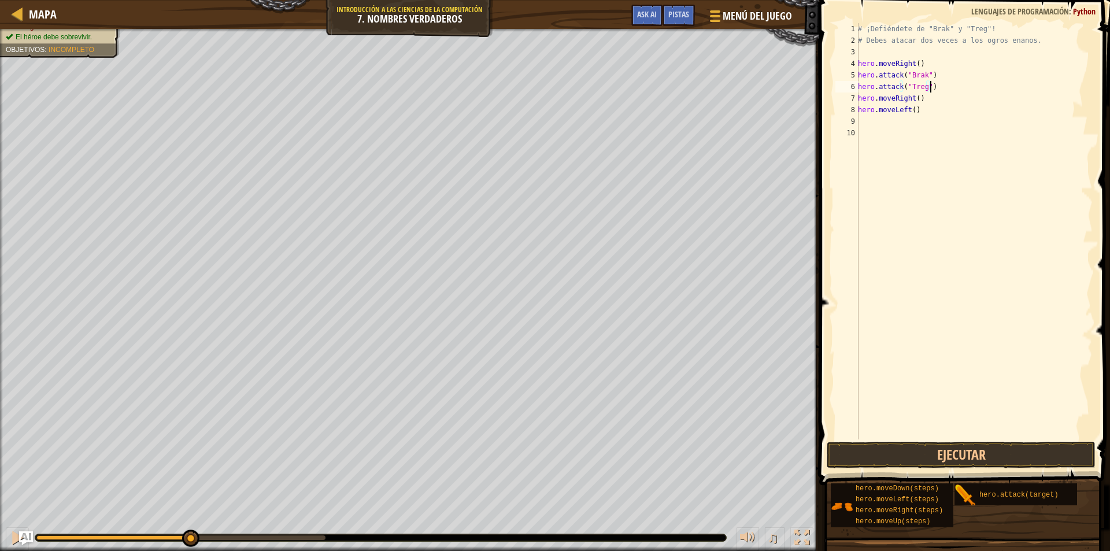
scroll to position [5, 0]
paste textarea "hero.attack("Treg")"
click at [935, 449] on button "Ejecutar" at bounding box center [961, 455] width 269 height 27
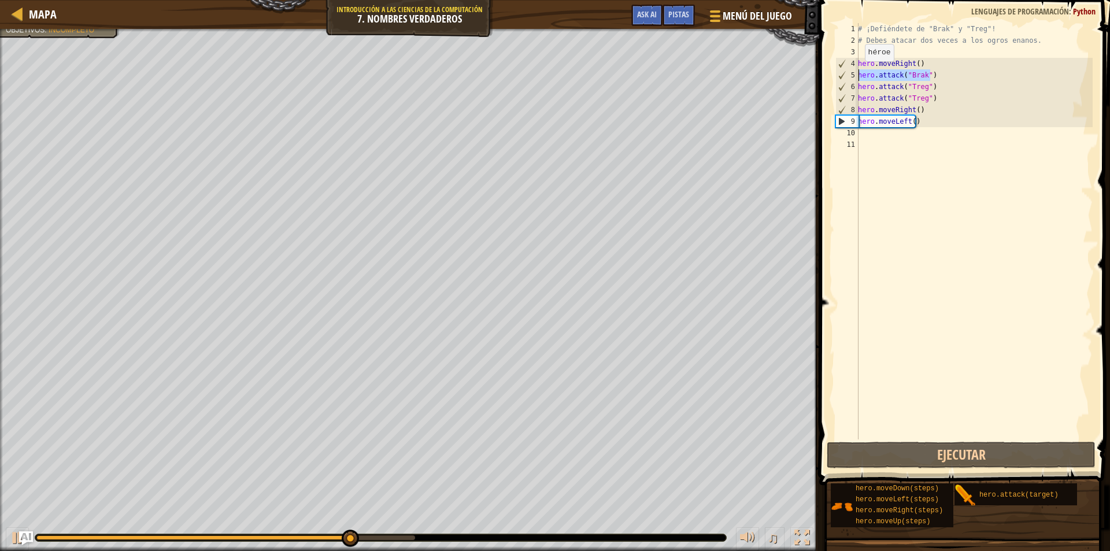
drag, startPoint x: 933, startPoint y: 73, endPoint x: 853, endPoint y: 75, distance: 79.8
click at [853, 75] on div "hero.attack("Treg") 1 2 3 4 5 6 7 8 9 10 11 # ¡Defiéndete de "Brak" y "Treg"! #…" at bounding box center [963, 231] width 260 height 416
type textarea "hero.attack("Brak")"
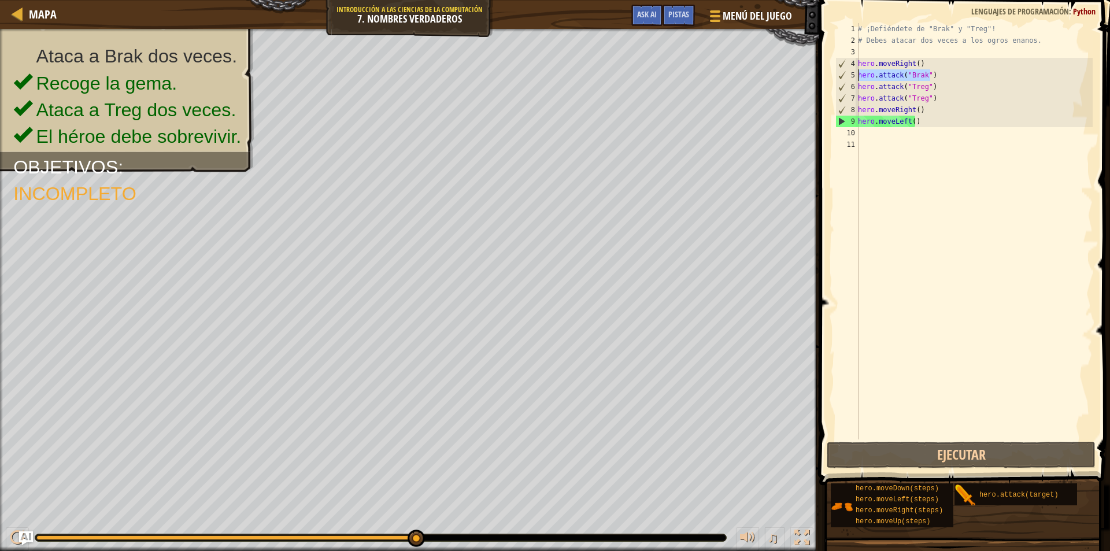
click at [932, 74] on div "# ¡Defiéndete de "Brak" y "Treg"! # Debes atacar dos veces a los ogros enanos. …" at bounding box center [974, 231] width 237 height 416
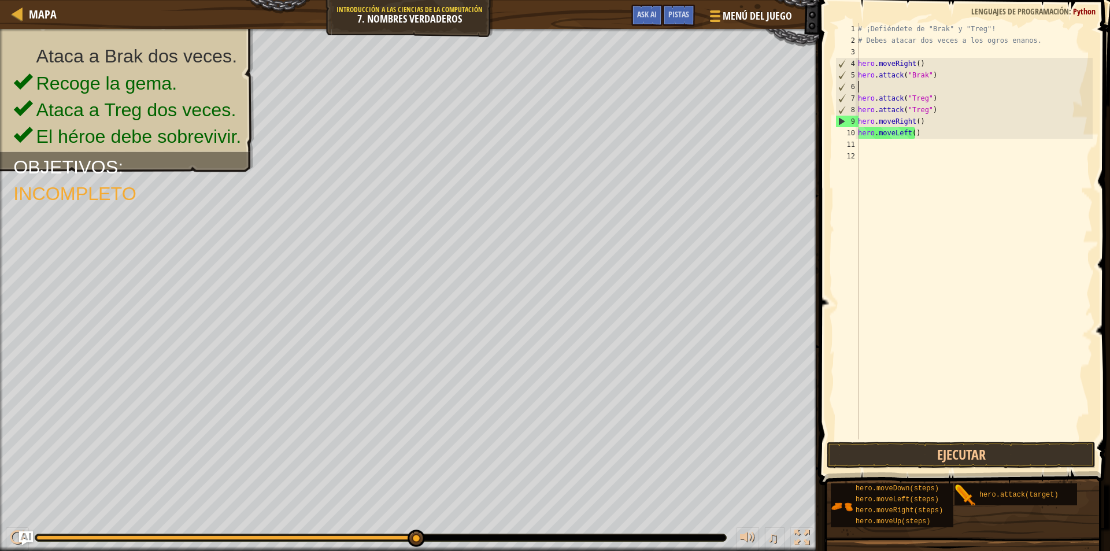
paste textarea "hero.attack("Brak")"
type textarea "hero.attack("Brak")"
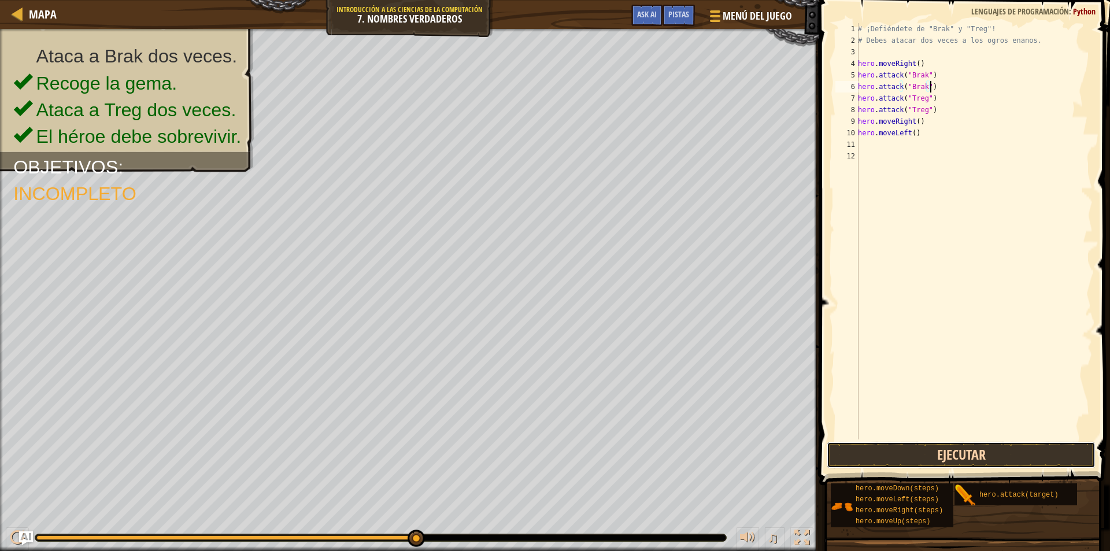
click at [926, 445] on button "Ejecutar" at bounding box center [961, 455] width 269 height 27
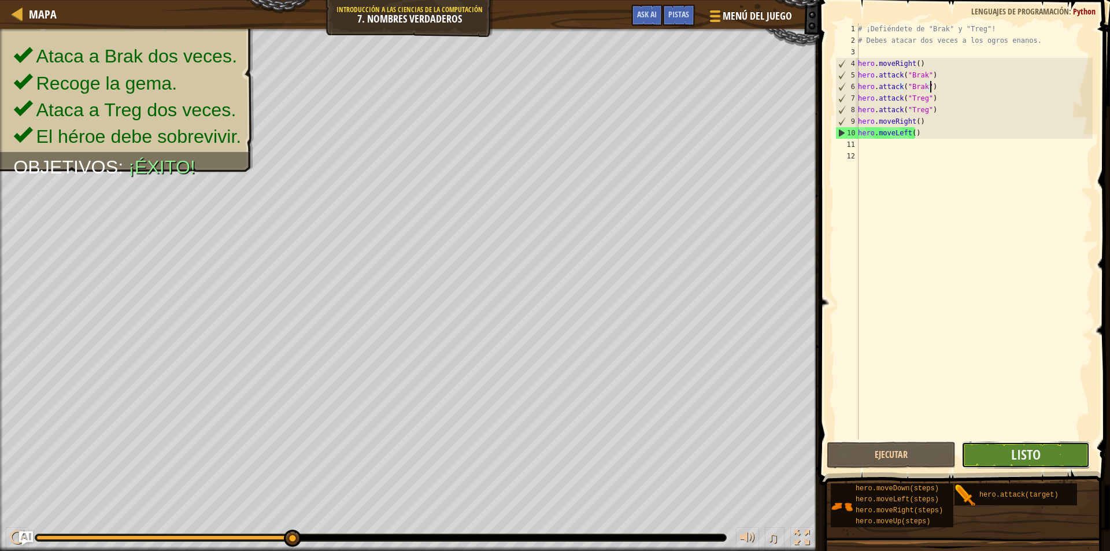
click at [1073, 461] on button "Listo" at bounding box center [1025, 455] width 129 height 27
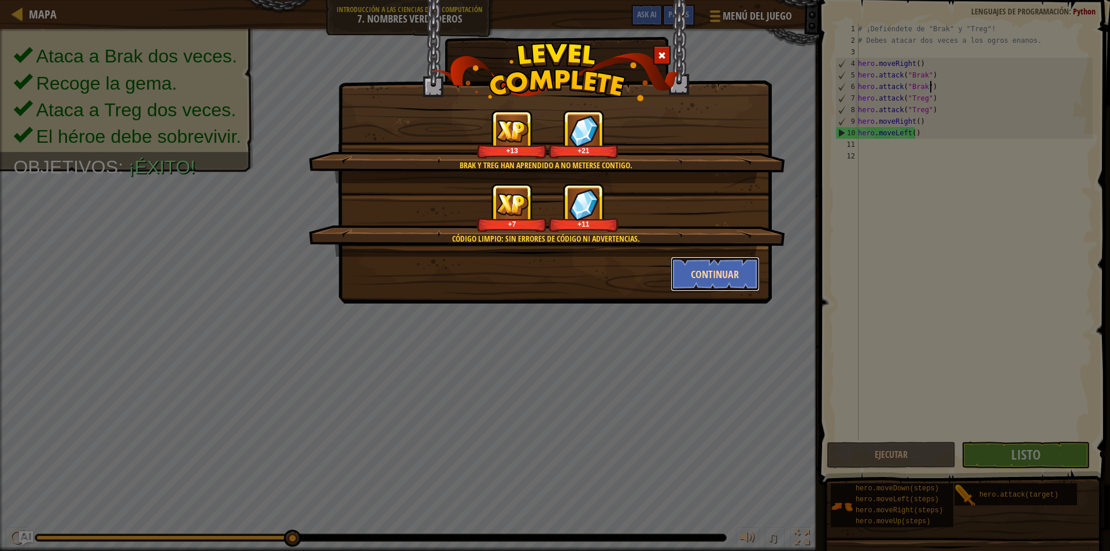
click at [710, 280] on button "Continuar" at bounding box center [716, 274] width 90 height 35
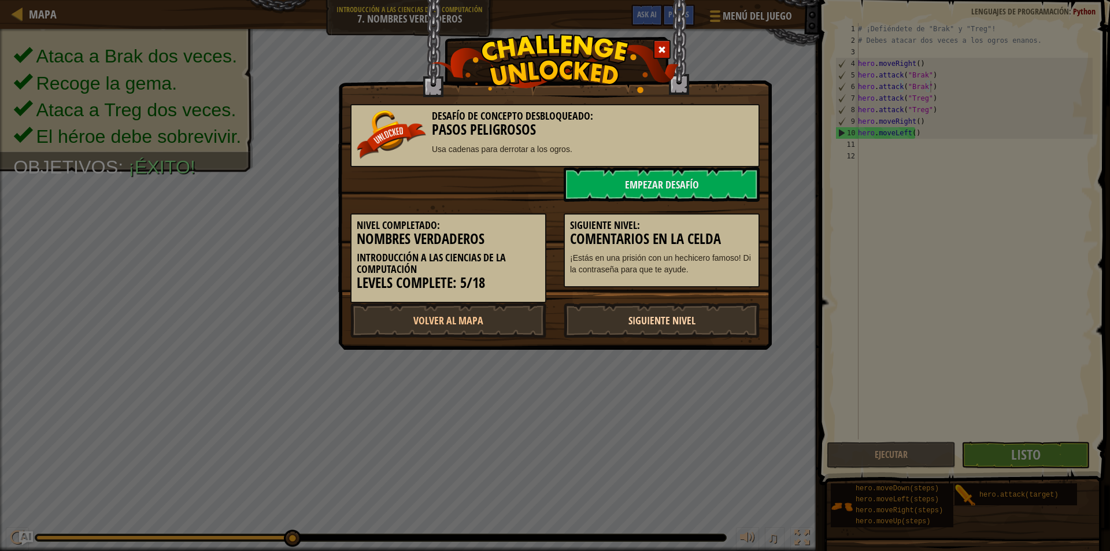
click at [690, 318] on link "Siguiente Nivel" at bounding box center [662, 320] width 196 height 35
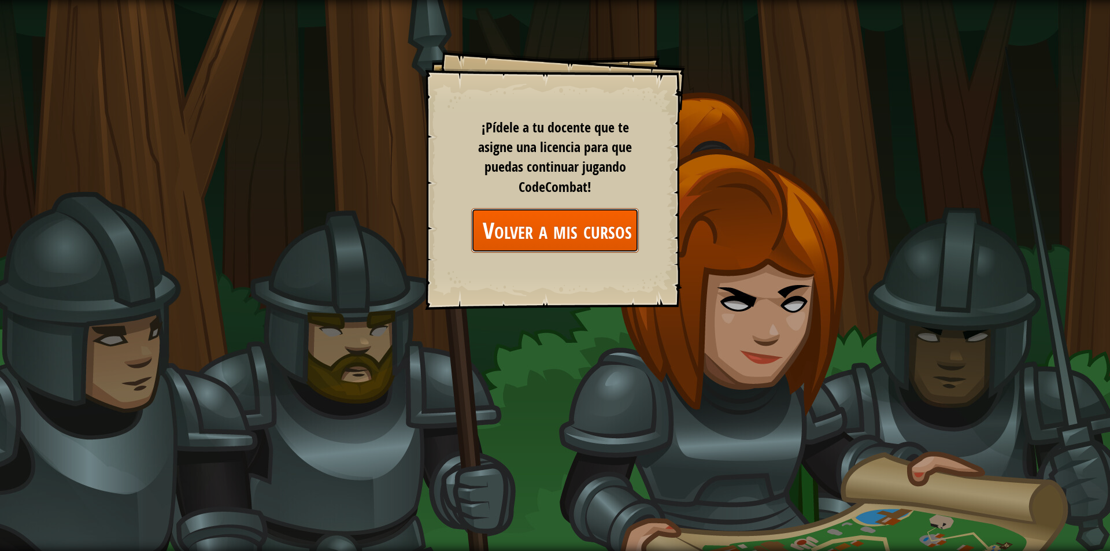
click at [607, 236] on link "Volver a mis cursos" at bounding box center [555, 230] width 168 height 45
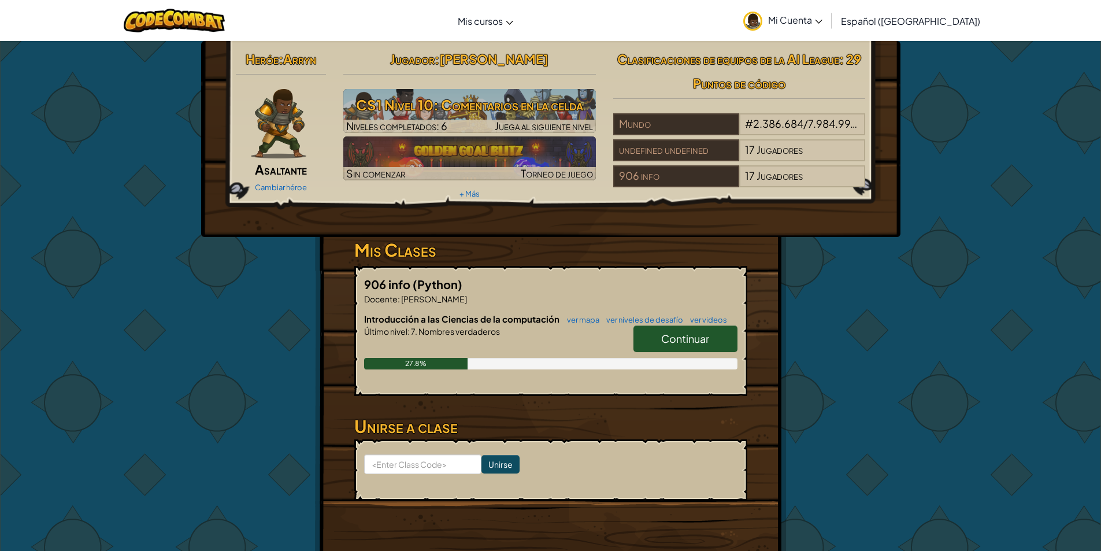
click at [670, 334] on span "Continuar" at bounding box center [685, 338] width 48 height 13
select select "es-419"
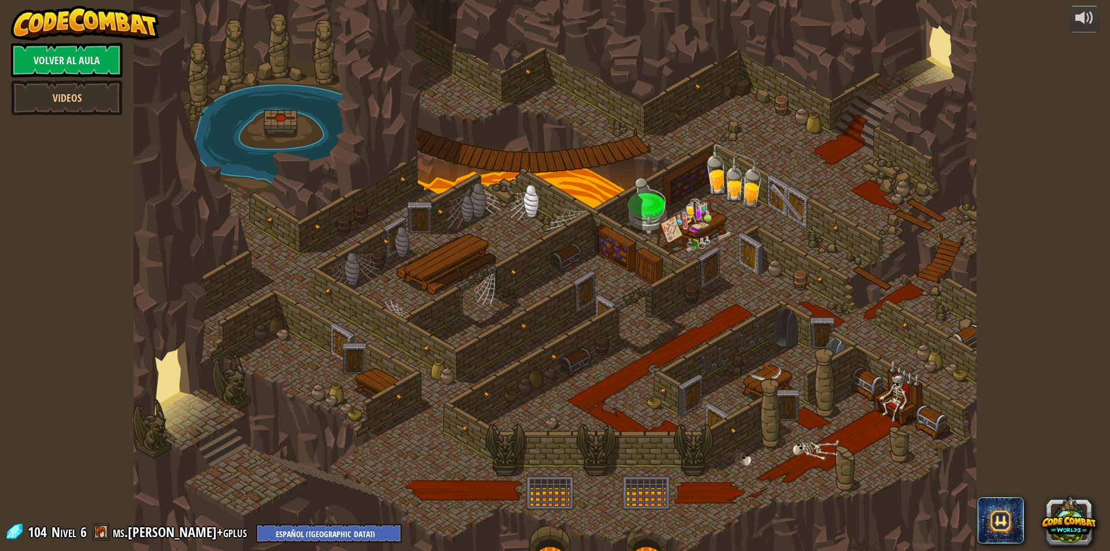
select select "es-419"
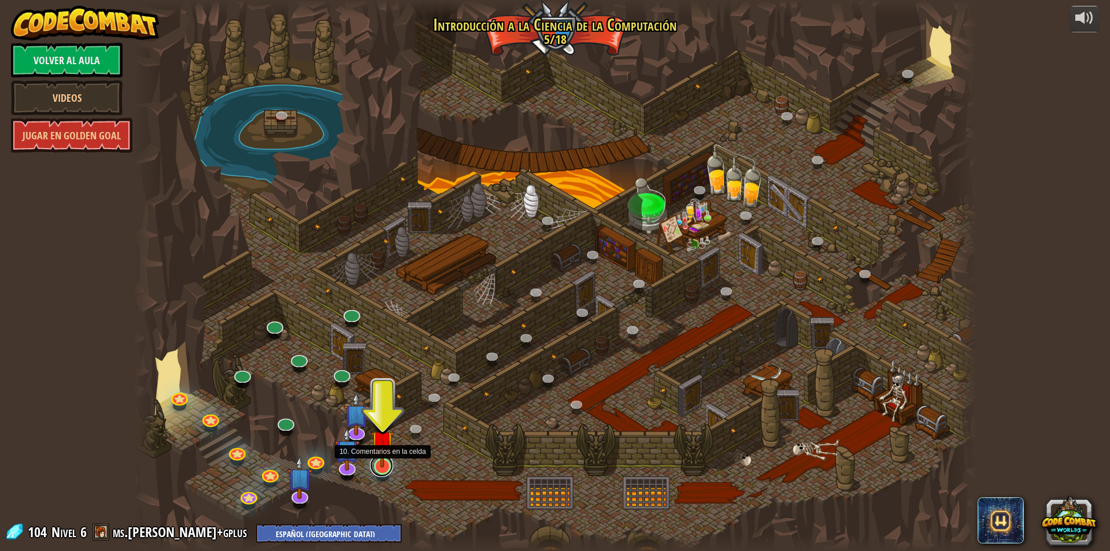
click at [384, 469] on link at bounding box center [381, 465] width 23 height 23
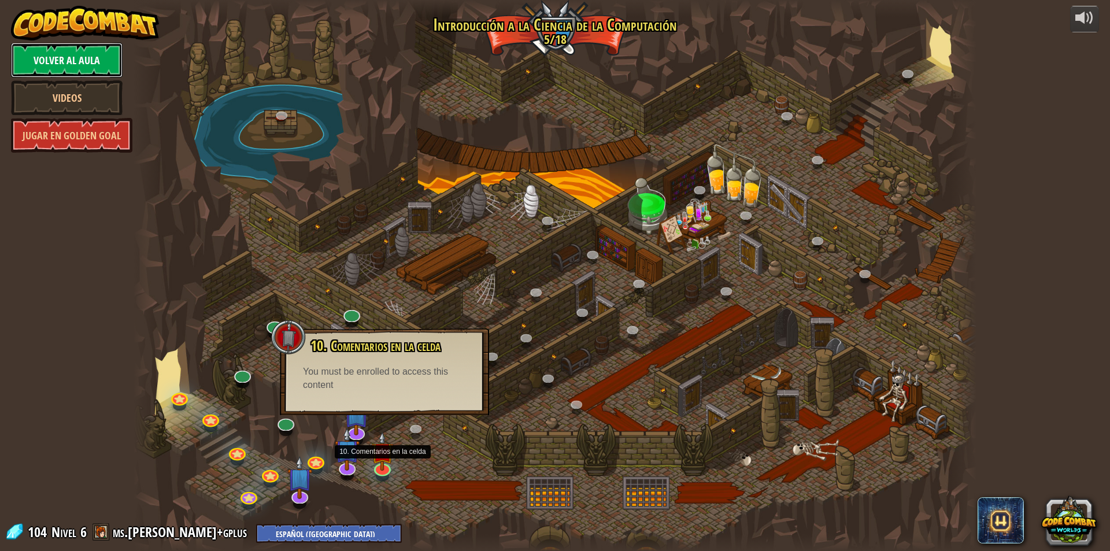
click at [63, 62] on link "Volver al aula" at bounding box center [67, 60] width 112 height 35
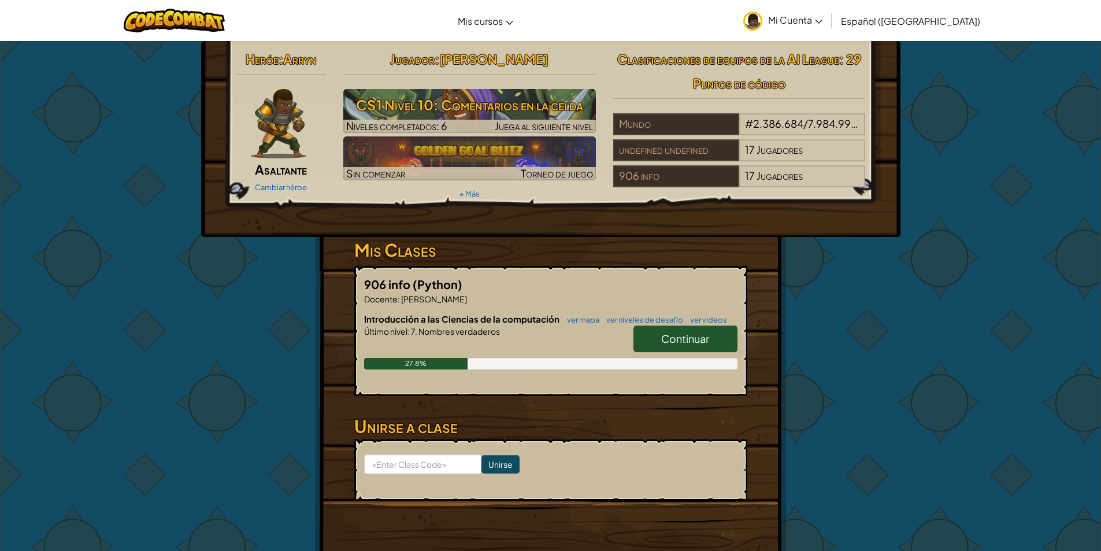
click at [656, 339] on link "Continuar" at bounding box center [686, 339] width 104 height 27
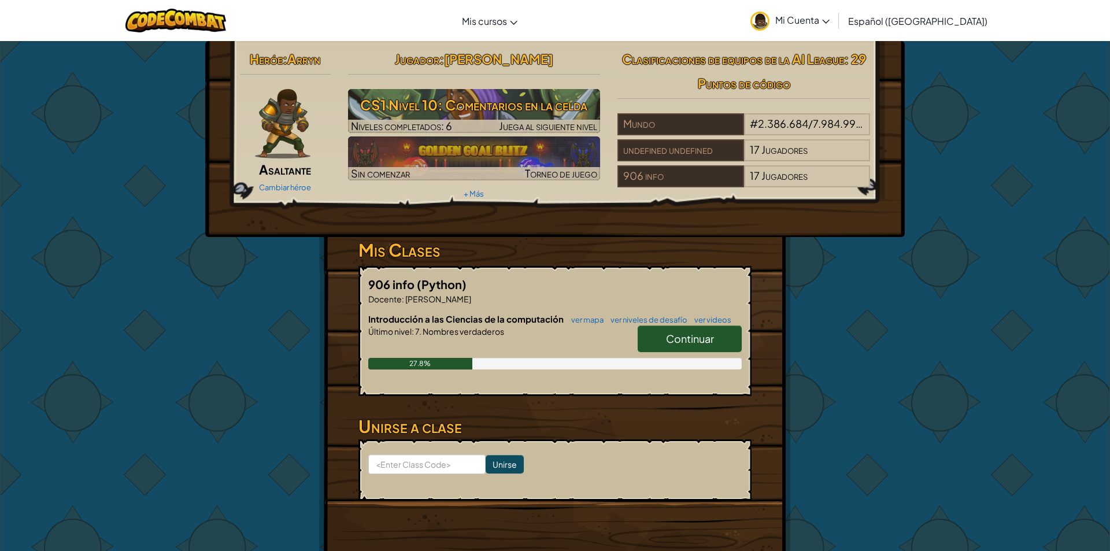
select select "es-419"
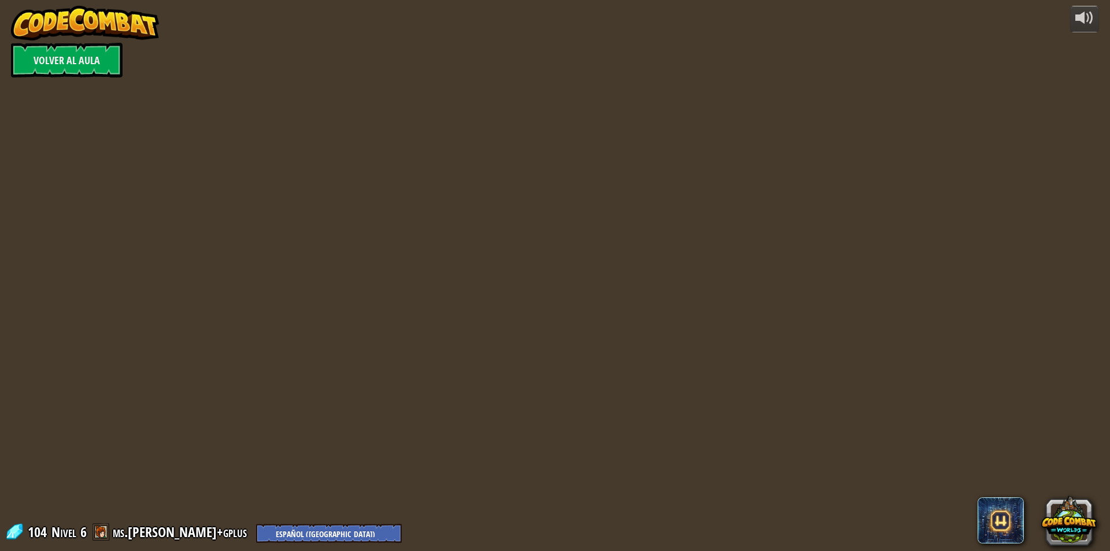
select select "es-419"
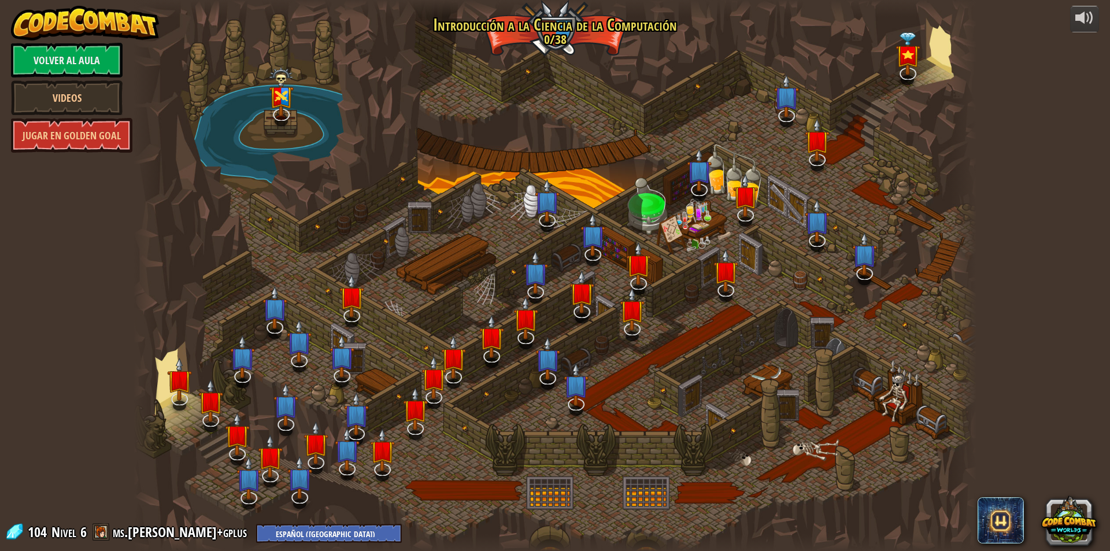
select select "es-419"
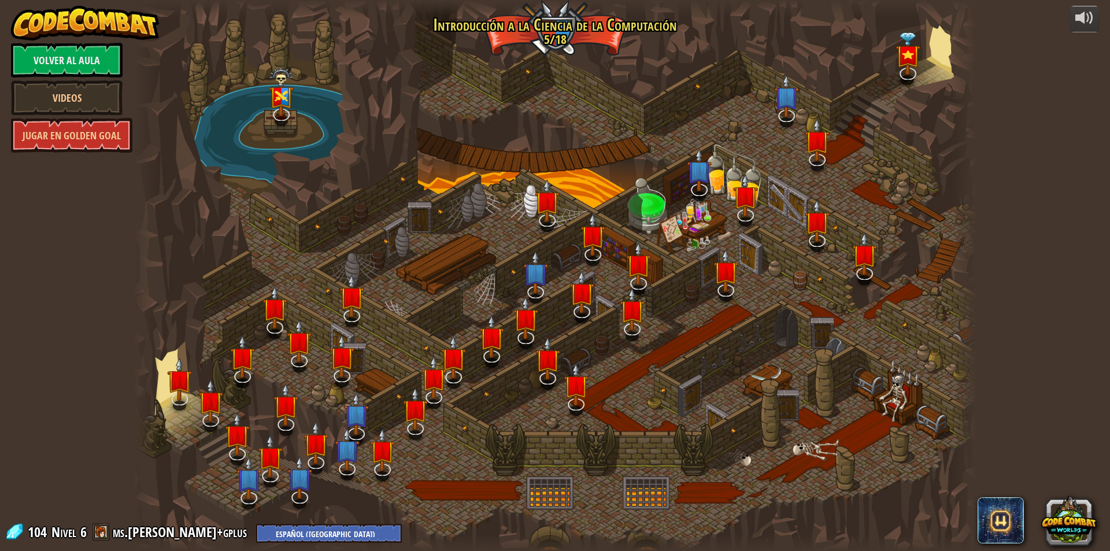
select select "es-419"
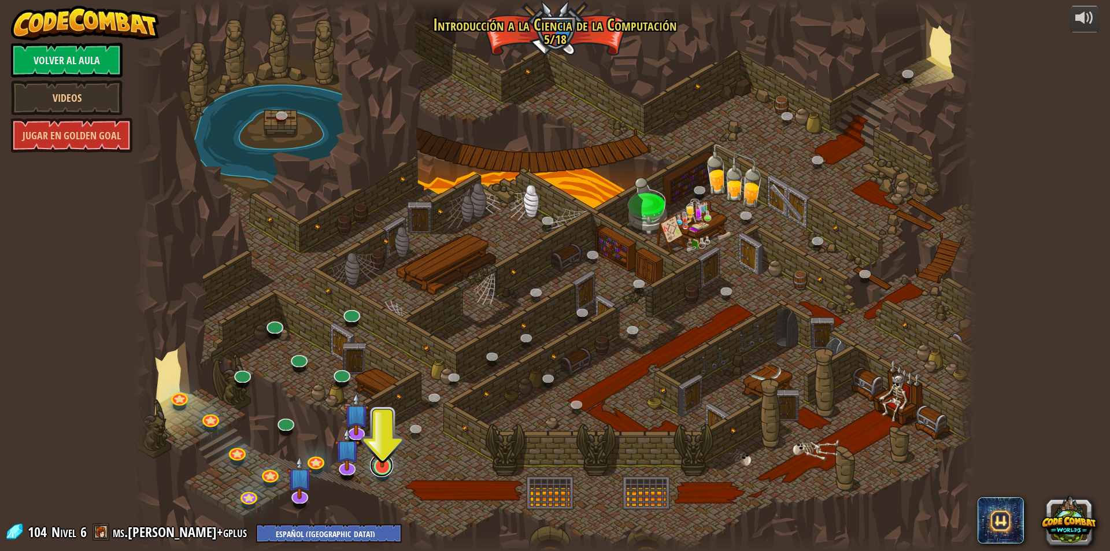
click at [374, 472] on link at bounding box center [381, 465] width 23 height 23
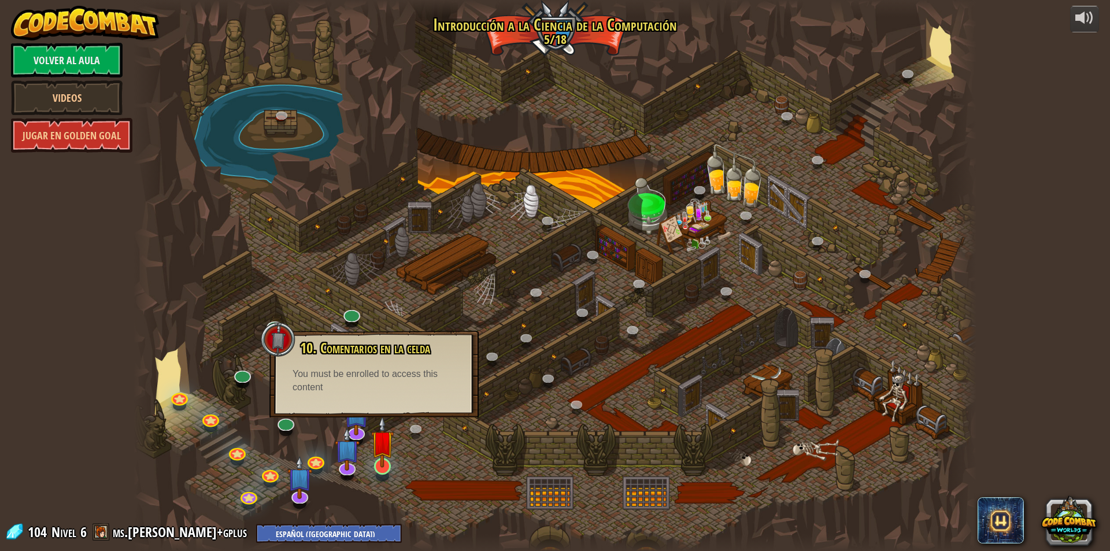
click at [379, 465] on img at bounding box center [382, 442] width 23 height 52
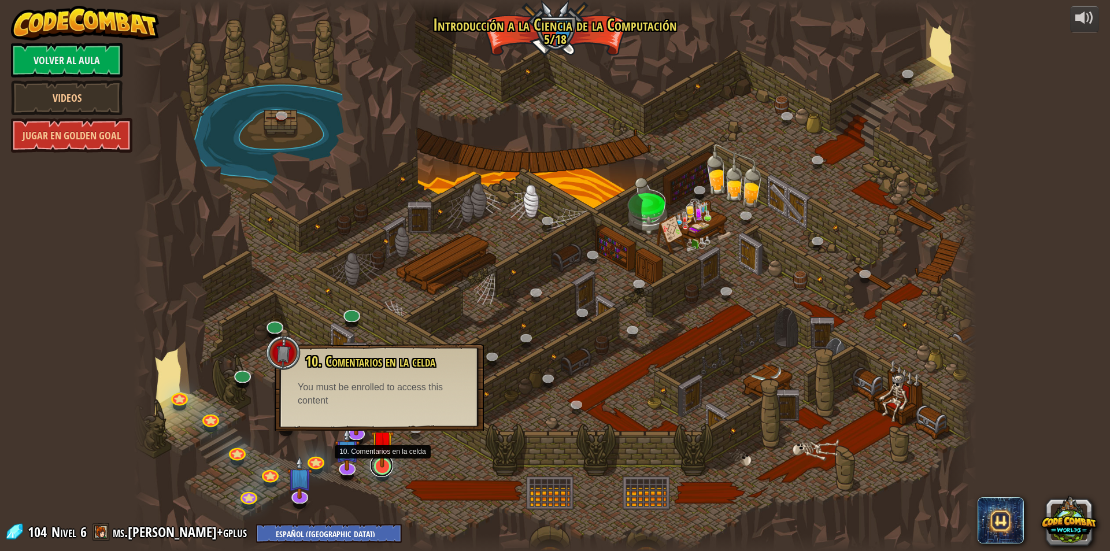
click at [387, 469] on link at bounding box center [381, 465] width 23 height 23
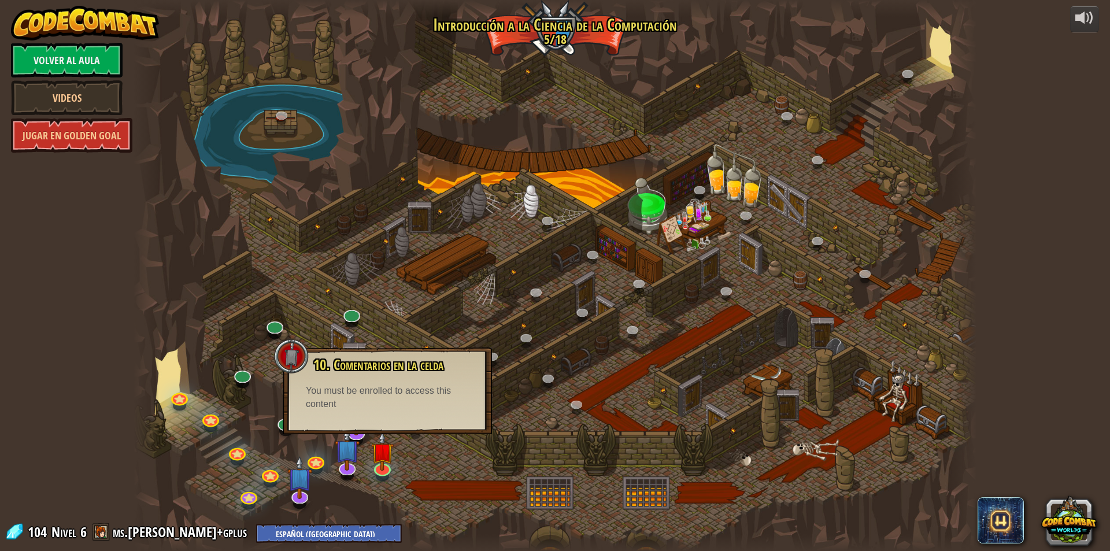
click at [457, 497] on div at bounding box center [555, 275] width 843 height 551
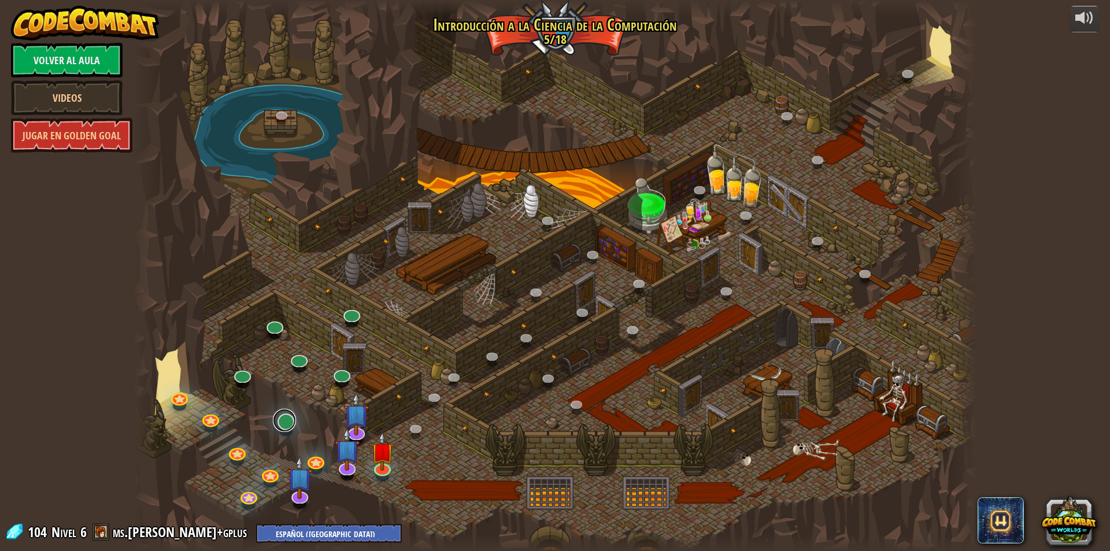
click at [290, 431] on link at bounding box center [284, 420] width 23 height 23
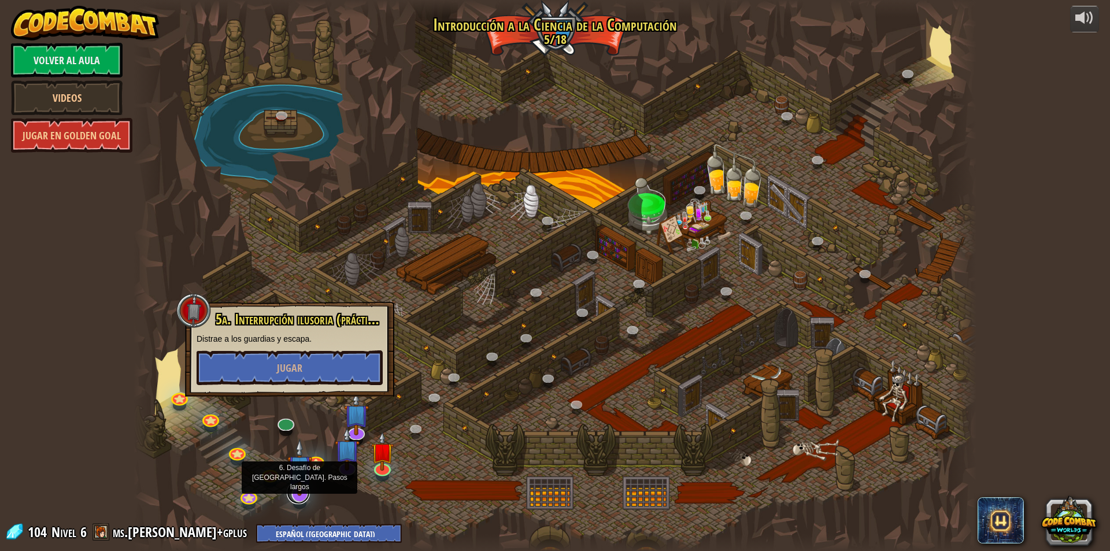
click at [299, 497] on link at bounding box center [298, 492] width 23 height 23
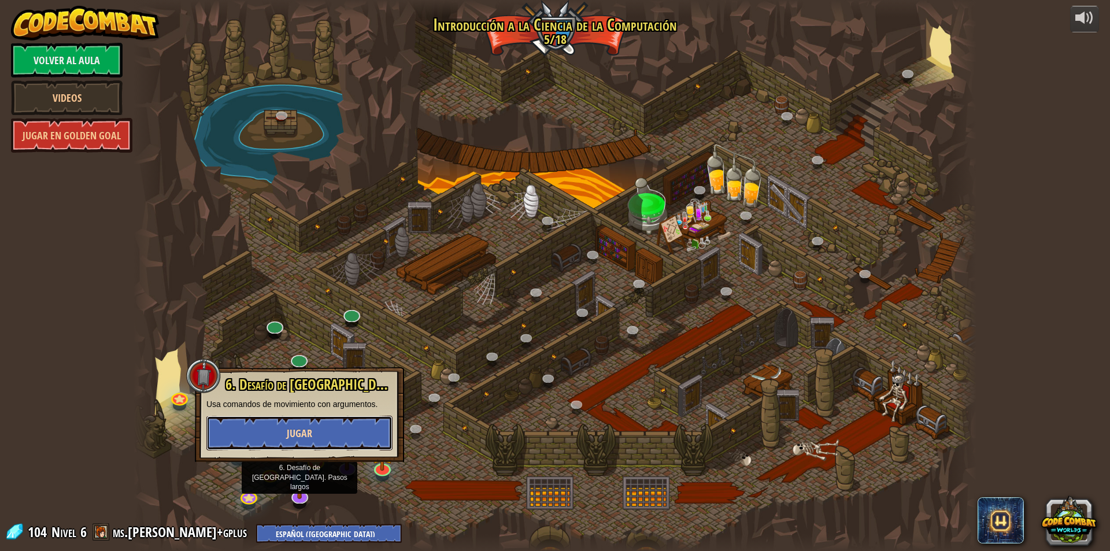
click at [305, 438] on span "Jugar" at bounding box center [299, 433] width 25 height 14
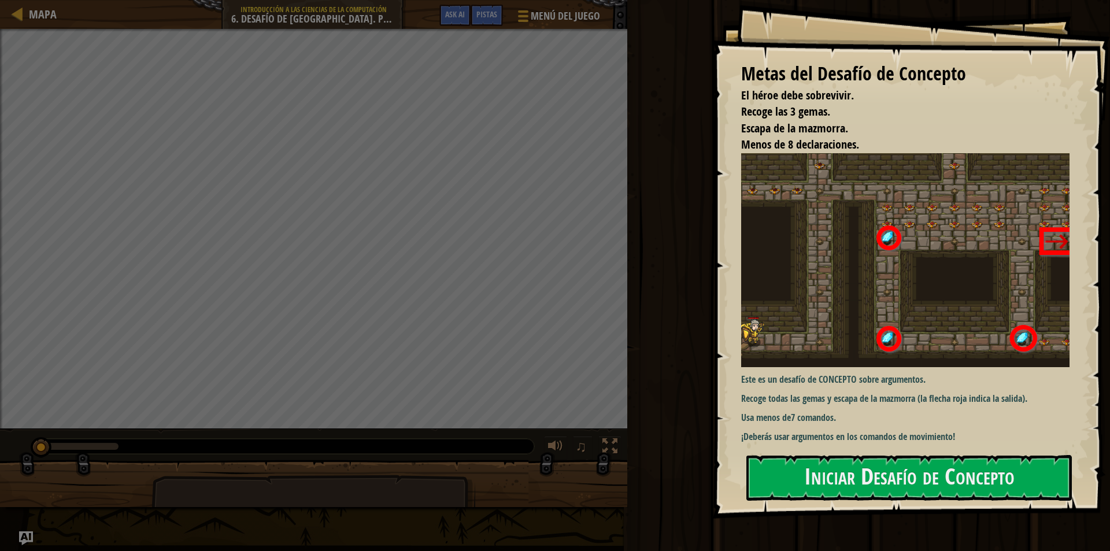
click at [1007, 274] on img at bounding box center [909, 260] width 337 height 215
click at [958, 448] on div "Metas del Desafío de Concepto El héroe debe sobrevivir. Recoge las 3 gemas. Esc…" at bounding box center [911, 259] width 398 height 519
click at [952, 465] on button "Iniciar Desafío de Concepto" at bounding box center [909, 478] width 326 height 46
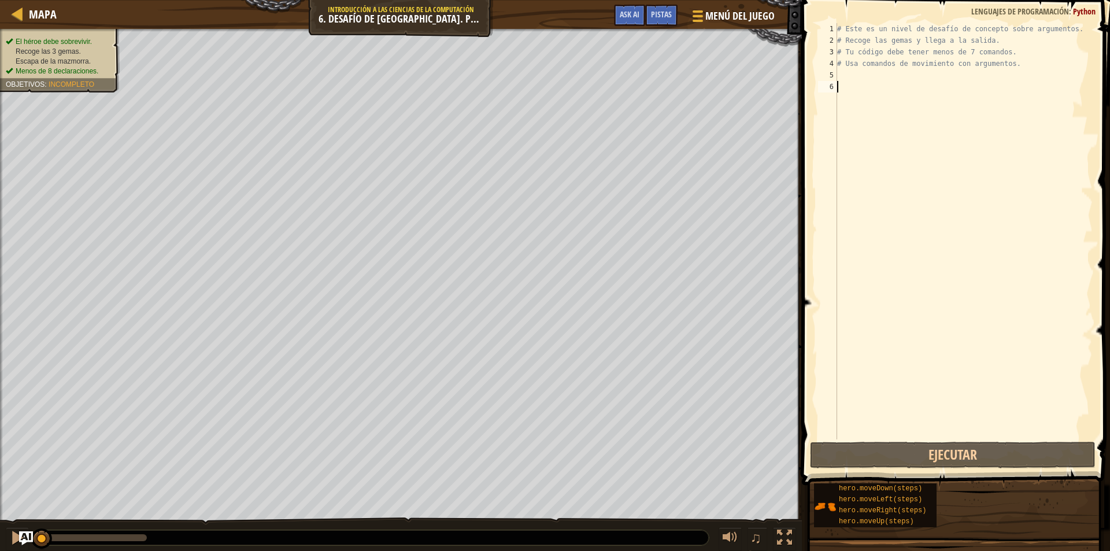
type textarea "m"
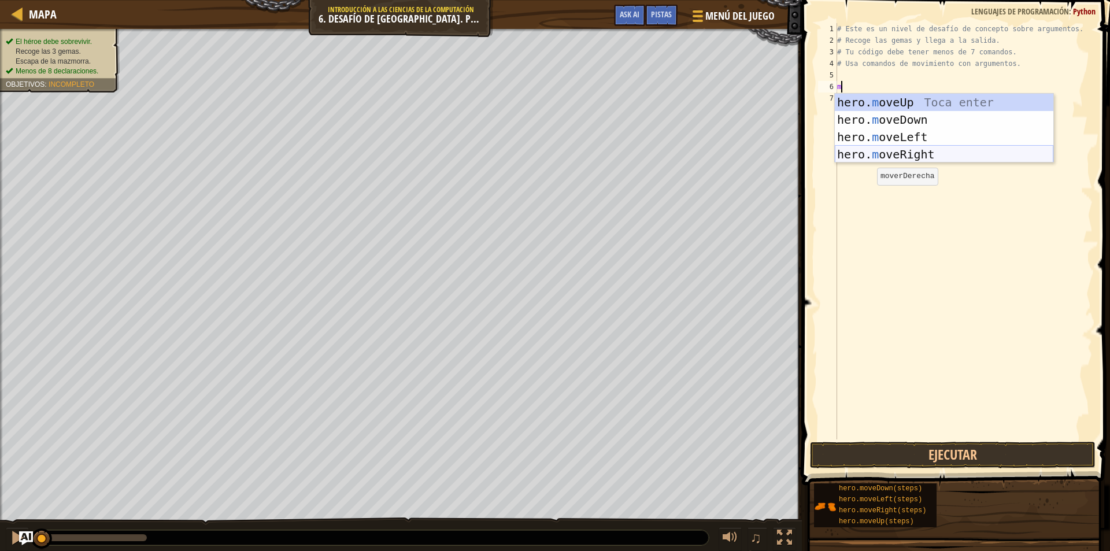
click at [952, 154] on div "hero. m oveUp Toca enter hero. m oveDown Toca enter hero. m oveLeft Toca enter …" at bounding box center [944, 146] width 219 height 104
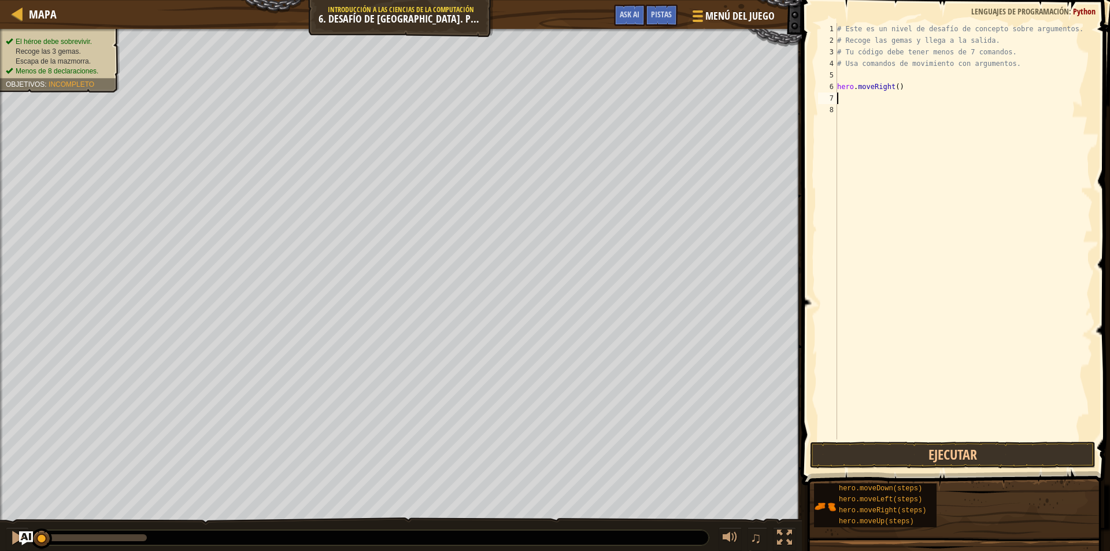
type textarea "m"
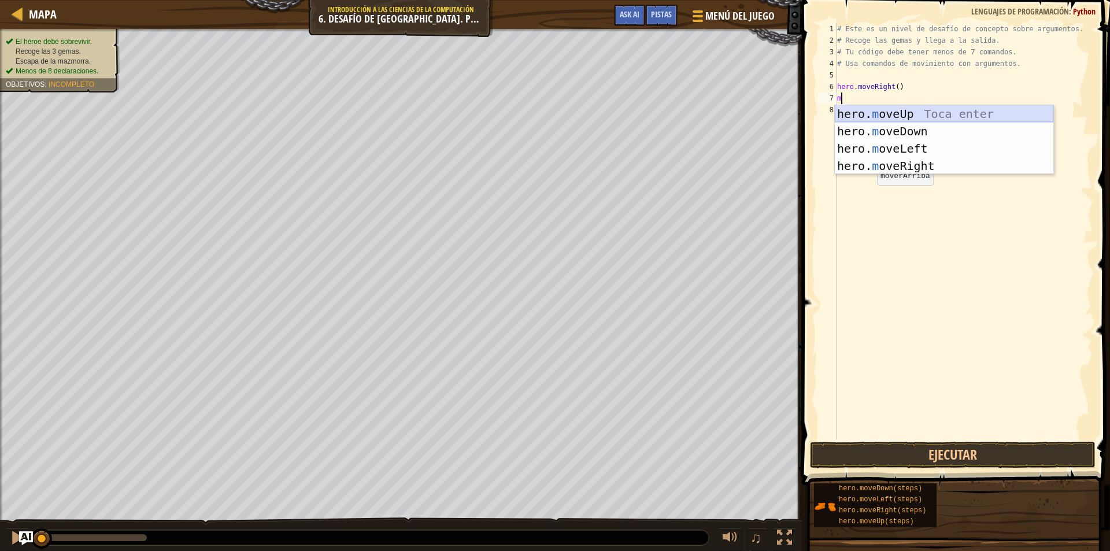
click at [940, 112] on div "hero. m oveUp Toca enter hero. m oveDown Toca enter hero. m oveLeft Toca enter …" at bounding box center [944, 157] width 219 height 104
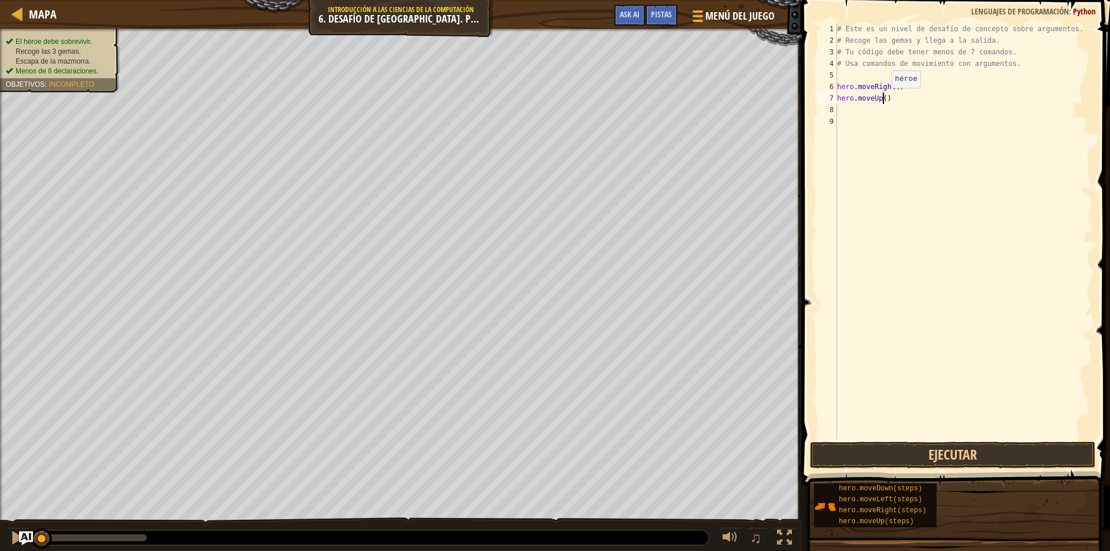
click at [882, 99] on div "# Este es un nivel de desafío de concepto sobre argumentos. # Recoge las gemas …" at bounding box center [964, 242] width 258 height 439
type textarea "hero.moveUp(3)"
click at [871, 112] on div "# Este es un nivel de desafío de concepto sobre argumentos. # Recoge las gemas …" at bounding box center [964, 242] width 258 height 439
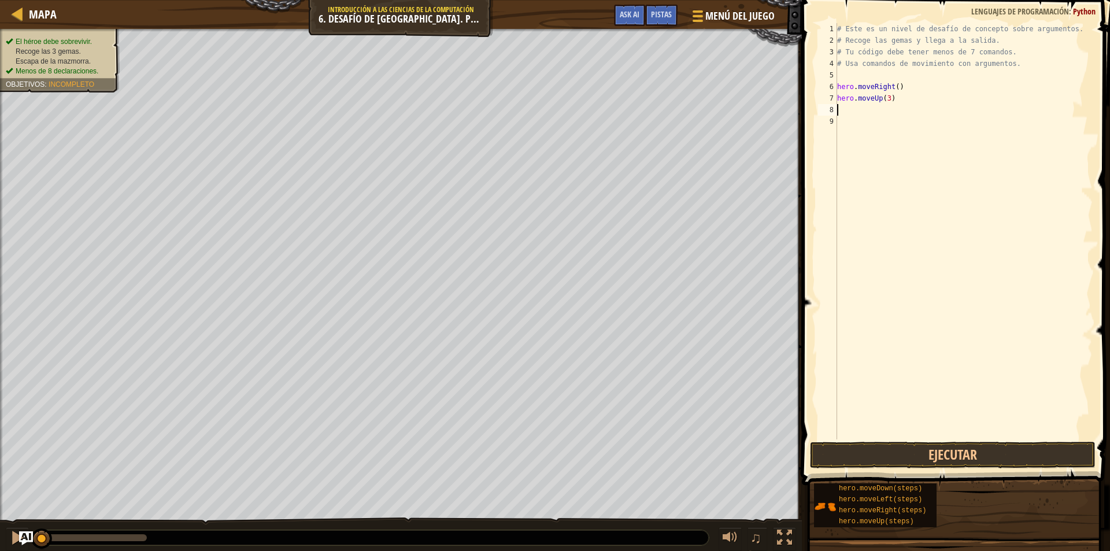
type textarea "m"
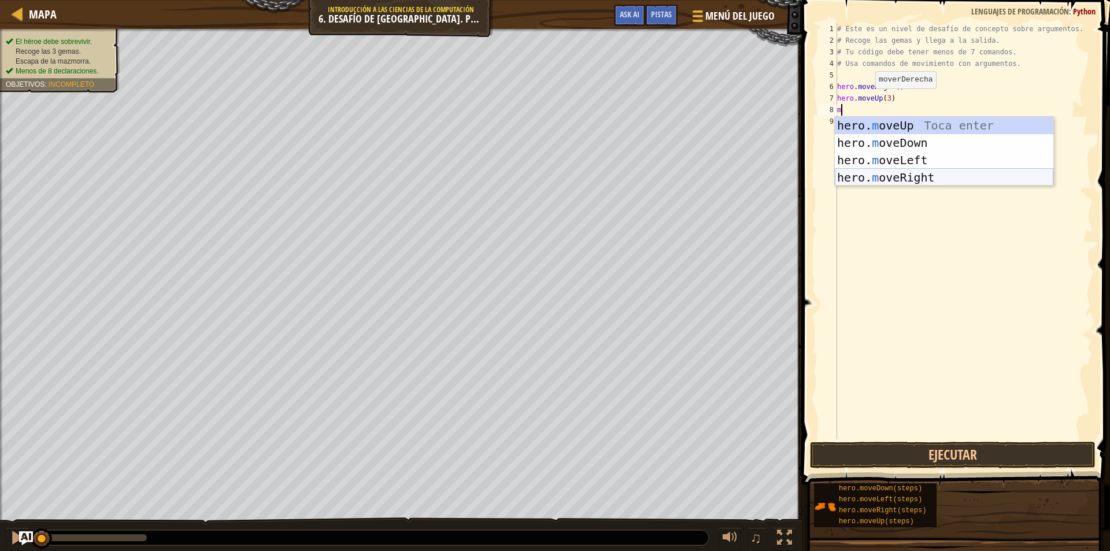
click at [909, 173] on div "hero. m oveUp Toca enter hero. m oveDown Toca enter hero. m oveLeft Toca enter …" at bounding box center [944, 169] width 219 height 104
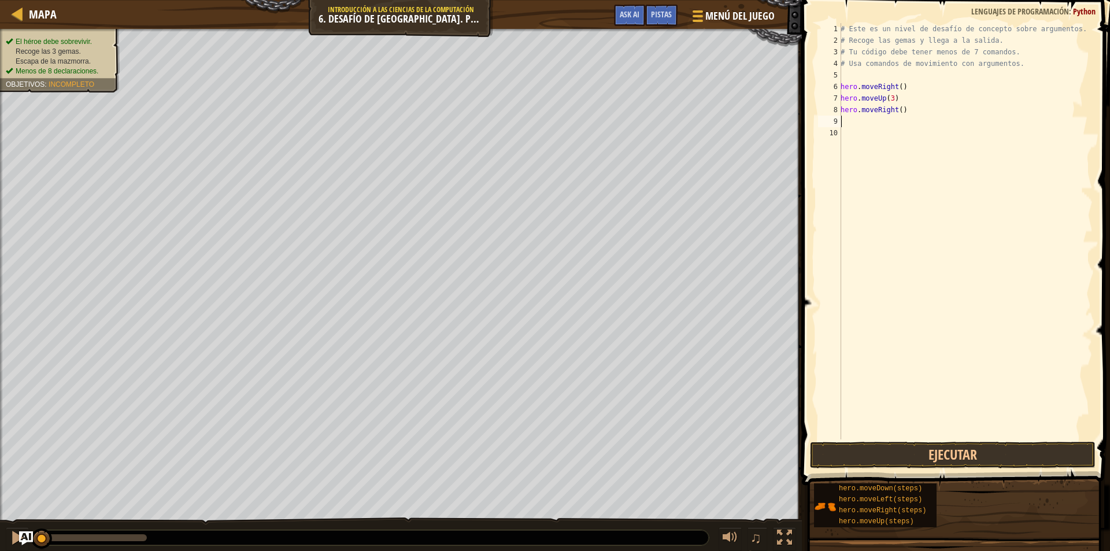
type textarea "m"
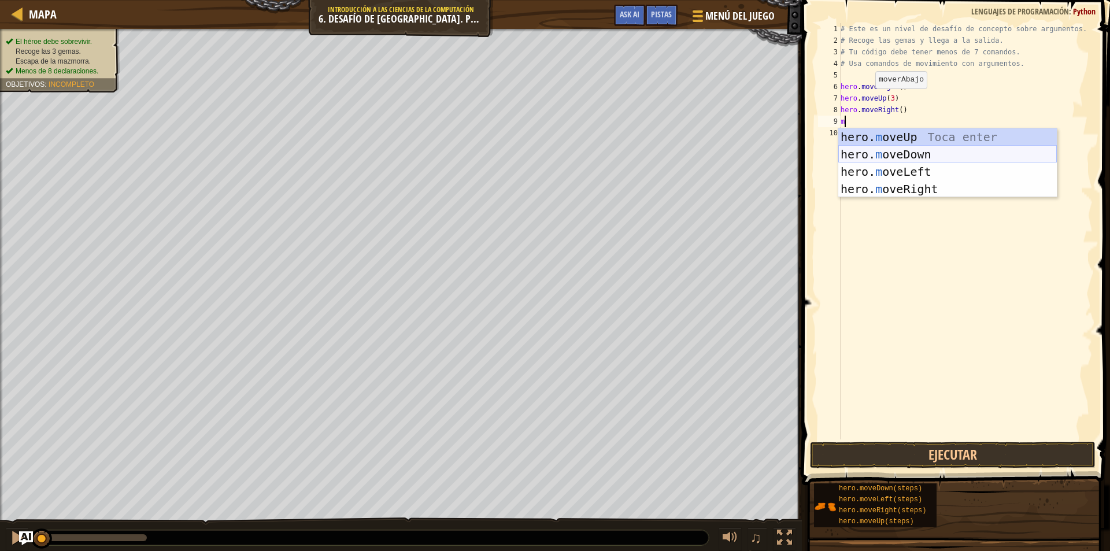
click at [897, 150] on div "hero. m oveUp Toca enter hero. m oveDown Toca enter hero. m oveLeft Toca enter …" at bounding box center [947, 180] width 219 height 104
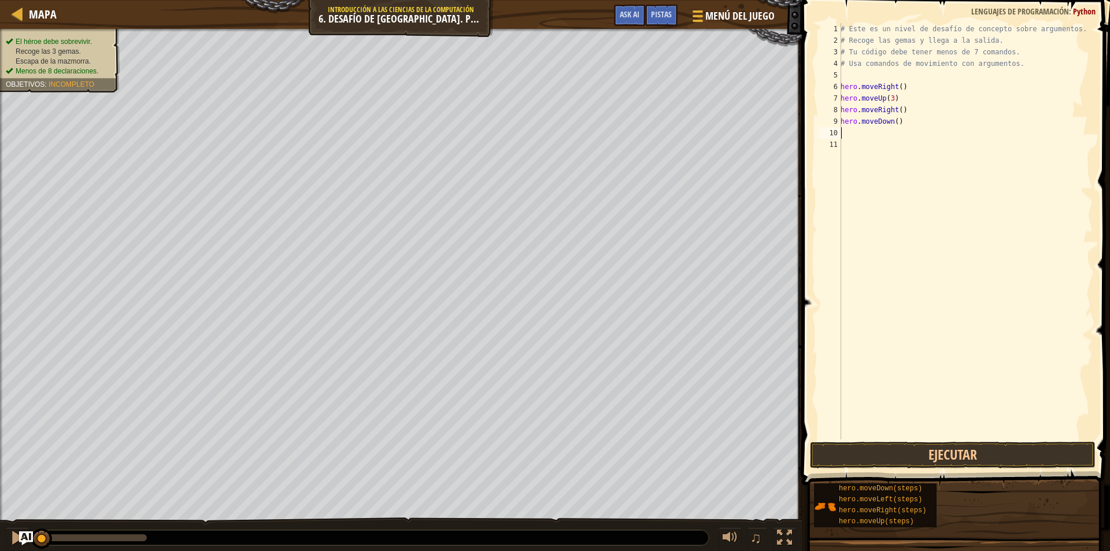
type textarea "m"
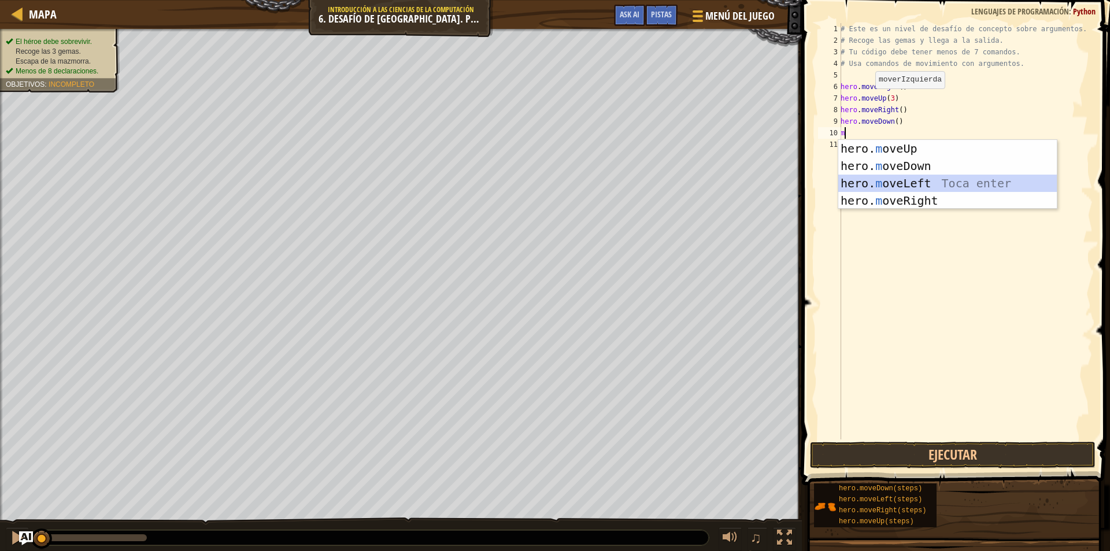
click at [936, 179] on div "hero. m oveUp Toca enter hero. m oveDown Toca enter hero. m oveLeft Toca enter …" at bounding box center [947, 192] width 219 height 104
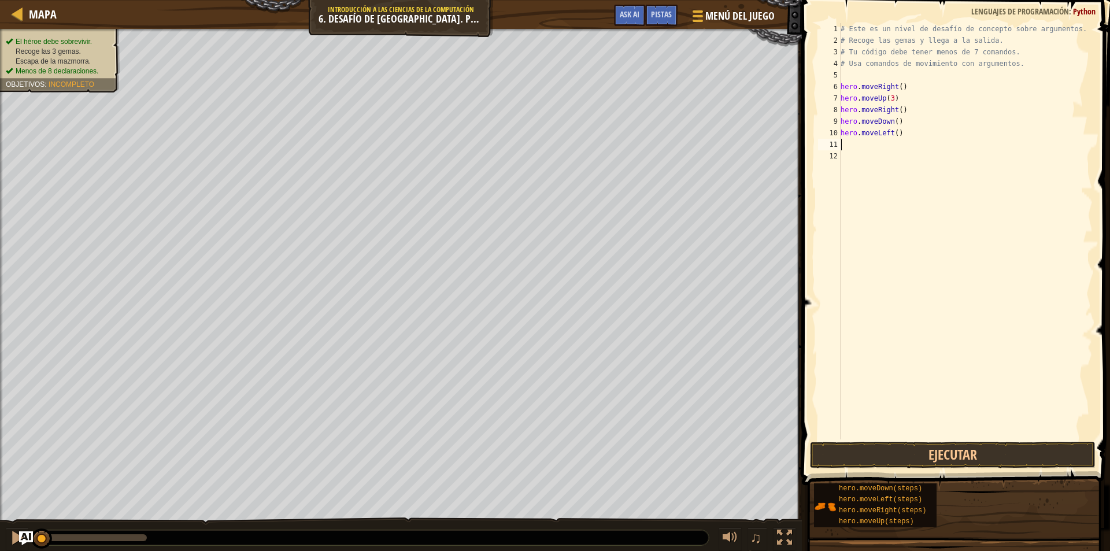
type textarea "m"
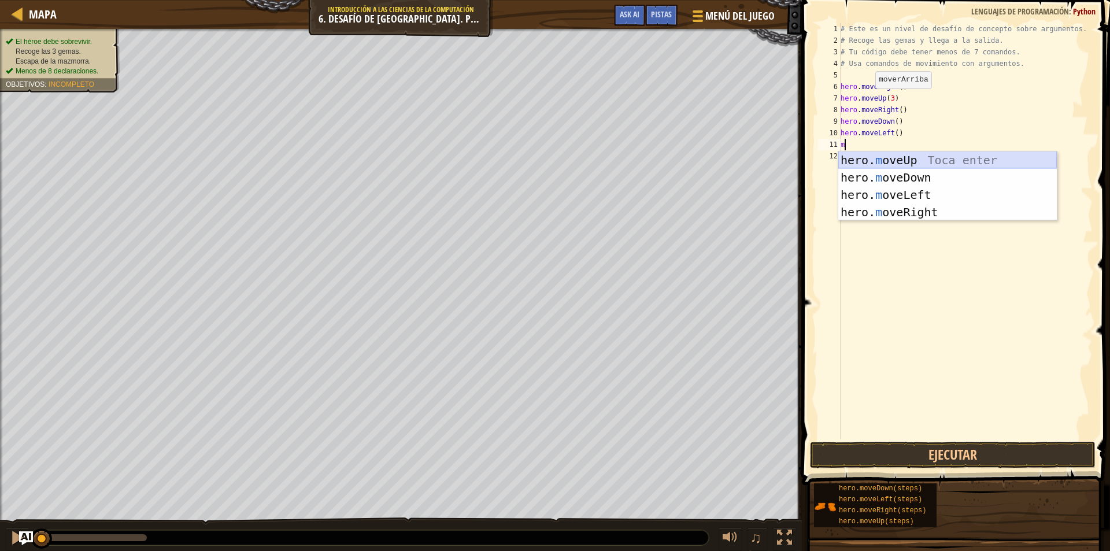
click at [930, 160] on div "hero. m oveUp Toca enter hero. m oveDown Toca enter hero. m oveLeft Toca enter …" at bounding box center [947, 203] width 219 height 104
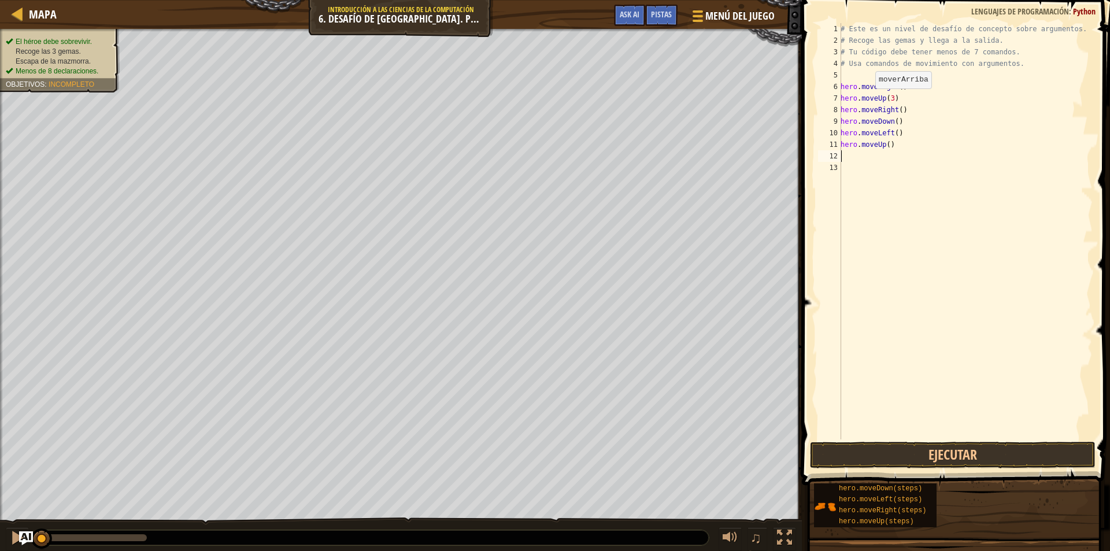
type textarea "m"
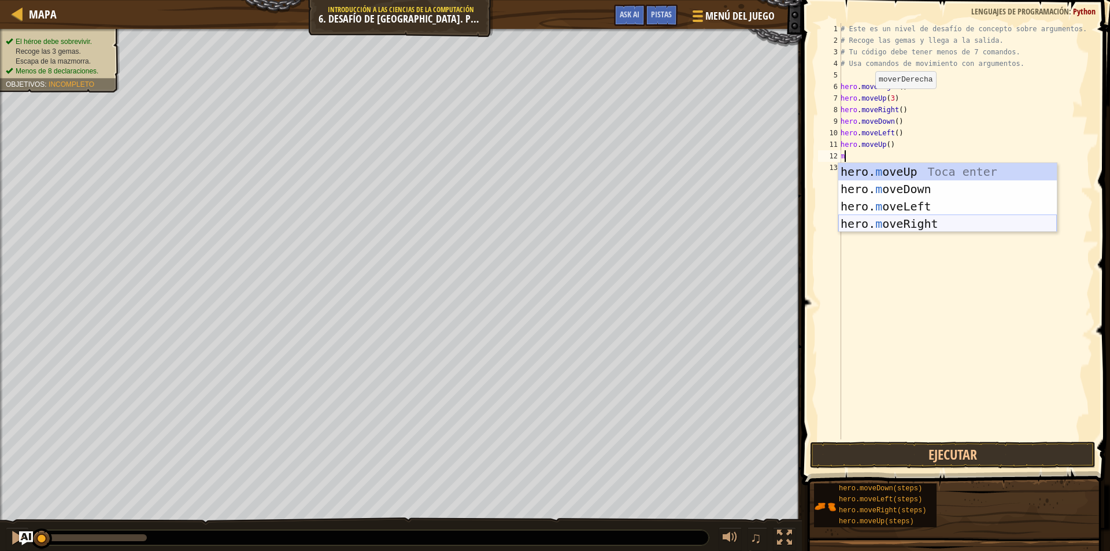
click at [923, 222] on div "hero. m oveUp Toca enter hero. m oveDown Toca enter hero. m oveLeft Toca enter …" at bounding box center [947, 215] width 219 height 104
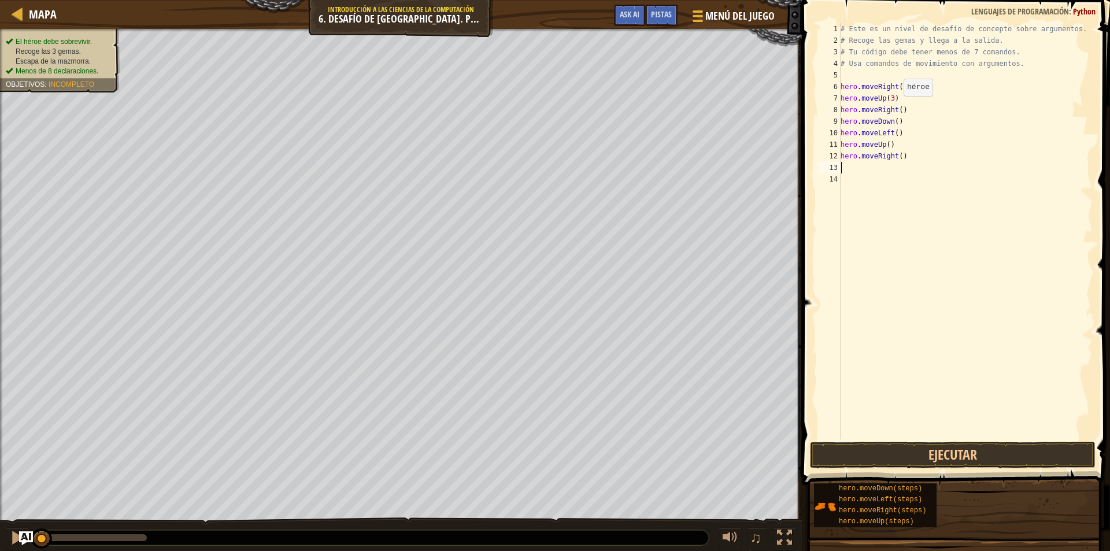
click at [897, 108] on div "# Este es un nivel de desafío de concepto sobre argumentos. # Recoge las gemas …" at bounding box center [965, 242] width 254 height 439
click at [893, 124] on div "# Este es un nivel de desafío de concepto sobre argumentos. # Recoge las gemas …" at bounding box center [965, 242] width 254 height 439
click at [884, 145] on div "# Este es un nivel de desafío de concepto sobre argumentos. # Recoge las gemas …" at bounding box center [965, 242] width 254 height 439
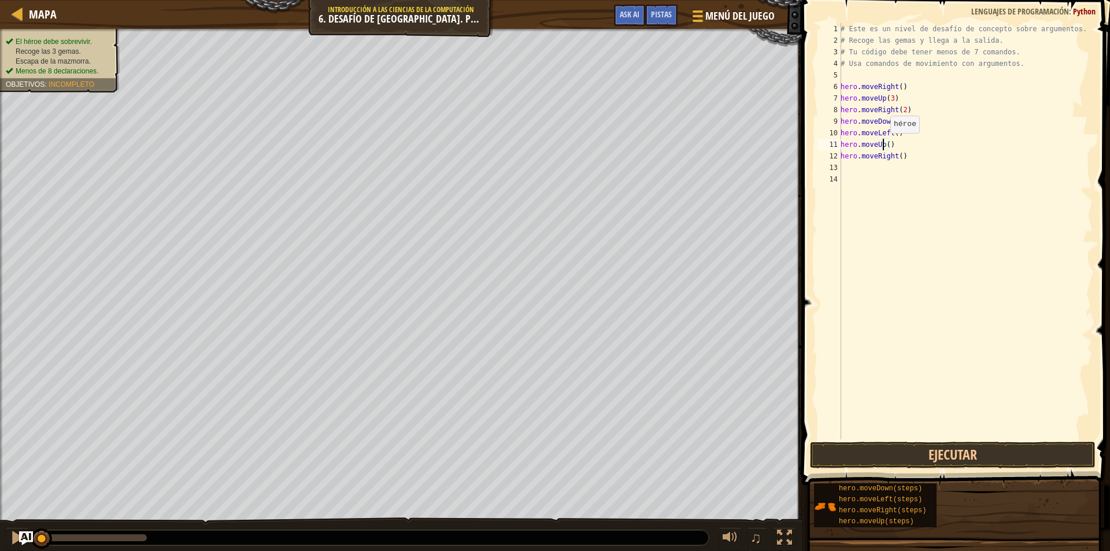
scroll to position [5, 3]
click at [887, 145] on div "# Este es un nivel de desafío de concepto sobre argumentos. # Recoge las gemas …" at bounding box center [965, 242] width 254 height 439
click at [898, 154] on div "# Este es un nivel de desafío de concepto sobre argumentos. # Recoge las gemas …" at bounding box center [965, 242] width 254 height 439
type textarea "hero.moveRight(3)"
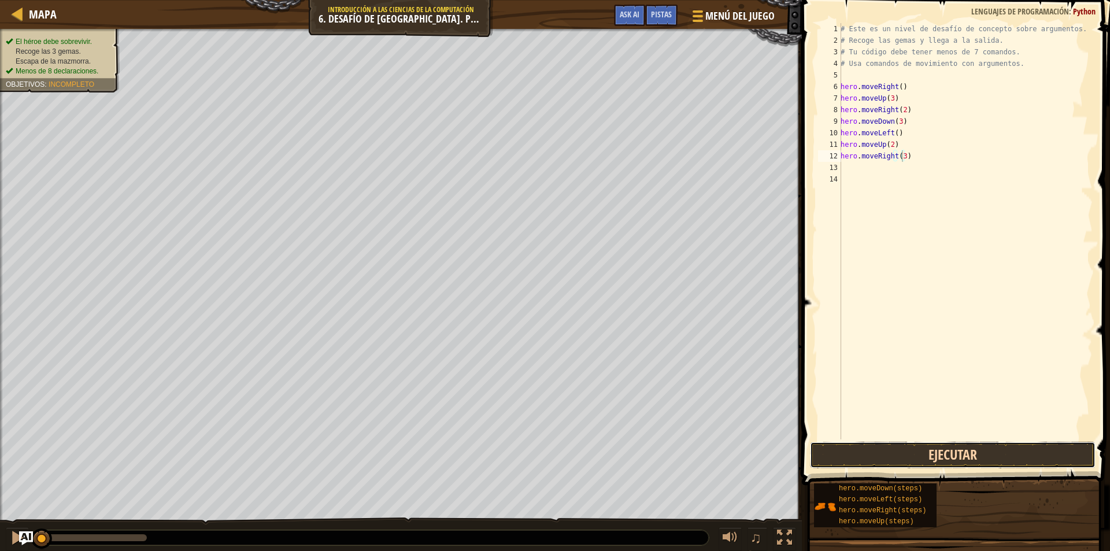
click at [942, 450] on button "Ejecutar" at bounding box center [953, 455] width 286 height 27
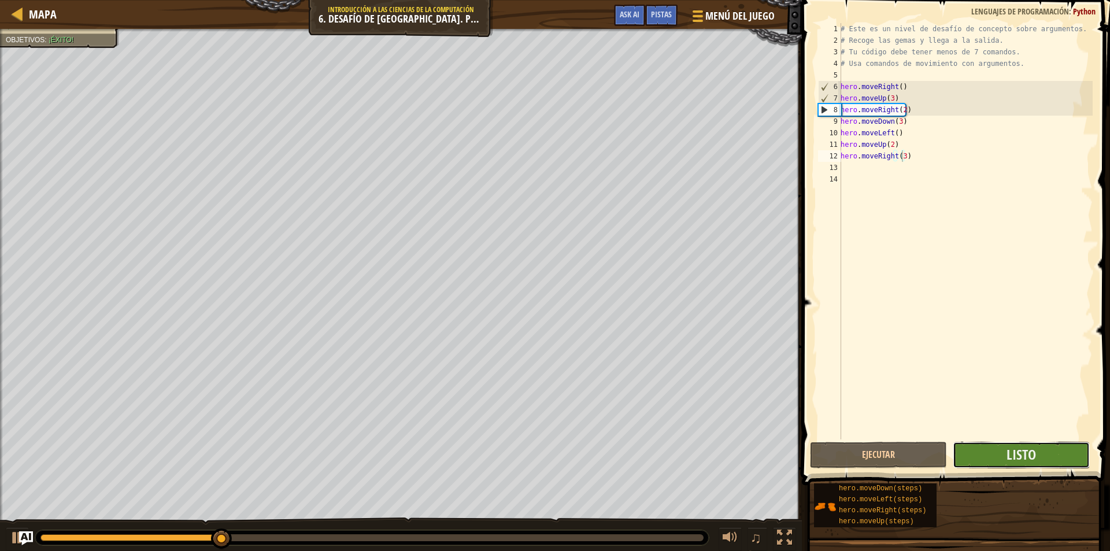
click at [1037, 453] on button "Listo" at bounding box center [1021, 455] width 137 height 27
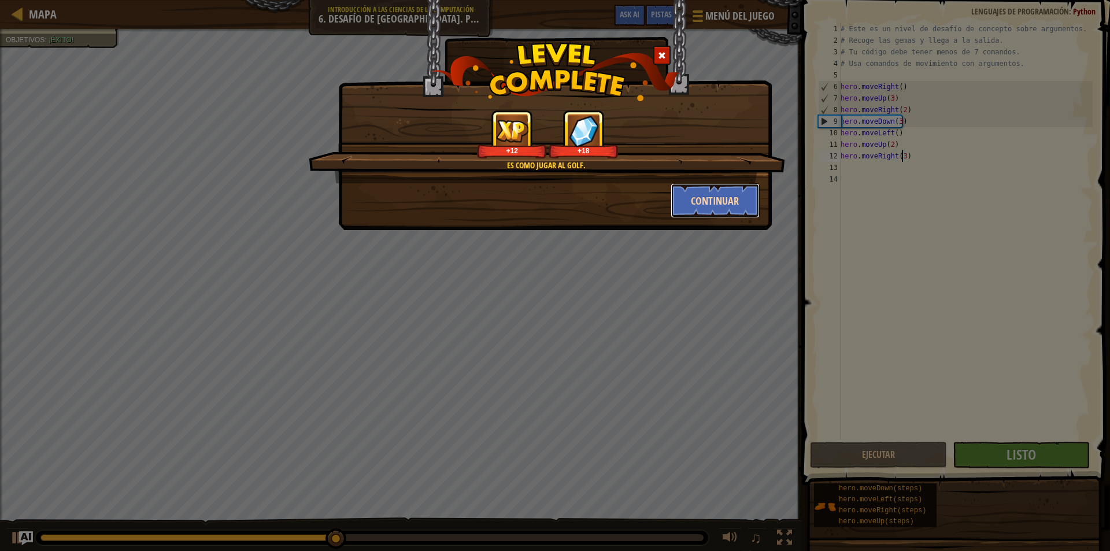
click at [737, 196] on button "Continuar" at bounding box center [716, 200] width 90 height 35
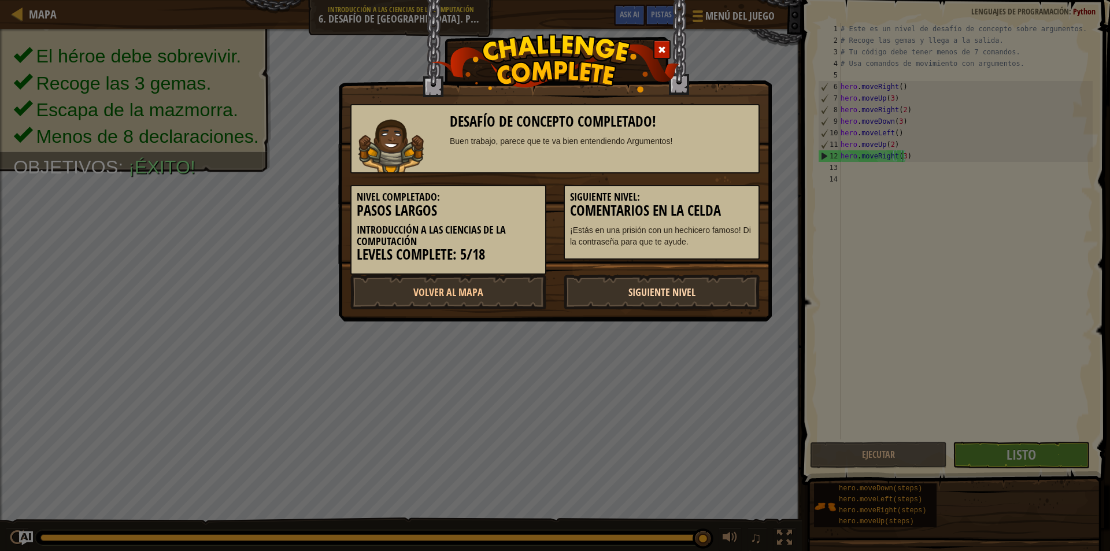
click at [699, 293] on link "Siguiente Nivel" at bounding box center [662, 292] width 196 height 35
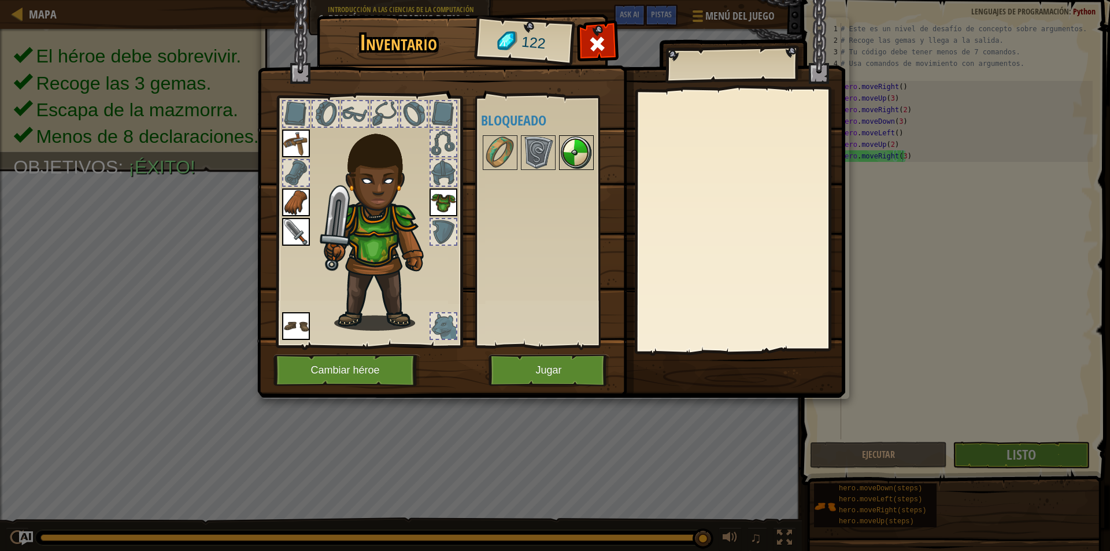
click at [575, 167] on img at bounding box center [576, 152] width 32 height 32
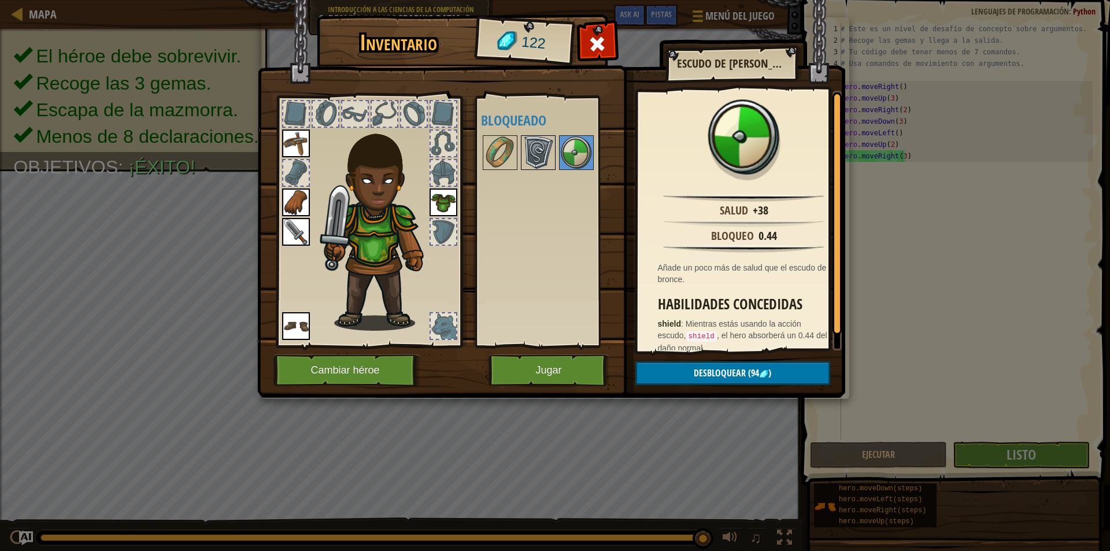
click at [541, 146] on img at bounding box center [538, 152] width 32 height 32
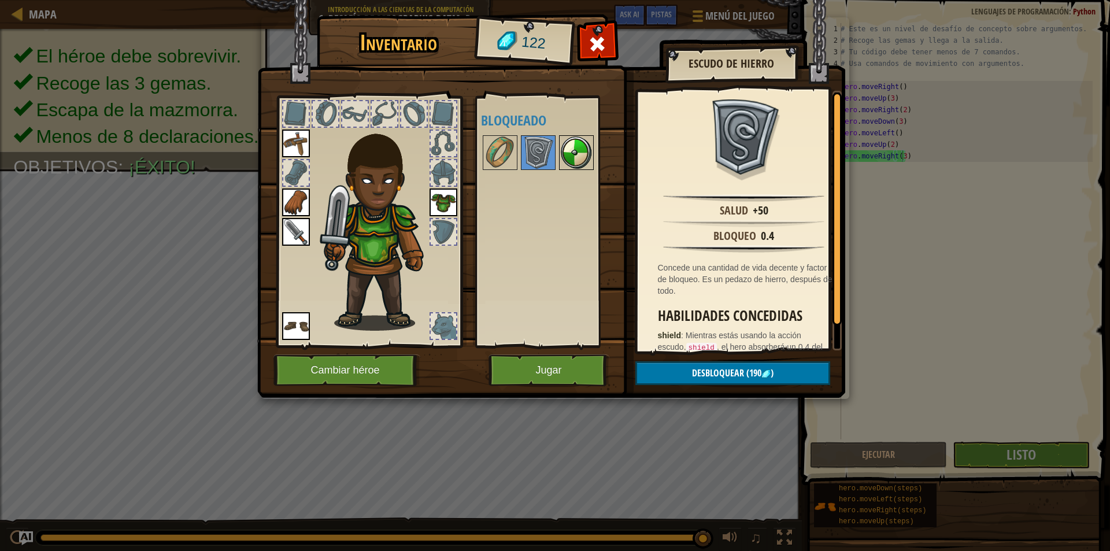
click at [578, 139] on img at bounding box center [576, 152] width 32 height 32
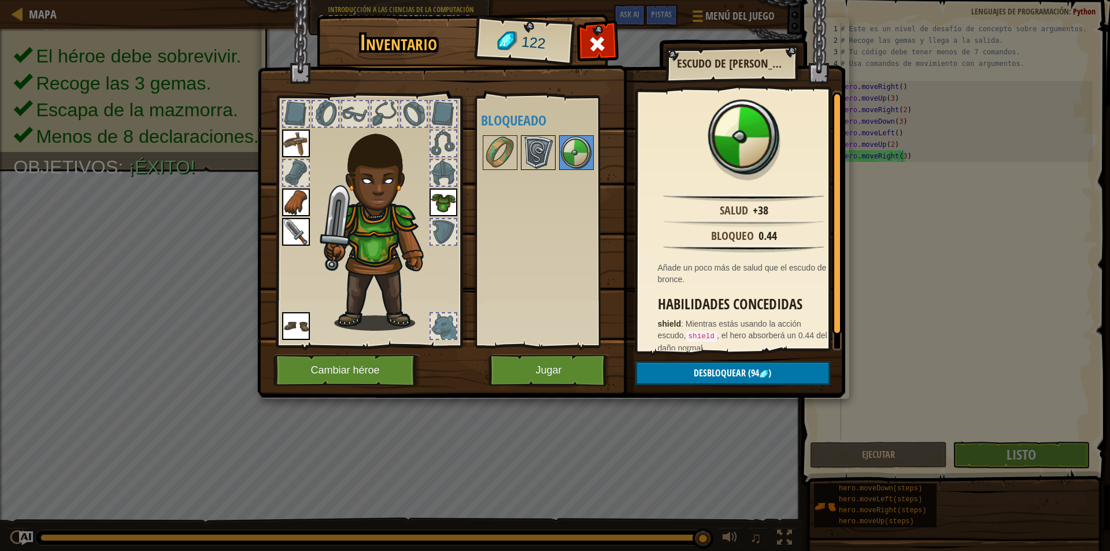
click at [545, 157] on img at bounding box center [538, 152] width 32 height 32
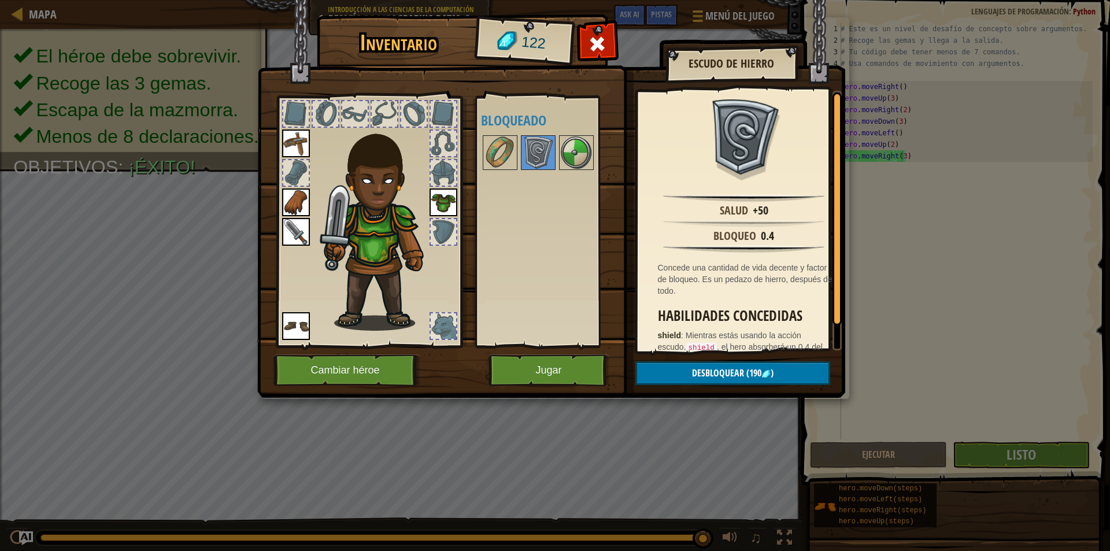
click at [595, 135] on div at bounding box center [553, 153] width 145 height 38
click at [596, 150] on div at bounding box center [553, 153] width 145 height 38
click at [580, 166] on img at bounding box center [576, 152] width 32 height 32
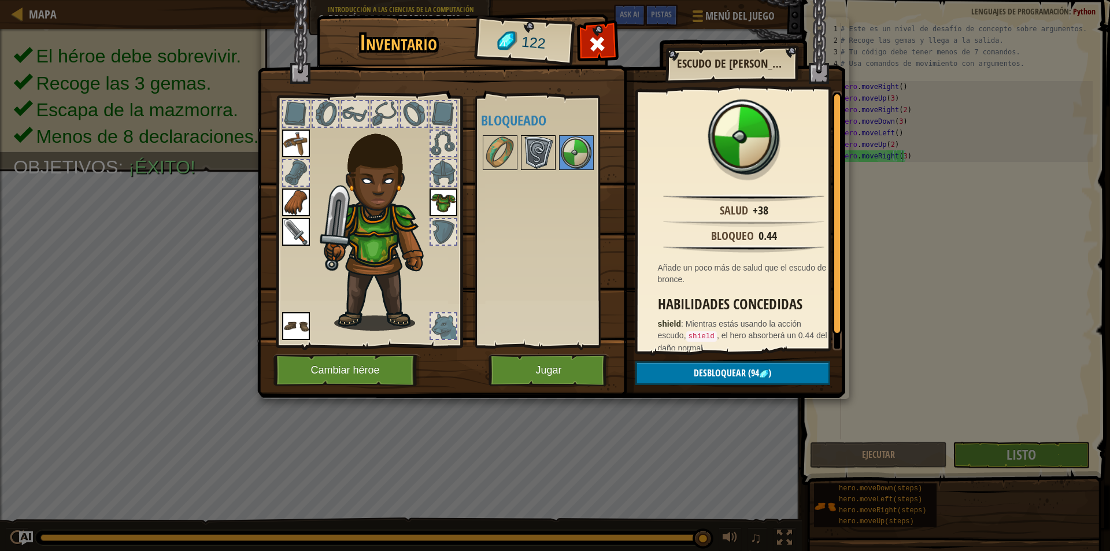
click at [552, 159] on img at bounding box center [538, 152] width 32 height 32
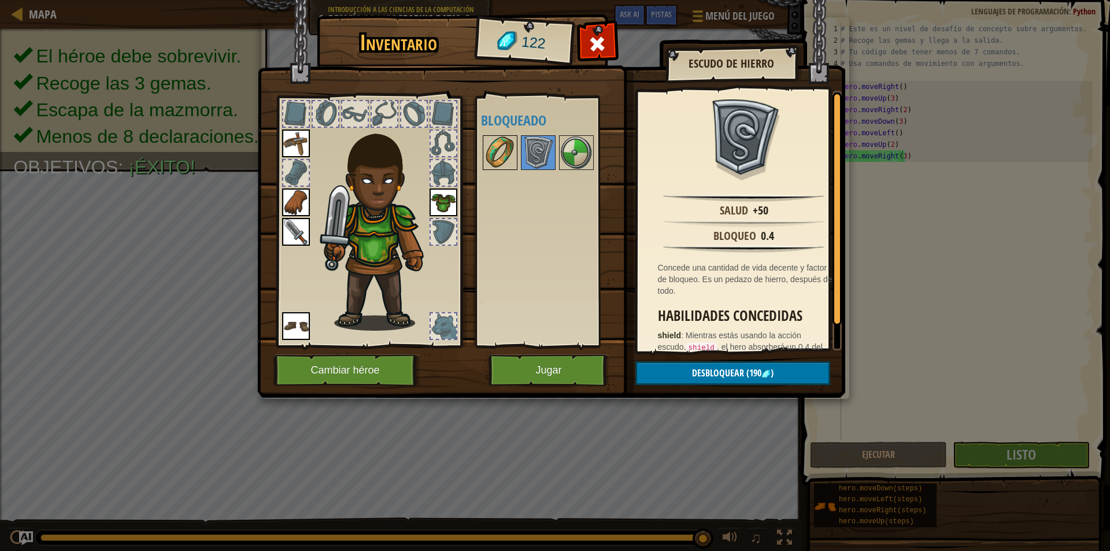
click at [517, 154] on div at bounding box center [500, 152] width 35 height 35
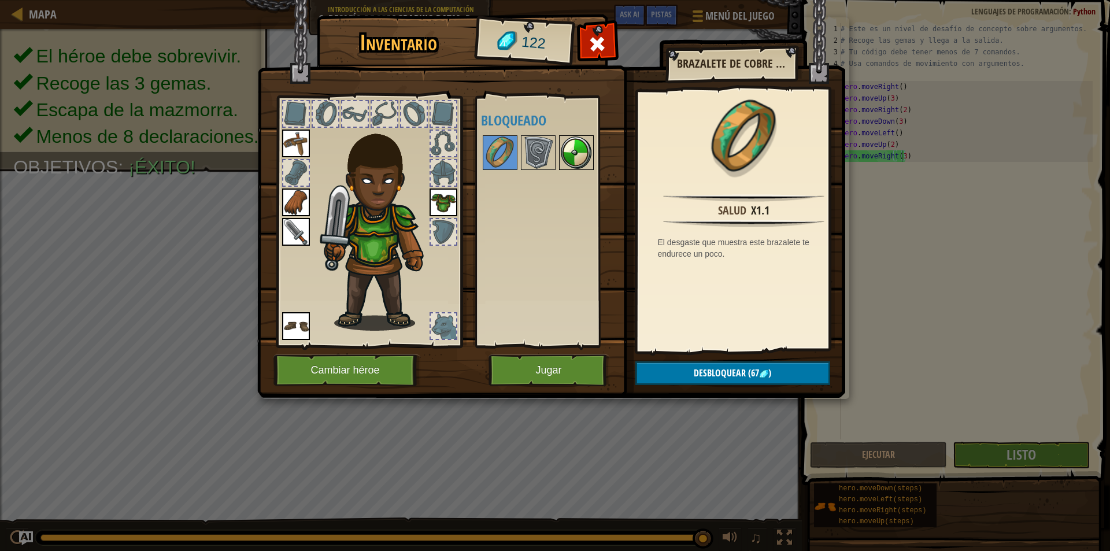
click at [581, 154] on img at bounding box center [576, 152] width 32 height 32
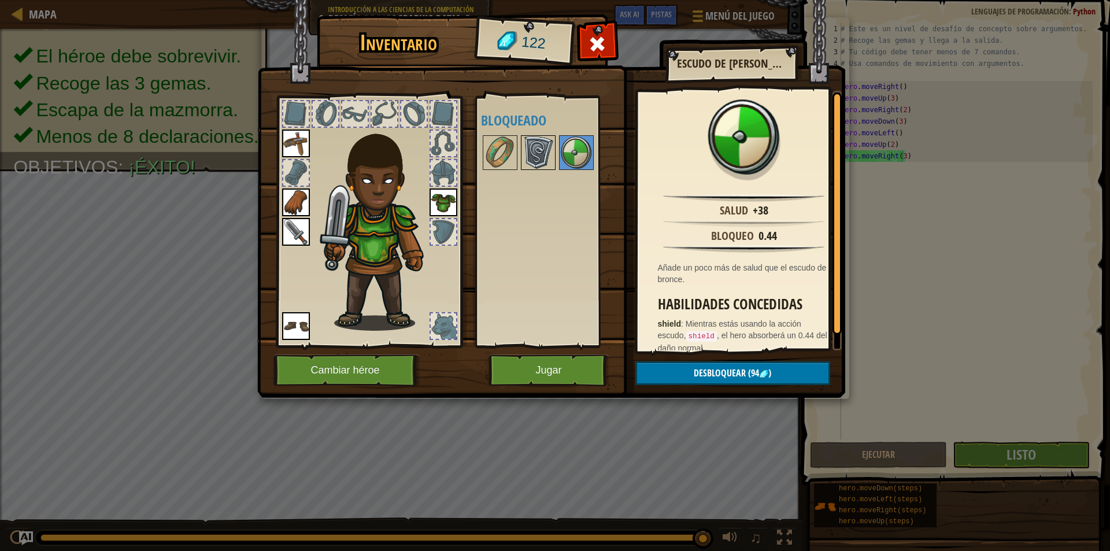
click at [546, 167] on img at bounding box center [538, 152] width 32 height 32
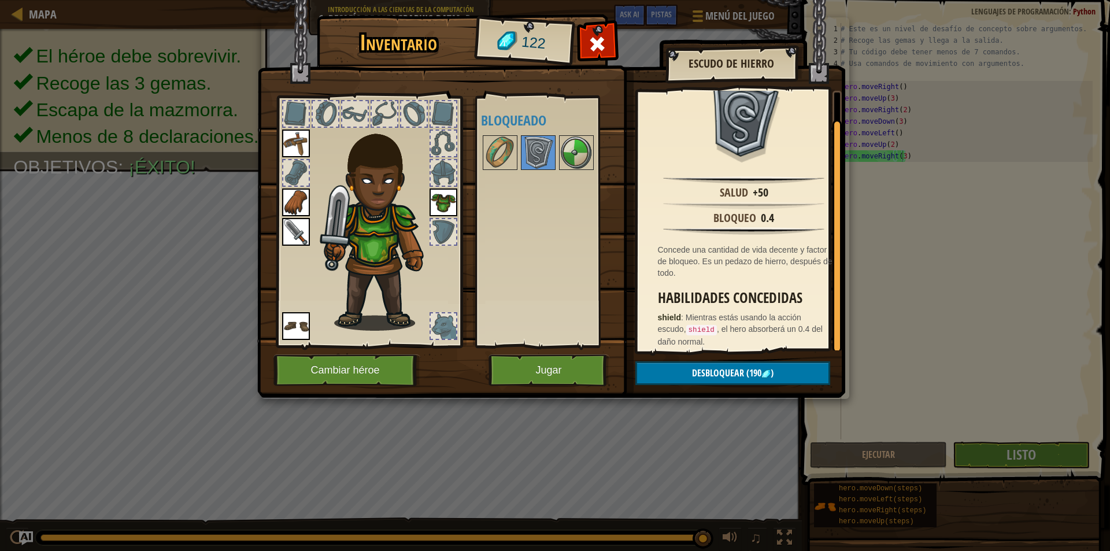
scroll to position [25, 0]
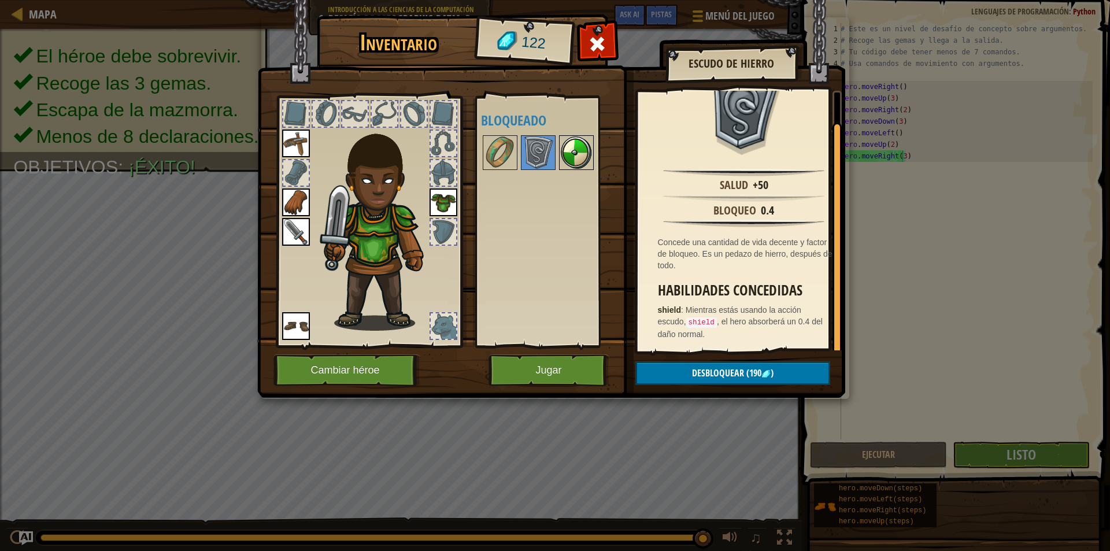
click at [579, 151] on img at bounding box center [576, 152] width 32 height 32
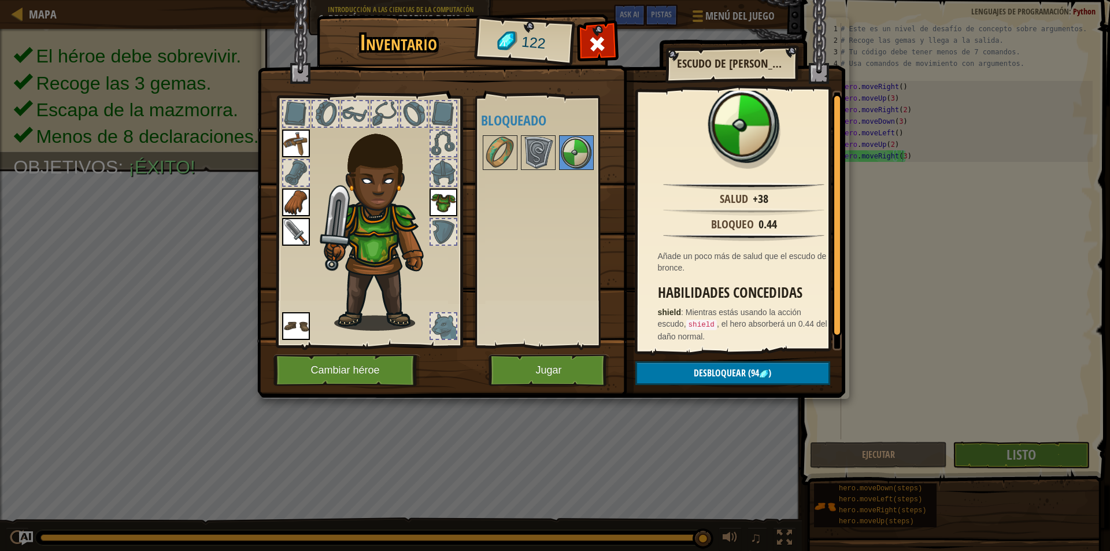
scroll to position [14, 0]
click at [487, 136] on div at bounding box center [500, 152] width 35 height 35
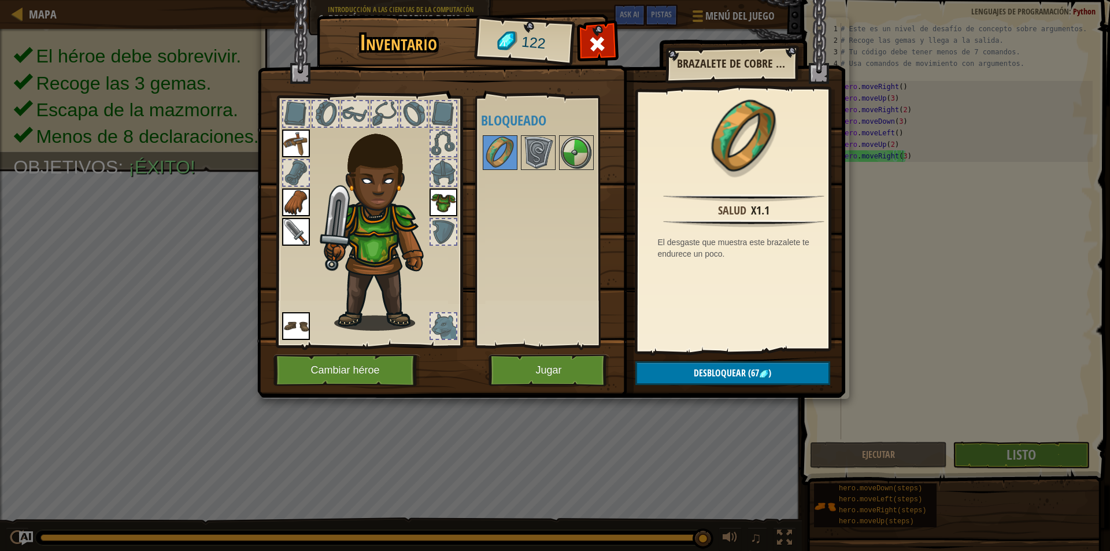
drag, startPoint x: 575, startPoint y: 156, endPoint x: 604, endPoint y: 203, distance: 54.7
click at [575, 156] on img at bounding box center [576, 152] width 32 height 32
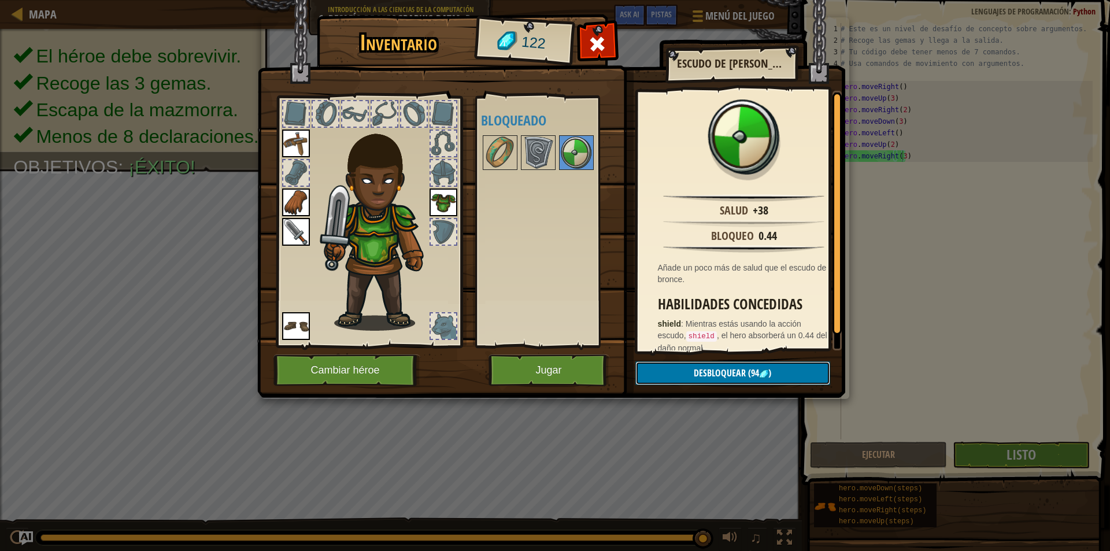
click at [744, 370] on span "Desbloquear" at bounding box center [720, 373] width 52 height 13
click at [733, 364] on button "Confirmar" at bounding box center [732, 373] width 195 height 24
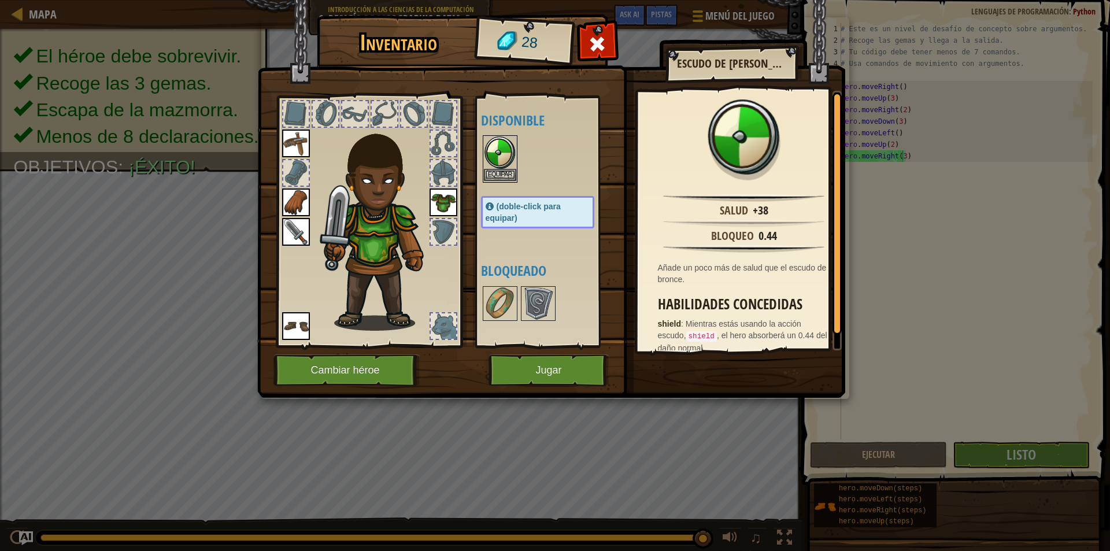
click at [500, 163] on img at bounding box center [500, 152] width 32 height 32
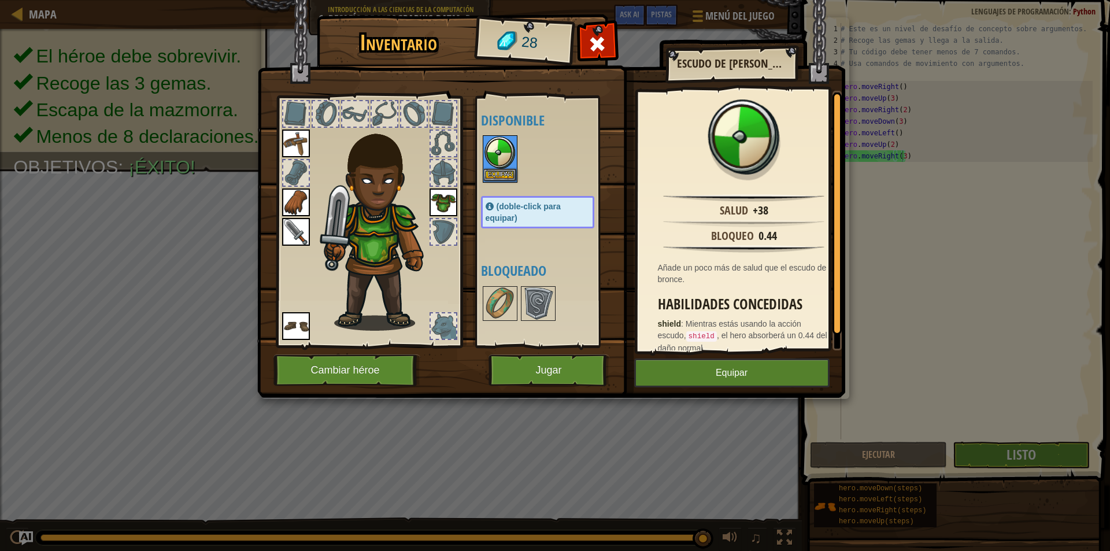
click at [500, 165] on img at bounding box center [500, 152] width 32 height 32
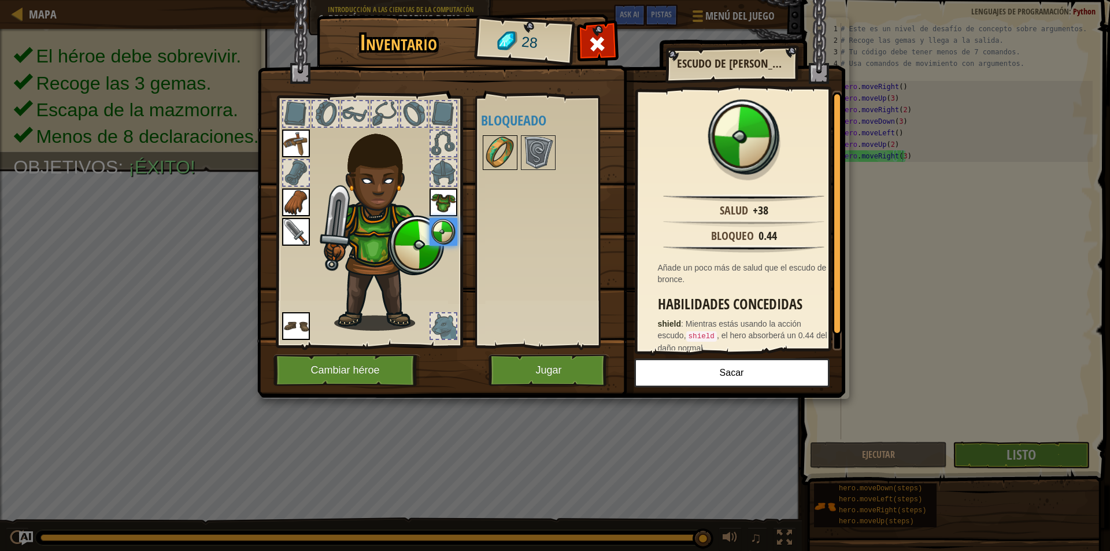
click at [503, 147] on img at bounding box center [500, 152] width 32 height 32
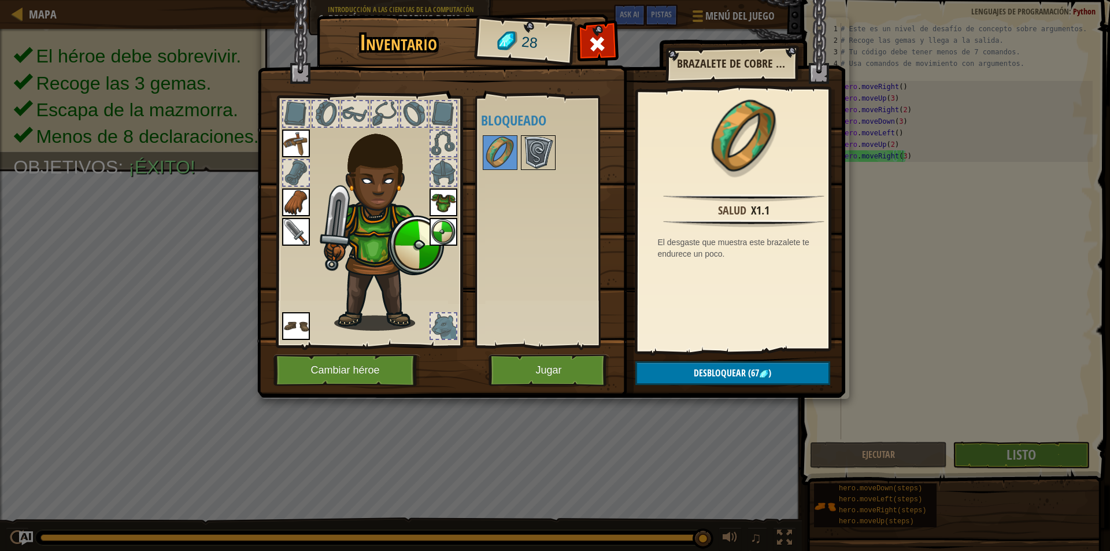
click at [545, 145] on img at bounding box center [538, 152] width 32 height 32
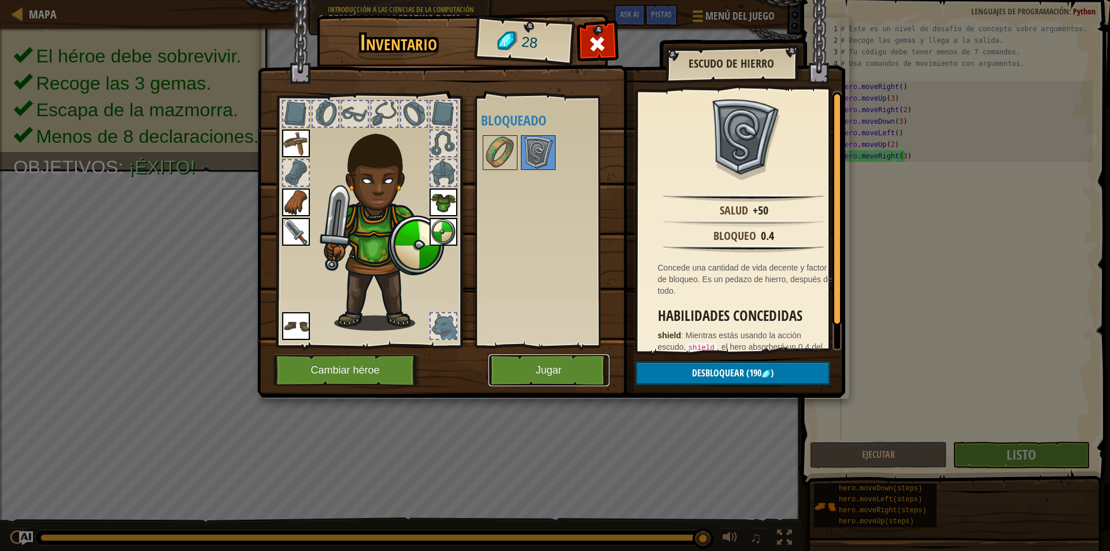
click at [556, 369] on button "Jugar" at bounding box center [549, 370] width 121 height 32
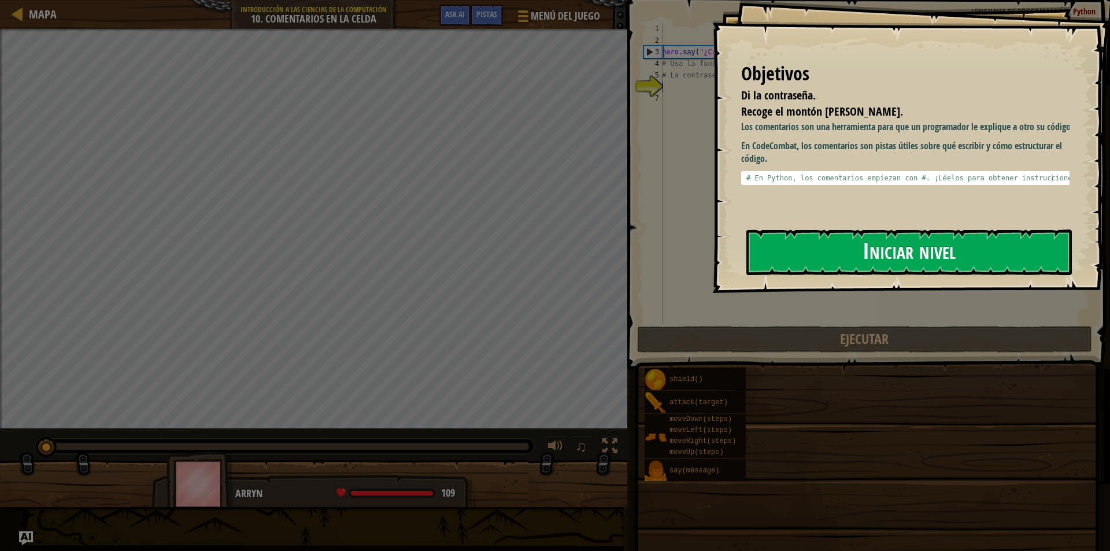
click at [865, 242] on button "Iniciar nivel" at bounding box center [909, 253] width 326 height 46
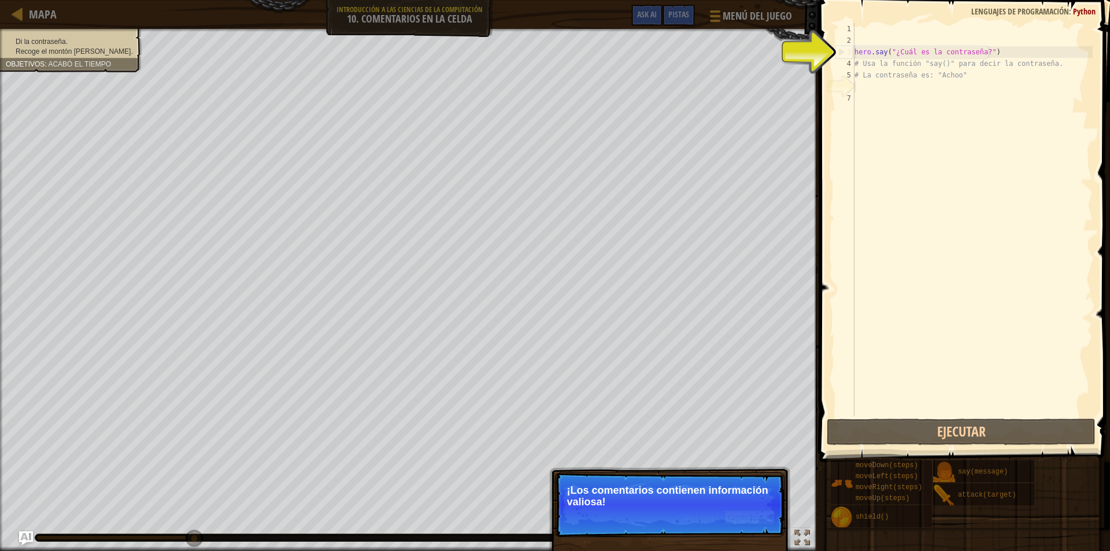
click at [735, 496] on p "¡Los comentarios contienen información valiosa!" at bounding box center [669, 496] width 205 height 23
type textarea "# La contraseña es: "Achoo""
click at [882, 76] on div "hero . say ( "¿Cuál es la contraseña?" ) # Usa la función "say()" para decir la…" at bounding box center [972, 231] width 241 height 416
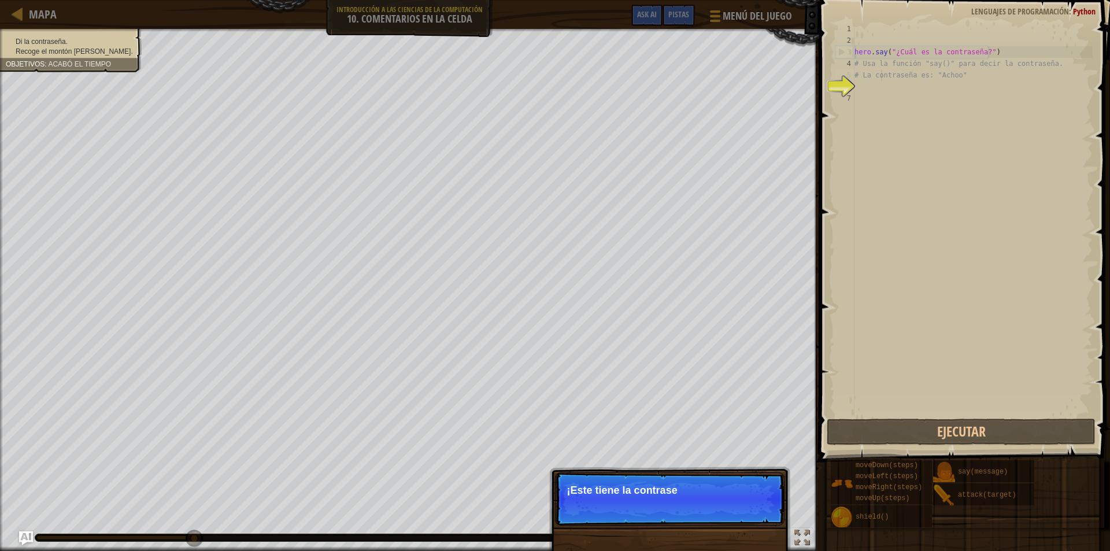
click at [875, 83] on div "hero . say ( "¿Cuál es la contraseña?" ) # Usa la función "say()" para decir la…" at bounding box center [972, 231] width 241 height 416
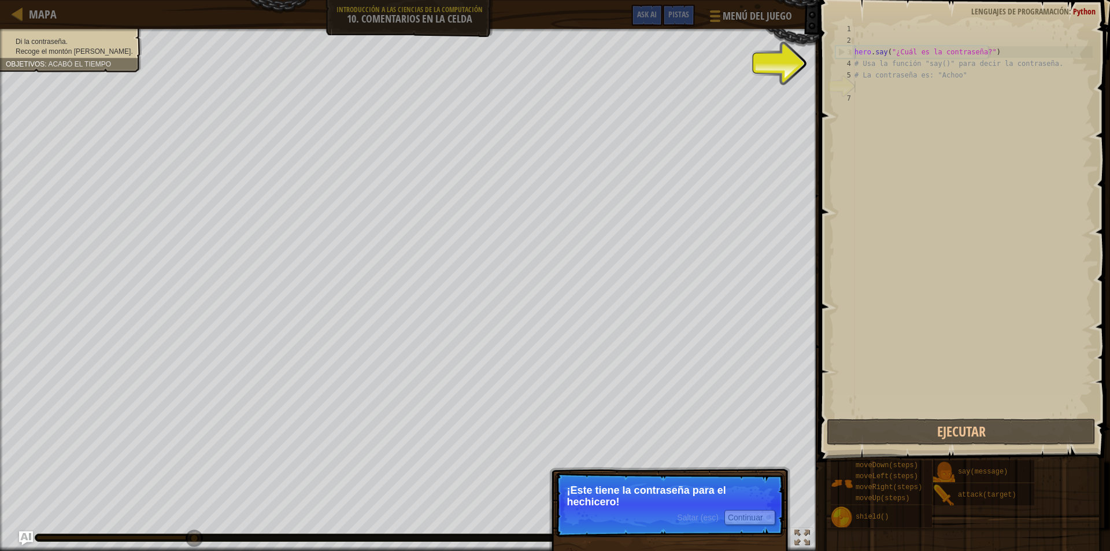
click at [864, 83] on div "hero . say ( "¿Cuál es la contraseña?" ) # Usa la función "say()" para decir la…" at bounding box center [972, 231] width 241 height 416
click at [863, 84] on div "hero . say ( "¿Cuál es la contraseña?" ) # Usa la función "say()" para decir la…" at bounding box center [972, 231] width 241 height 416
click at [860, 88] on div "hero . say ( "¿Cuál es la contraseña?" ) # Usa la función "say()" para decir la…" at bounding box center [972, 231] width 241 height 416
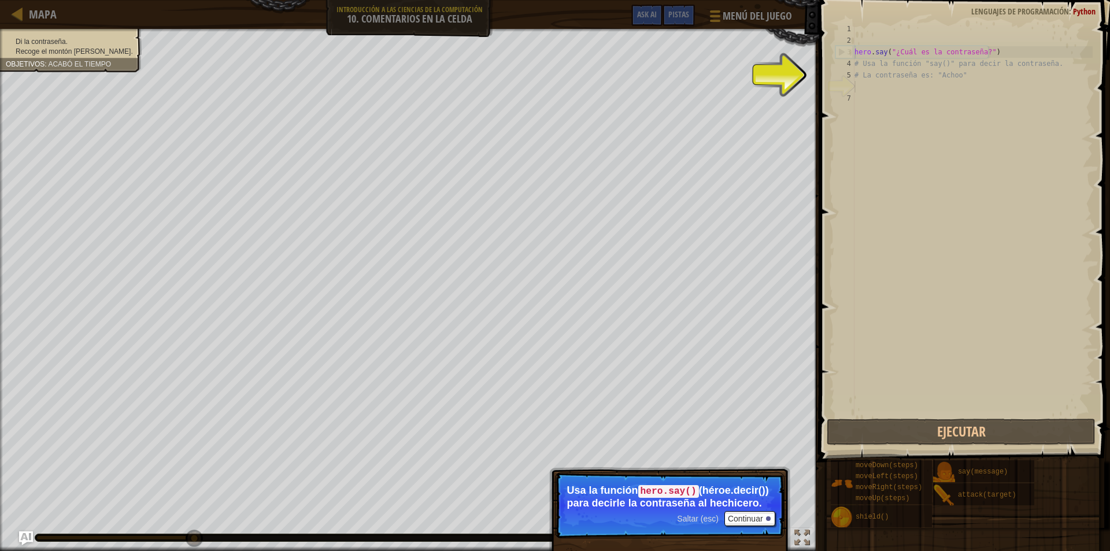
click at [857, 84] on div "hero . say ( "¿Cuál es la contraseña?" ) # Usa la función "say()" para decir la…" at bounding box center [972, 231] width 241 height 416
click at [759, 517] on button "Continuar" at bounding box center [749, 518] width 51 height 15
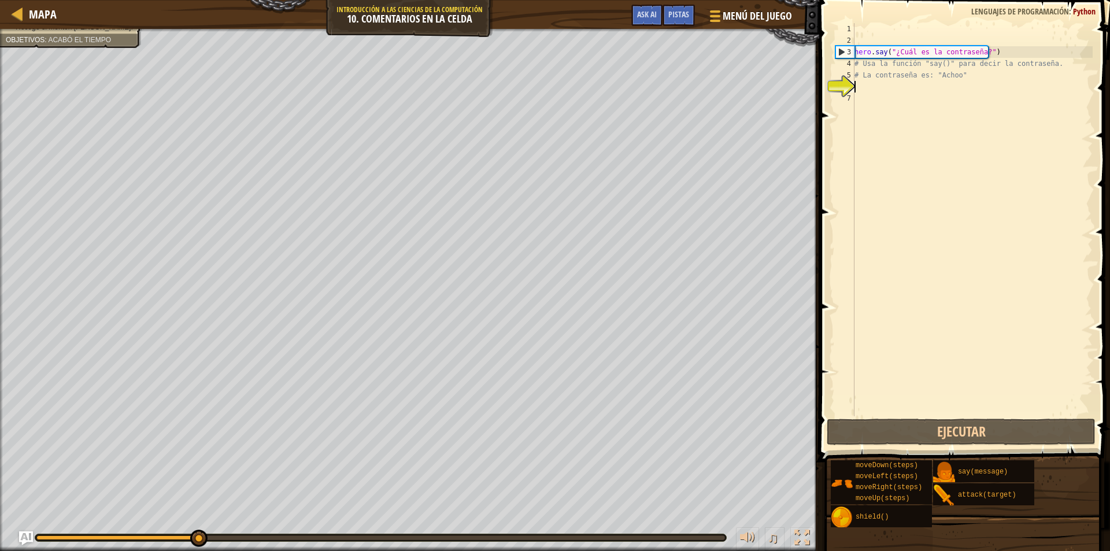
scroll to position [5, 0]
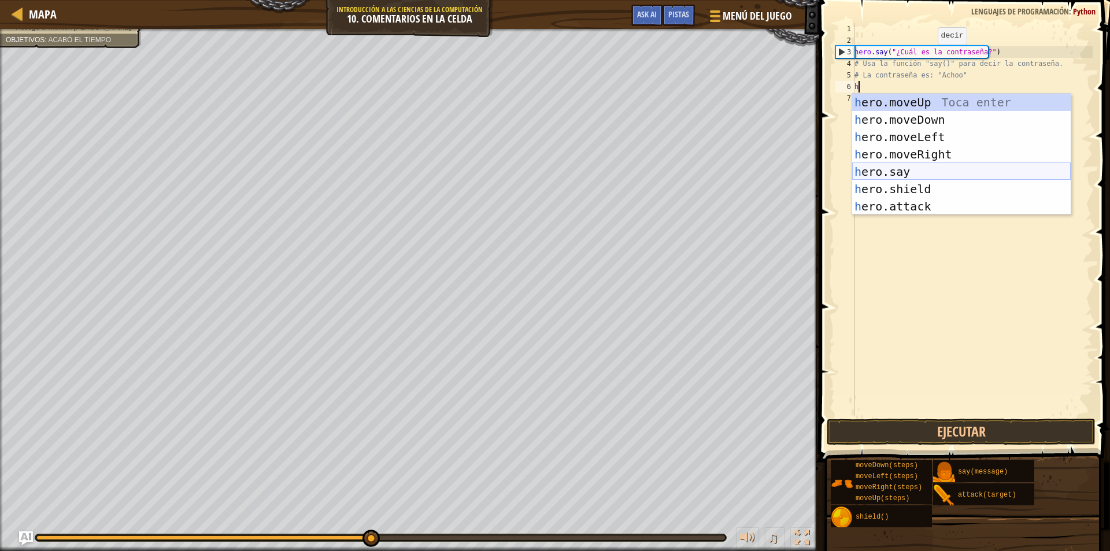
click at [924, 163] on div "h ero.moveUp Toca enter h ero.moveDown Toca enter h ero.moveLeft Toca enter h e…" at bounding box center [961, 172] width 219 height 156
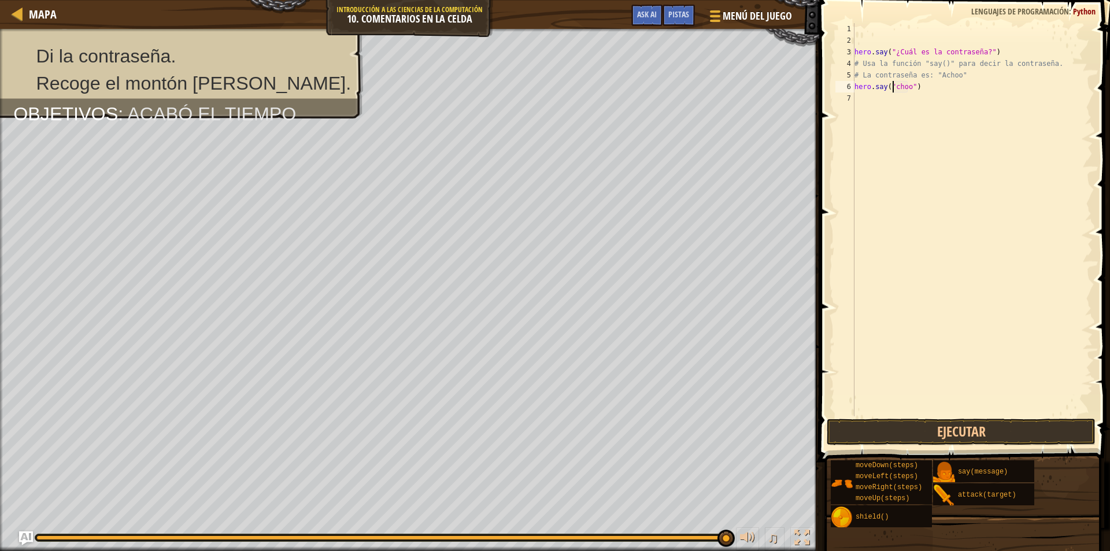
scroll to position [5, 3]
type textarea "hero.say("Achoo")"
click at [963, 423] on button "Ejecutar" at bounding box center [961, 432] width 269 height 27
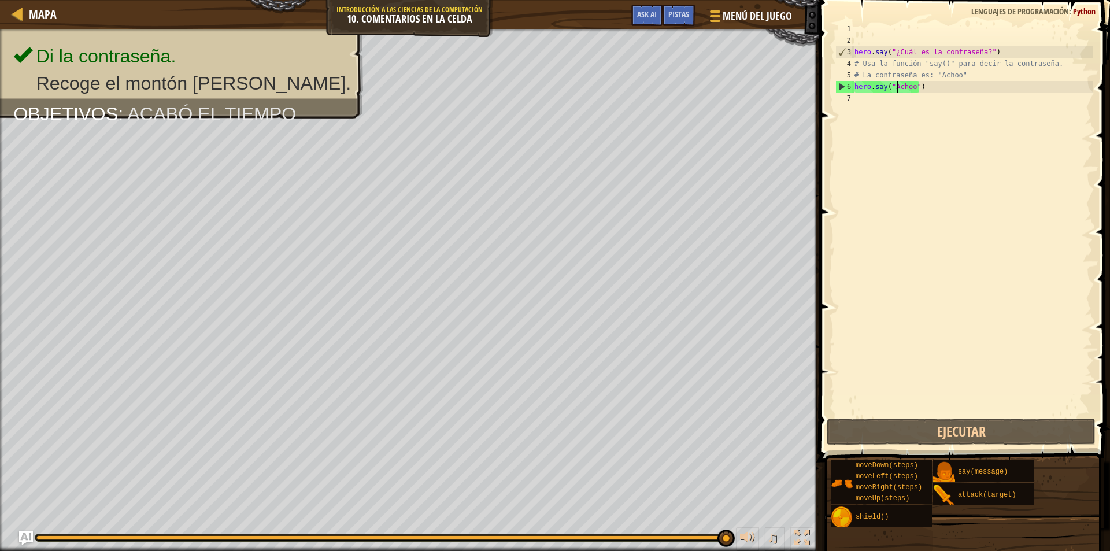
click at [860, 102] on div "hero . say ( "¿Cuál es la contraseña?" ) # Usa la función "say()" para decir la…" at bounding box center [972, 231] width 241 height 416
type textarea "m"
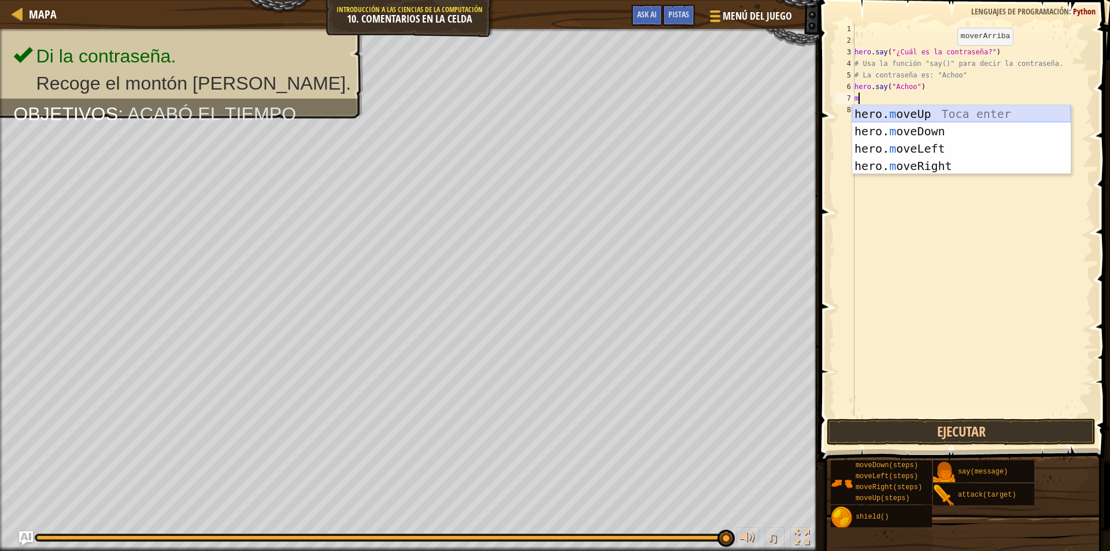
click at [922, 116] on div "hero. m oveUp Toca enter hero. m oveDown Toca enter hero. m oveLeft Toca enter …" at bounding box center [961, 157] width 219 height 104
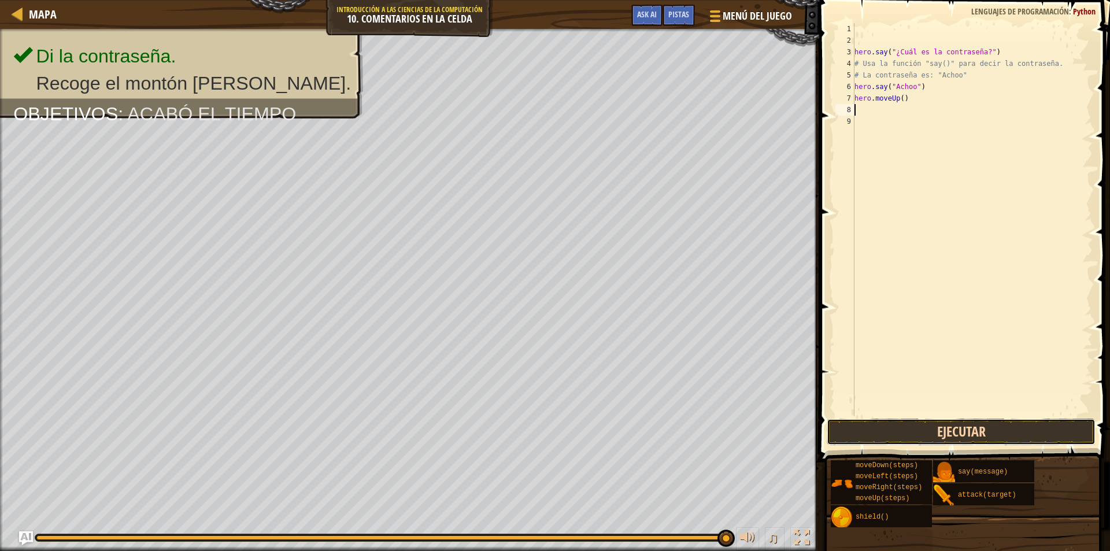
click at [969, 426] on button "Ejecutar" at bounding box center [961, 432] width 269 height 27
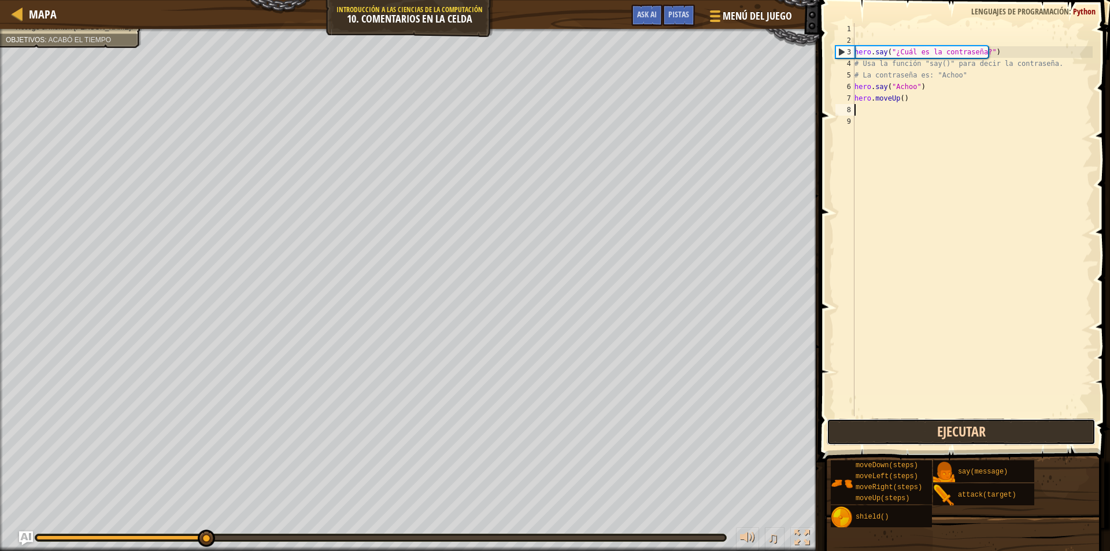
click at [971, 426] on button "Ejecutar" at bounding box center [961, 432] width 269 height 27
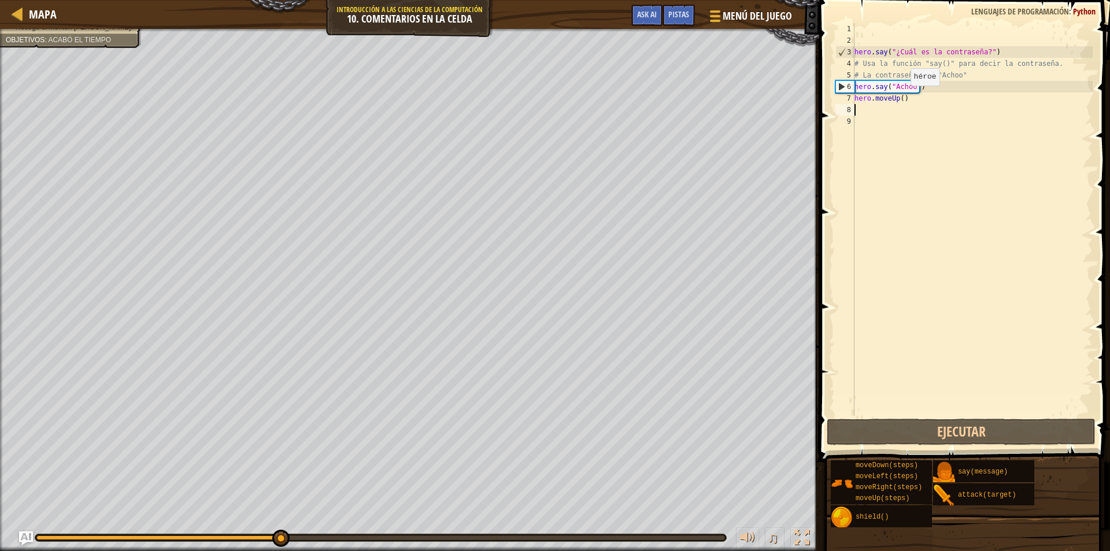
click at [899, 97] on div "hero . say ( "¿Cuál es la contraseña?" ) # Usa la función "say()" para decir la…" at bounding box center [972, 231] width 241 height 416
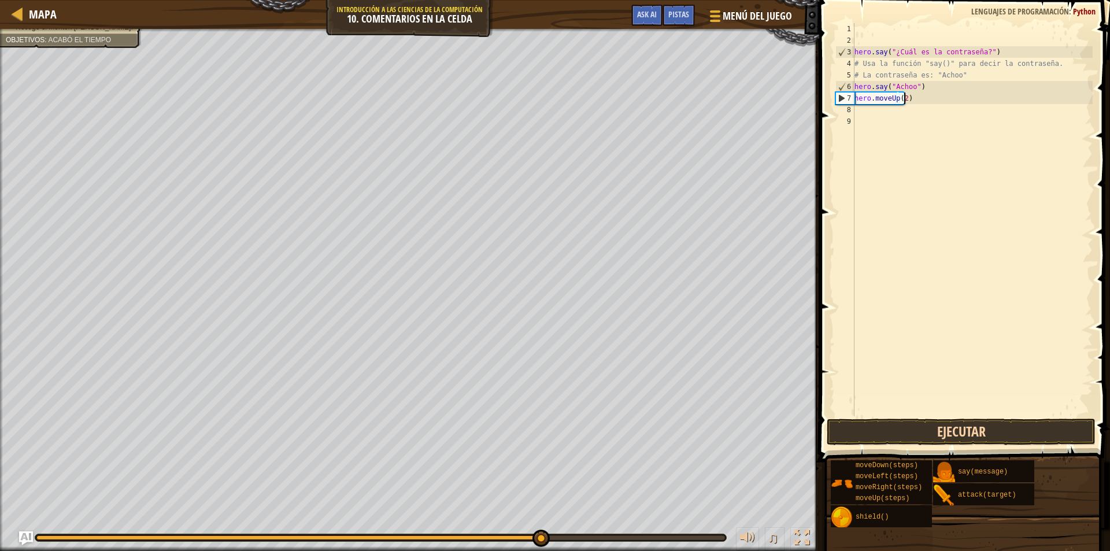
type textarea "hero.moveUp(2)"
click at [963, 429] on button "Ejecutar" at bounding box center [961, 432] width 269 height 27
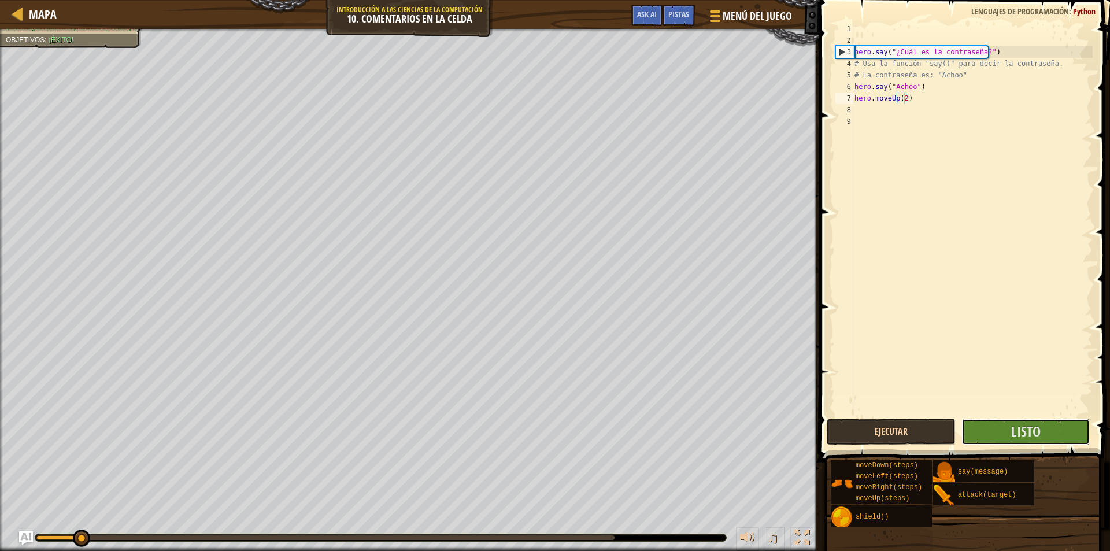
click at [963, 429] on button "Listo" at bounding box center [1025, 432] width 129 height 27
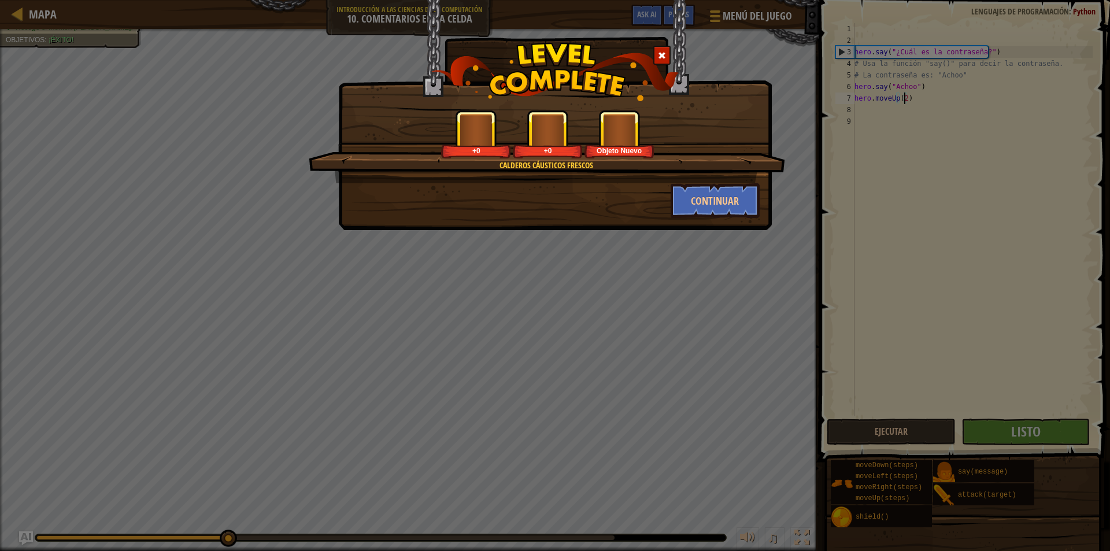
click at [964, 428] on div "Calderos Cáusticos Frescos +0 +0 Objeto Nuevo Continuar" at bounding box center [555, 275] width 1110 height 551
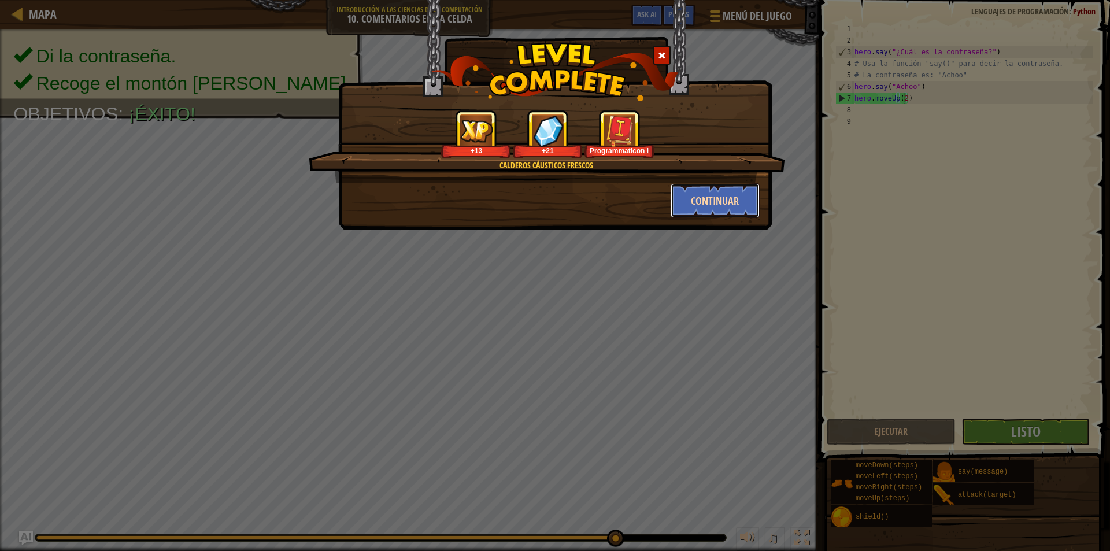
click at [742, 207] on button "Continuar" at bounding box center [716, 200] width 90 height 35
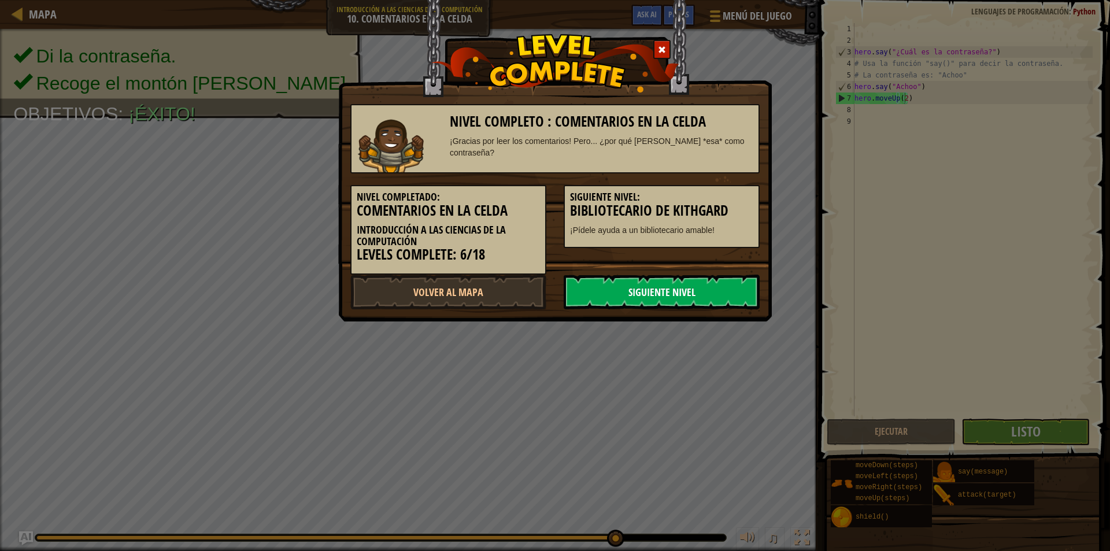
click at [638, 293] on link "Siguiente Nivel" at bounding box center [662, 292] width 196 height 35
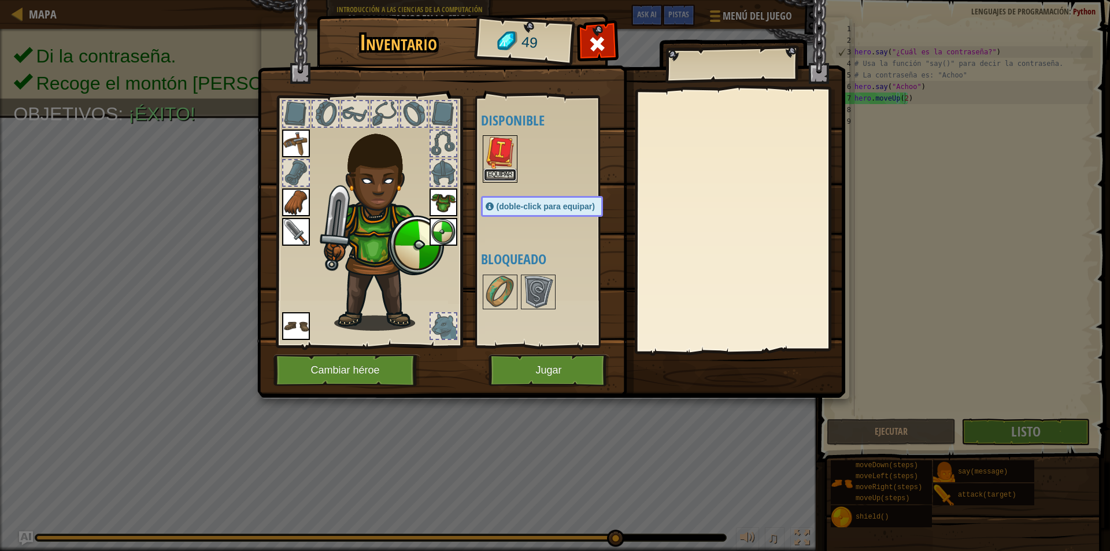
click at [503, 169] on button "Equipar" at bounding box center [500, 175] width 32 height 12
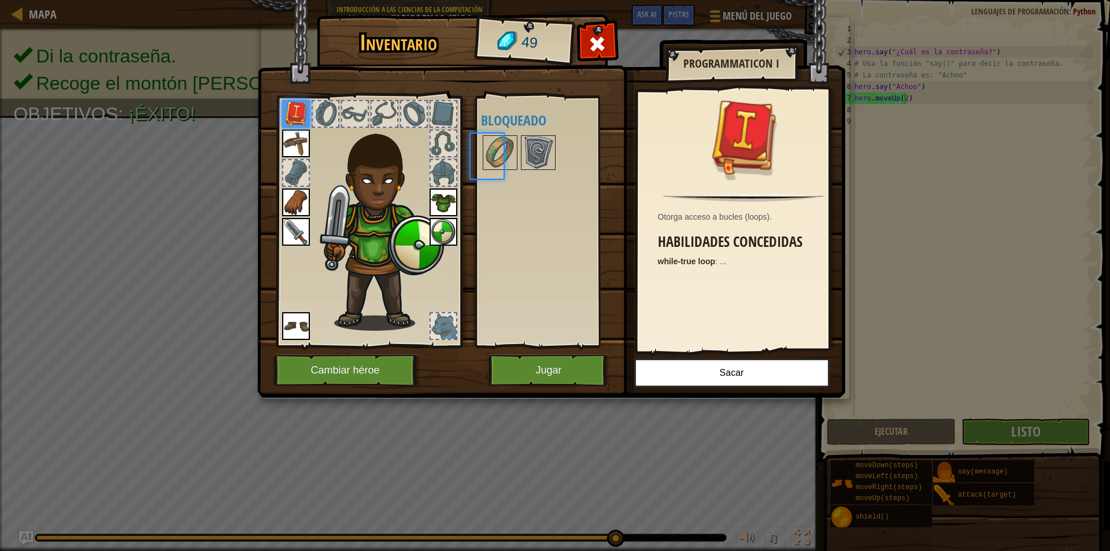
click at [503, 169] on img at bounding box center [500, 152] width 32 height 32
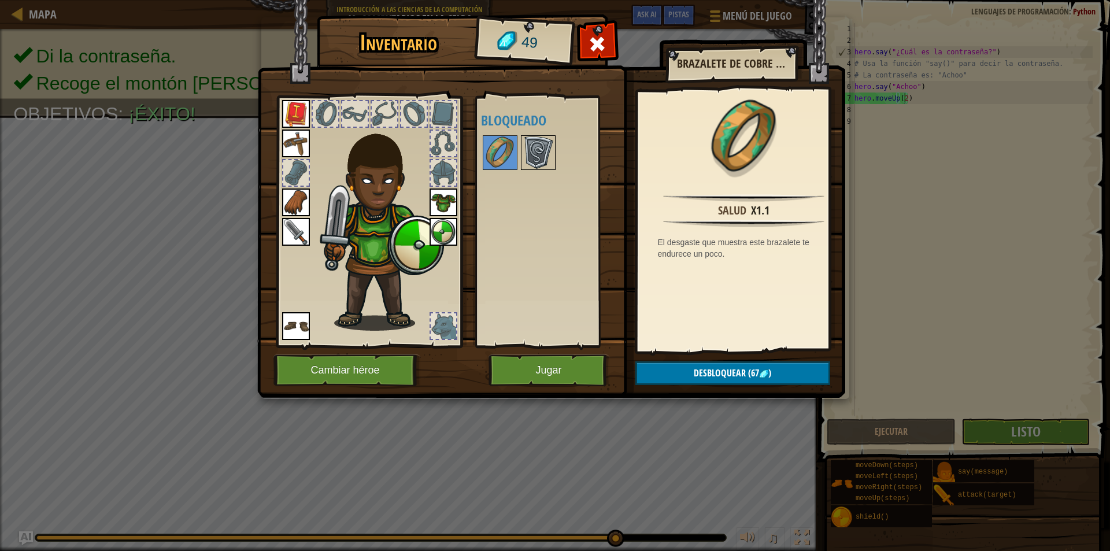
click at [538, 148] on img at bounding box center [538, 152] width 32 height 32
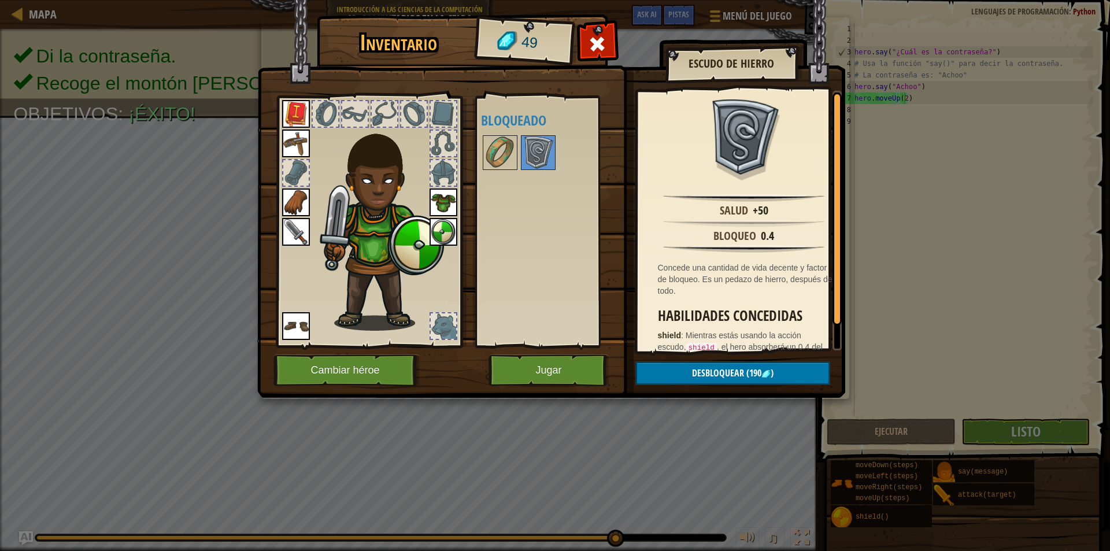
click at [444, 225] on img at bounding box center [444, 232] width 28 height 28
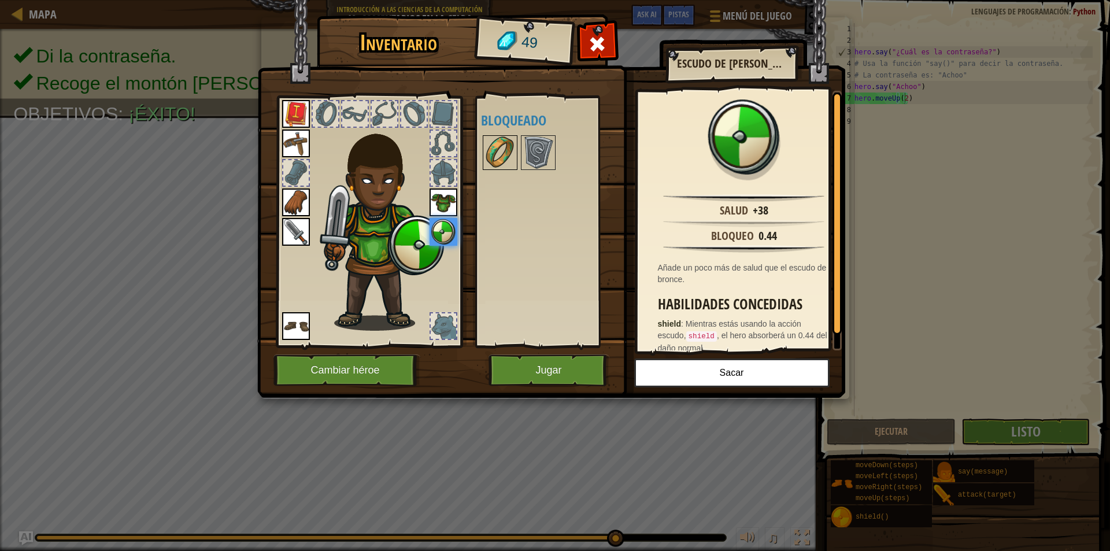
click at [491, 156] on img at bounding box center [500, 152] width 32 height 32
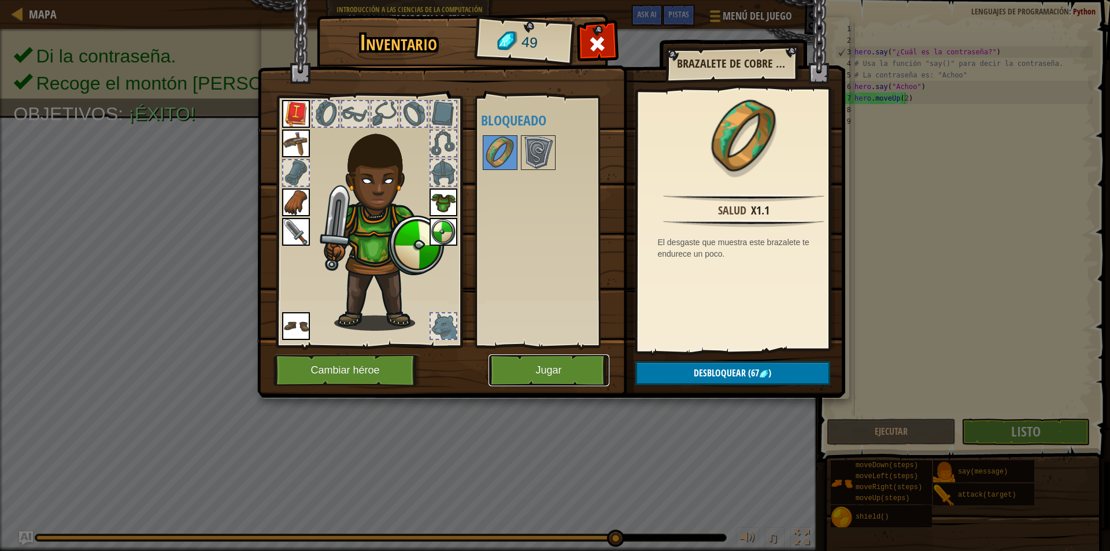
click at [552, 370] on button "Jugar" at bounding box center [549, 370] width 121 height 32
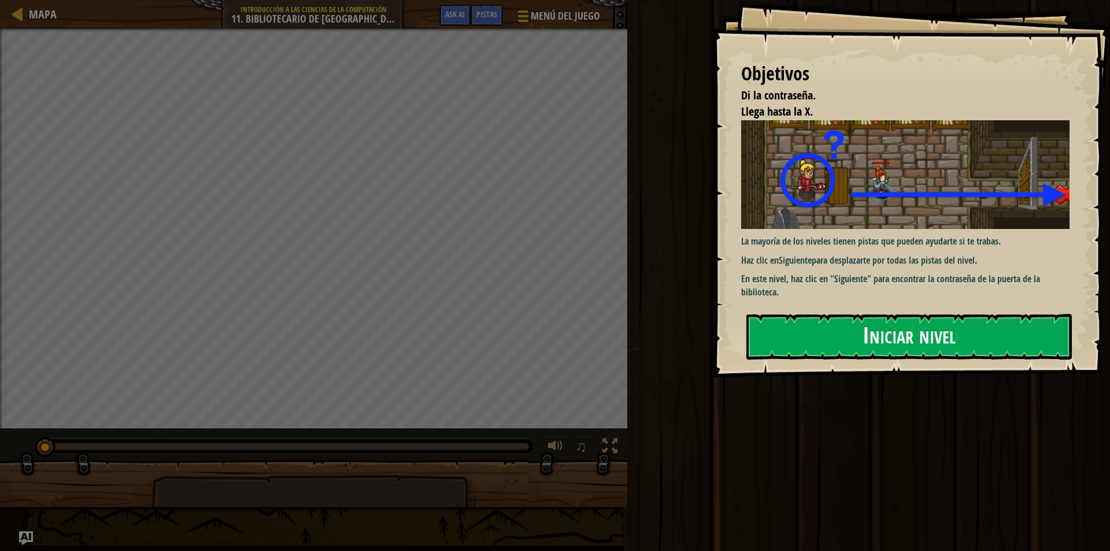
click at [885, 322] on button "Iniciar nivel" at bounding box center [909, 337] width 326 height 46
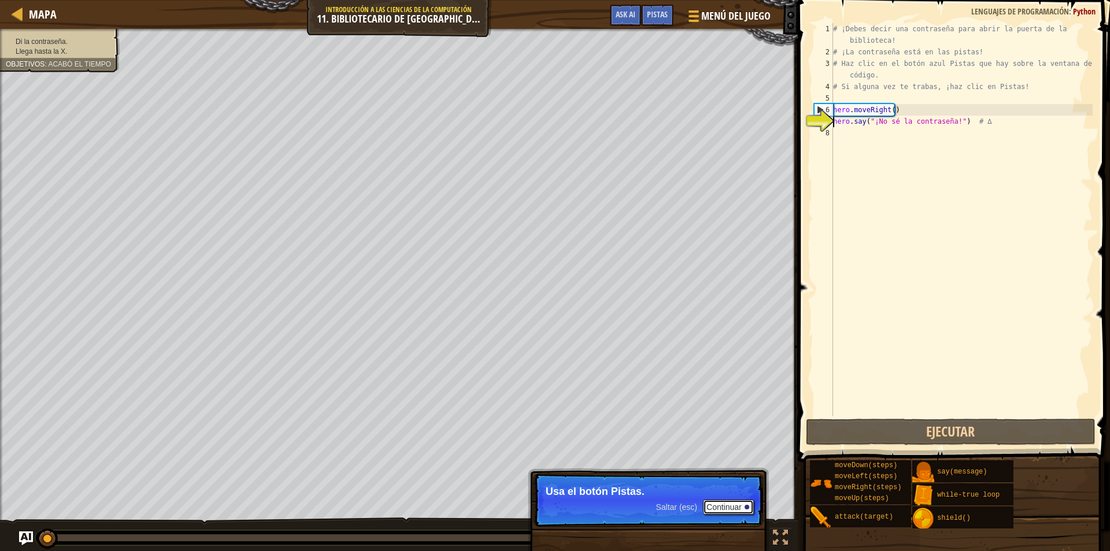
click at [736, 507] on button "Continuar" at bounding box center [728, 507] width 51 height 15
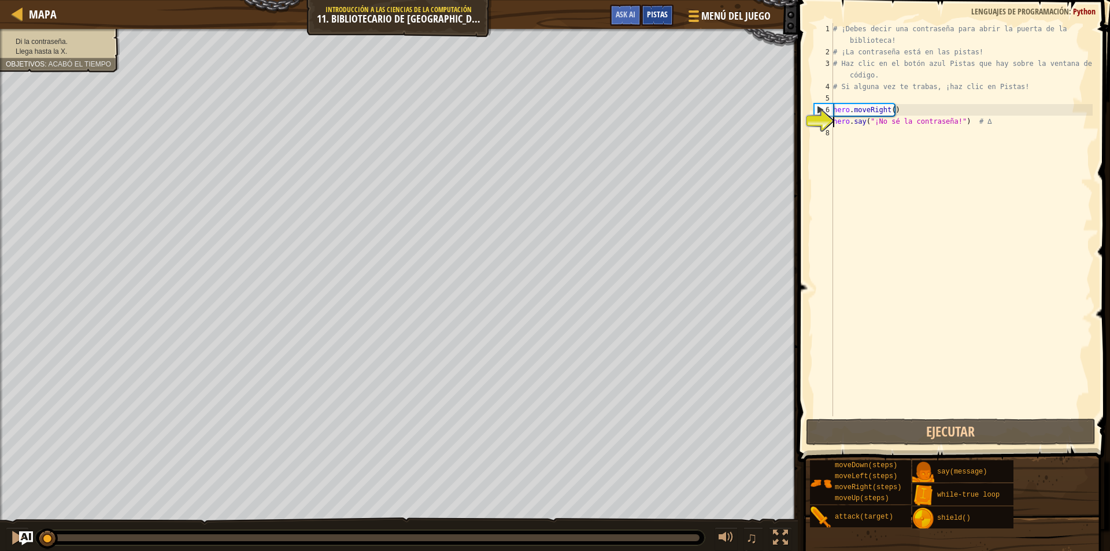
click at [661, 14] on span "Pistas" at bounding box center [657, 14] width 21 height 11
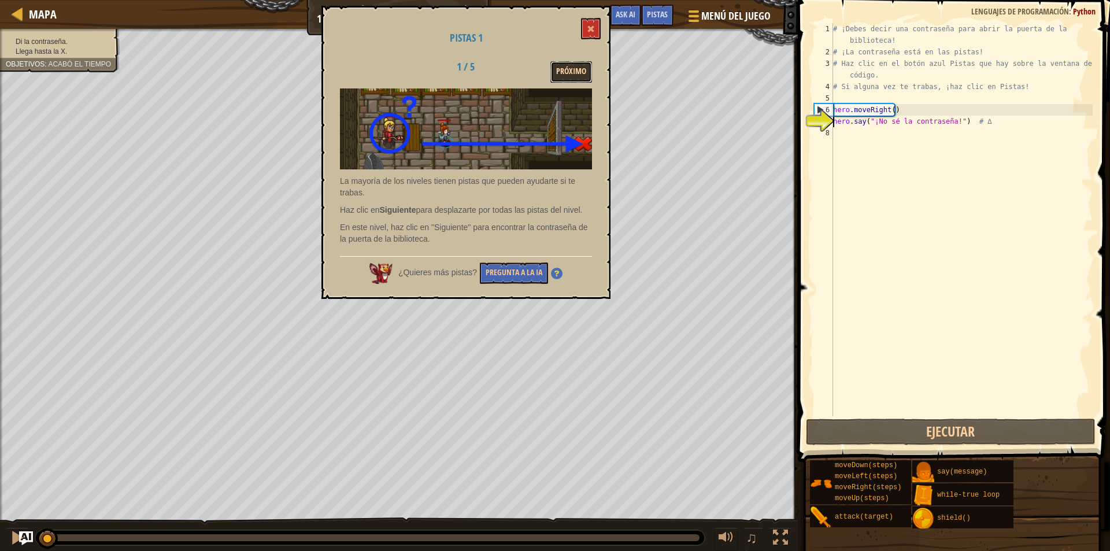
click at [574, 71] on button "Próximo" at bounding box center [571, 71] width 42 height 21
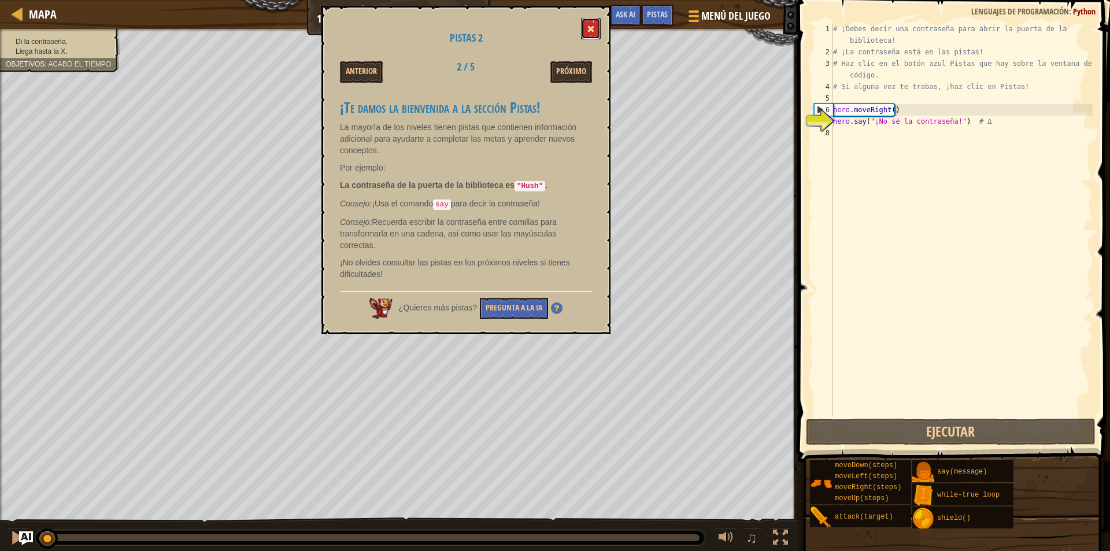
click at [591, 32] on span at bounding box center [591, 29] width 8 height 8
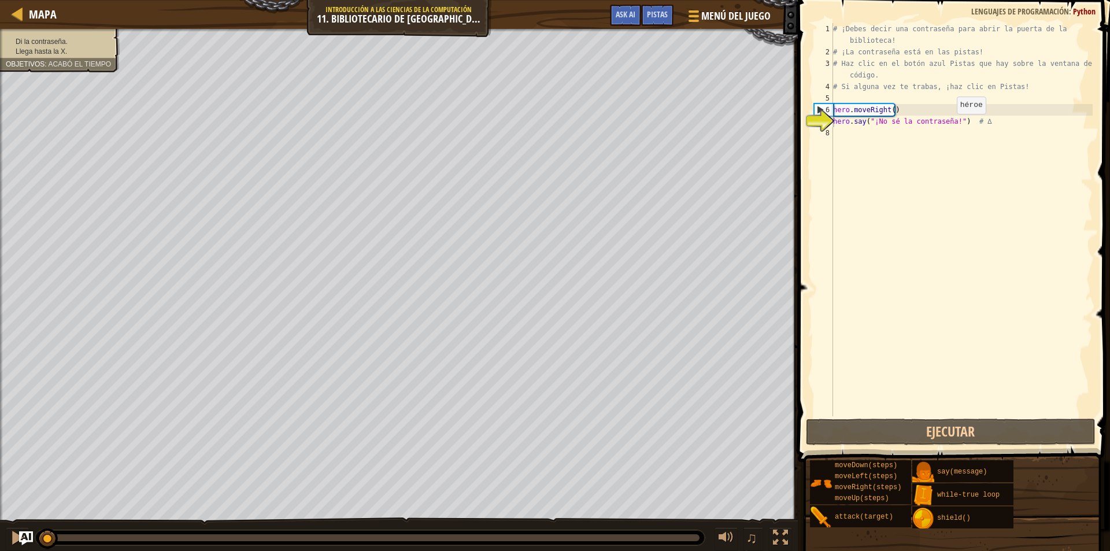
click at [947, 125] on div "# ¡Debes decir una contraseña para abrir la puerta de la biblioteca! # ¡La cont…" at bounding box center [962, 237] width 262 height 428
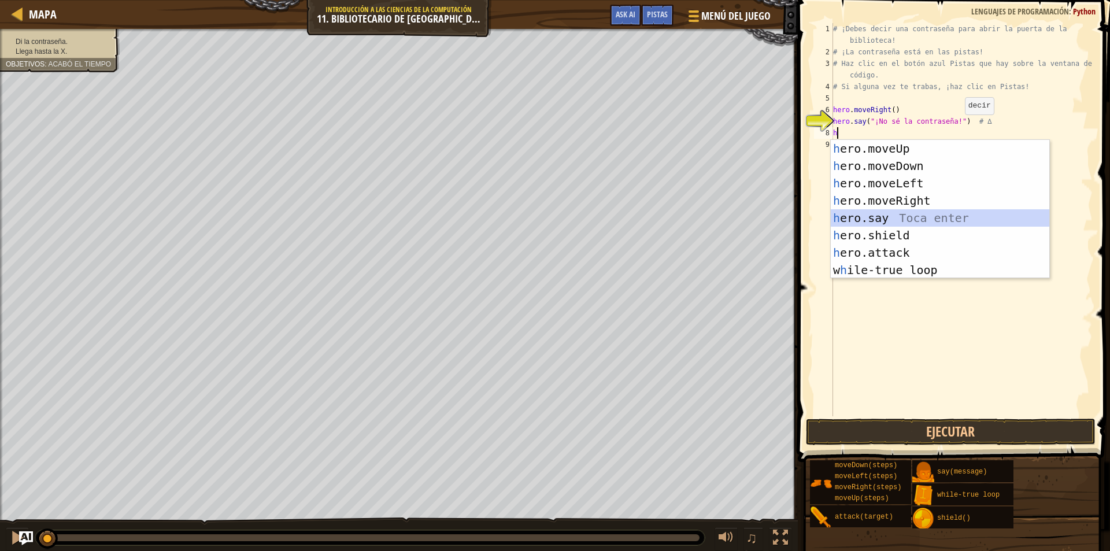
click at [949, 216] on div "h ero.moveUp Toca enter h ero.moveDown Toca enter h ero.moveLeft Toca enter h e…" at bounding box center [940, 226] width 219 height 173
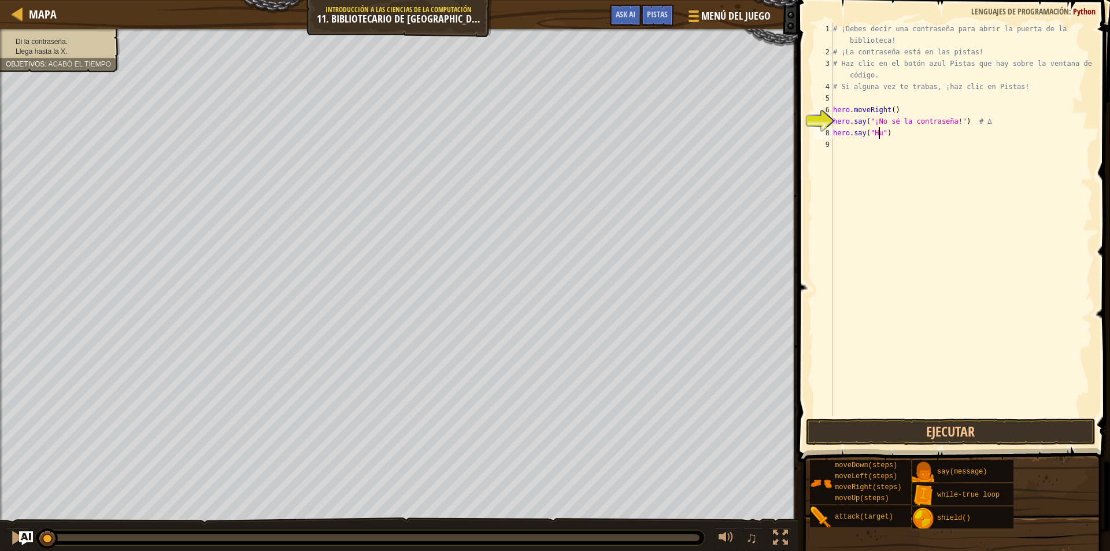
scroll to position [5, 4]
click at [890, 110] on div "# ¡Debes decir una contraseña para abrir la puerta de la biblioteca! # ¡La cont…" at bounding box center [962, 237] width 262 height 428
type textarea "hero.moveRight()"
click at [836, 153] on div "# ¡Debes decir una contraseña para abrir la puerta de la biblioteca! # ¡La cont…" at bounding box center [962, 237] width 262 height 428
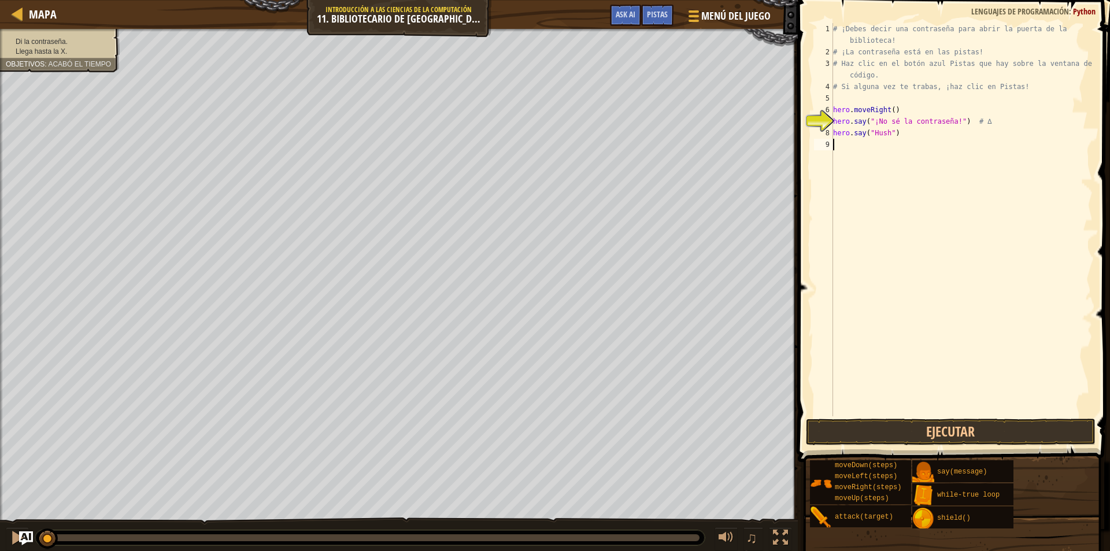
type textarea "m"
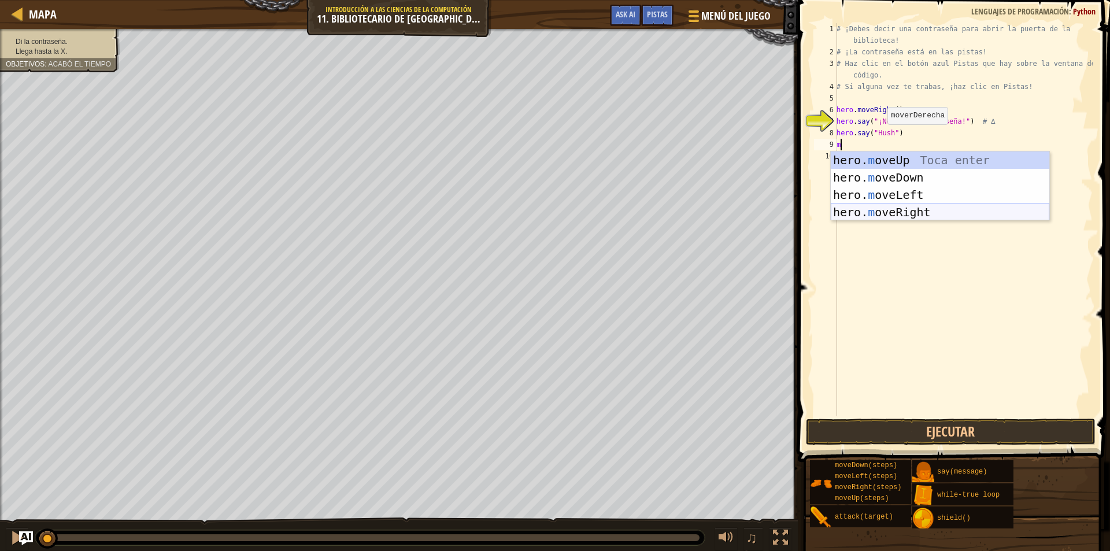
click at [930, 209] on div "hero. m oveUp Toca enter hero. m oveDown Toca enter hero. m oveLeft Toca enter …" at bounding box center [940, 203] width 219 height 104
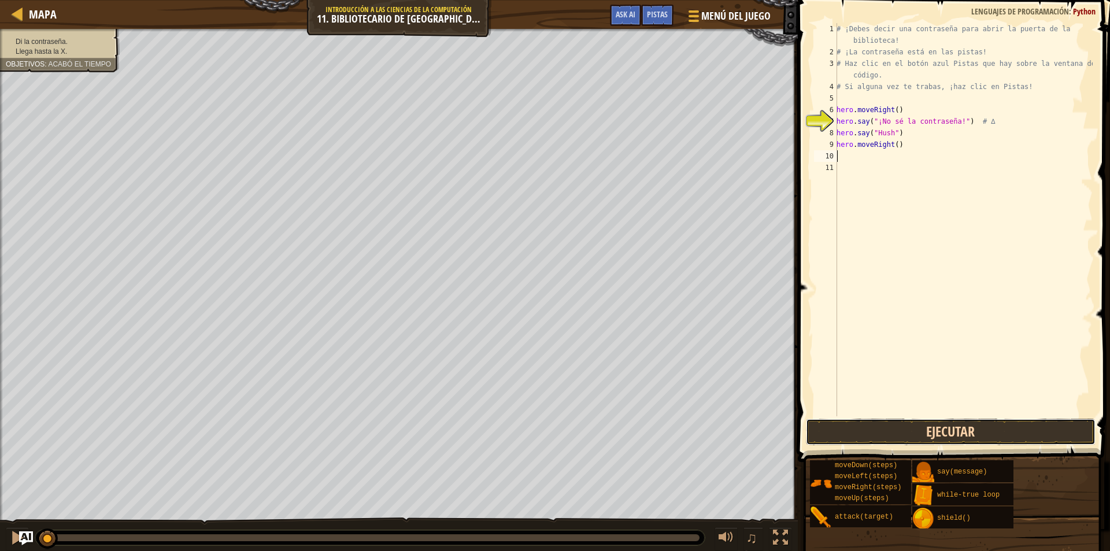
click at [970, 432] on button "Ejecutar" at bounding box center [951, 432] width 290 height 27
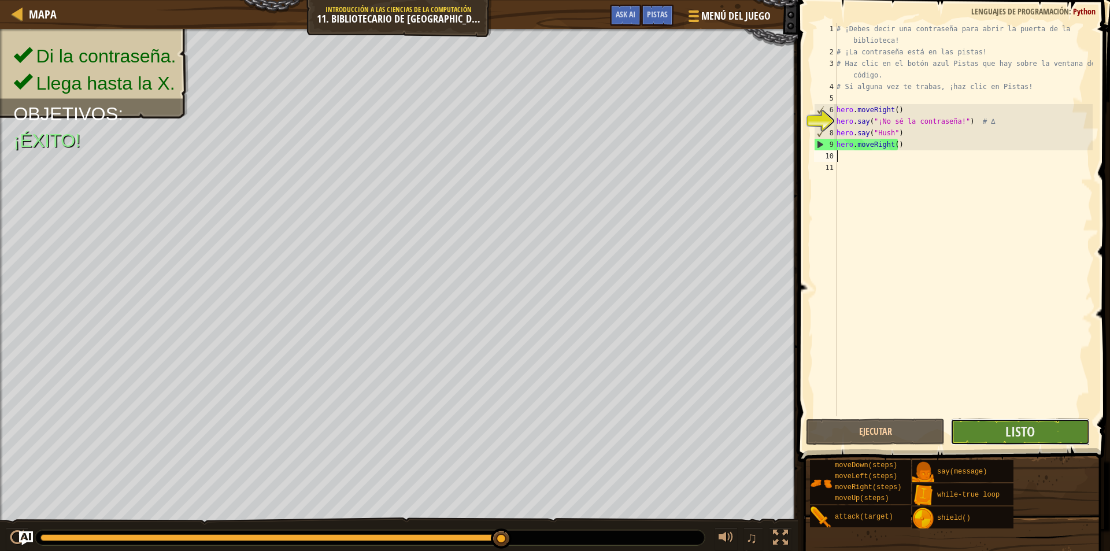
click at [1041, 421] on button "Listo" at bounding box center [1020, 432] width 139 height 27
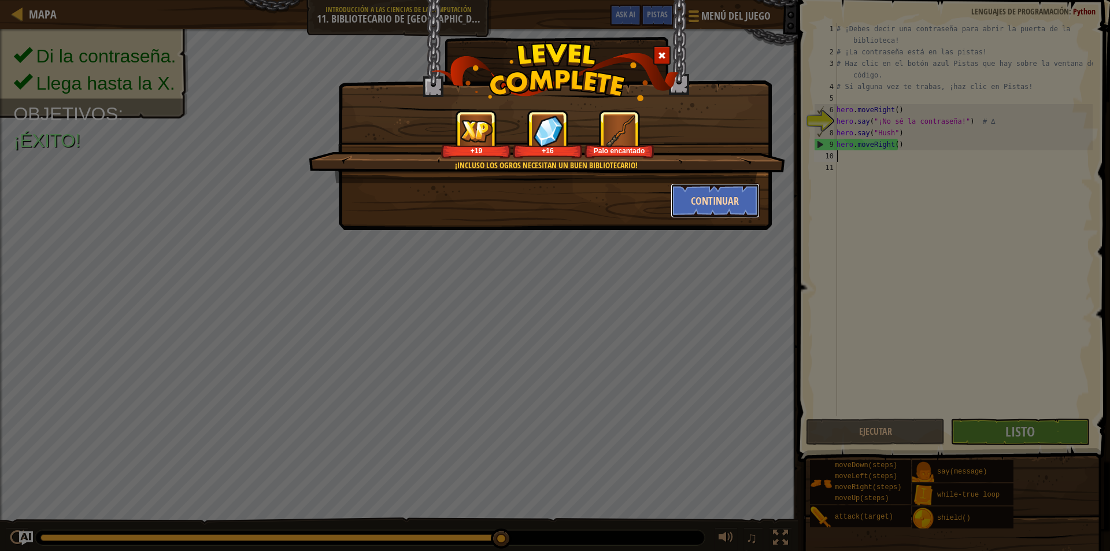
click at [731, 199] on button "Continuar" at bounding box center [716, 200] width 90 height 35
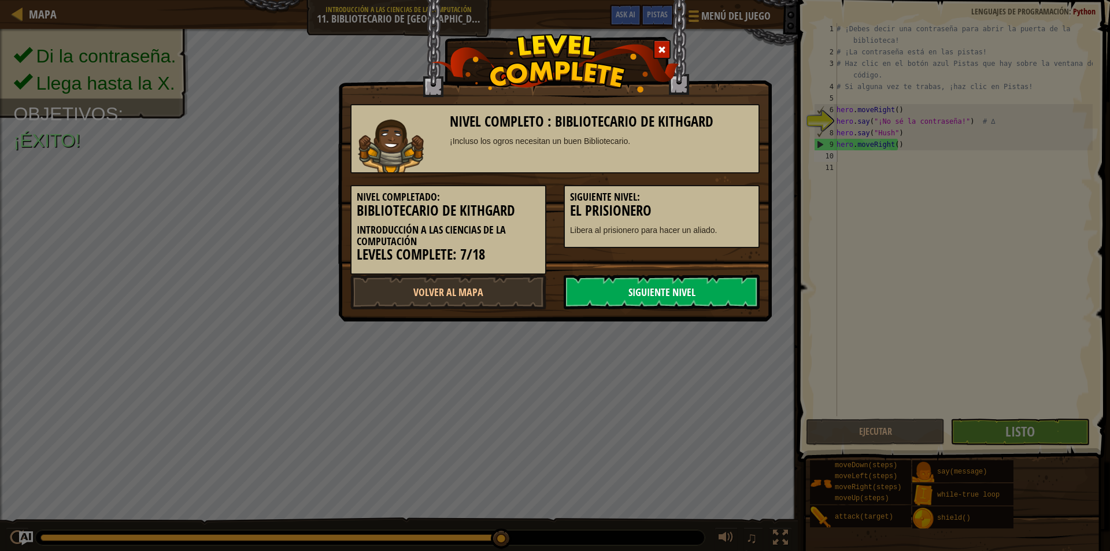
click at [734, 280] on link "Siguiente Nivel" at bounding box center [662, 292] width 196 height 35
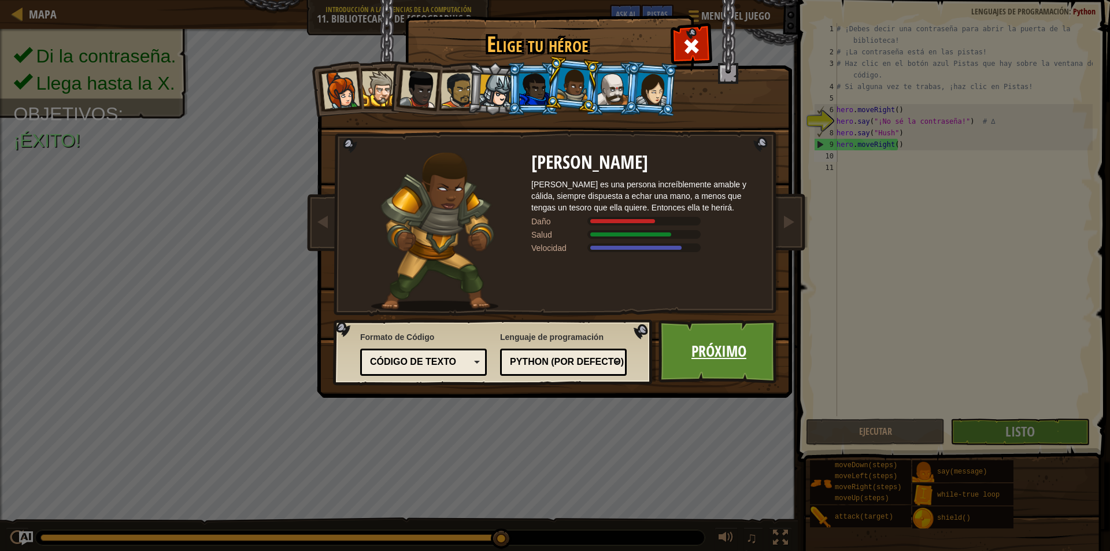
click at [723, 346] on link "Próximo" at bounding box center [719, 352] width 121 height 64
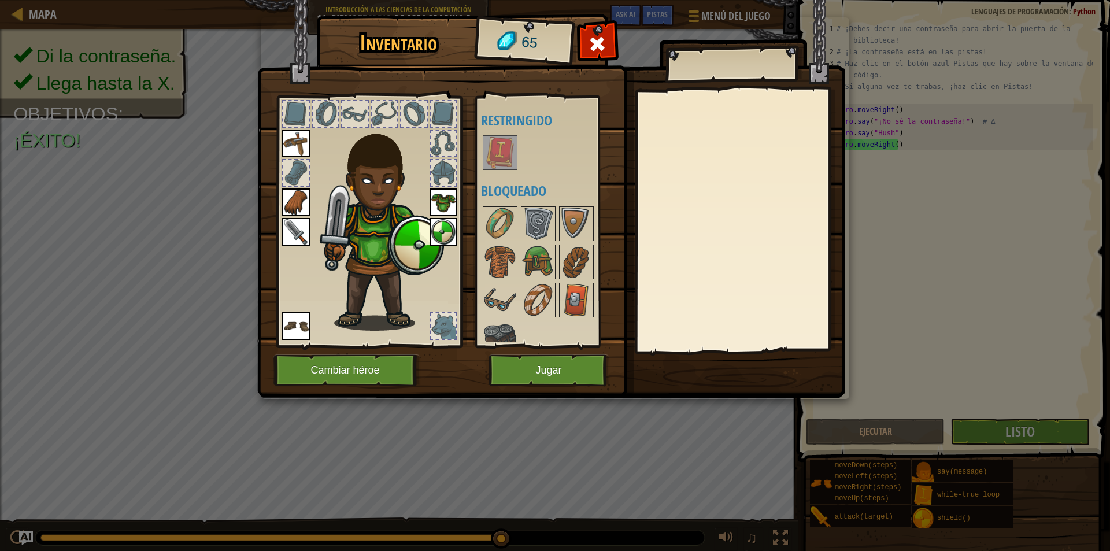
scroll to position [15, 0]
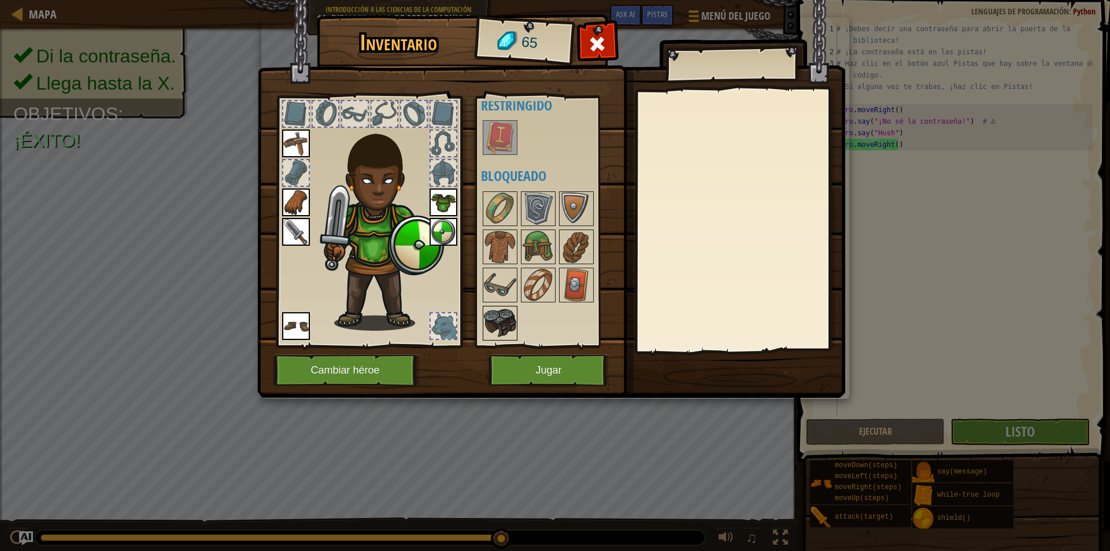
click at [491, 329] on img at bounding box center [500, 323] width 32 height 32
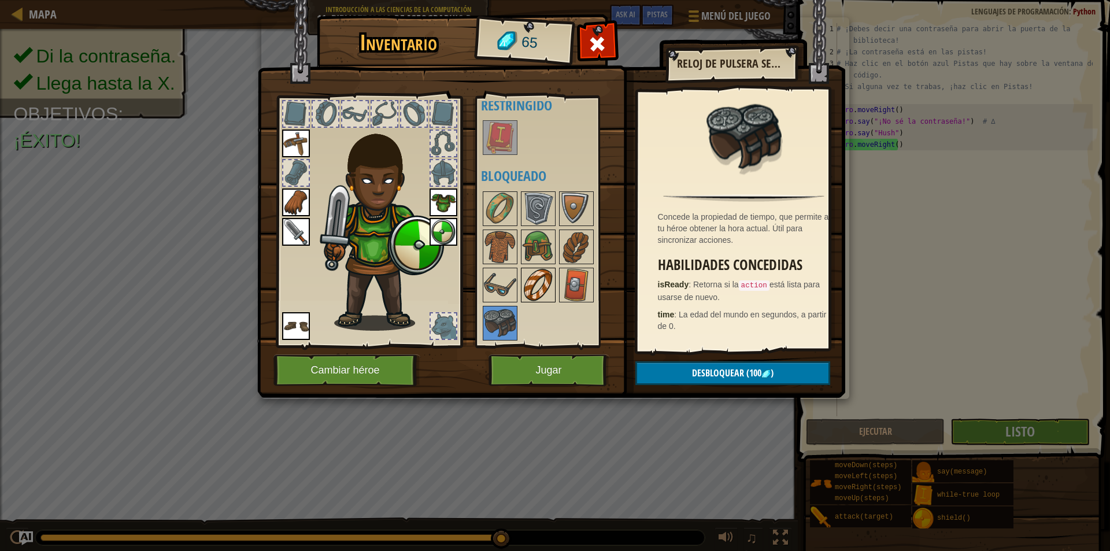
click at [541, 293] on img at bounding box center [538, 285] width 32 height 32
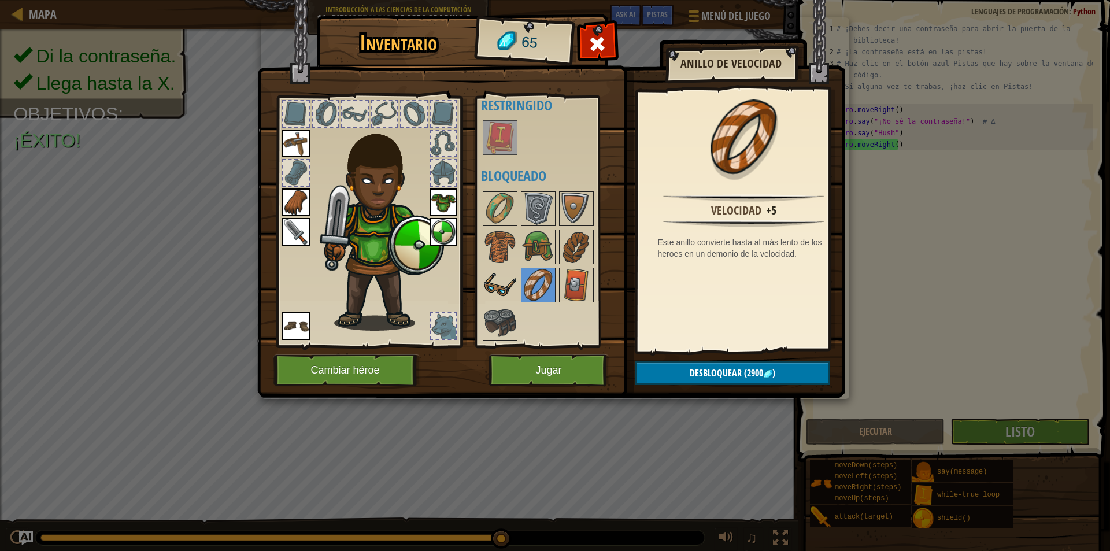
click at [506, 279] on img at bounding box center [500, 285] width 32 height 32
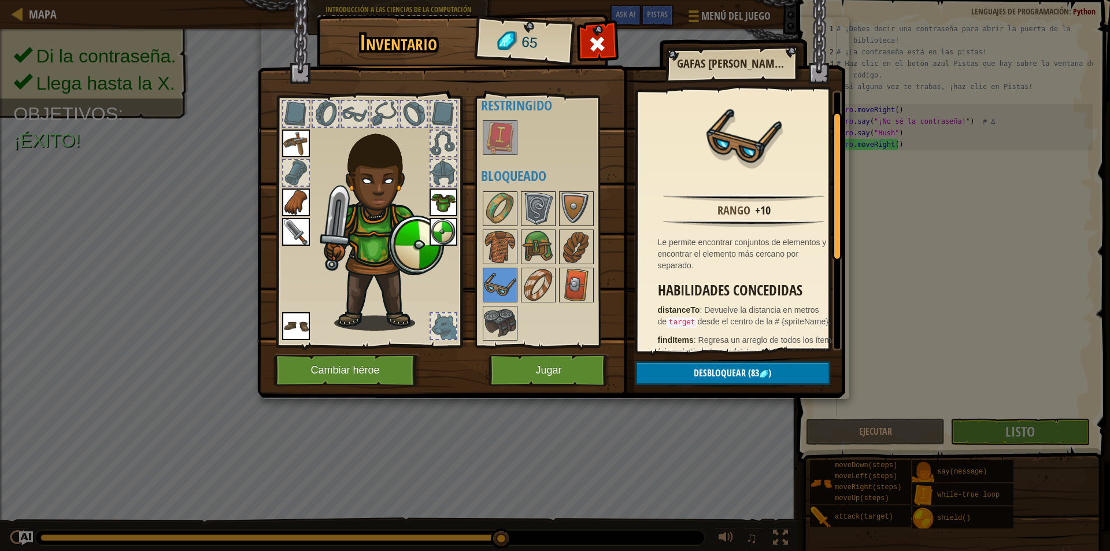
scroll to position [58, 0]
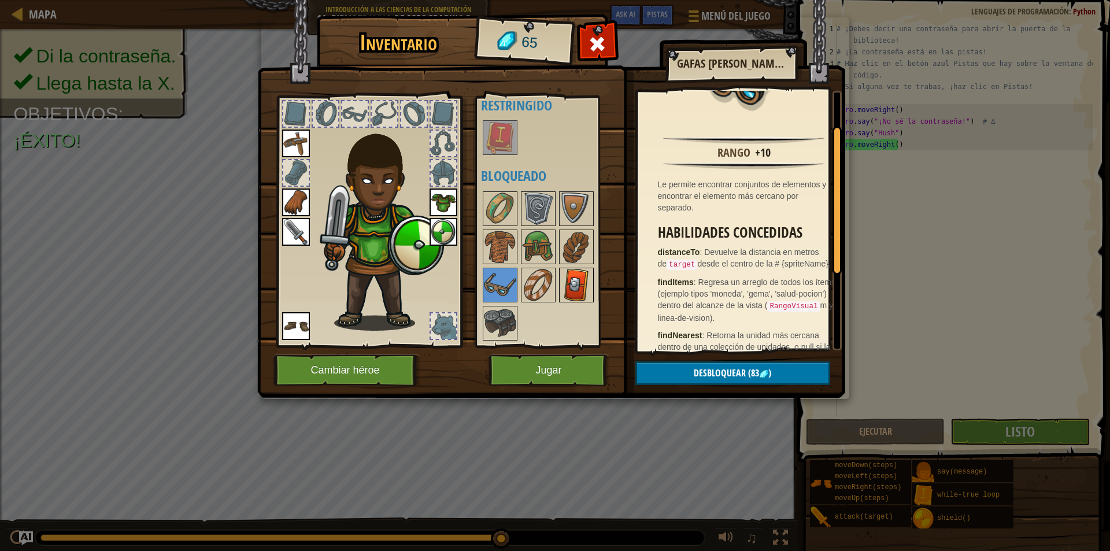
click at [582, 286] on img at bounding box center [576, 285] width 32 height 32
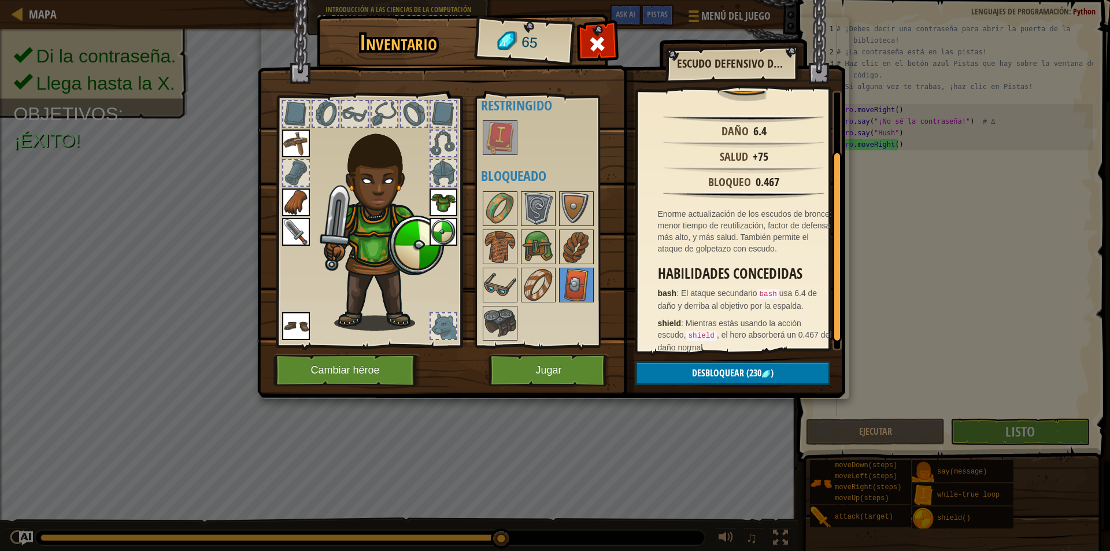
scroll to position [91, 0]
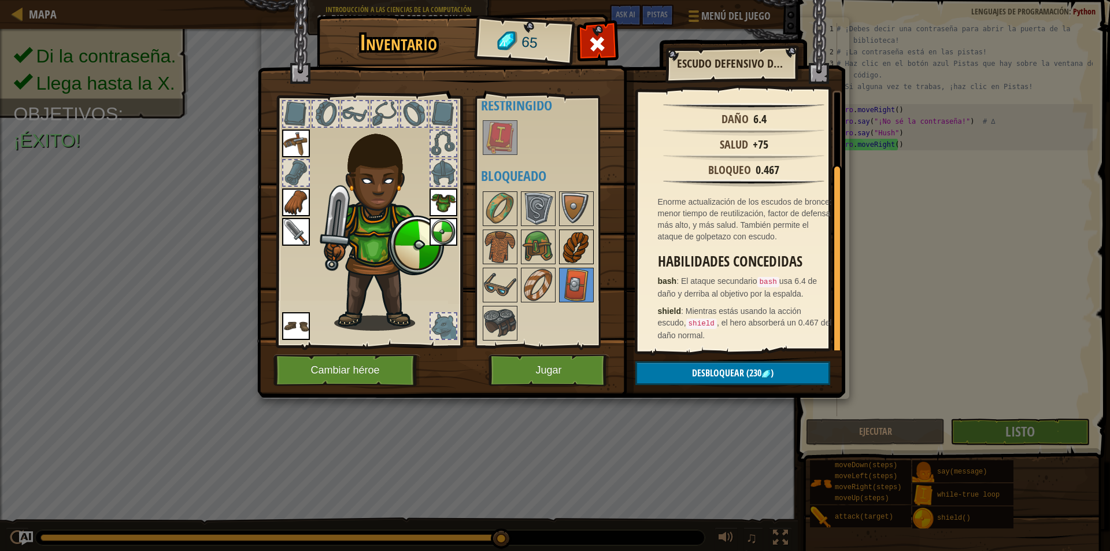
click at [560, 242] on img at bounding box center [576, 247] width 32 height 32
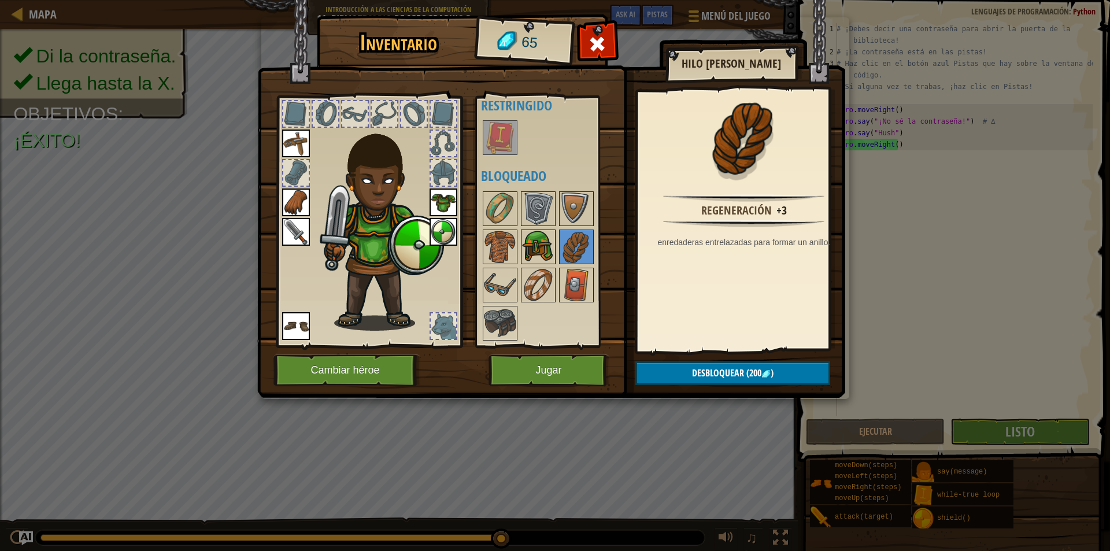
click at [537, 241] on img at bounding box center [538, 247] width 32 height 32
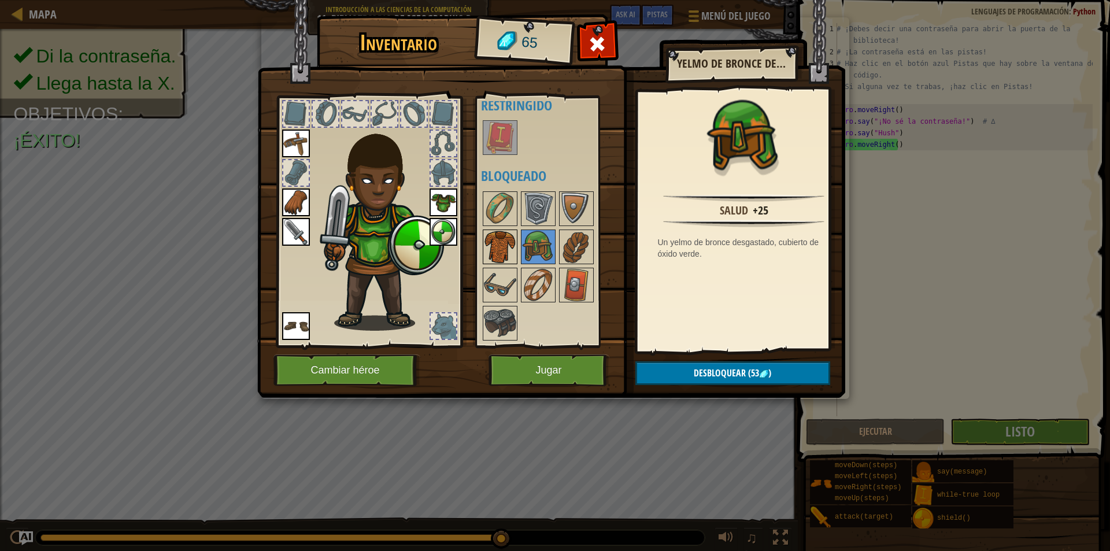
click at [504, 239] on img at bounding box center [500, 247] width 32 height 32
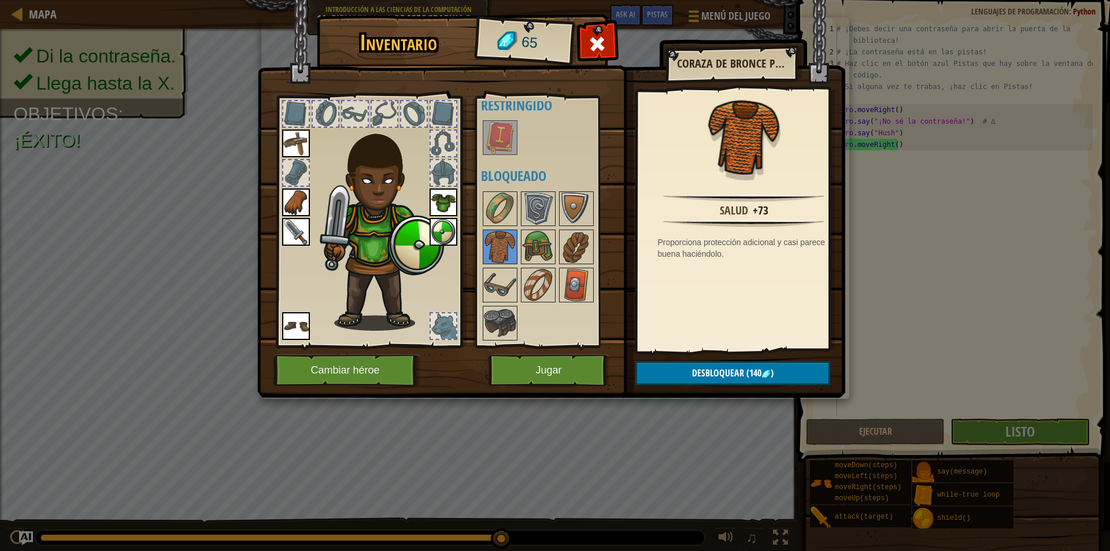
click at [582, 228] on div at bounding box center [553, 266] width 145 height 153
click at [582, 242] on img at bounding box center [576, 247] width 32 height 32
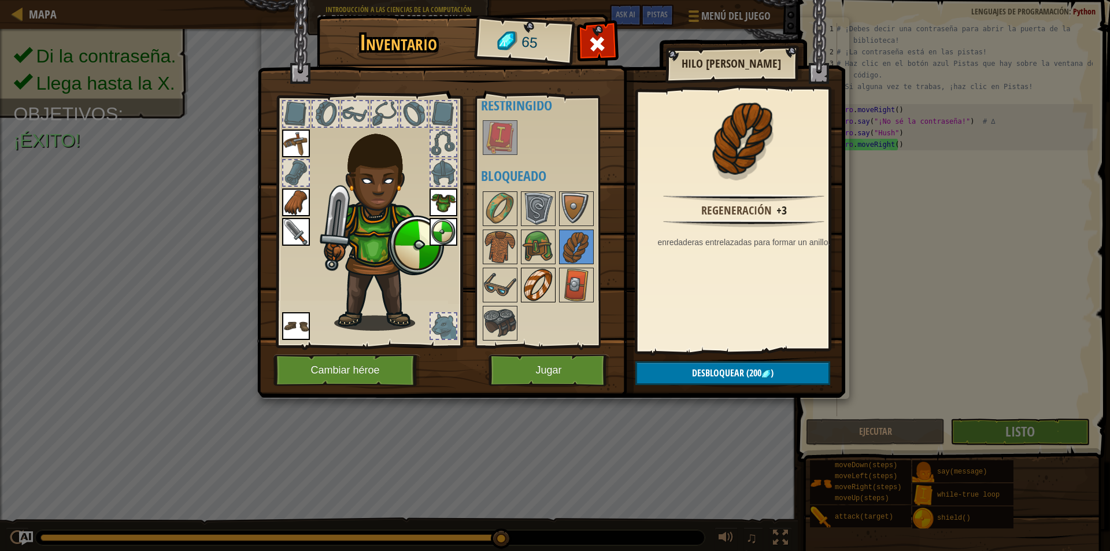
click at [545, 284] on img at bounding box center [538, 285] width 32 height 32
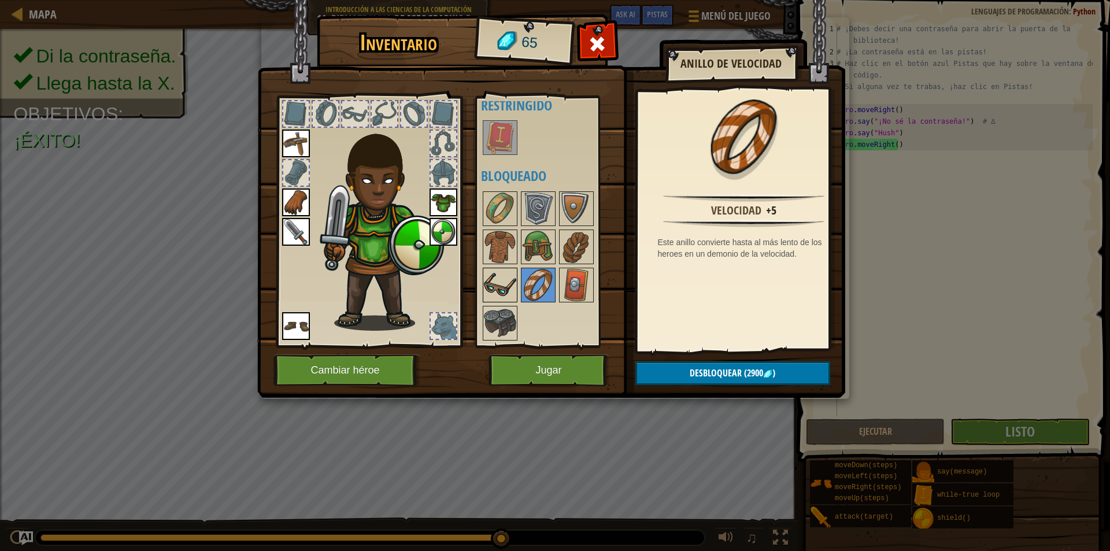
click at [511, 290] on img at bounding box center [500, 285] width 32 height 32
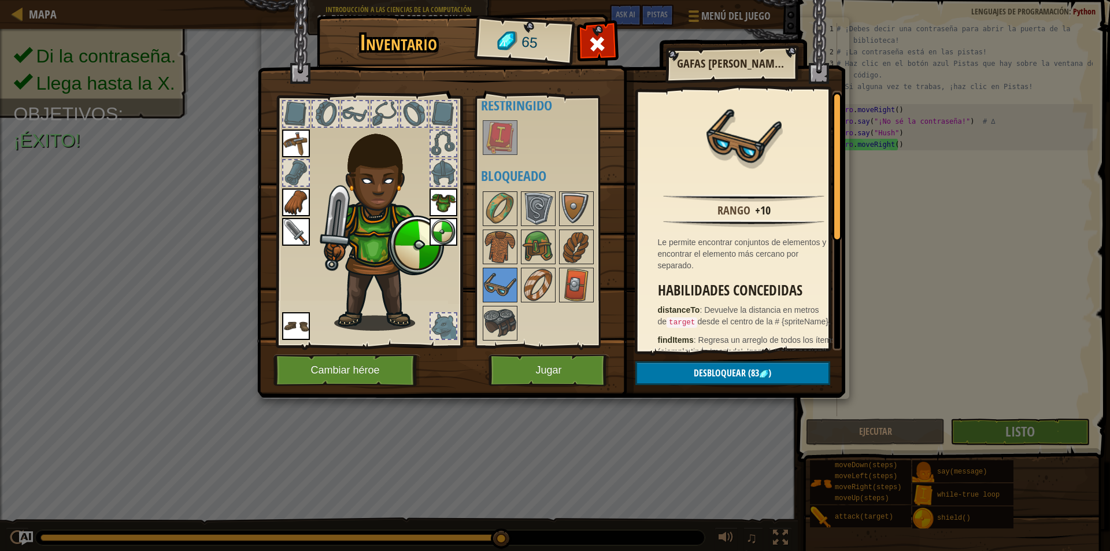
click at [443, 323] on div at bounding box center [443, 325] width 25 height 25
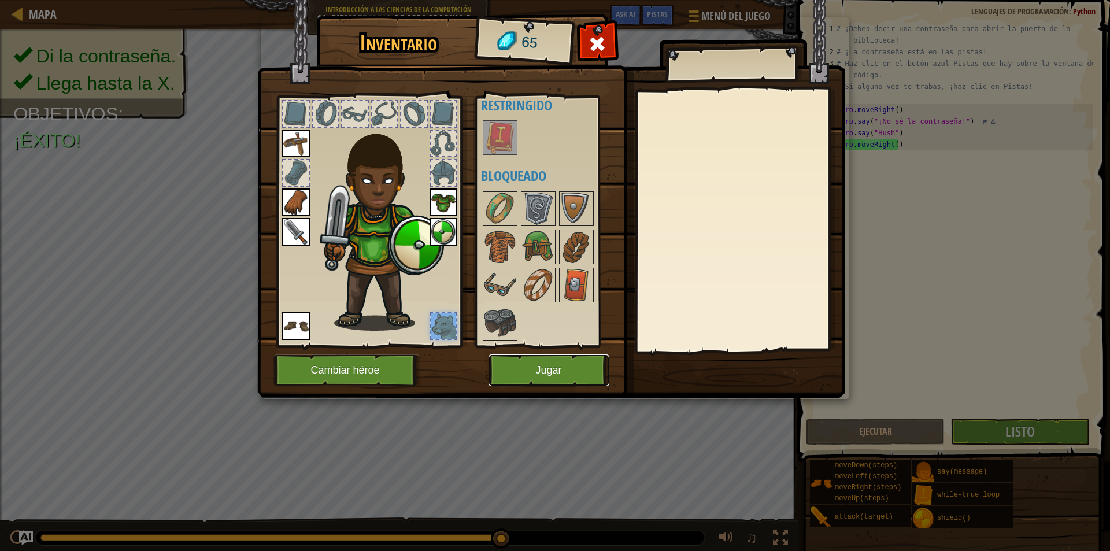
click at [549, 369] on button "Jugar" at bounding box center [549, 370] width 121 height 32
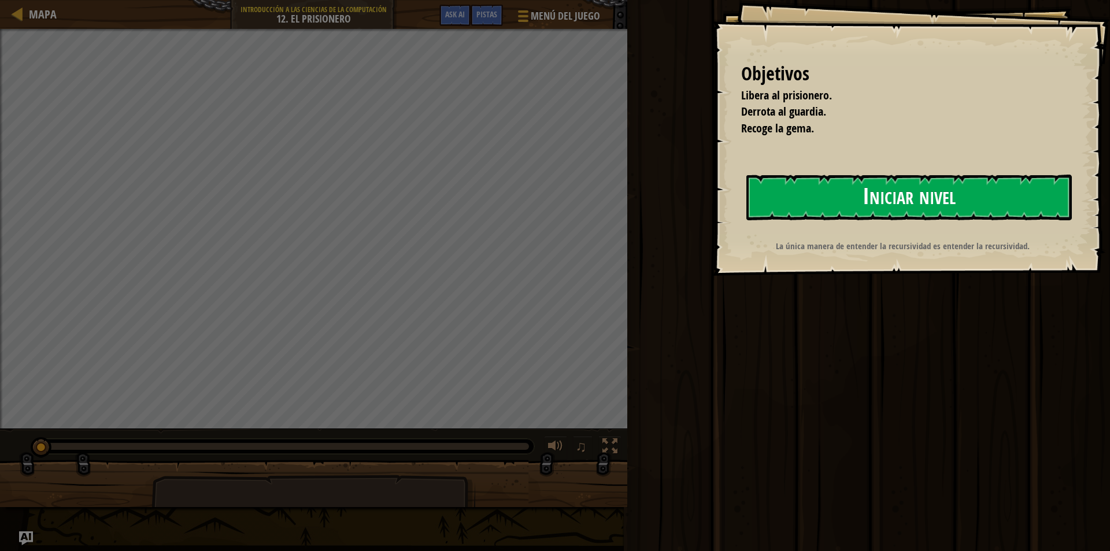
click at [928, 211] on button "Iniciar nivel" at bounding box center [909, 198] width 326 height 46
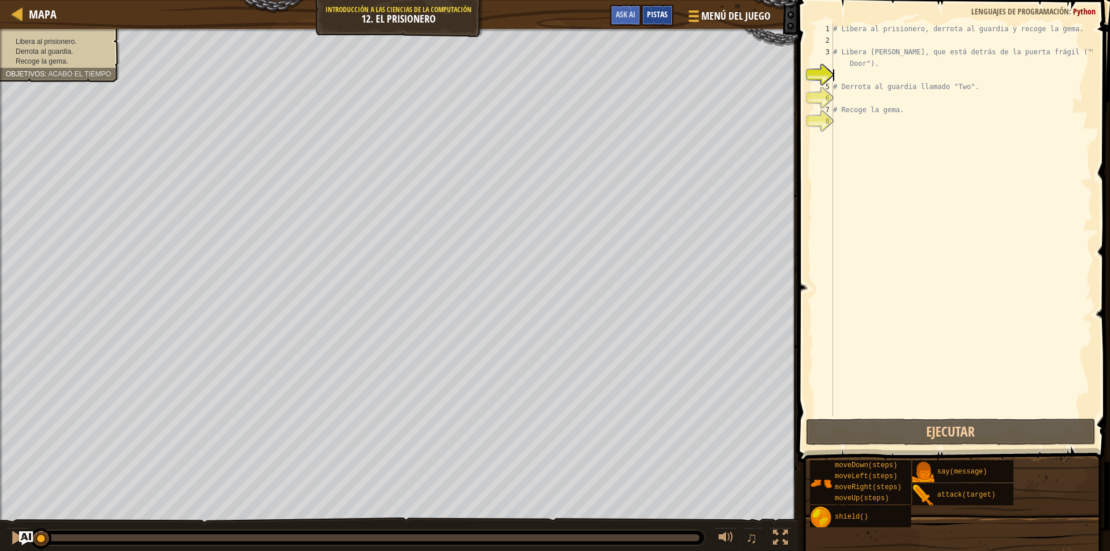
click at [668, 18] on div "Pistas" at bounding box center [657, 15] width 32 height 21
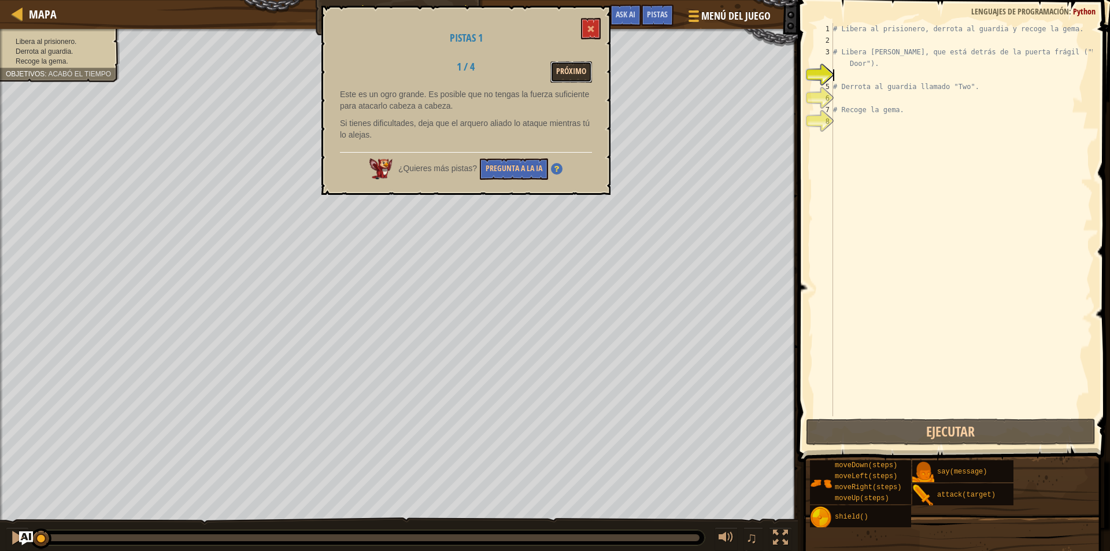
click at [571, 73] on button "Próximo" at bounding box center [571, 71] width 42 height 21
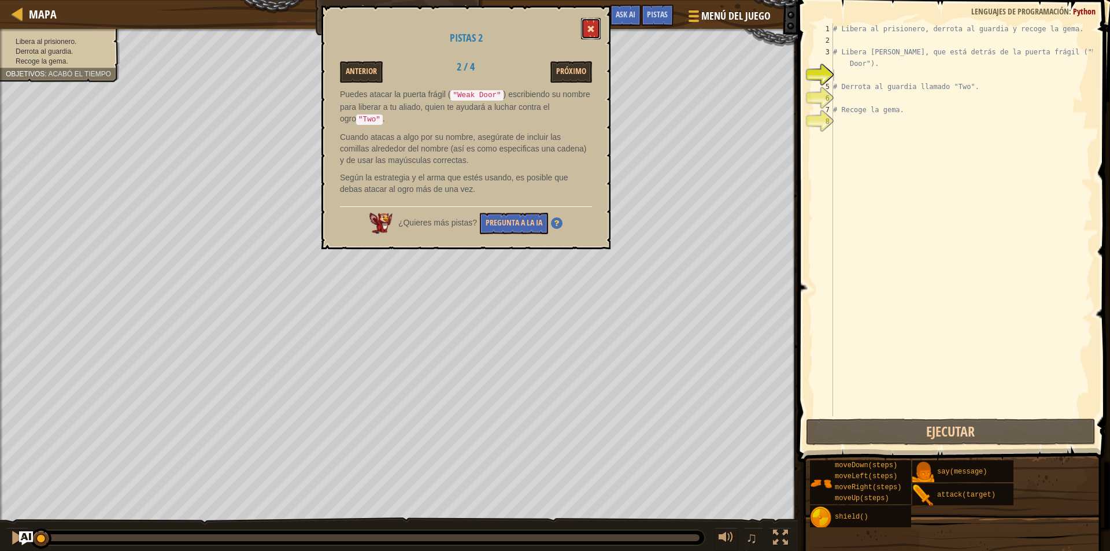
click at [591, 27] on span at bounding box center [591, 29] width 8 height 8
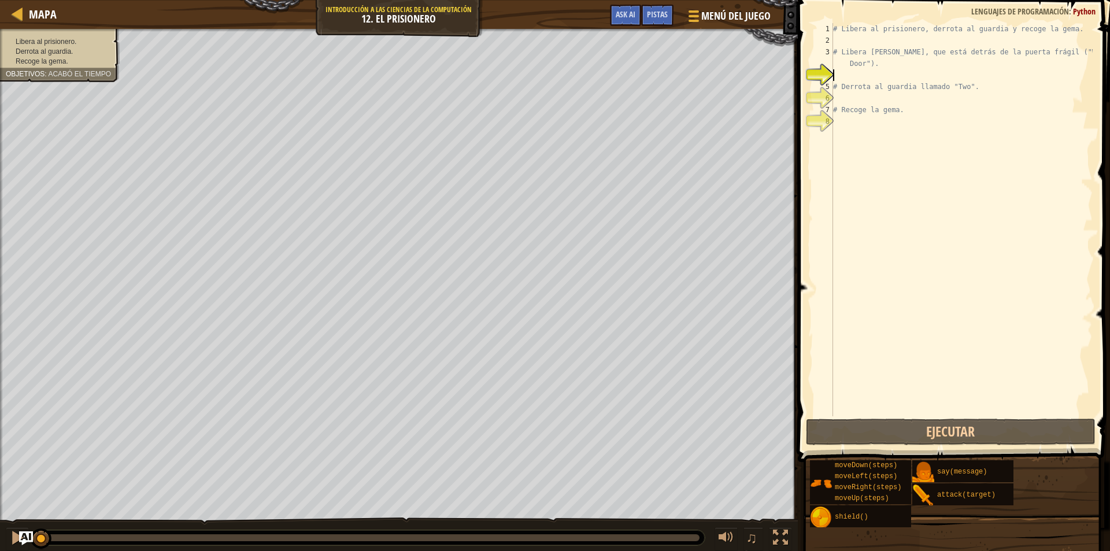
click at [875, 71] on div "# Libera al prisionero, derrota al guardia y recoge la gema. # Libera [PERSON_N…" at bounding box center [962, 231] width 262 height 416
type textarea "r"
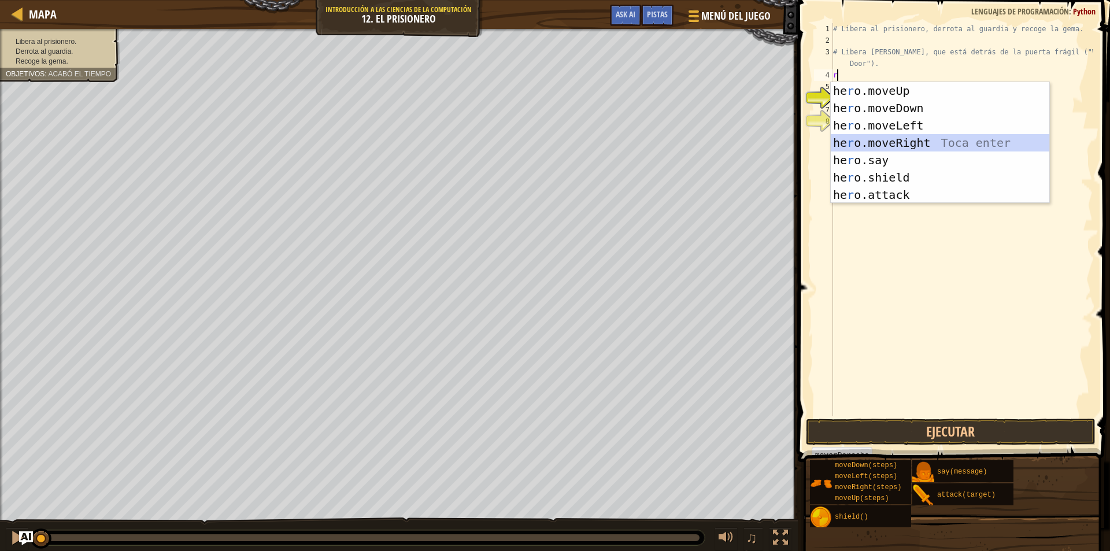
click at [970, 143] on div "he r o.moveUp Toca enter he r o.moveDown Toca enter he r o.moveLeft Toca enter …" at bounding box center [940, 160] width 219 height 156
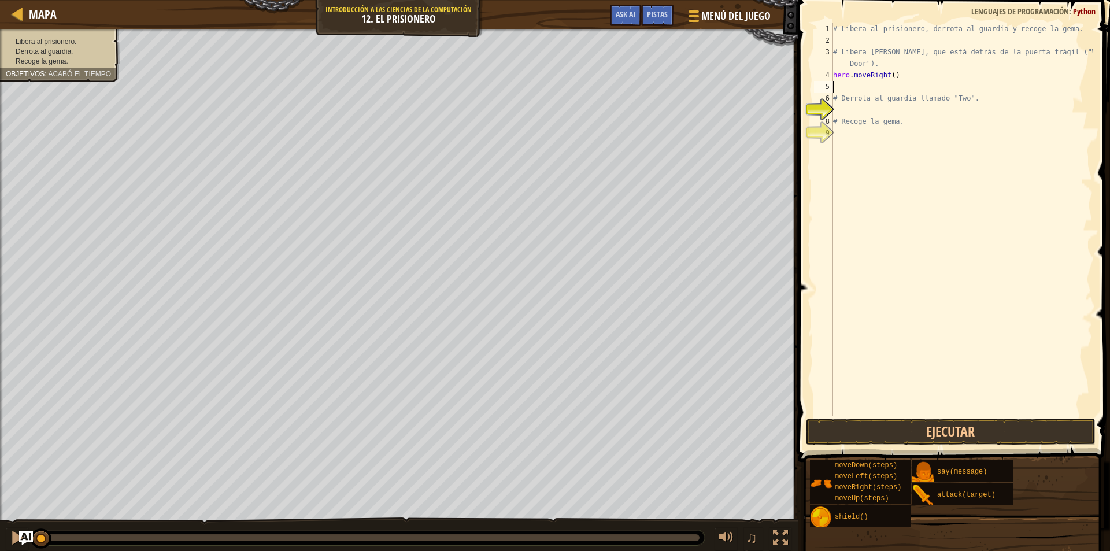
click at [882, 88] on div "# Libera al prisionero, derrota al guardia y recoge la gema. # Libera [PERSON_N…" at bounding box center [962, 231] width 262 height 416
type textarea "h"
type textarea "w"
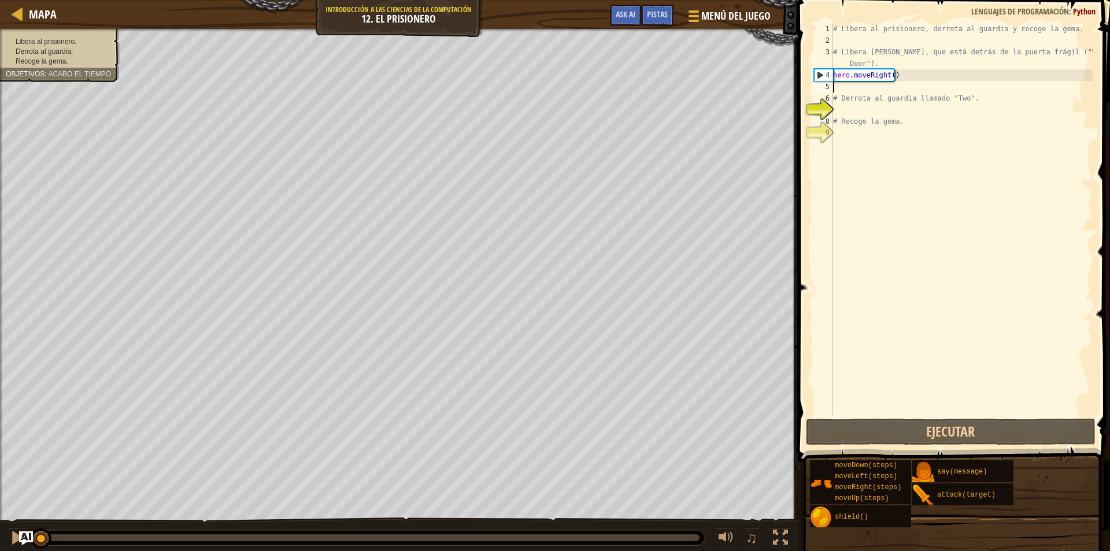
type textarea "h"
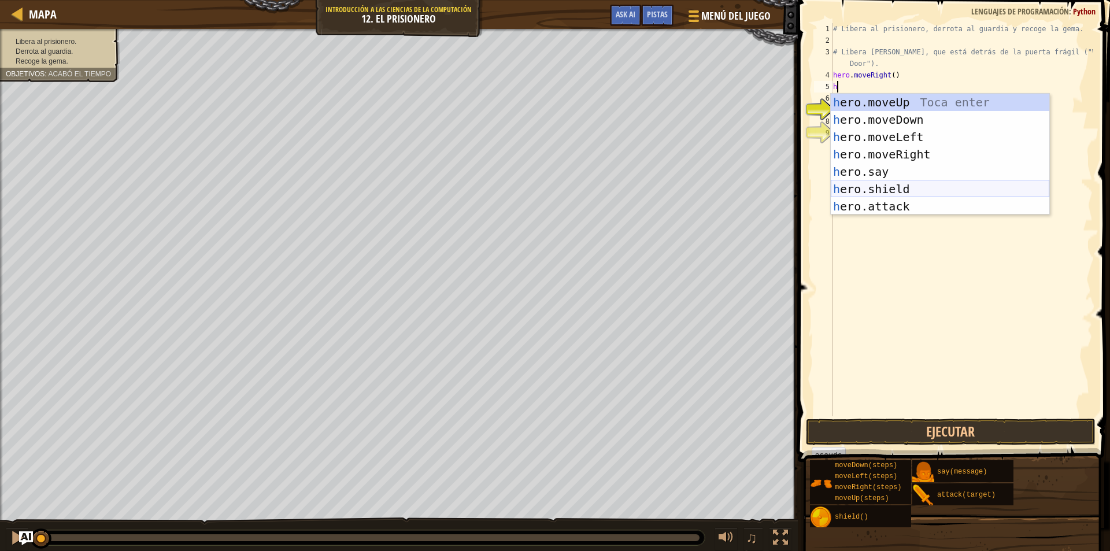
click at [894, 186] on div "h ero.moveUp Toca enter h ero.moveDown Toca enter h ero.moveLeft Toca enter h e…" at bounding box center [940, 172] width 219 height 156
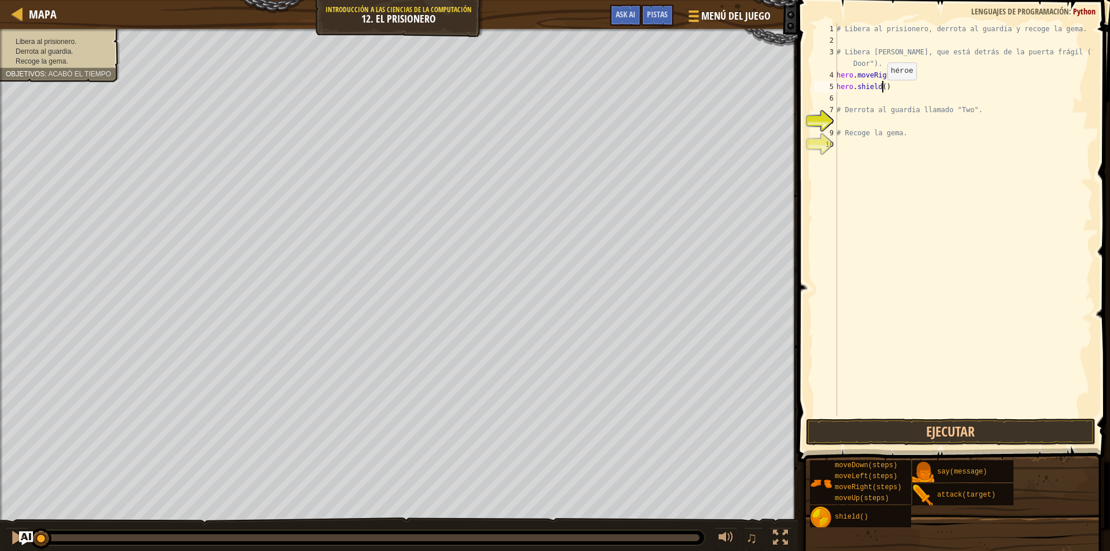
click at [881, 91] on div "# Libera al prisionero, derrota al guardia y recoge la gema. # Libera [PERSON_N…" at bounding box center [963, 231] width 258 height 416
click at [887, 90] on div "# Libera al prisionero, derrota al guardia y recoge la gema. # Libera [PERSON_N…" at bounding box center [963, 231] width 258 height 416
drag, startPoint x: 918, startPoint y: 90, endPoint x: 882, endPoint y: 91, distance: 35.3
click at [882, 91] on div "# Libera al prisionero, derrota al guardia y recoge la gema. # Libera [PERSON_N…" at bounding box center [963, 231] width 258 height 416
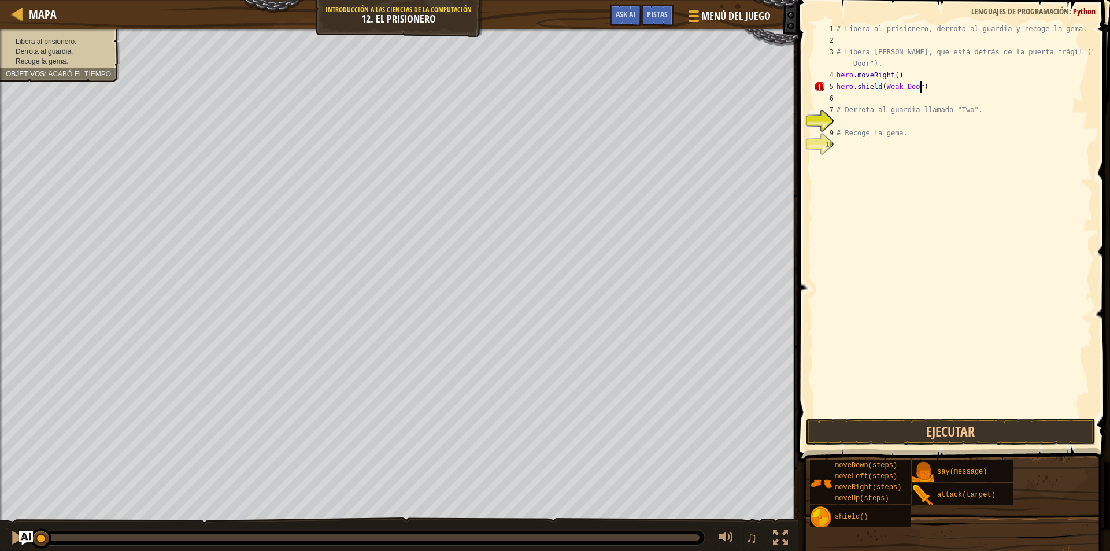
click at [923, 84] on div "# Libera al prisionero, derrota al guardia y recoge la gema. # Libera [PERSON_N…" at bounding box center [963, 231] width 258 height 416
type textarea "h"
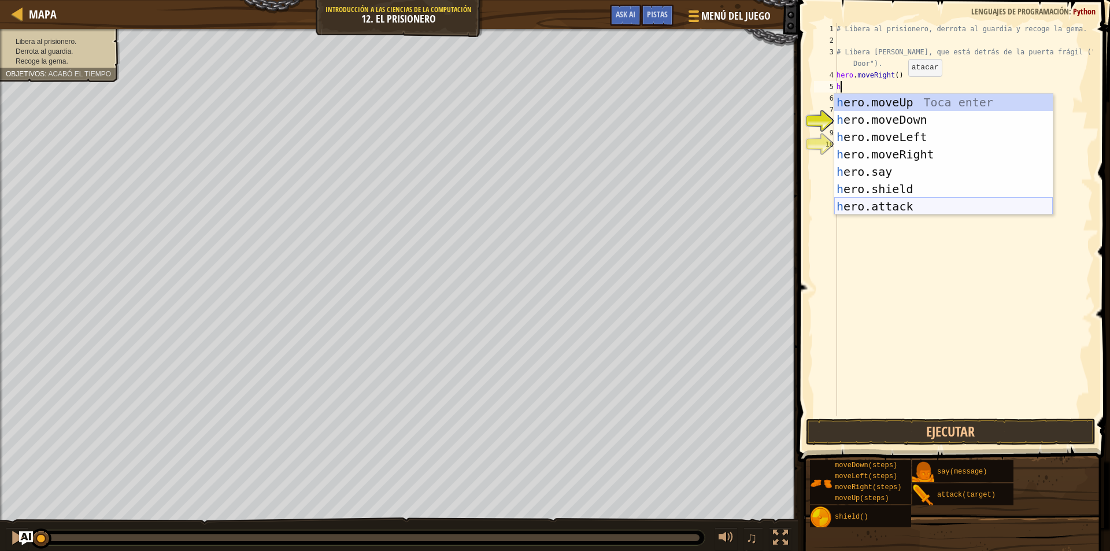
click at [914, 202] on div "h ero.moveUp Toca enter h ero.moveDown Toca enter h ero.moveLeft Toca enter h e…" at bounding box center [943, 172] width 219 height 156
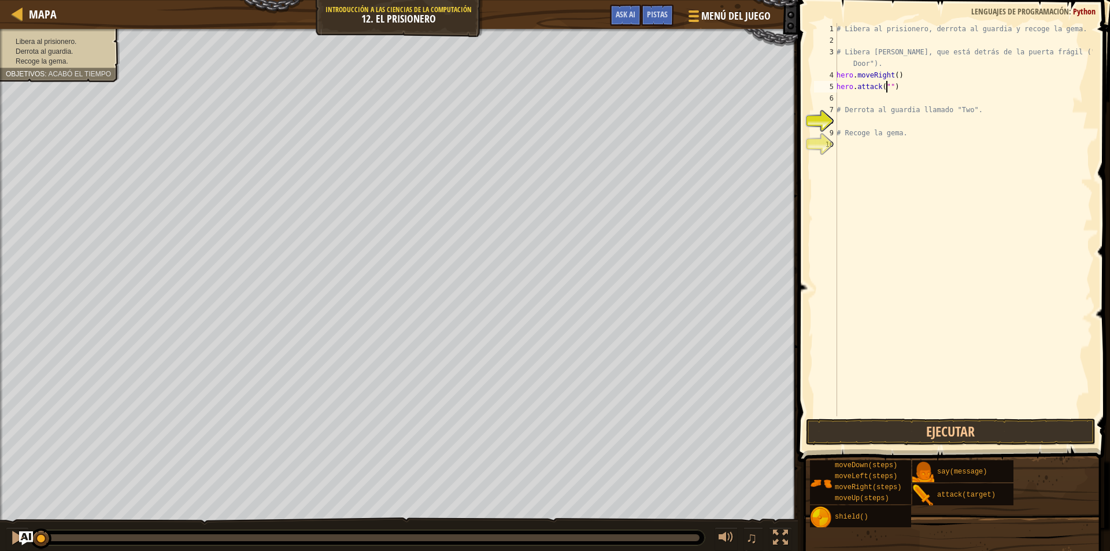
paste textarea "Weak Door"
click at [797, 267] on span at bounding box center [954, 214] width 321 height 496
click at [934, 427] on button "Ejecutar" at bounding box center [951, 432] width 290 height 27
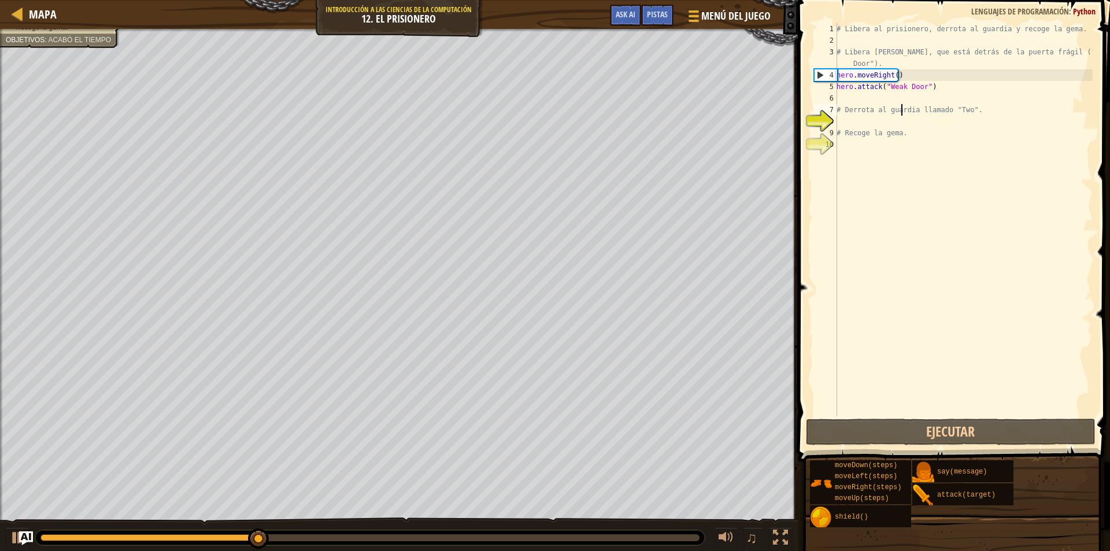
click at [901, 105] on div "# Libera al prisionero, derrota al guardia y recoge la gema. # Libera [PERSON_N…" at bounding box center [963, 231] width 258 height 416
type textarea "# Derrota al guardia llamado "Two"."
click at [891, 98] on div "# Libera al prisionero, derrota al guardia y recoge la gema. # Libera [PERSON_N…" at bounding box center [963, 231] width 258 height 416
type textarea "m"
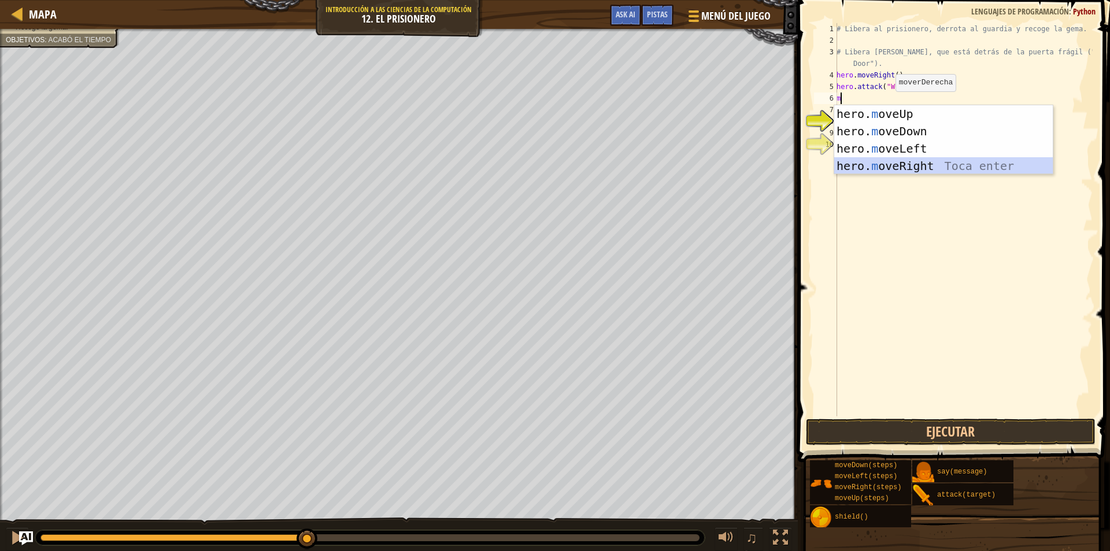
click at [918, 164] on div "hero. m oveUp Toca enter hero. m oveDown Toca enter hero. m oveLeft Toca enter …" at bounding box center [943, 157] width 219 height 104
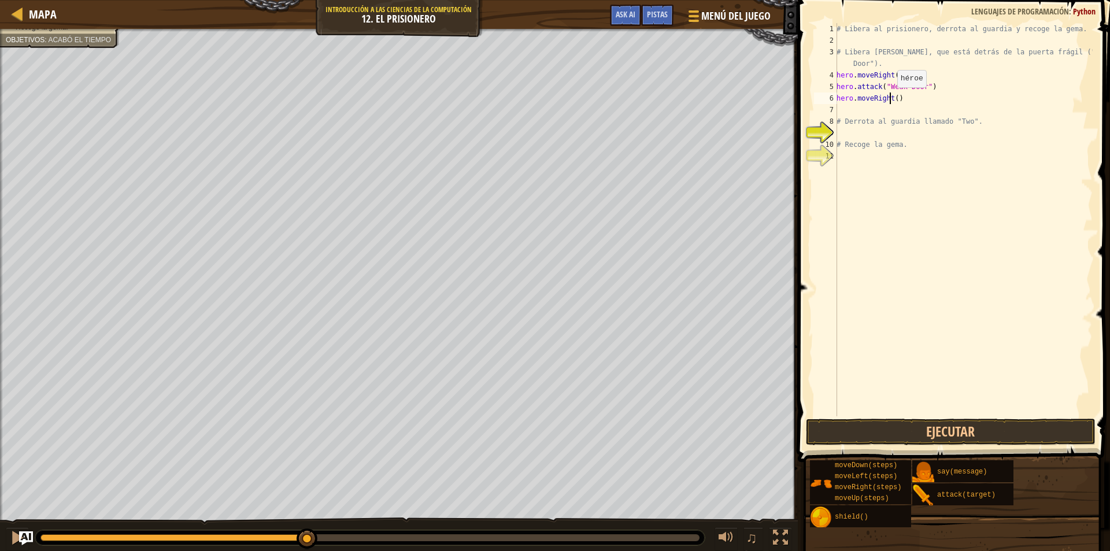
click at [891, 99] on div "# Libera al prisionero, derrota al guardia y recoge la gema. # Libera [PERSON_N…" at bounding box center [963, 231] width 258 height 416
type textarea "hero.moveRight(3)"
click at [874, 110] on div "# Libera al prisionero, derrota al guardia y recoge la gema. # Libera [PERSON_N…" at bounding box center [963, 231] width 258 height 416
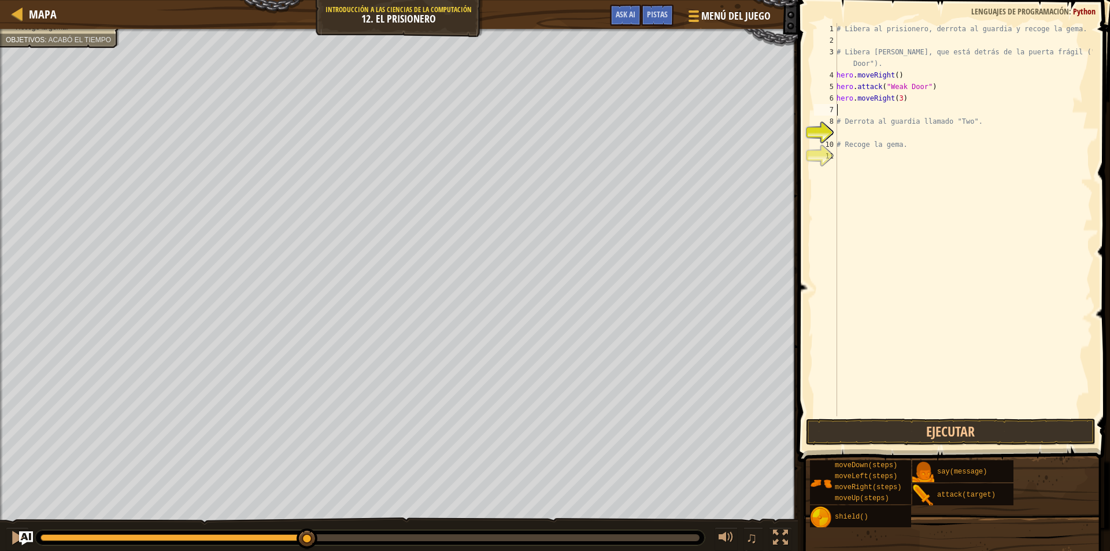
type textarea "m"
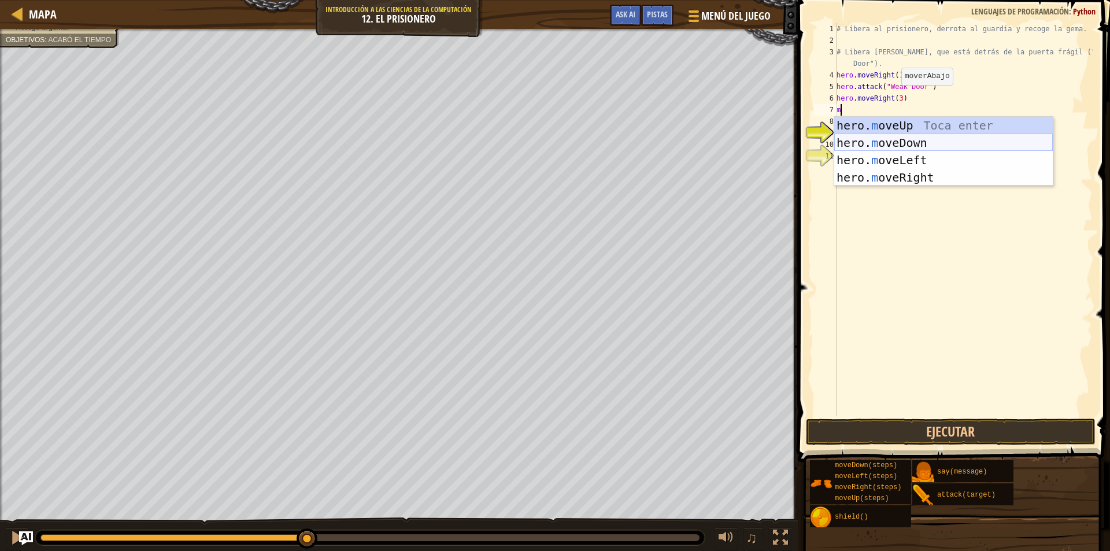
click at [912, 148] on div "hero. m oveUp Toca enter hero. m oveDown Toca enter hero. m oveLeft Toca enter …" at bounding box center [943, 169] width 219 height 104
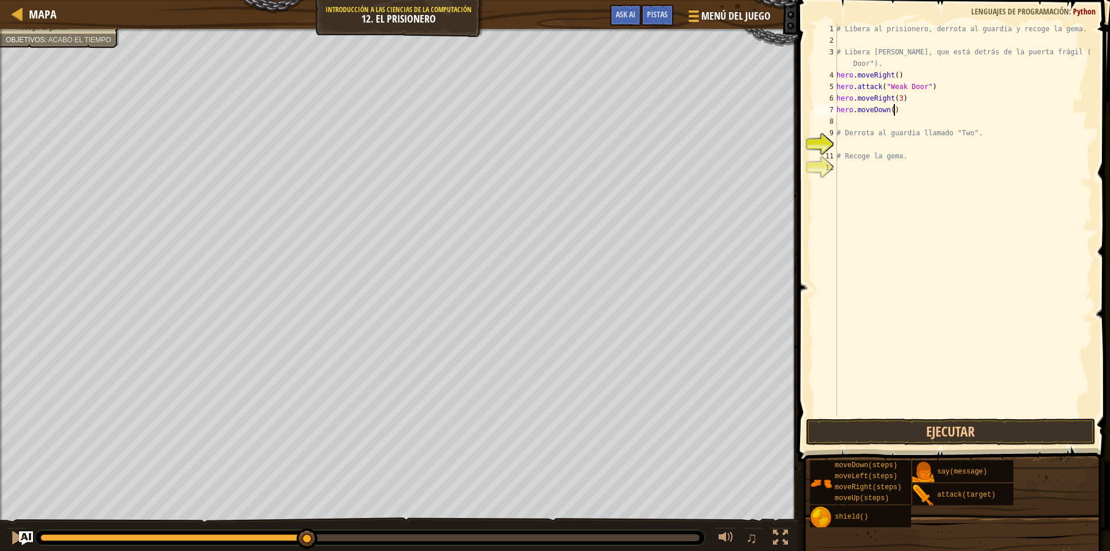
click at [893, 112] on div "# Libera al prisionero, derrota al guardia y recoge la gema. # Libera [PERSON_N…" at bounding box center [963, 231] width 258 height 416
click at [889, 110] on div "# Libera al prisionero, derrota al guardia y recoge la gema. # Libera [PERSON_N…" at bounding box center [963, 231] width 258 height 416
type textarea "hero.moveDown(3)"
click at [913, 124] on div "# Libera al prisionero, derrota al guardia y recoge la gema. # Libera [PERSON_N…" at bounding box center [963, 231] width 258 height 416
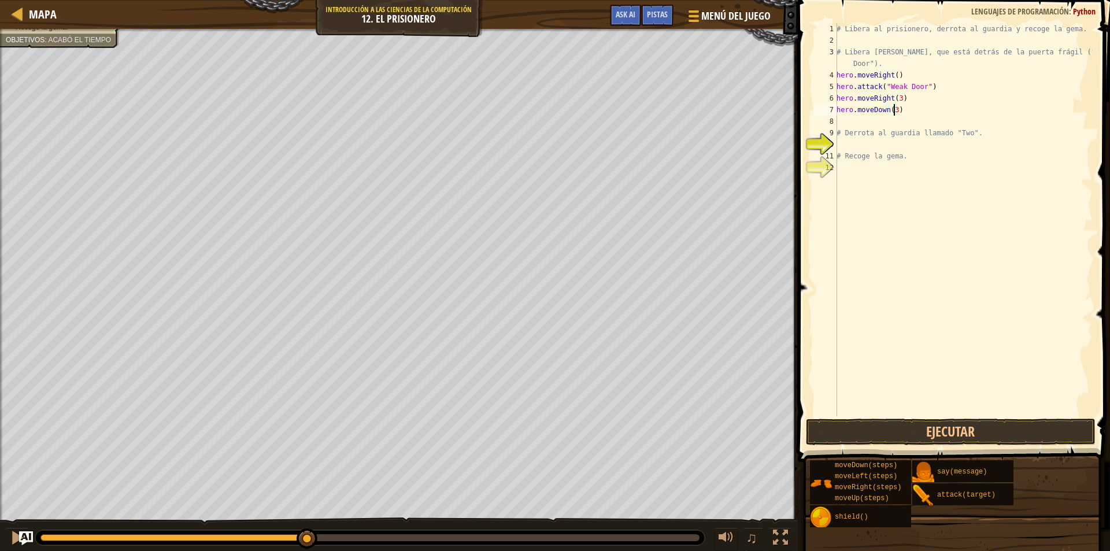
scroll to position [5, 0]
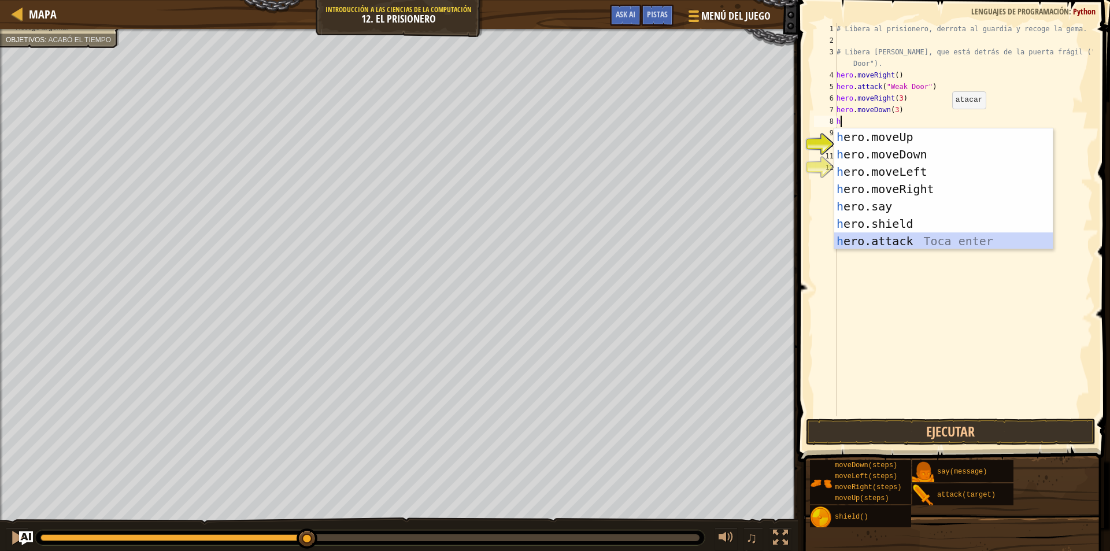
click at [931, 236] on div "h ero.moveUp Toca enter h ero.moveDown Toca enter h ero.moveLeft Toca enter h e…" at bounding box center [943, 206] width 219 height 156
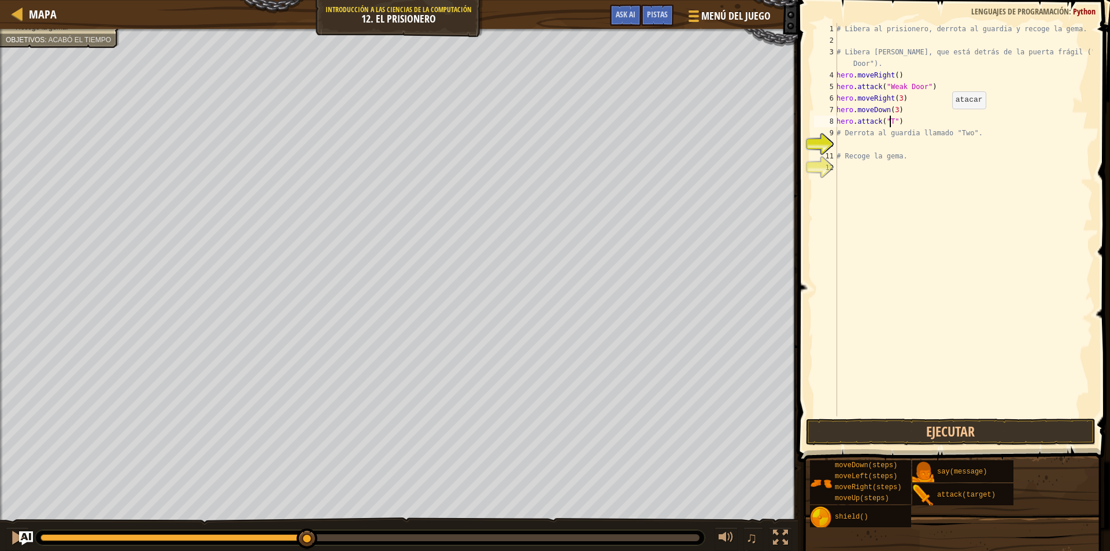
scroll to position [5, 5]
click at [886, 434] on button "Ejecutar" at bounding box center [951, 432] width 290 height 27
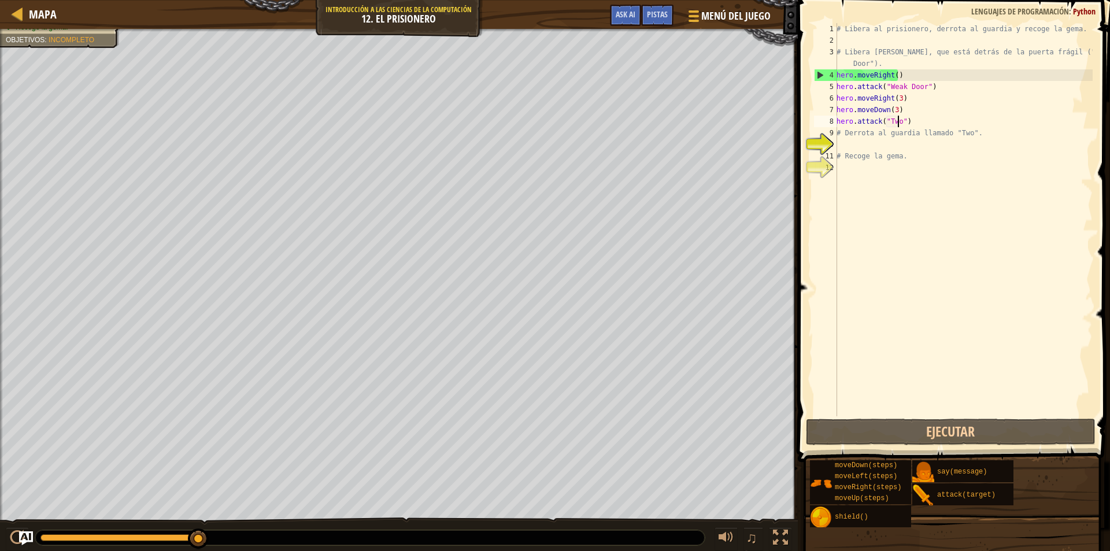
click at [394, 526] on div "♫" at bounding box center [399, 534] width 798 height 35
click at [657, 14] on span "Pistas" at bounding box center [657, 14] width 21 height 11
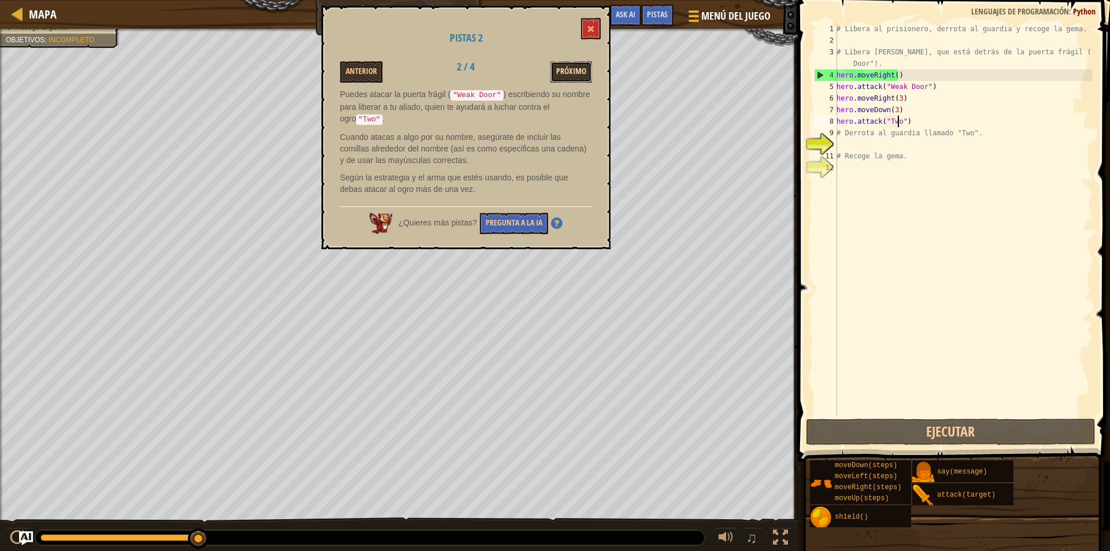
click at [568, 65] on button "Próximo" at bounding box center [571, 71] width 42 height 21
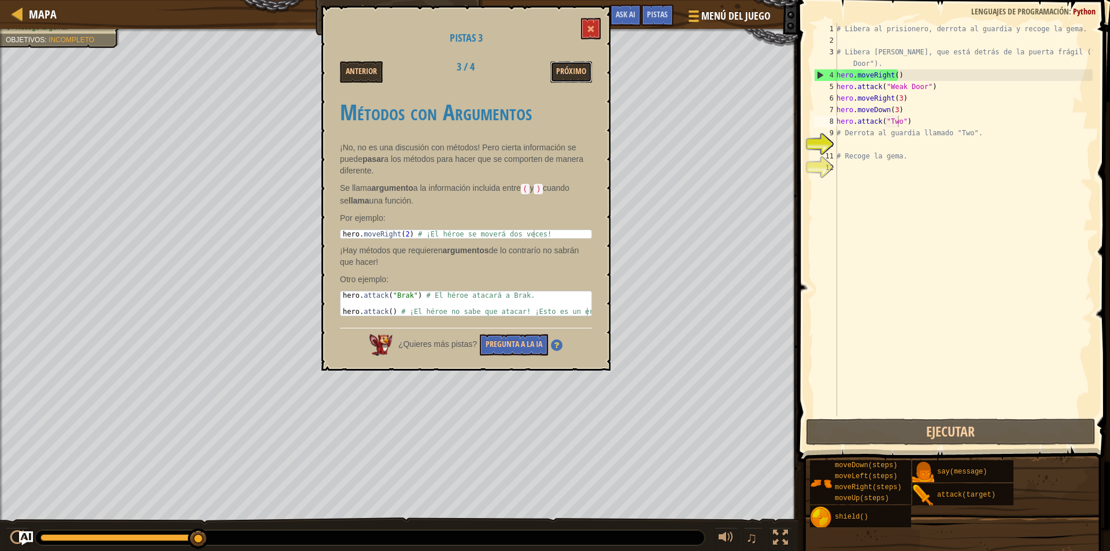
click at [568, 65] on button "Próximo" at bounding box center [571, 71] width 42 height 21
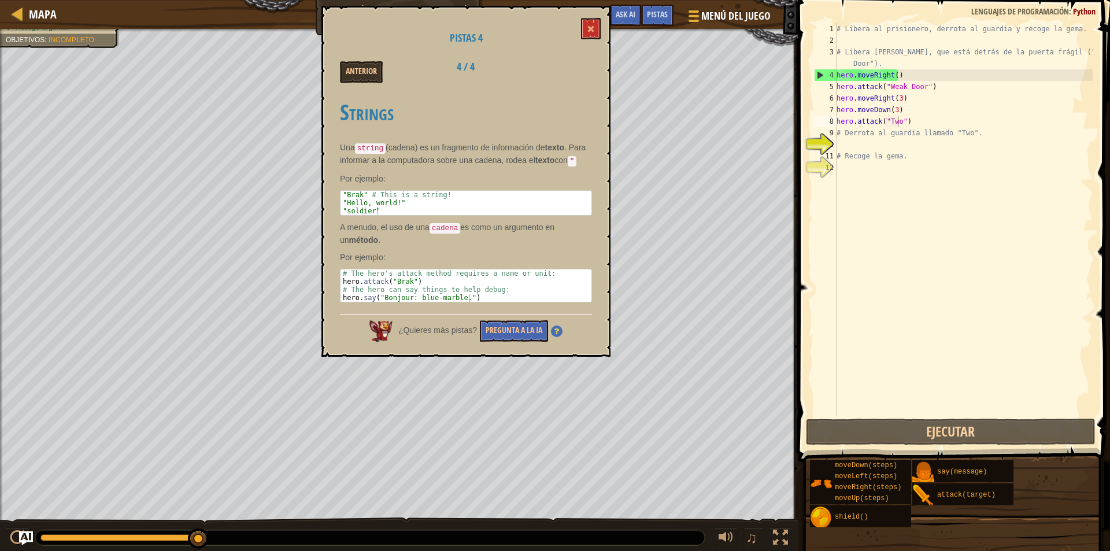
click at [568, 65] on div "Anterior 4 / 4" at bounding box center [465, 71] width 269 height 21
click at [589, 30] on span at bounding box center [591, 29] width 8 height 8
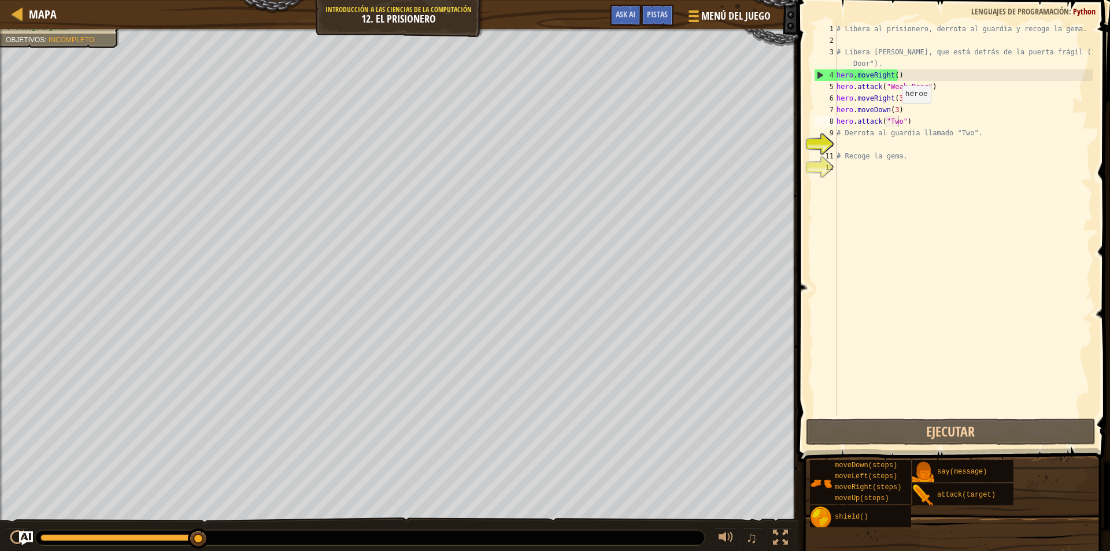
type textarea "hero.moveDown(3)"
click at [896, 113] on div "# Libera al prisionero, derrota al guardia y recoge la gema. # Libera [PERSON_N…" at bounding box center [963, 231] width 258 height 416
type textarea "hero.attack("Two")"
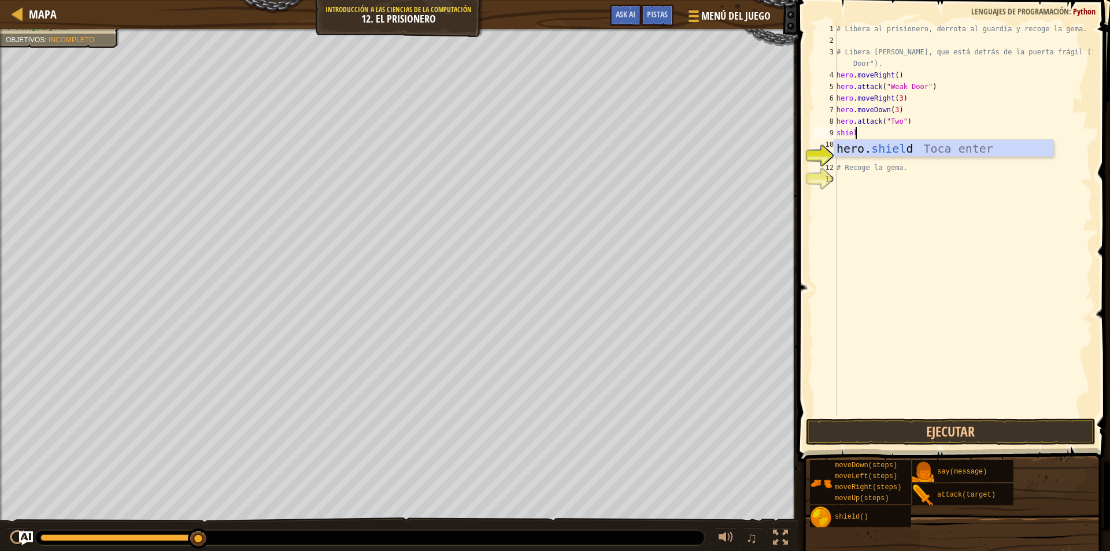
type textarea "shield"
click at [938, 150] on div "hero. shield Toca enter" at bounding box center [943, 166] width 219 height 52
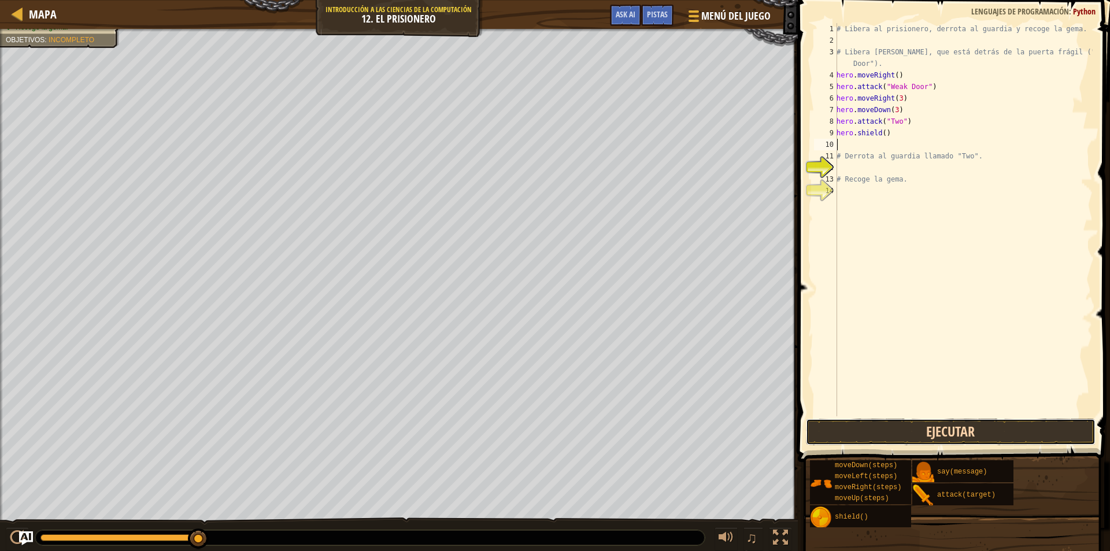
click at [937, 439] on button "Ejecutar" at bounding box center [951, 432] width 290 height 27
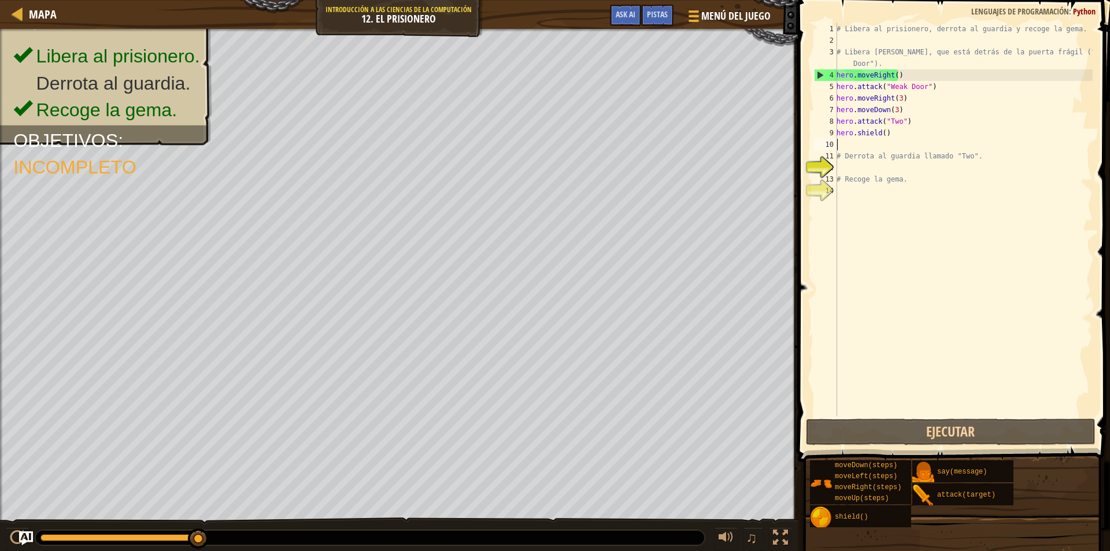
click at [910, 122] on div "# Libera al prisionero, derrota al guardia y recoge la gema. # Libera [PERSON_N…" at bounding box center [963, 231] width 258 height 416
type textarea "hero.attack("Two")"
drag, startPoint x: 910, startPoint y: 122, endPoint x: 836, endPoint y: 121, distance: 74.0
click at [836, 121] on div "hero.attack("Two") 1 2 3 4 5 6 7 8 9 10 11 12 13 14 # Libera al prisionero, der…" at bounding box center [952, 219] width 281 height 393
click at [853, 149] on div "# Libera al prisionero, derrota al guardia y recoge la gema. # Libera [PERSON_N…" at bounding box center [963, 231] width 258 height 416
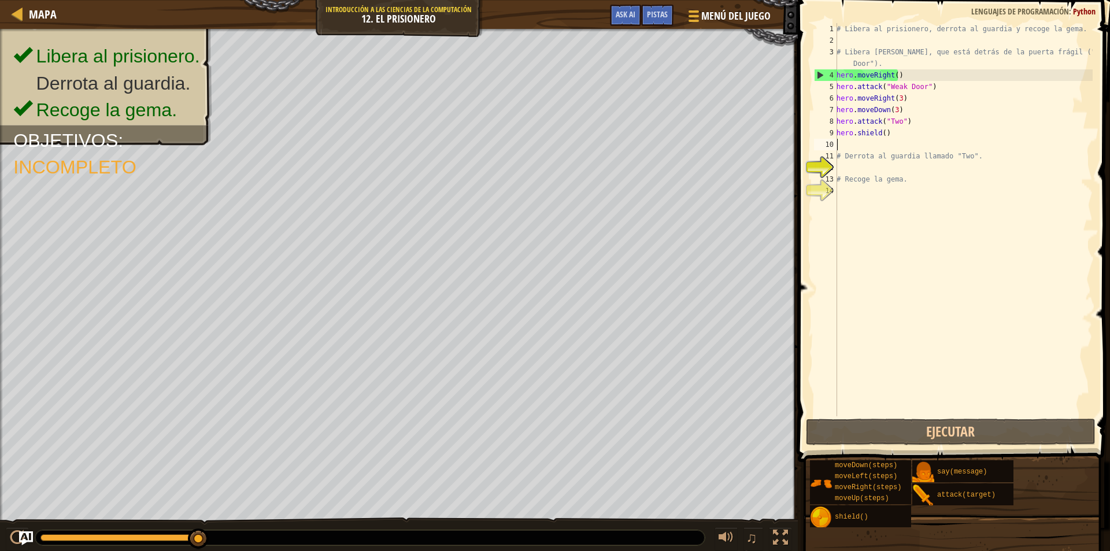
paste textarea "hero.attack("Two")"
type textarea "hero.attack("Two")"
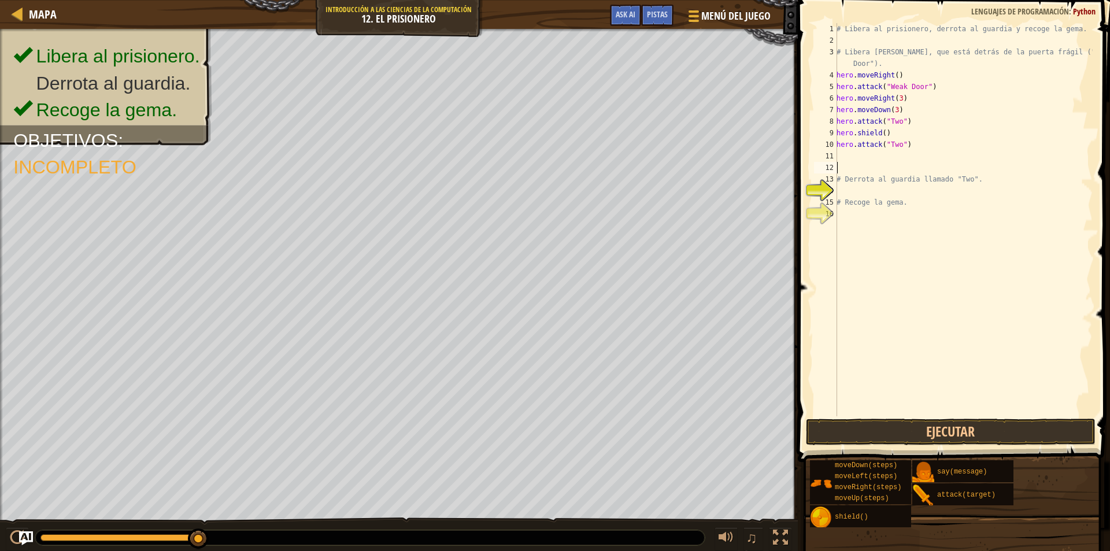
paste textarea "hero.attack("Two")"
type textarea "hero.attack("Two")"
paste textarea "hero.attack("Two")"
drag, startPoint x: 882, startPoint y: 132, endPoint x: 864, endPoint y: 131, distance: 18.0
click at [864, 131] on div "# Libera al prisionero, derrota al guardia y recoge la gema. # Libera [PERSON_N…" at bounding box center [963, 231] width 258 height 416
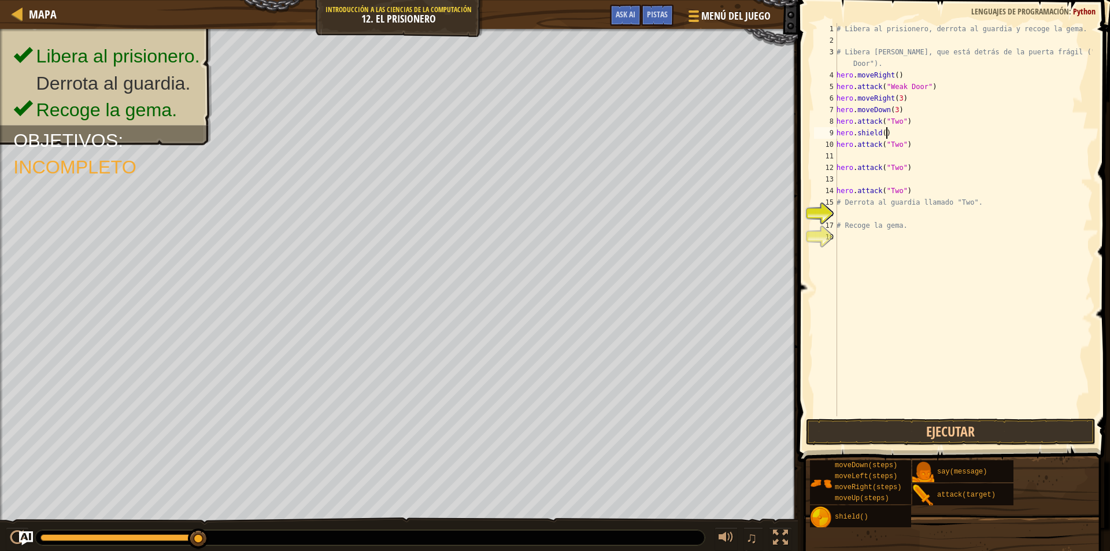
click at [887, 134] on div "# Libera al prisionero, derrota al guardia y recoge la gema. # Libera [PERSON_N…" at bounding box center [963, 231] width 258 height 416
drag, startPoint x: 886, startPoint y: 134, endPoint x: 838, endPoint y: 135, distance: 47.4
click at [838, 135] on div "# Libera al prisionero, derrota al guardia y recoge la gema. # Libera [PERSON_N…" at bounding box center [963, 231] width 258 height 416
click at [862, 162] on div "# Libera al prisionero, derrota al guardia y recoge la gema. # Libera [PERSON_N…" at bounding box center [963, 231] width 258 height 416
type textarea "hero.attack("Two")"
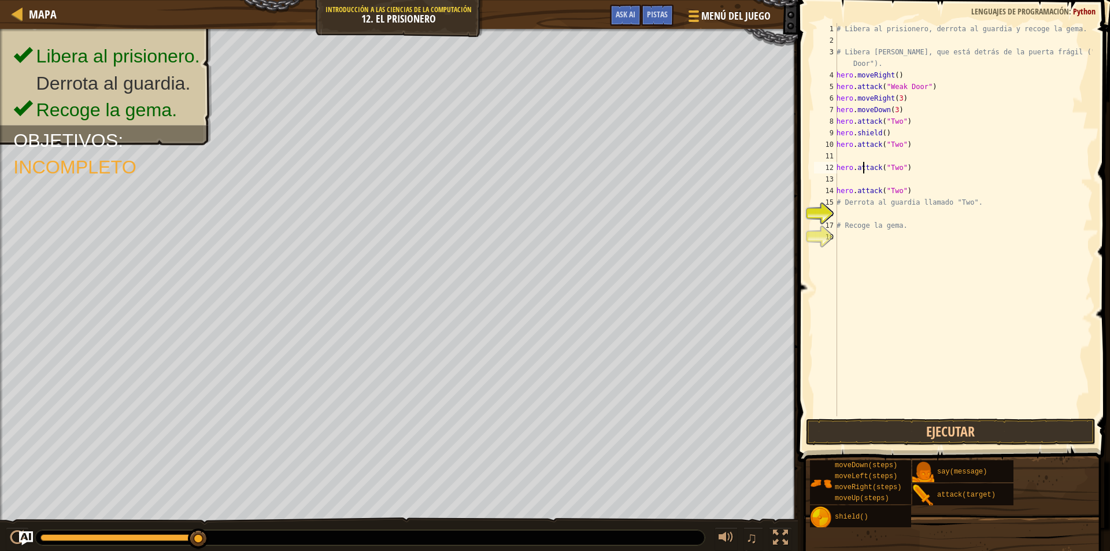
click at [849, 154] on div "# Libera al prisionero, derrota al guardia y recoge la gema. # Libera [PERSON_N…" at bounding box center [963, 231] width 258 height 416
paste textarea "hero.shield()"
type textarea "hero.shield()"
click at [846, 176] on div "# Libera al prisionero, derrota al guardia y recoge la gema. # Libera [PERSON_N…" at bounding box center [963, 231] width 258 height 416
paste textarea "hero.shield()"
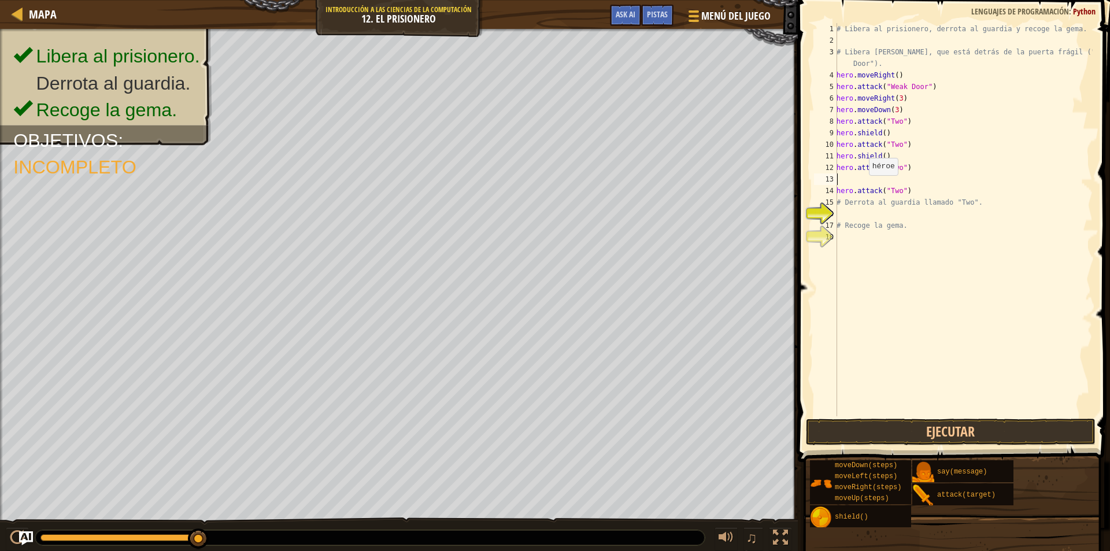
type textarea "hero.shield()"
click at [948, 427] on button "Ejecutar" at bounding box center [951, 432] width 290 height 27
